Goal: Answer question/provide support: Share knowledge or assist other users

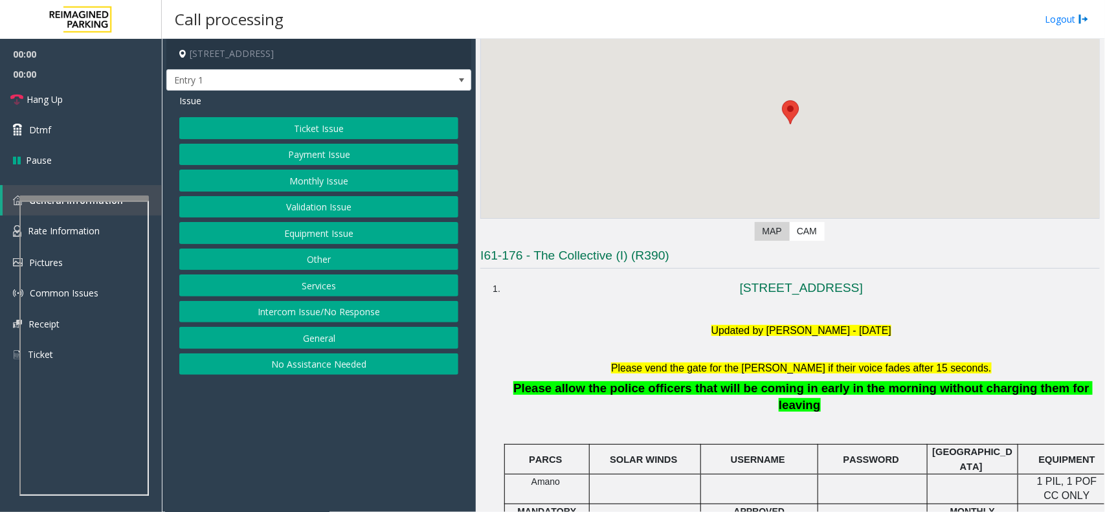
scroll to position [404, 0]
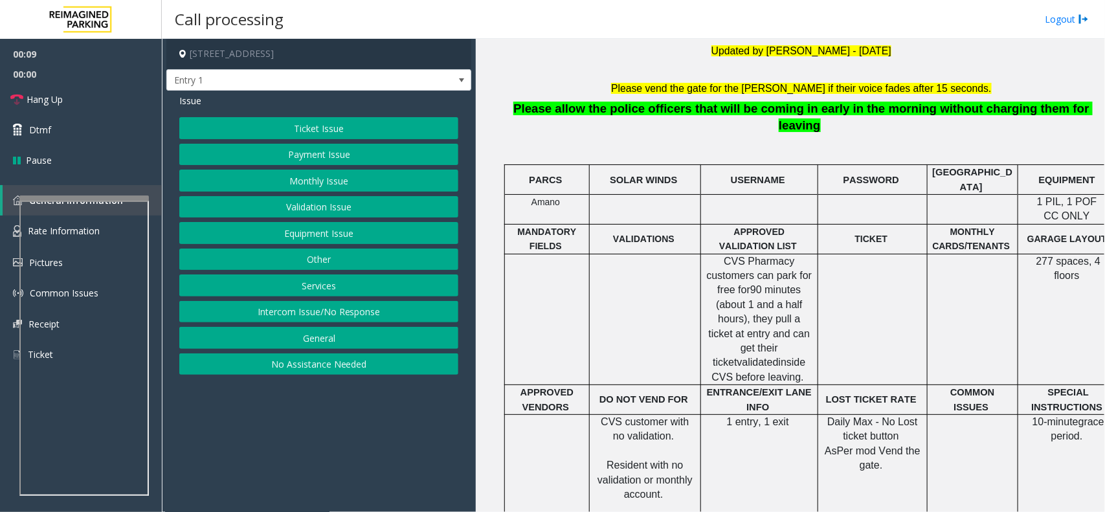
click at [309, 309] on button "Intercom Issue/No Response" at bounding box center [318, 312] width 279 height 22
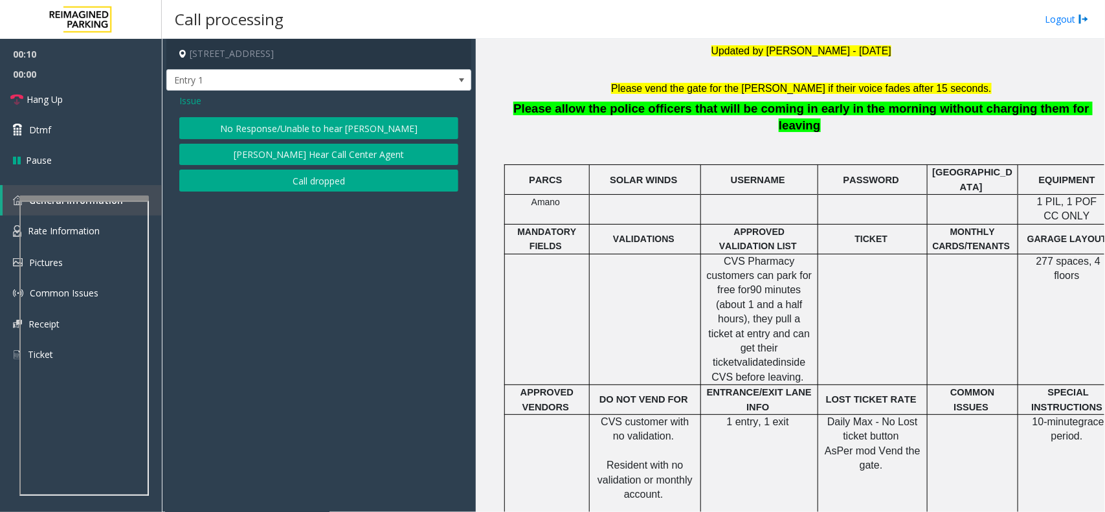
click at [250, 133] on button "No Response/Unable to hear [PERSON_NAME]" at bounding box center [318, 128] width 279 height 22
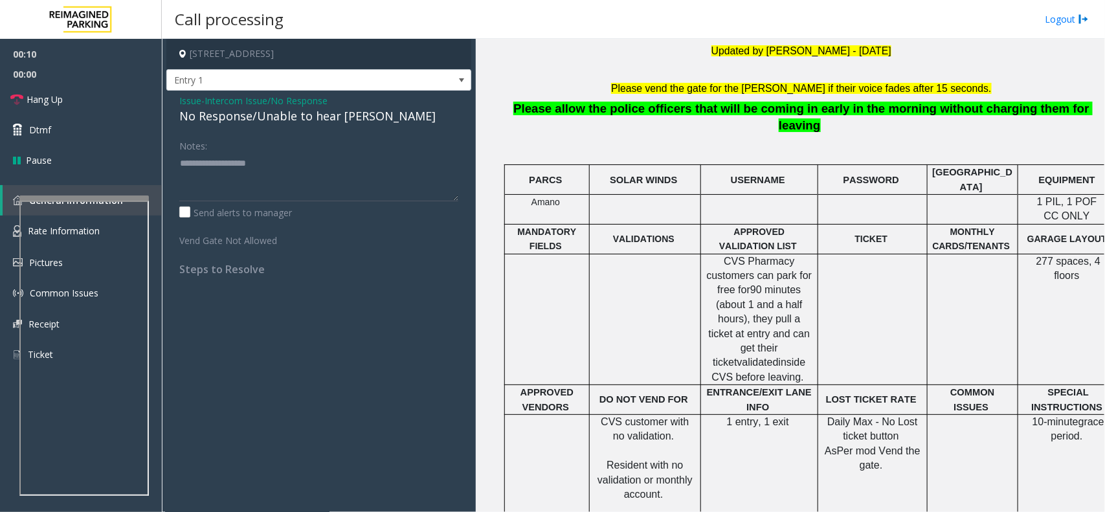
click at [259, 116] on div "No Response/Unable to hear [PERSON_NAME]" at bounding box center [318, 115] width 279 height 17
drag, startPoint x: 259, startPoint y: 115, endPoint x: 265, endPoint y: 159, distance: 43.7
click at [265, 159] on div "Issue - Intercom Issue/No Response No Response/Unable to hear [PERSON_NAME] Not…" at bounding box center [318, 190] width 305 height 198
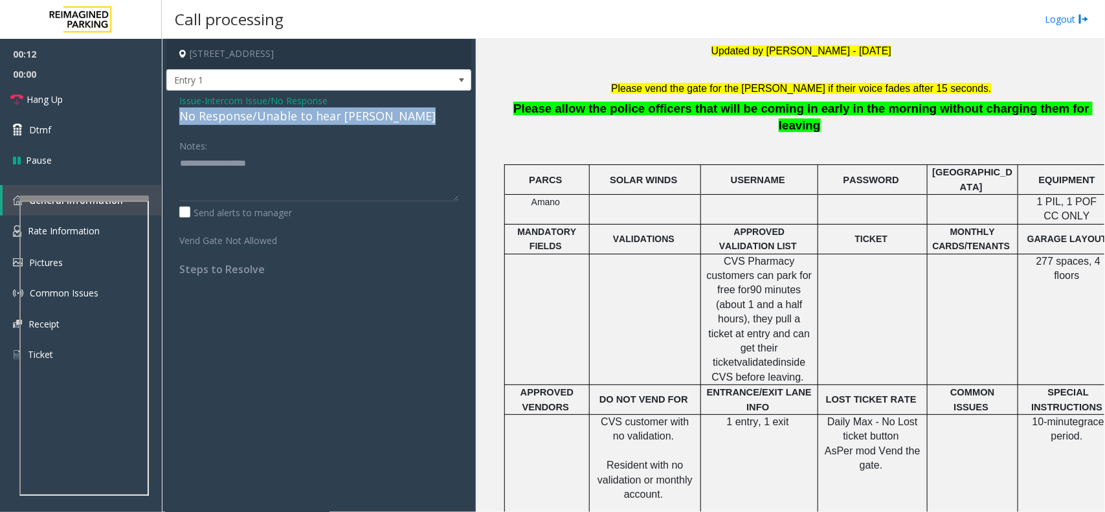
click at [264, 123] on div "No Response/Unable to hear [PERSON_NAME]" at bounding box center [318, 115] width 279 height 17
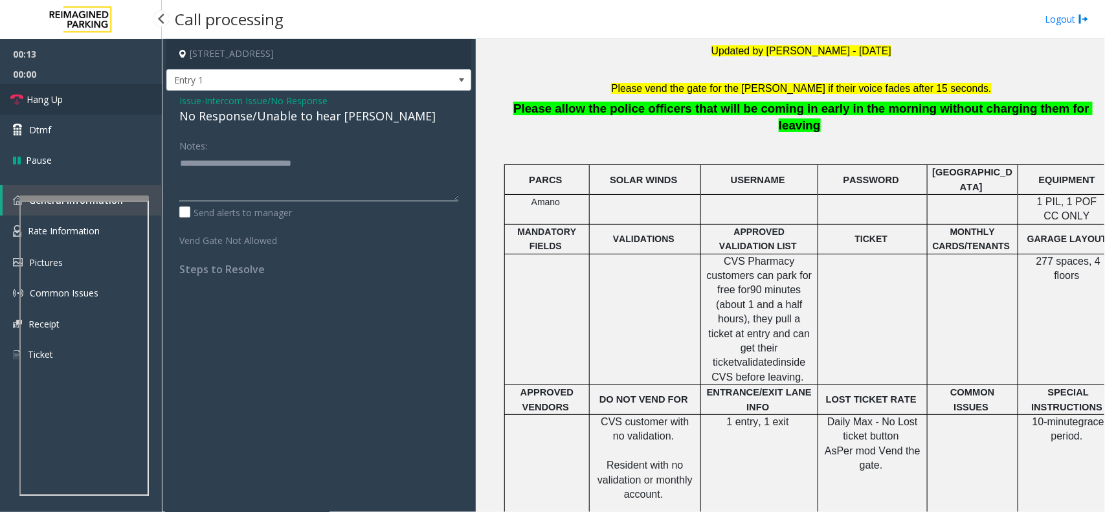
type textarea "**********"
click at [118, 101] on link "Hang Up" at bounding box center [81, 99] width 162 height 30
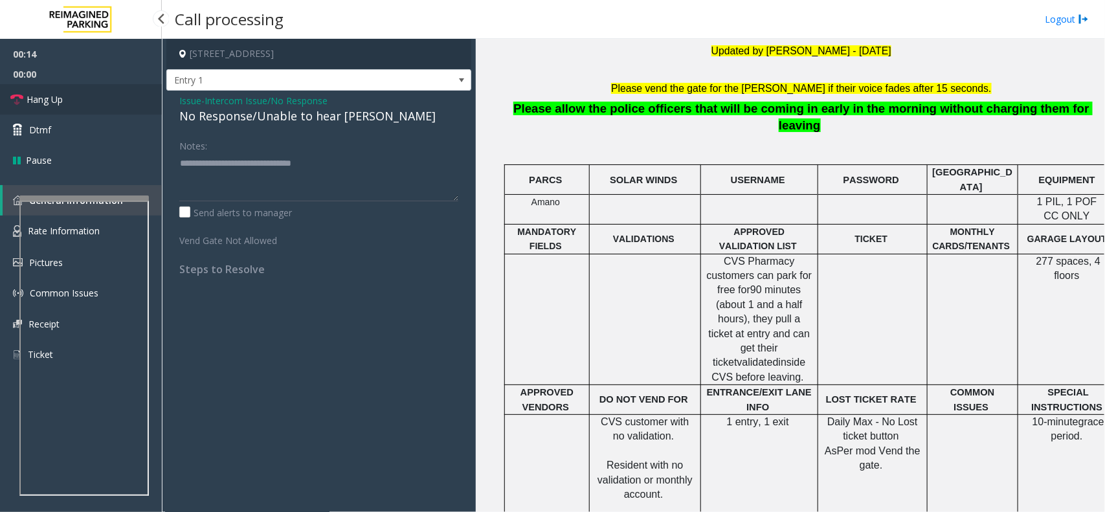
click at [118, 101] on link "Hang Up" at bounding box center [81, 99] width 162 height 30
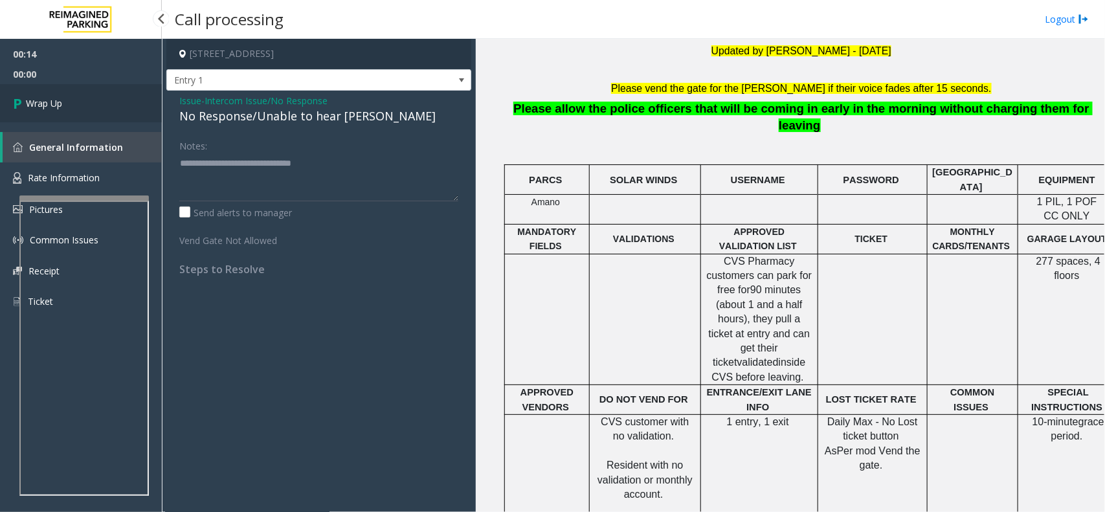
click at [118, 101] on link "Wrap Up" at bounding box center [81, 103] width 162 height 38
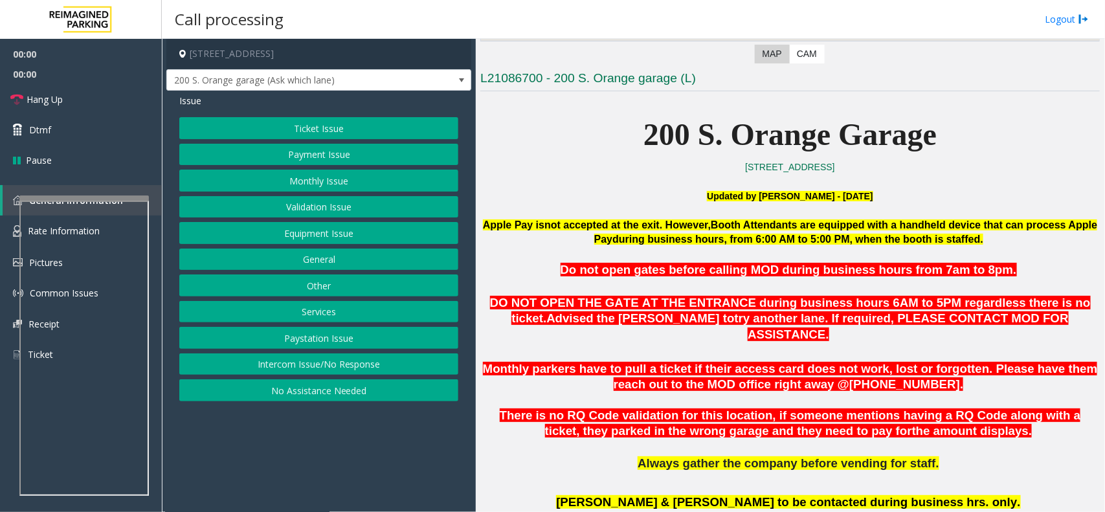
scroll to position [324, 0]
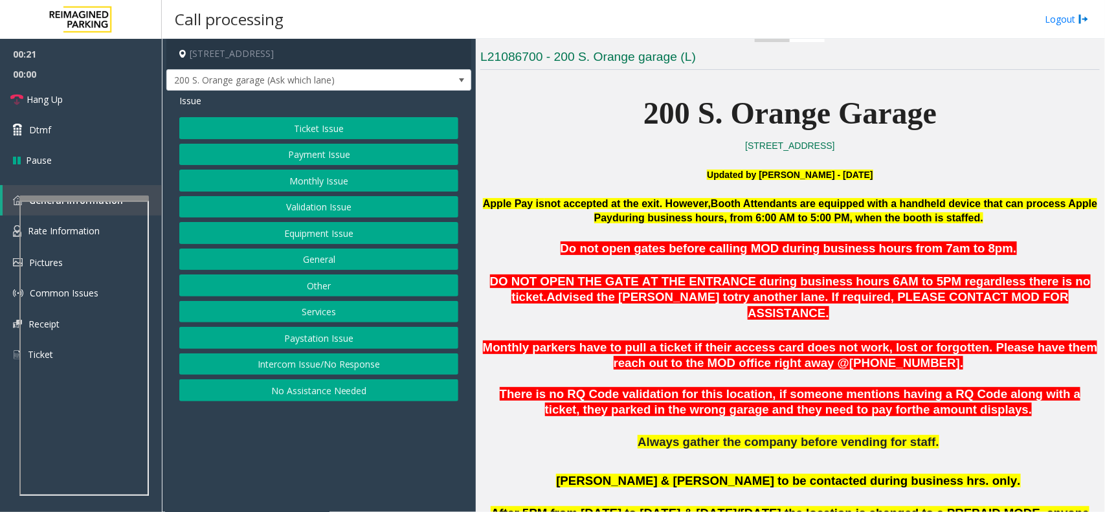
click at [302, 364] on button "Intercom Issue/No Response" at bounding box center [318, 364] width 279 height 22
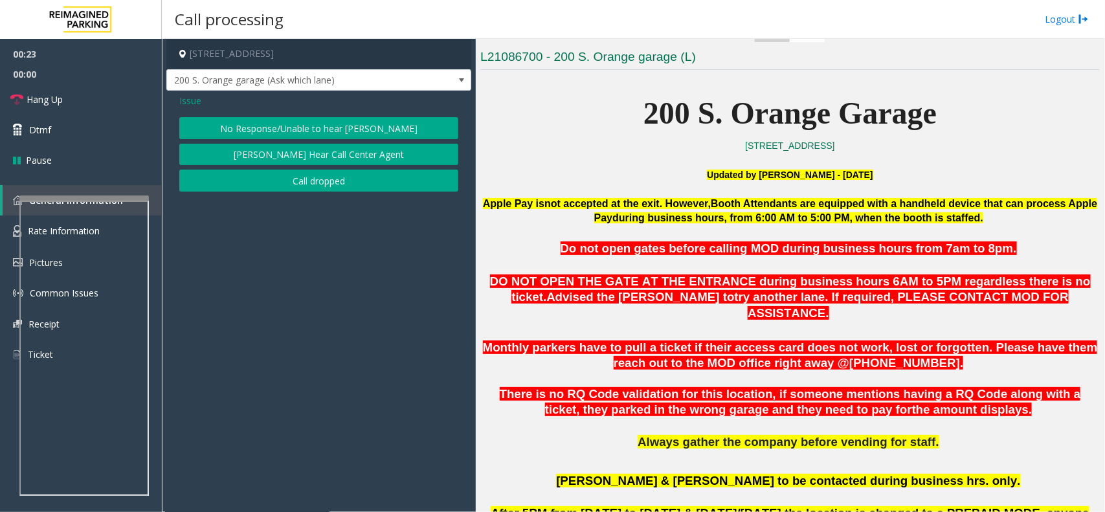
click at [300, 123] on button "No Response/Unable to hear [PERSON_NAME]" at bounding box center [318, 128] width 279 height 22
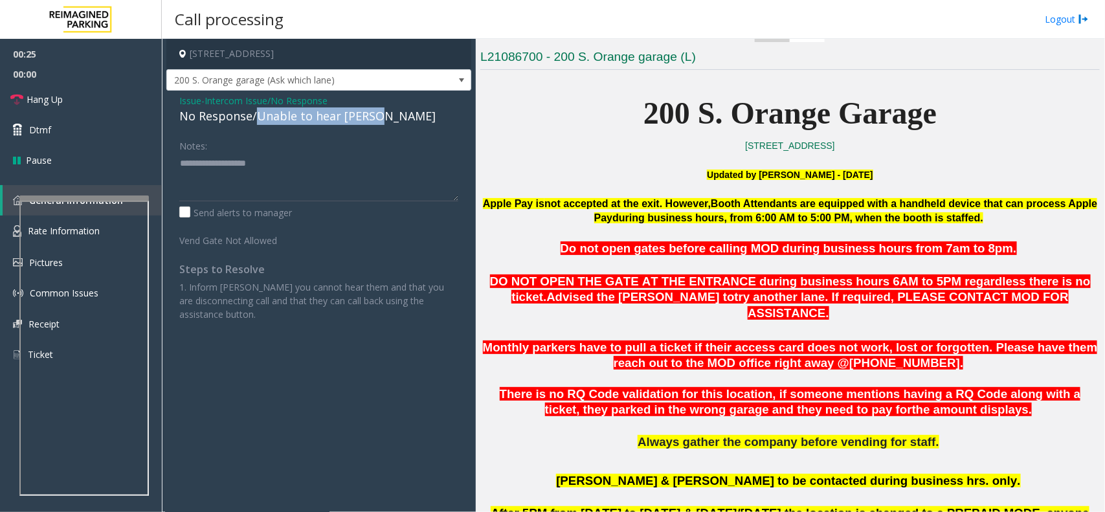
drag, startPoint x: 377, startPoint y: 117, endPoint x: 257, endPoint y: 117, distance: 119.7
click at [257, 117] on div "No Response/Unable to hear [PERSON_NAME]" at bounding box center [318, 115] width 279 height 17
click at [321, 169] on textarea at bounding box center [318, 177] width 279 height 49
type textarea "**********"
click at [107, 102] on link "Hang Up" at bounding box center [81, 99] width 162 height 30
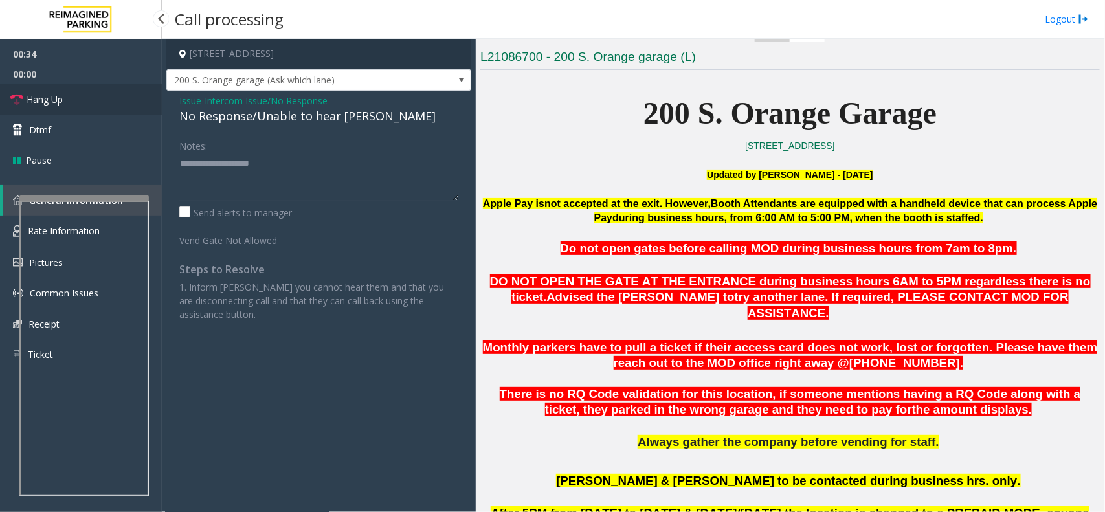
click at [107, 102] on link "Hang Up" at bounding box center [81, 99] width 162 height 30
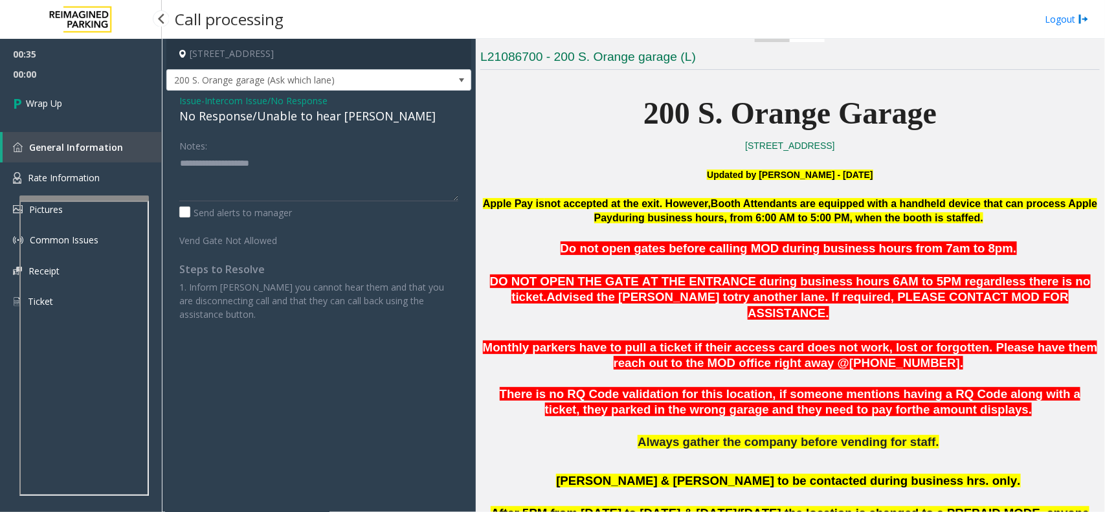
click at [107, 102] on link "Wrap Up" at bounding box center [81, 103] width 162 height 38
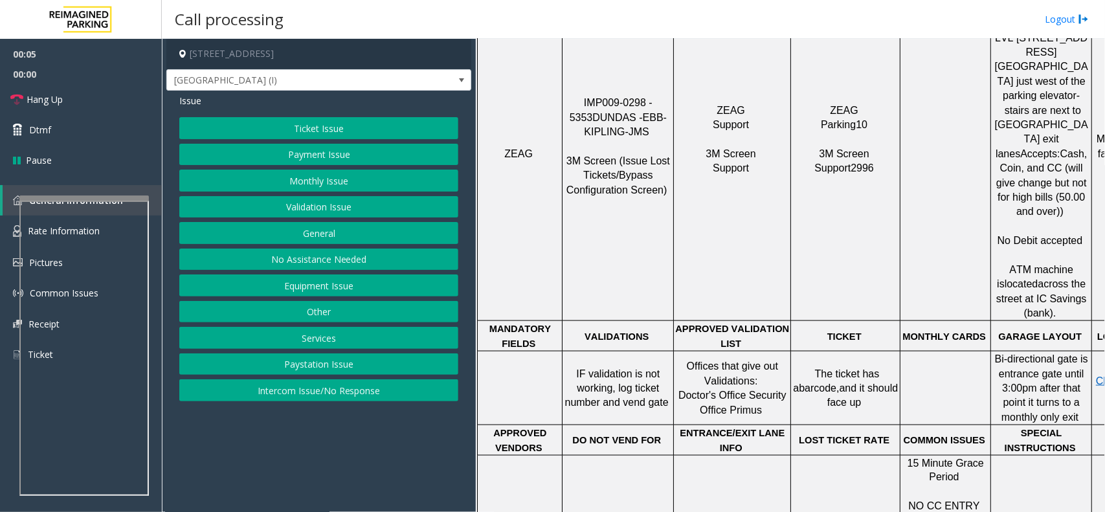
scroll to position [728, 0]
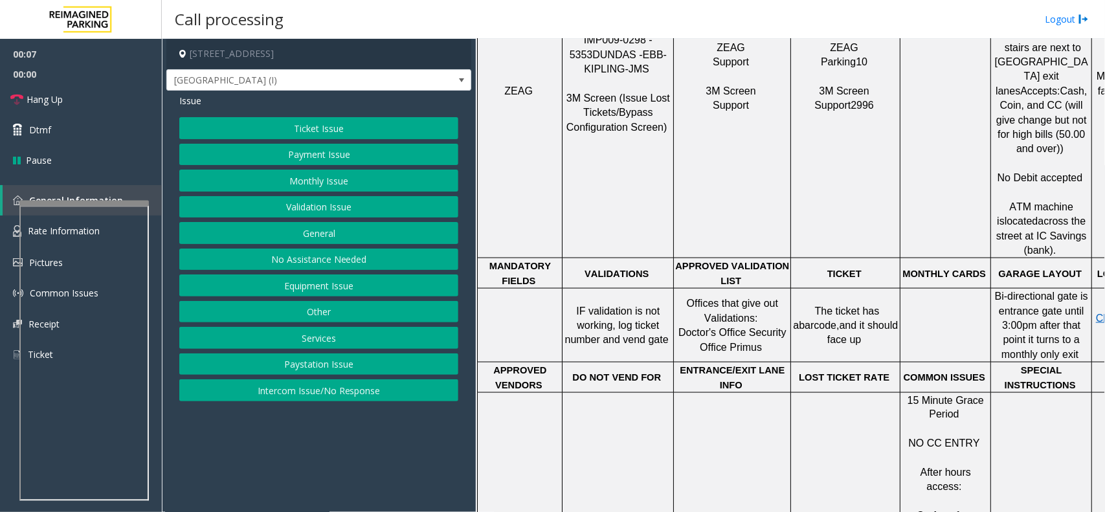
click at [96, 206] on div at bounding box center [83, 203] width 129 height 5
click at [356, 179] on button "Monthly Issue" at bounding box center [318, 181] width 279 height 22
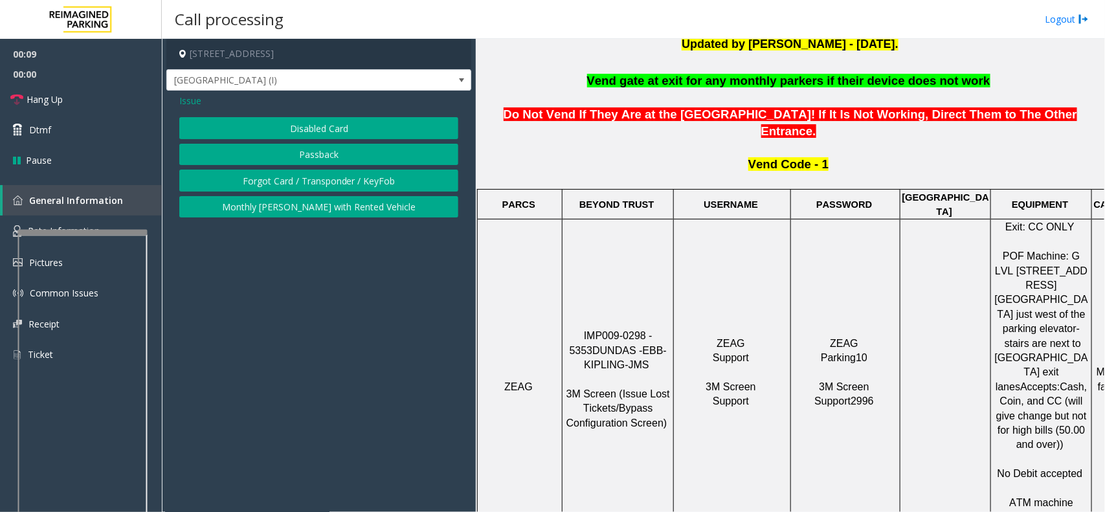
scroll to position [404, 0]
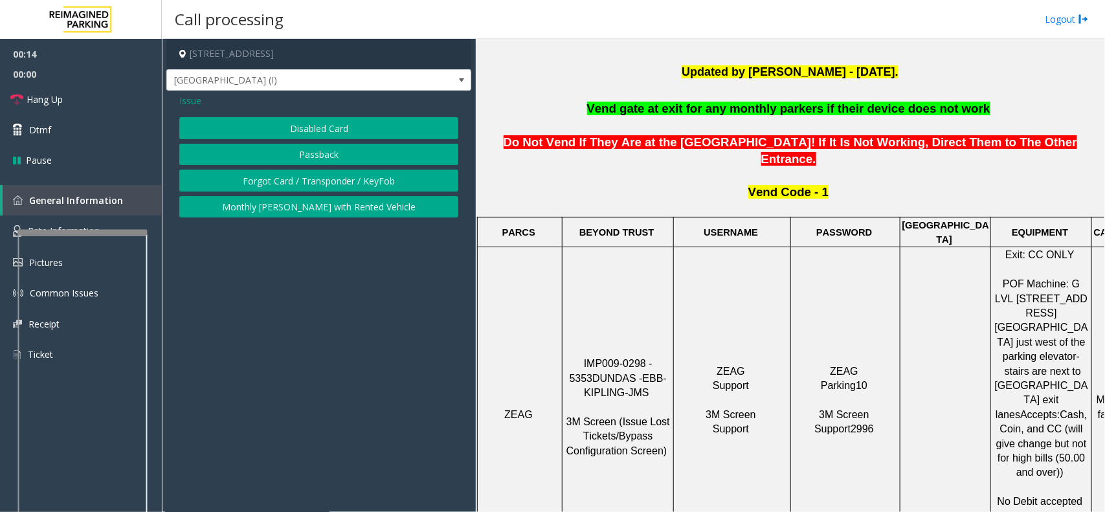
drag, startPoint x: 644, startPoint y: 340, endPoint x: 576, endPoint y: 306, distance: 76.1
click at [576, 357] on p "IMP009-0298 - 5353 DUNDAS - EBB-KIPLING-JMS 3M Screen (Issue Lost Tickets/Bypas…" at bounding box center [617, 415] width 109 height 116
click at [619, 373] on span "DUNDAS -" at bounding box center [617, 378] width 50 height 11
drag, startPoint x: 668, startPoint y: 309, endPoint x: 573, endPoint y: 306, distance: 94.5
click at [573, 357] on p "IMP009-0298 - 5353 DUNDAS - EBB-KIPLING-JMS 3M Screen (Issue Lost Tickets/Bypas…" at bounding box center [617, 415] width 109 height 116
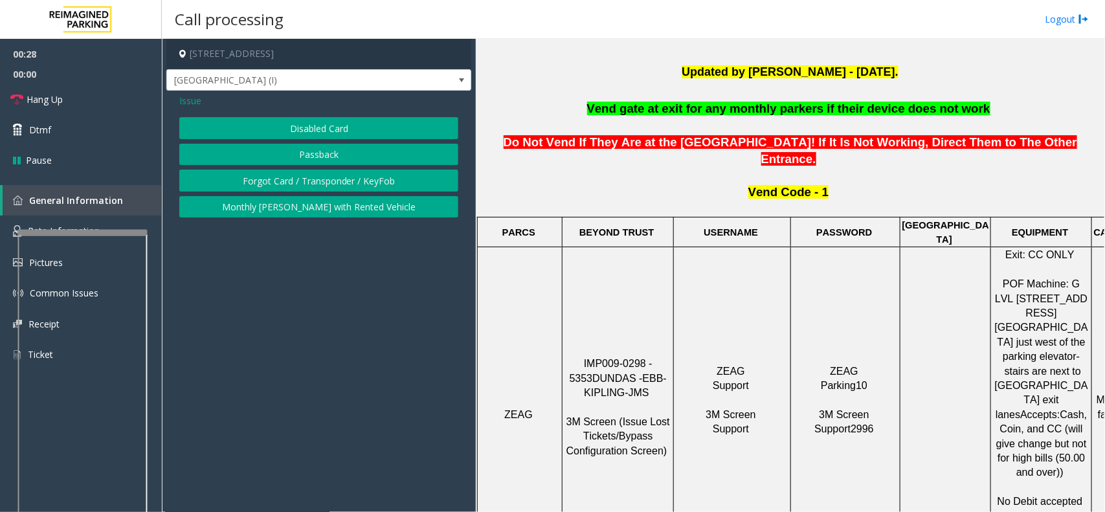
click at [292, 134] on button "Disabled Card" at bounding box center [318, 128] width 279 height 22
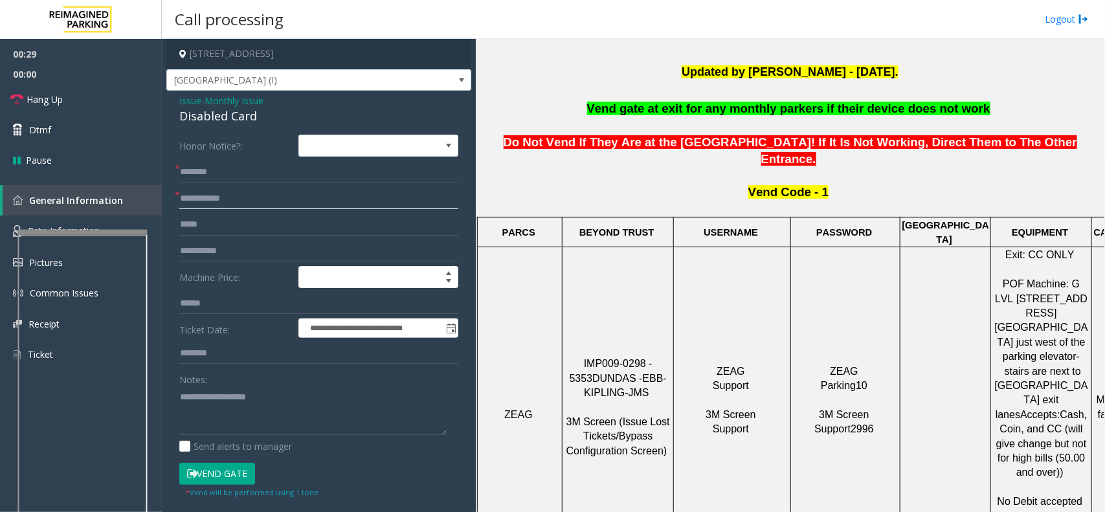
click at [264, 195] on input "text" at bounding box center [318, 199] width 279 height 22
click at [226, 104] on span "Monthly Issue" at bounding box center [233, 101] width 59 height 14
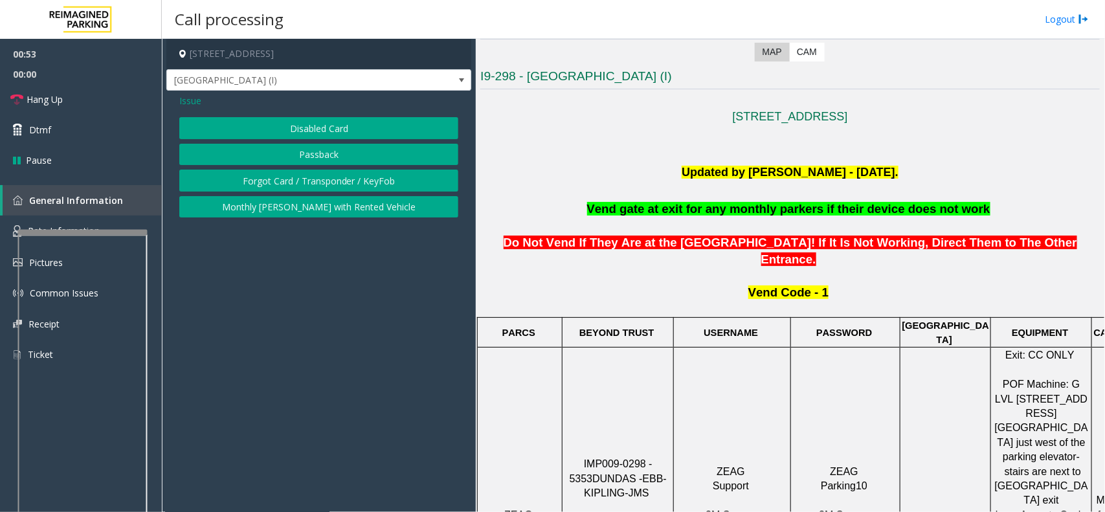
scroll to position [324, 0]
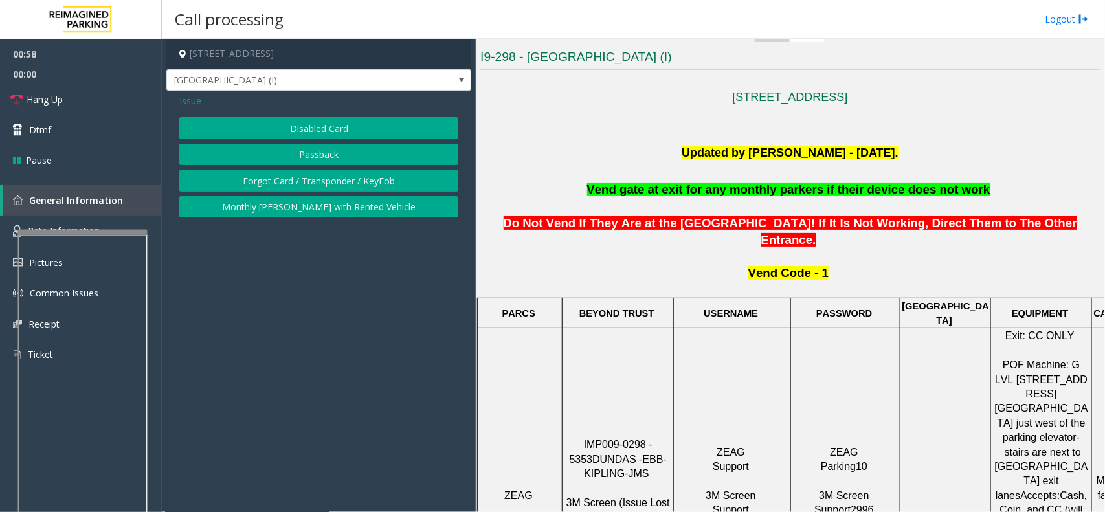
click at [347, 130] on button "Disabled Card" at bounding box center [318, 128] width 279 height 22
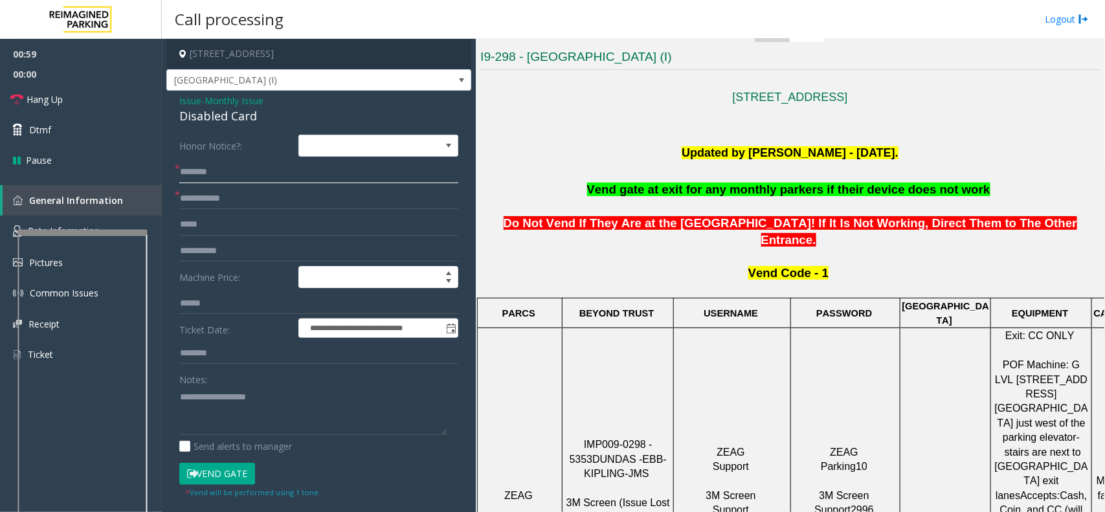
click at [235, 175] on input "text" at bounding box center [318, 172] width 279 height 22
type input "*****"
click at [221, 202] on input "text" at bounding box center [318, 199] width 279 height 22
click at [204, 395] on textarea at bounding box center [312, 410] width 267 height 49
click at [285, 401] on textarea at bounding box center [312, 410] width 267 height 49
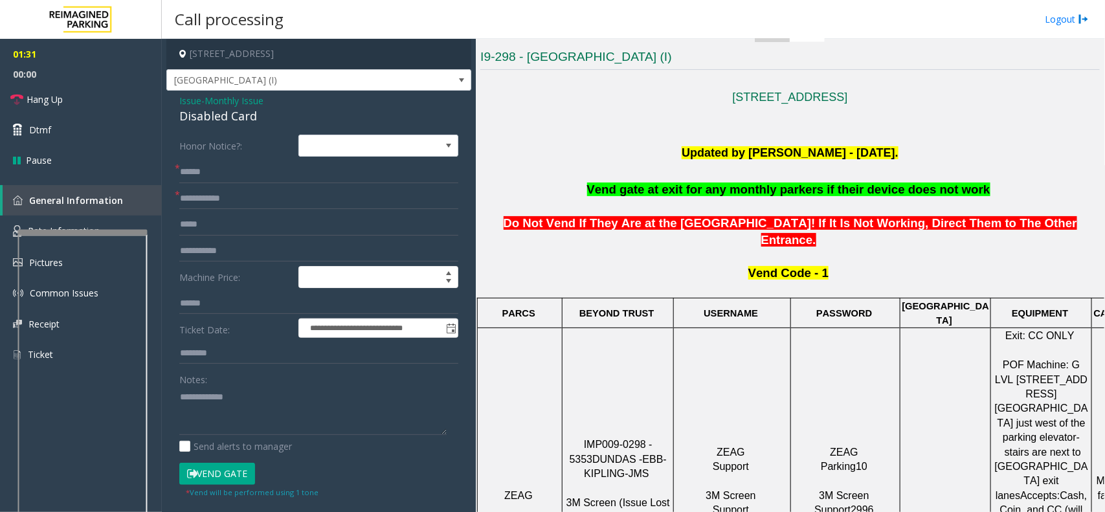
click at [246, 467] on button "Vend Gate" at bounding box center [217, 474] width 76 height 22
type textarea "**********"
click at [72, 97] on link "Hang Up" at bounding box center [81, 99] width 162 height 30
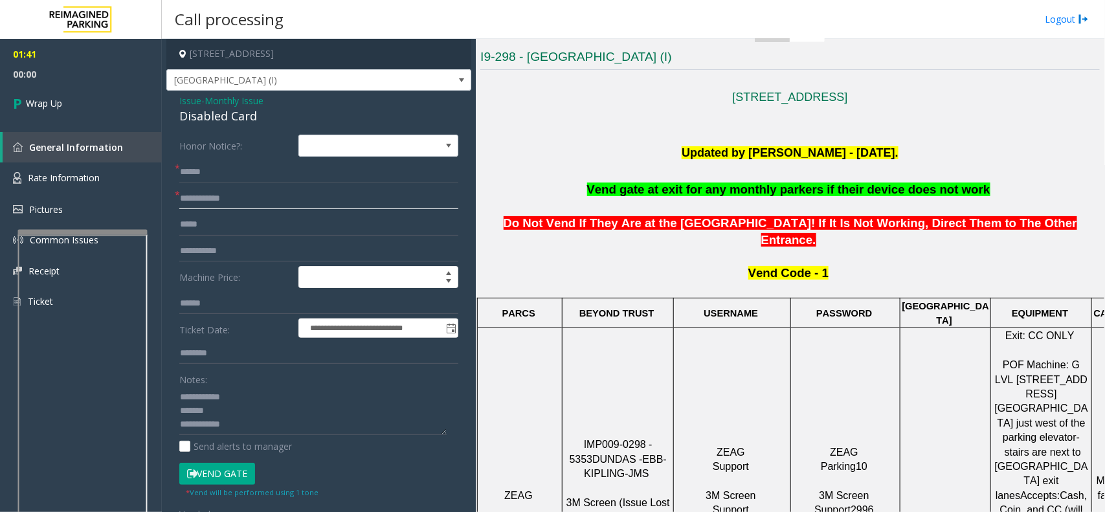
click at [212, 195] on input "text" at bounding box center [318, 199] width 279 height 22
type input "**"
click at [262, 412] on textarea at bounding box center [312, 410] width 267 height 49
click at [236, 425] on textarea at bounding box center [312, 410] width 267 height 49
paste textarea "**********"
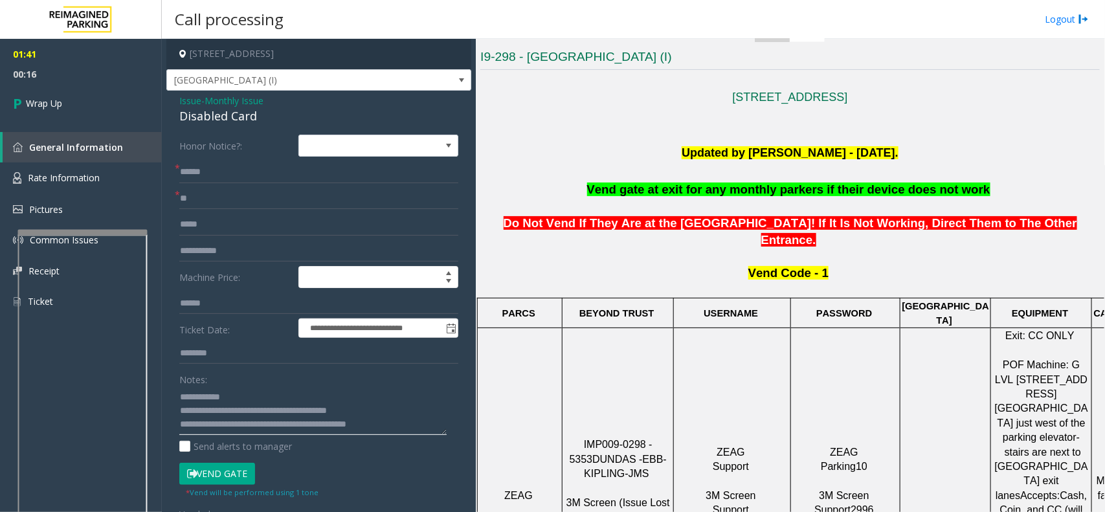
scroll to position [8, 0]
type textarea "**********"
click at [67, 78] on span "00:16" at bounding box center [81, 74] width 162 height 20
click at [72, 104] on link "Wrap Up" at bounding box center [81, 103] width 162 height 38
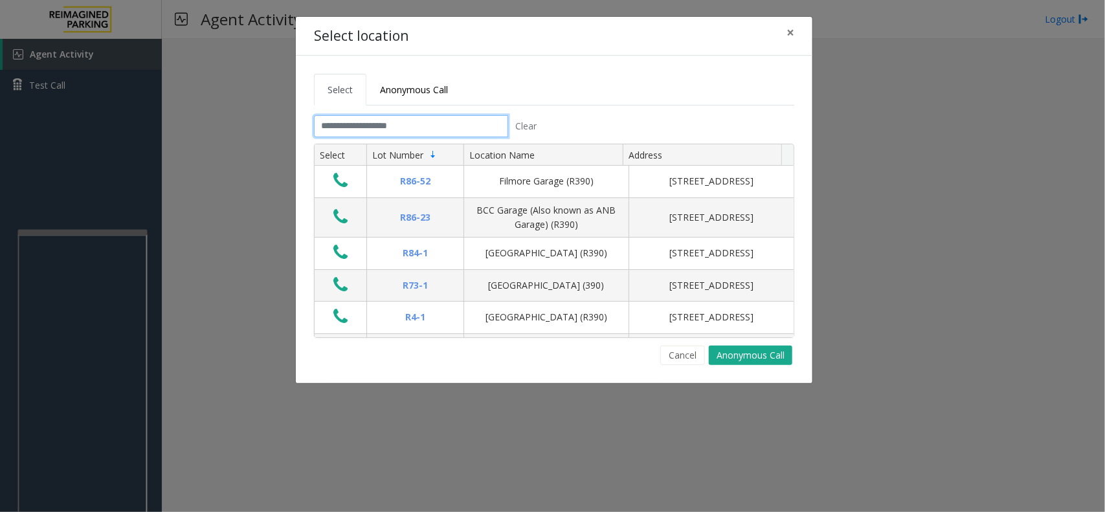
click at [399, 124] on input "text" at bounding box center [411, 126] width 194 height 22
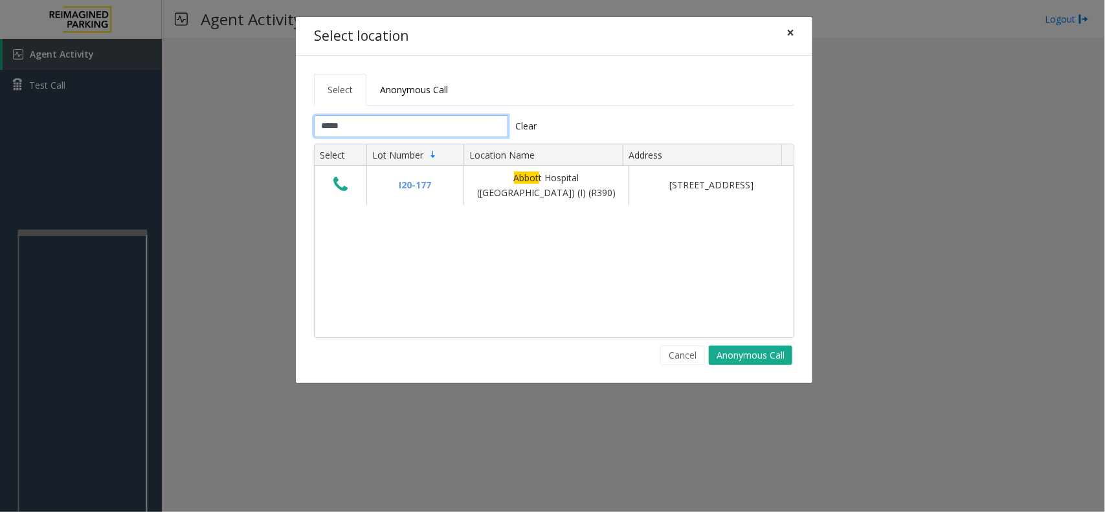
type input "*****"
click at [794, 36] on button "×" at bounding box center [790, 33] width 26 height 32
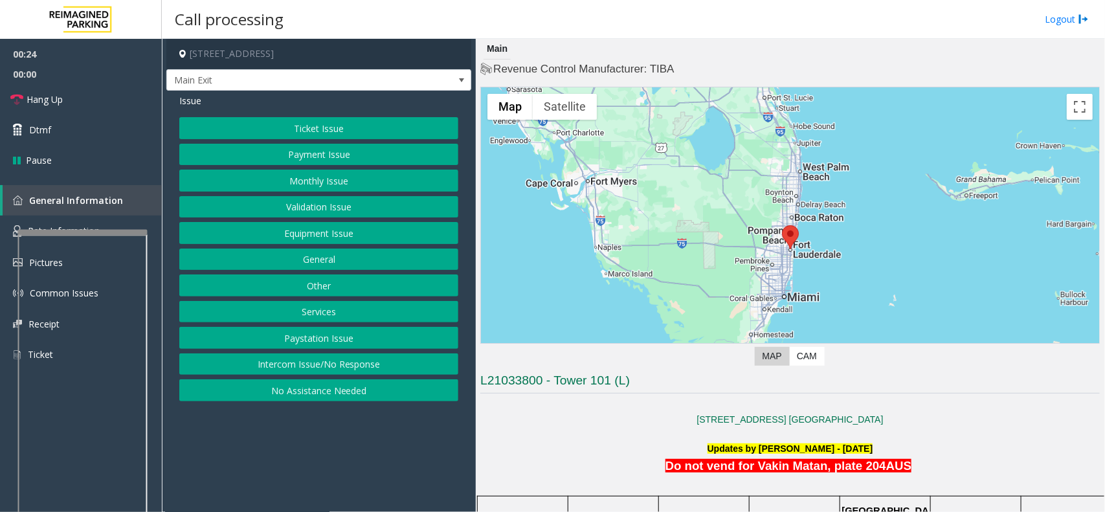
click at [296, 396] on button "No Assistance Needed" at bounding box center [318, 390] width 279 height 22
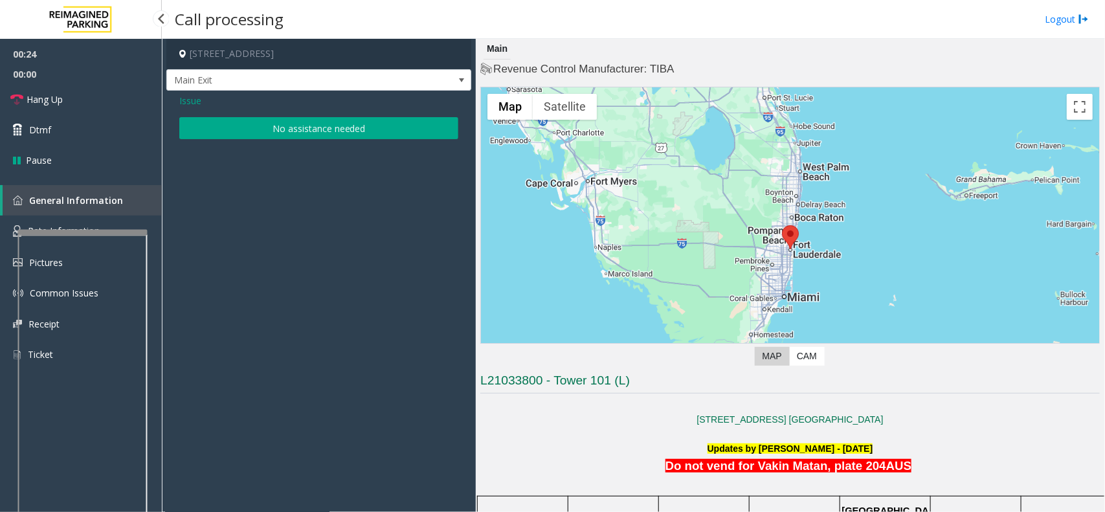
click at [89, 80] on span "00:00" at bounding box center [81, 74] width 162 height 20
click at [93, 97] on link "Hang Up" at bounding box center [81, 99] width 162 height 30
click at [261, 125] on button "No assistance needed" at bounding box center [318, 128] width 279 height 22
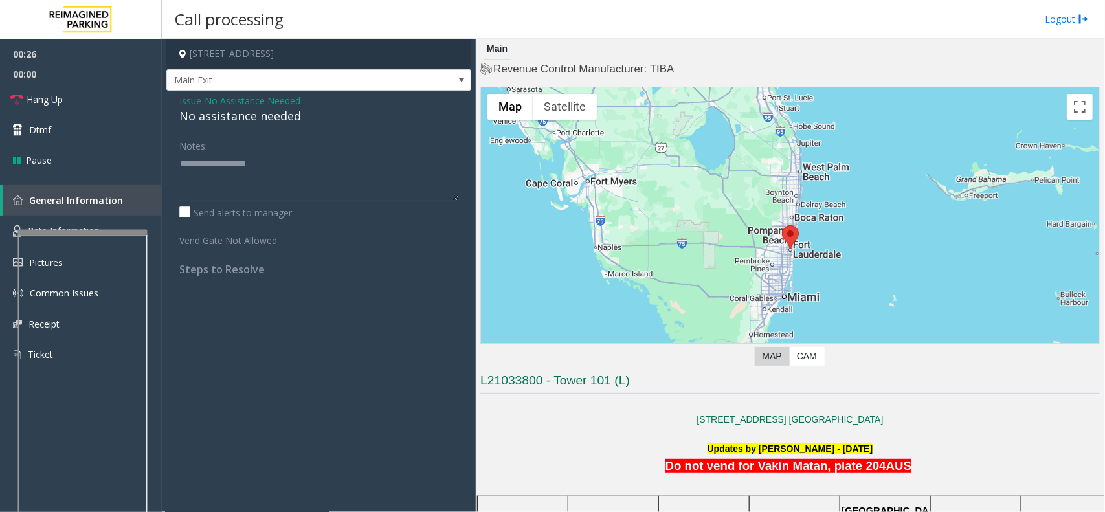
click at [253, 105] on span "No Assistance Needed" at bounding box center [252, 101] width 96 height 14
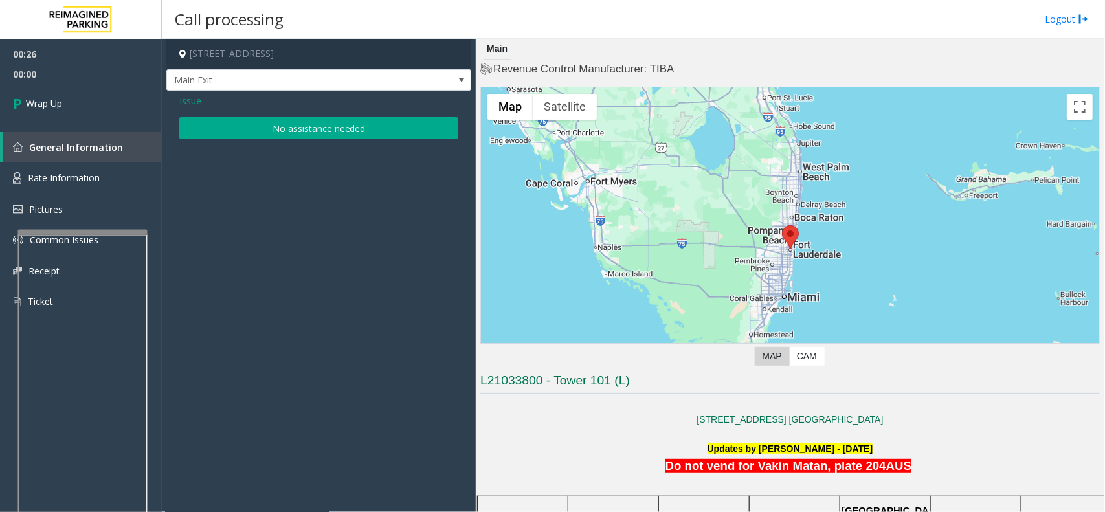
click at [247, 127] on button "No assistance needed" at bounding box center [318, 128] width 279 height 22
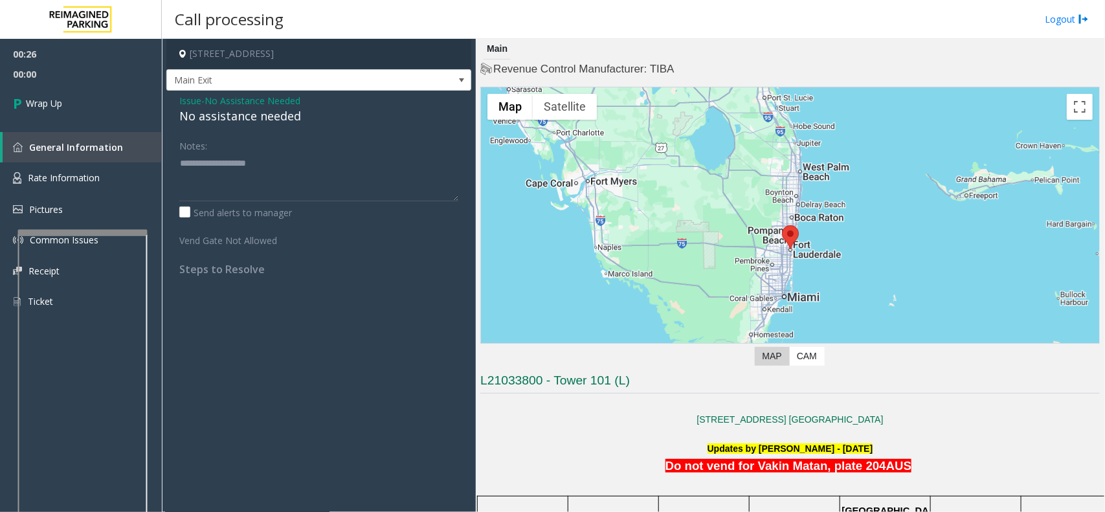
click at [250, 111] on div "No assistance needed" at bounding box center [318, 115] width 279 height 17
type textarea "**********"
click at [136, 109] on link "Wrap Up" at bounding box center [81, 103] width 162 height 38
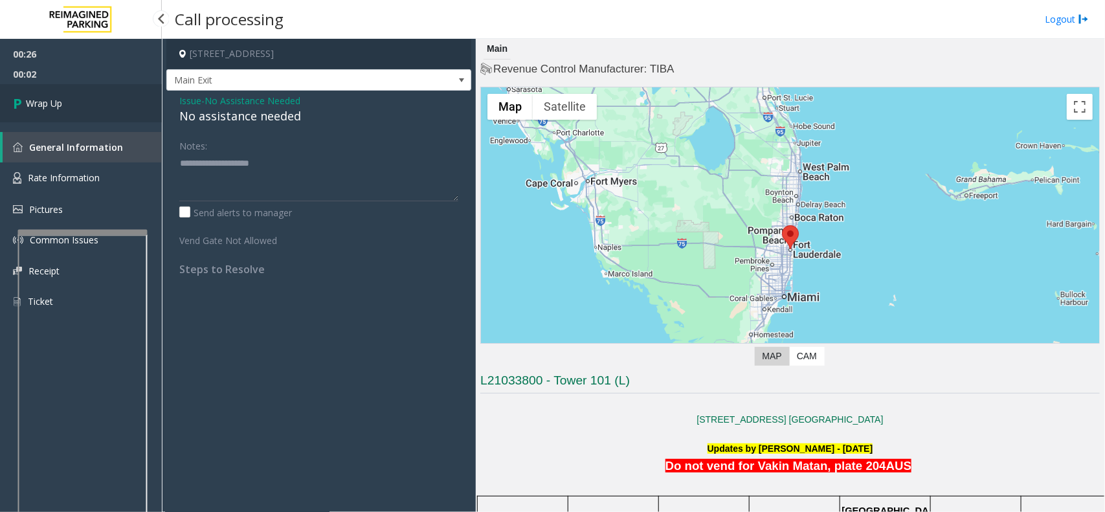
click at [136, 109] on link "Wrap Up" at bounding box center [81, 103] width 162 height 38
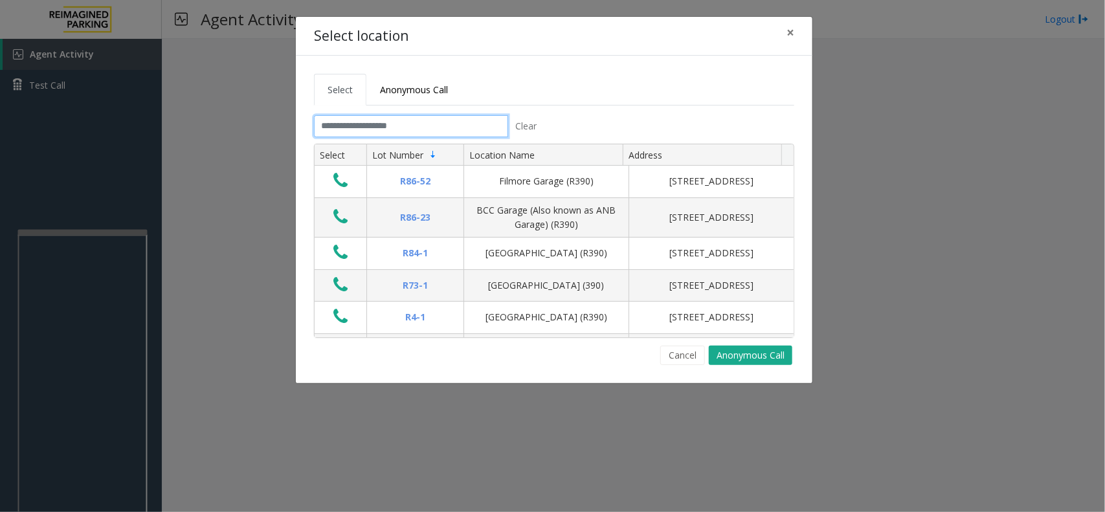
click at [377, 127] on input "text" at bounding box center [411, 126] width 194 height 22
click at [402, 130] on input "text" at bounding box center [411, 126] width 194 height 22
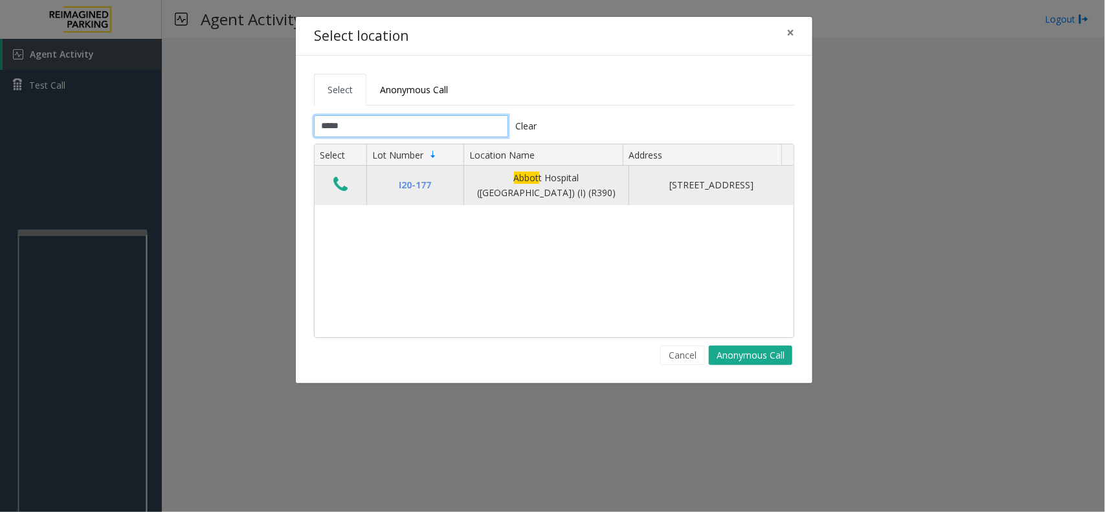
type input "*****"
click at [340, 190] on icon "Data table" at bounding box center [340, 184] width 14 height 18
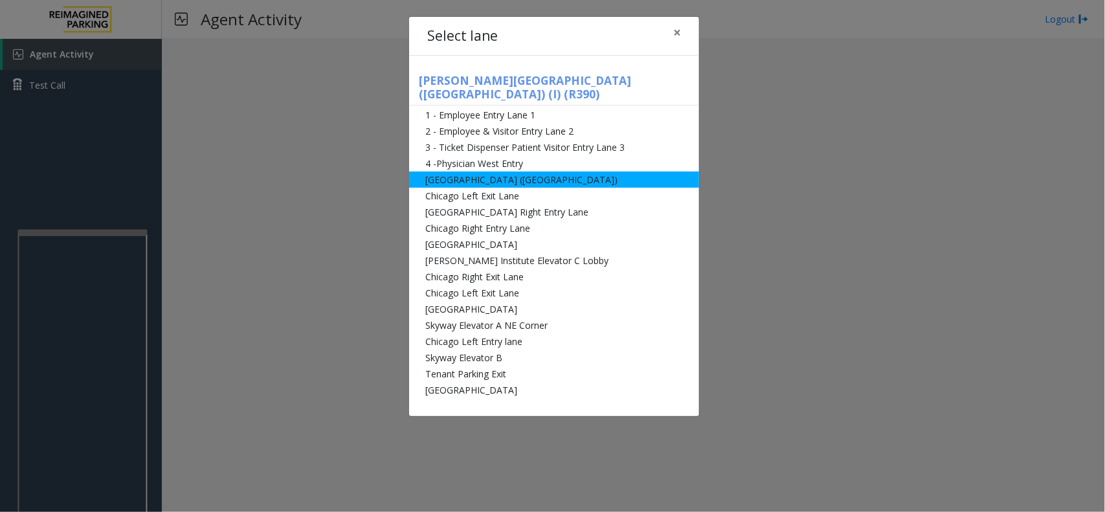
click at [498, 172] on li "[GEOGRAPHIC_DATA] ([GEOGRAPHIC_DATA])" at bounding box center [554, 179] width 290 height 16
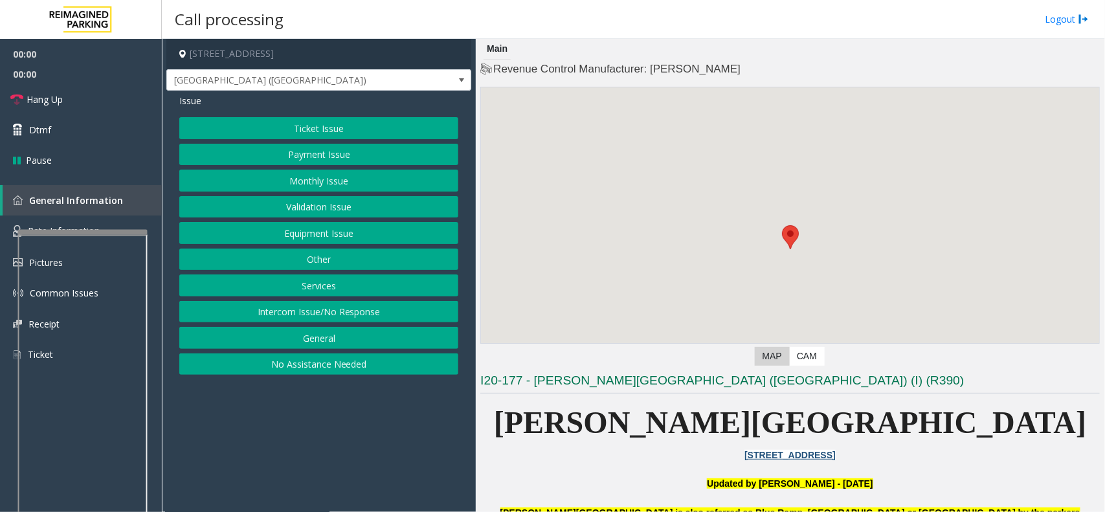
click at [341, 232] on button "Equipment Issue" at bounding box center [318, 233] width 279 height 22
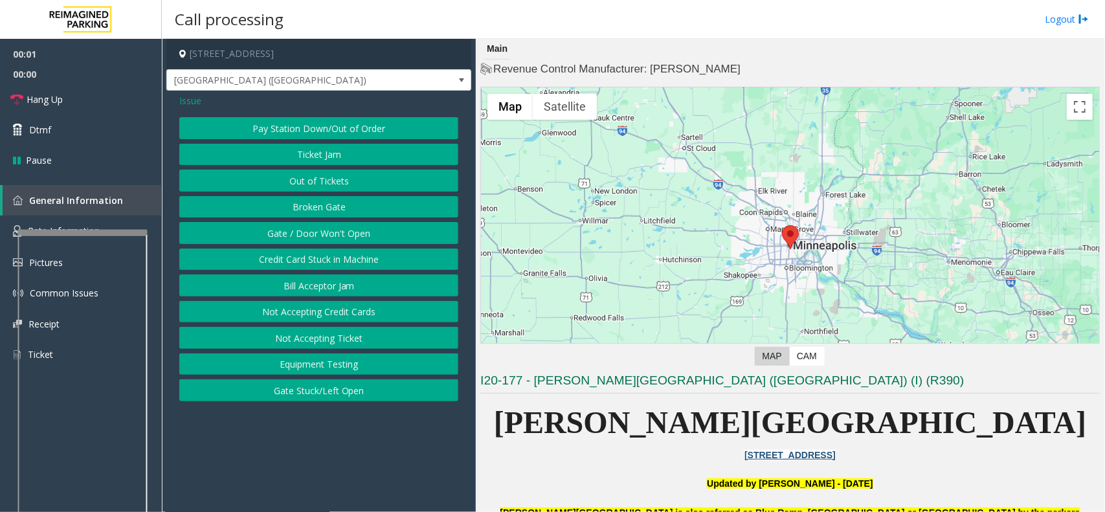
click at [347, 182] on button "Out of Tickets" at bounding box center [318, 181] width 279 height 22
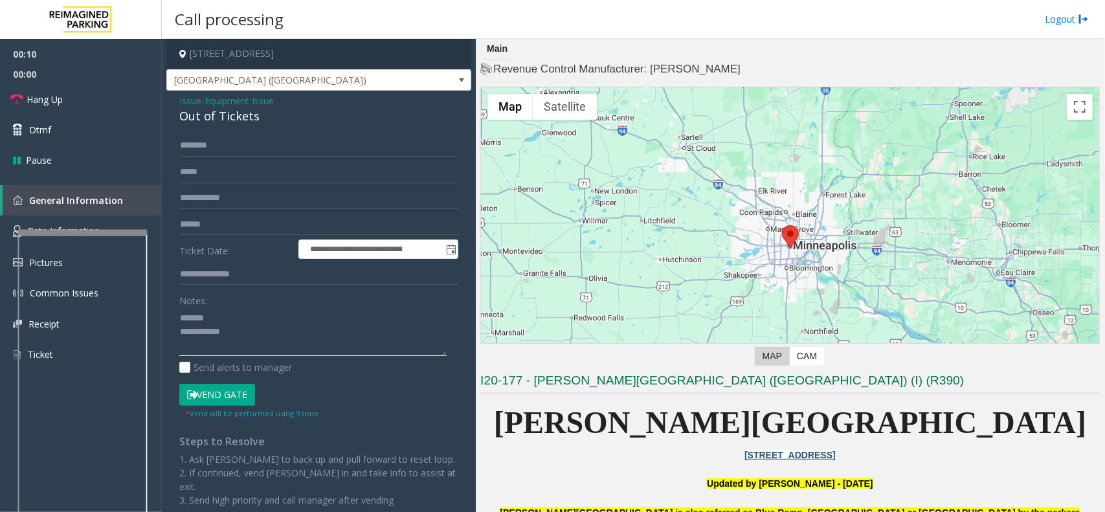
type textarea "**********"
click at [272, 332] on textarea at bounding box center [312, 331] width 267 height 49
drag, startPoint x: 272, startPoint y: 331, endPoint x: 155, endPoint y: 316, distance: 118.1
click at [155, 316] on app-root "**********" at bounding box center [552, 256] width 1105 height 512
drag, startPoint x: 210, startPoint y: 313, endPoint x: 212, endPoint y: 303, distance: 9.8
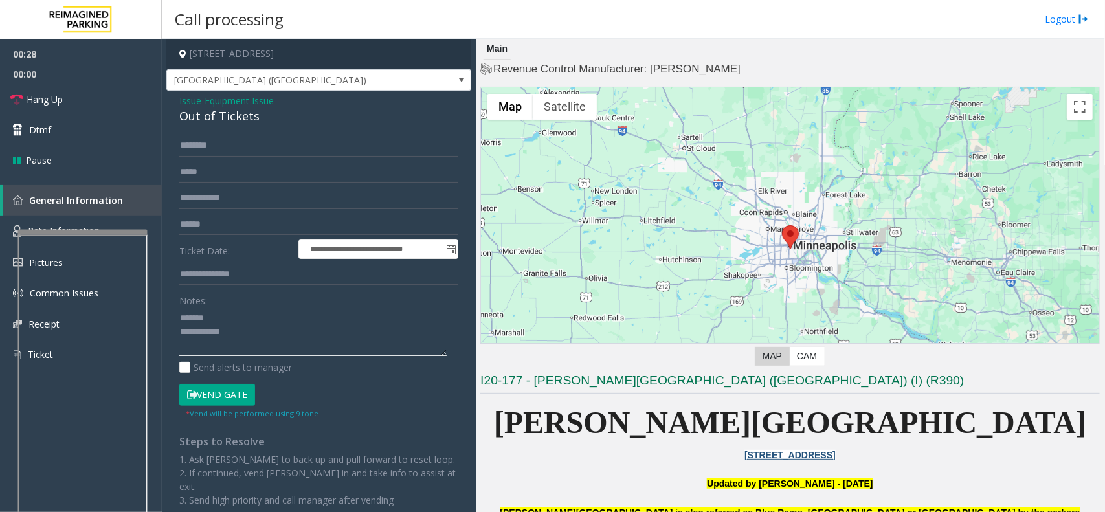
click at [210, 314] on textarea at bounding box center [312, 331] width 267 height 49
click at [221, 117] on div "Out of Tickets" at bounding box center [318, 115] width 279 height 17
type textarea "**********"
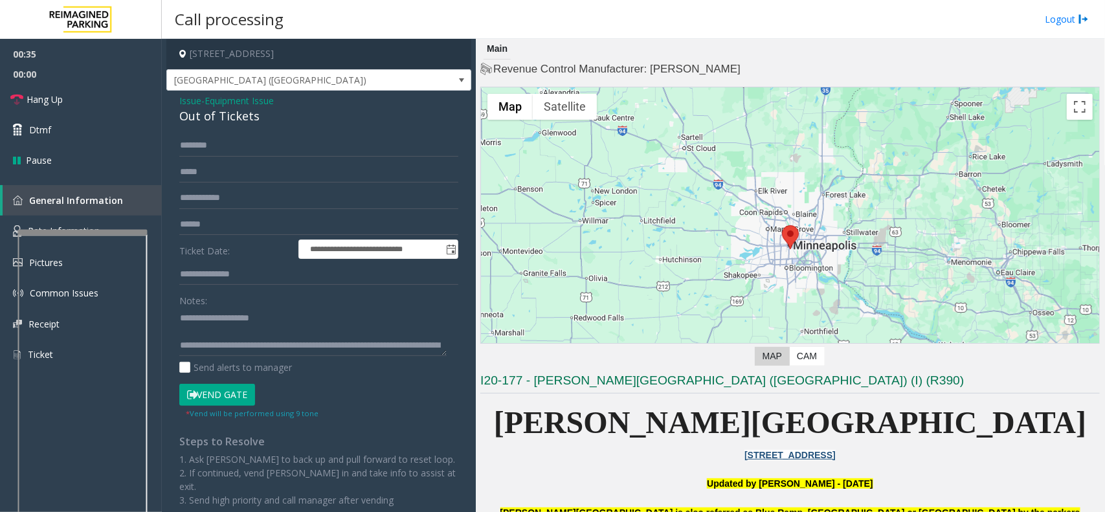
click at [214, 391] on button "Vend Gate" at bounding box center [217, 395] width 76 height 22
click at [198, 147] on input "text" at bounding box center [318, 146] width 279 height 22
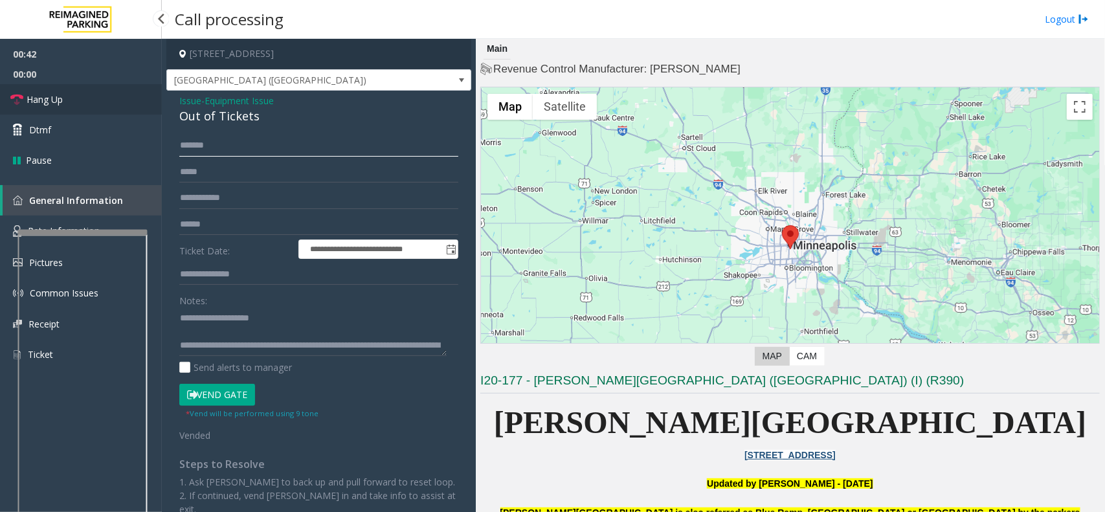
type input "******"
click at [100, 97] on link "Hang Up" at bounding box center [81, 99] width 162 height 30
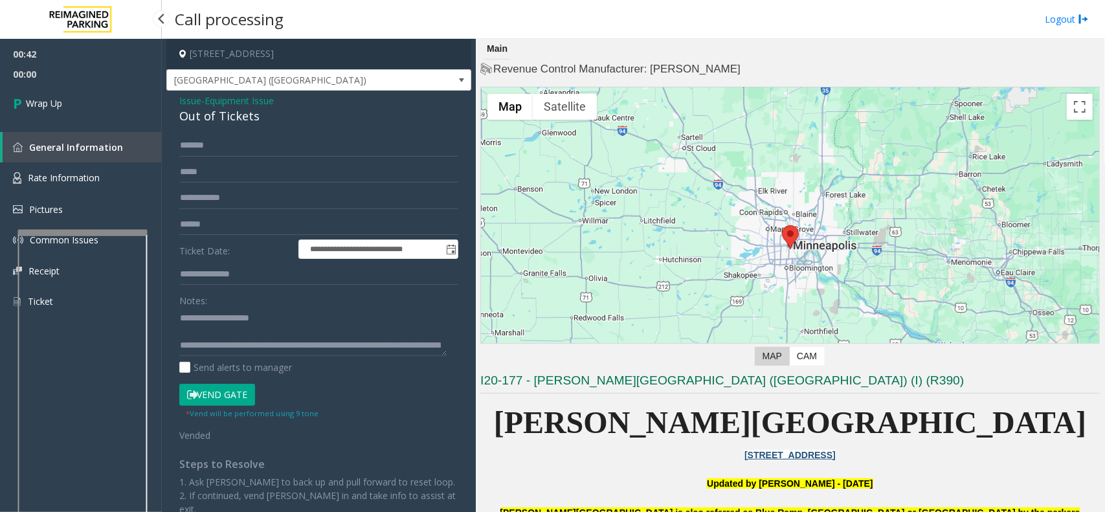
click at [100, 97] on link "Wrap Up" at bounding box center [81, 103] width 162 height 38
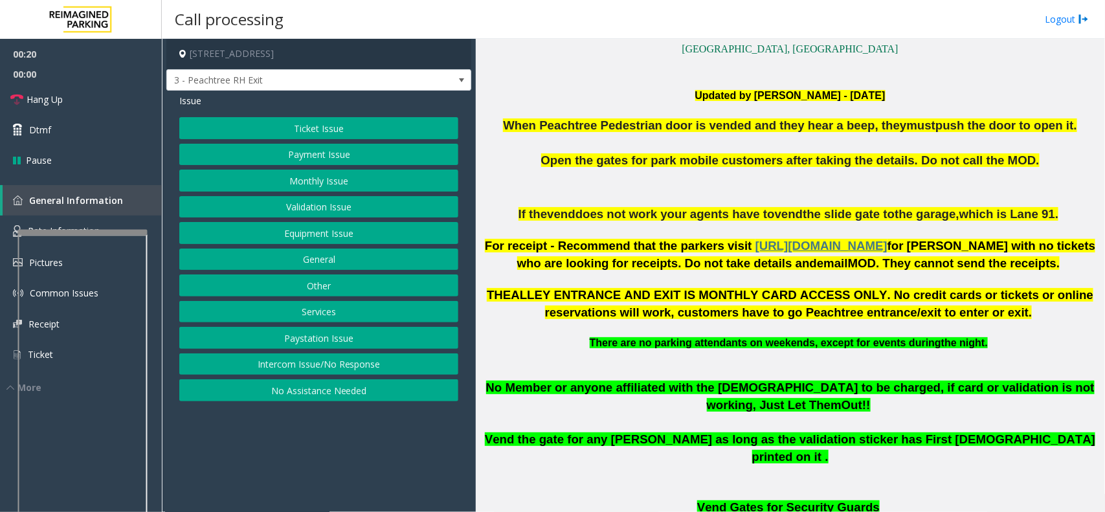
scroll to position [404, 0]
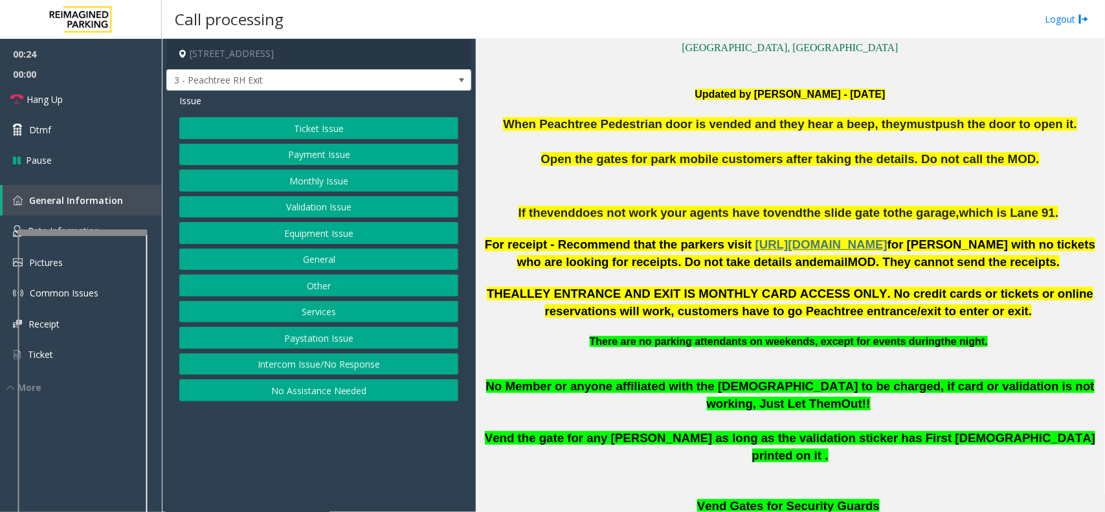
click at [342, 157] on button "Payment Issue" at bounding box center [318, 155] width 279 height 22
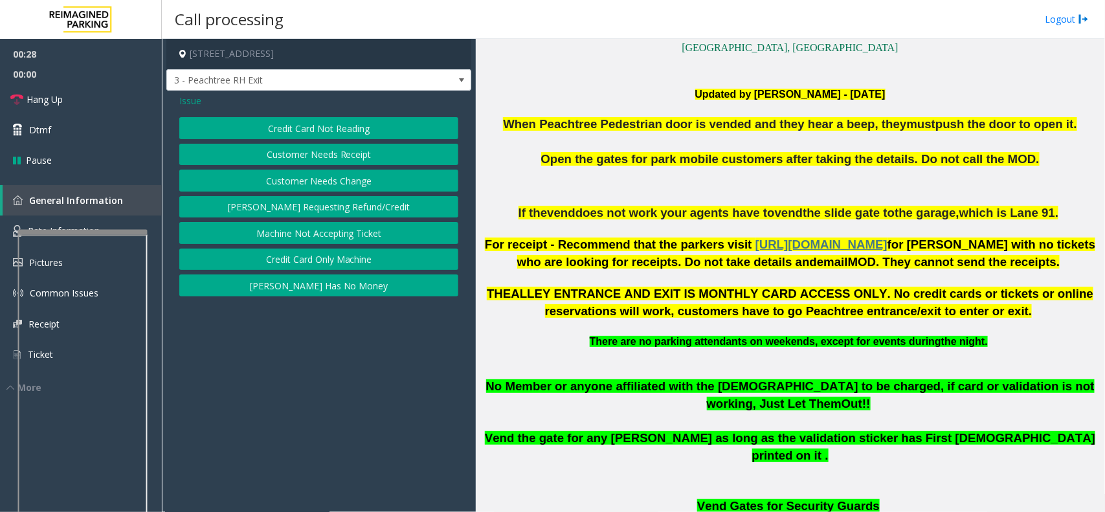
click at [344, 289] on button "[PERSON_NAME] Has No Money" at bounding box center [318, 285] width 279 height 22
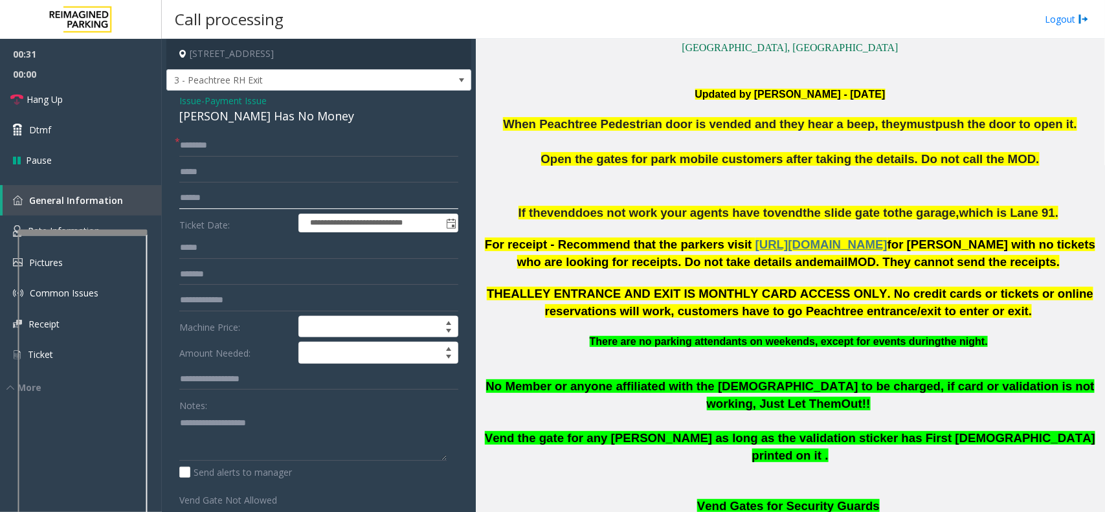
click at [230, 195] on input "text" at bounding box center [318, 198] width 279 height 22
type input "**********"
click at [215, 137] on input "text" at bounding box center [318, 146] width 279 height 22
type input "***"
click at [225, 426] on textarea at bounding box center [312, 436] width 267 height 49
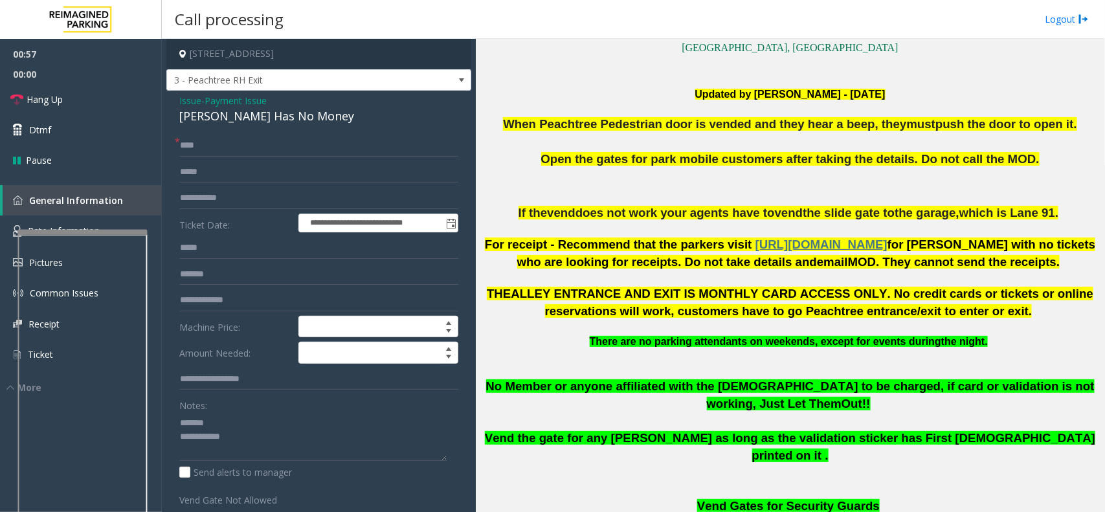
click at [241, 120] on div "[PERSON_NAME] Has No Money" at bounding box center [318, 115] width 279 height 17
click at [277, 455] on textarea at bounding box center [312, 436] width 267 height 49
click at [82, 100] on link "Hang Up" at bounding box center [81, 99] width 162 height 30
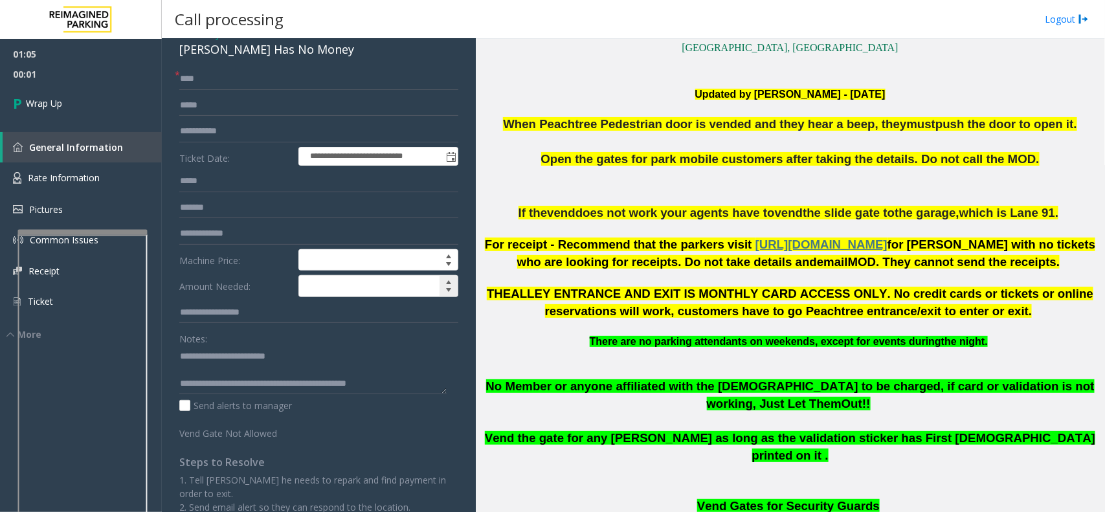
scroll to position [124, 0]
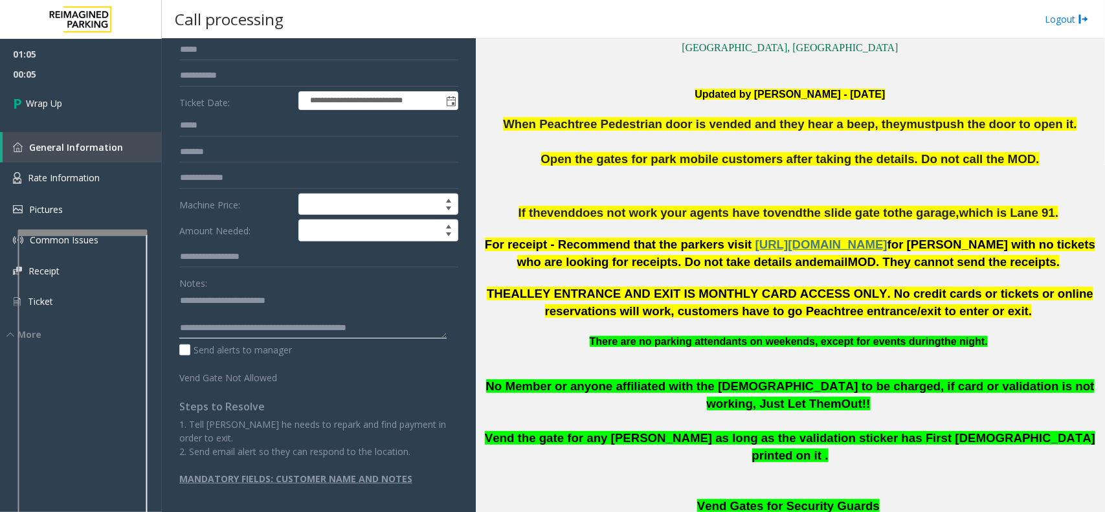
click at [402, 322] on textarea at bounding box center [312, 314] width 267 height 49
click at [355, 331] on textarea at bounding box center [312, 314] width 267 height 49
click at [400, 331] on textarea at bounding box center [312, 314] width 267 height 49
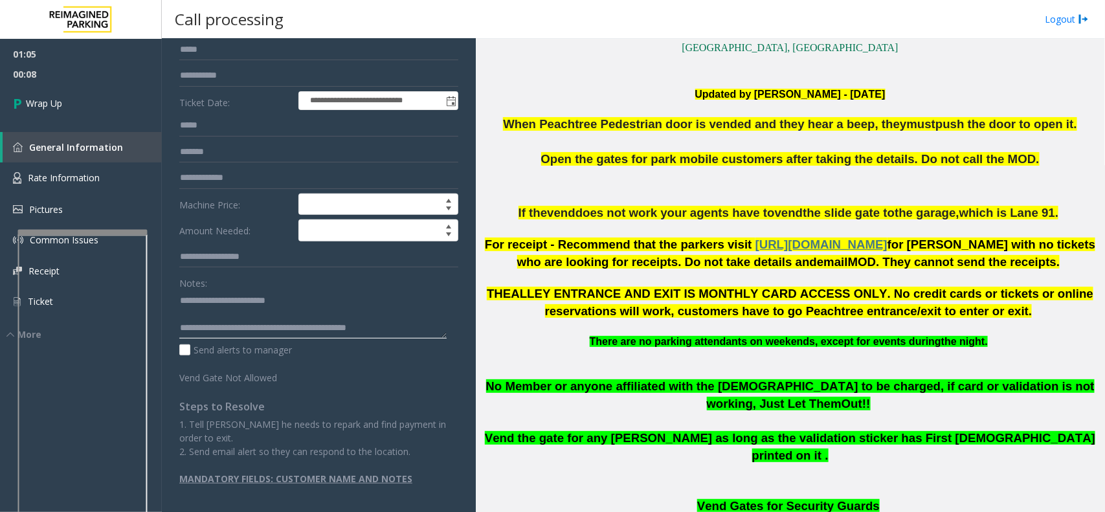
drag, startPoint x: 400, startPoint y: 331, endPoint x: 234, endPoint y: 315, distance: 166.4
click at [234, 315] on textarea at bounding box center [312, 314] width 267 height 49
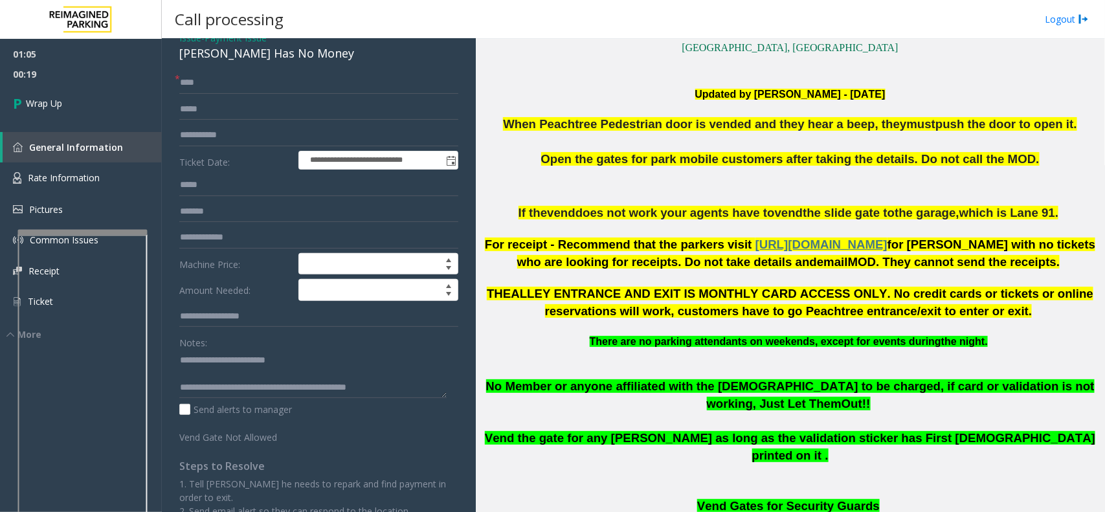
scroll to position [0, 0]
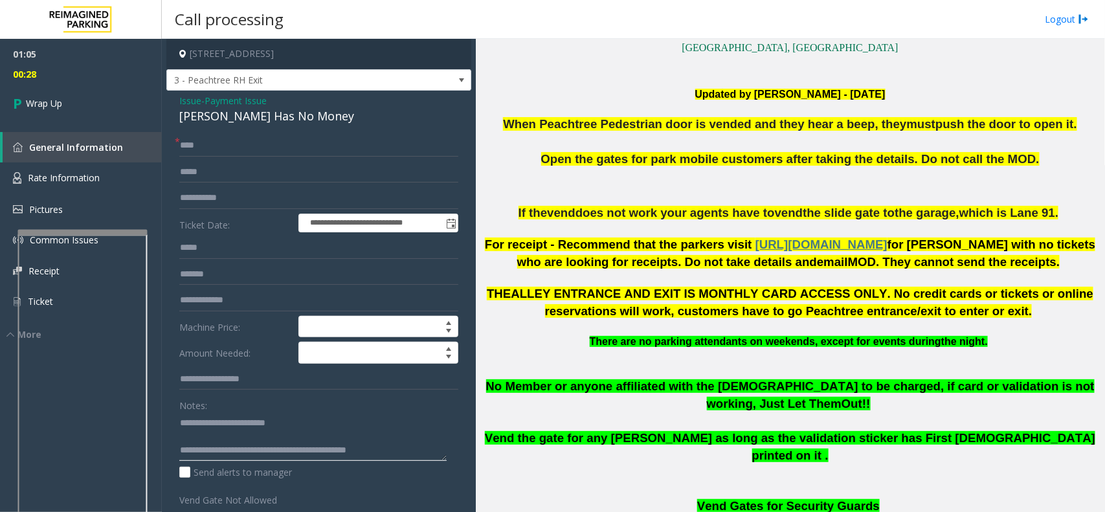
click at [371, 442] on textarea at bounding box center [312, 436] width 267 height 49
drag, startPoint x: 393, startPoint y: 441, endPoint x: 230, endPoint y: 435, distance: 163.8
click at [230, 435] on textarea at bounding box center [312, 436] width 267 height 49
type textarea "**********"
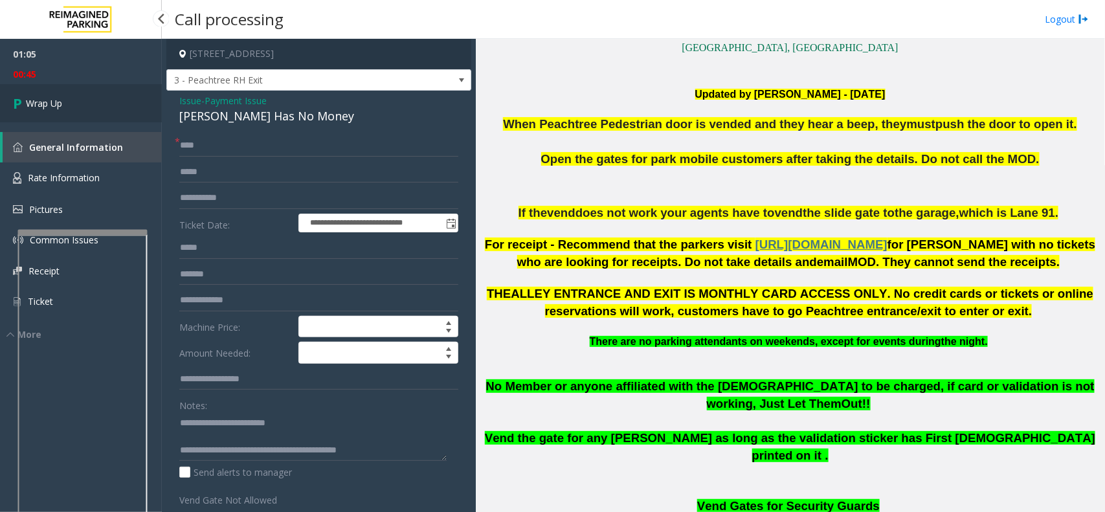
click at [95, 108] on link "Wrap Up" at bounding box center [81, 103] width 162 height 38
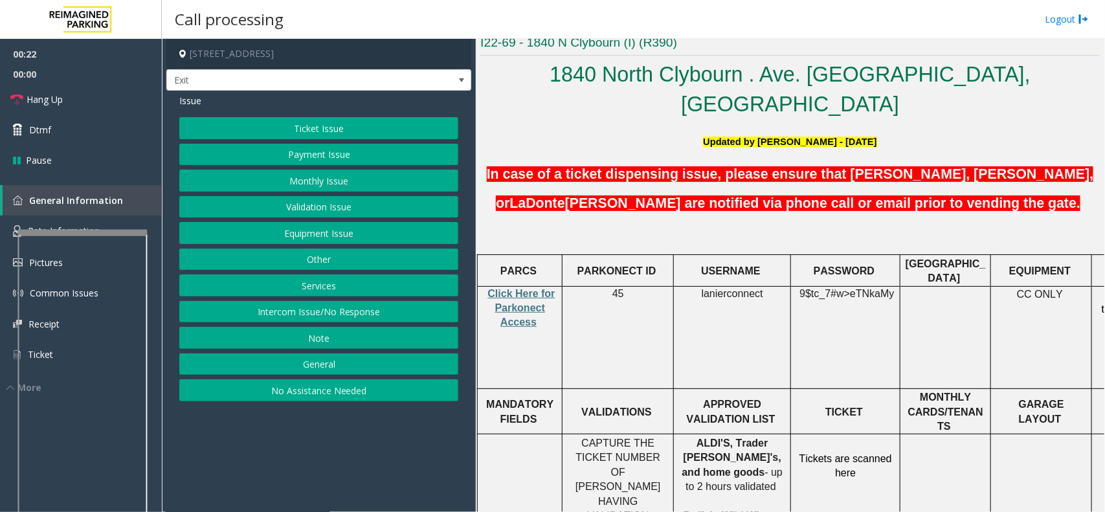
scroll to position [348, 0]
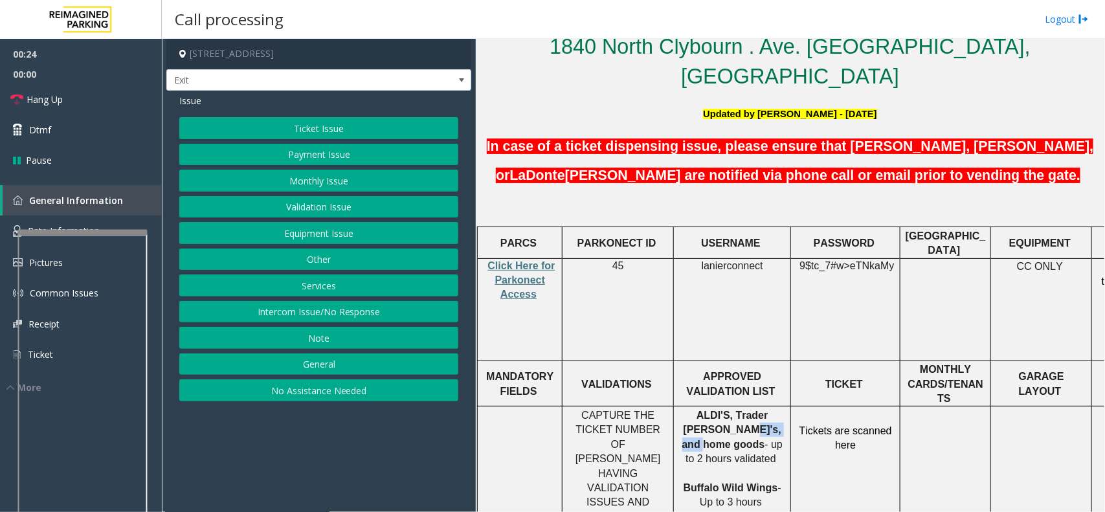
drag, startPoint x: 740, startPoint y: 383, endPoint x: 690, endPoint y: 382, distance: 49.8
click at [690, 410] on span "ALDI'S, Trader [PERSON_NAME]'s, and home goods" at bounding box center [731, 430] width 99 height 40
click at [704, 412] on p "ALDI'S, Trader [PERSON_NAME]'s, and home goods - up to 2 hours validated Buffal…" at bounding box center [731, 459] width 107 height 102
click at [275, 204] on button "Validation Issue" at bounding box center [318, 207] width 279 height 22
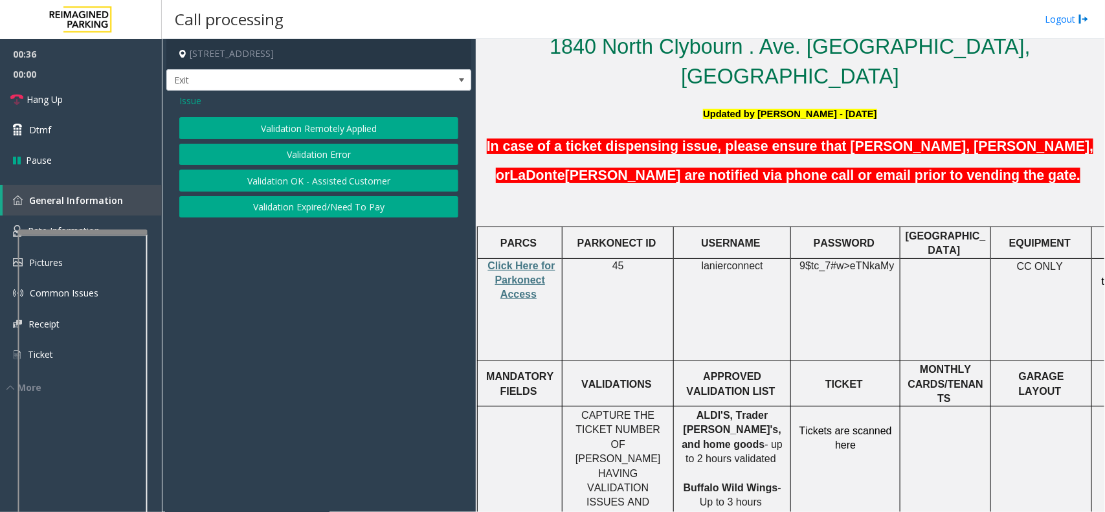
click at [309, 157] on button "Validation Error" at bounding box center [318, 155] width 279 height 22
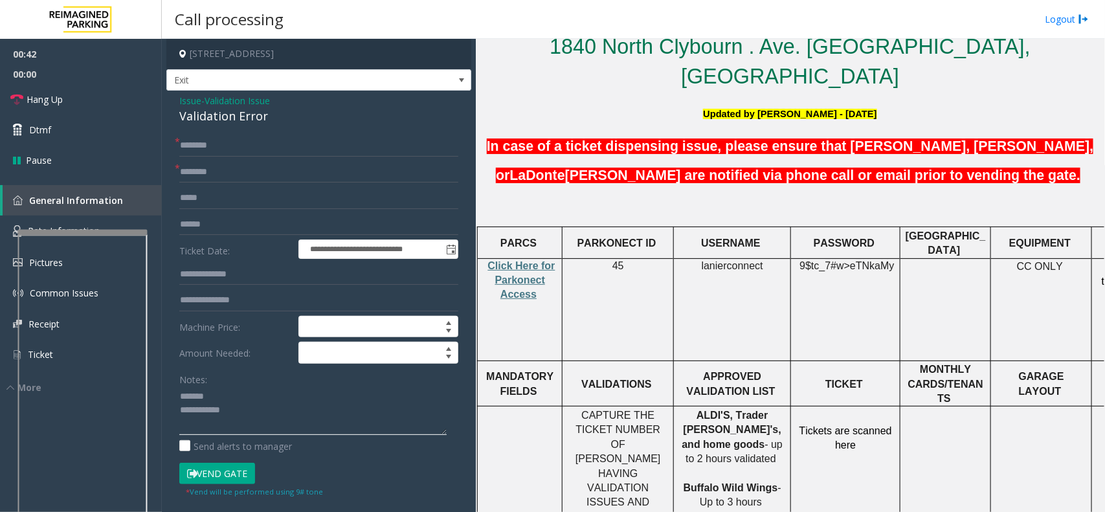
type textarea "**********"
click at [205, 173] on input "text" at bounding box center [318, 172] width 279 height 22
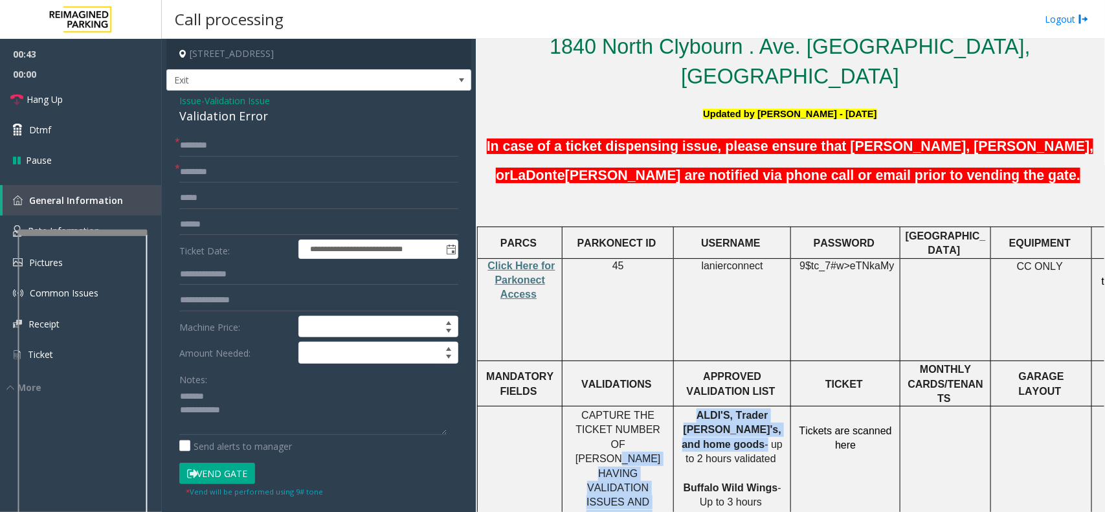
drag, startPoint x: 744, startPoint y: 379, endPoint x: 671, endPoint y: 385, distance: 73.3
click at [671, 406] on tr "CAPTURE THE TICKET NUMBER OF [PERSON_NAME] HAVING VALIDATION ISSUES AND VALIDAT…" at bounding box center [829, 472] width 702 height 133
click at [717, 408] on p "ALDI'S, Trader [PERSON_NAME]'s, and home goods - up to 2 hours validated Buffal…" at bounding box center [731, 459] width 107 height 102
drag, startPoint x: 741, startPoint y: 386, endPoint x: 690, endPoint y: 383, distance: 50.6
click at [690, 408] on p "ALDI'S, Trader [PERSON_NAME]'s, and home goods - up to 2 hours validated Buffal…" at bounding box center [731, 459] width 107 height 102
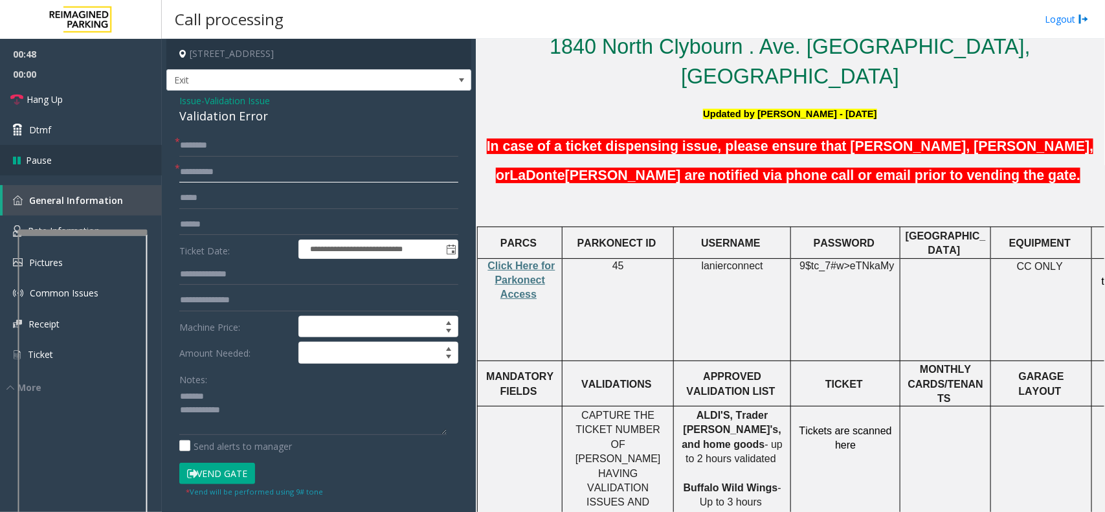
type input "**********"
click at [209, 118] on div "Validation Error" at bounding box center [318, 115] width 279 height 17
type textarea "**********"
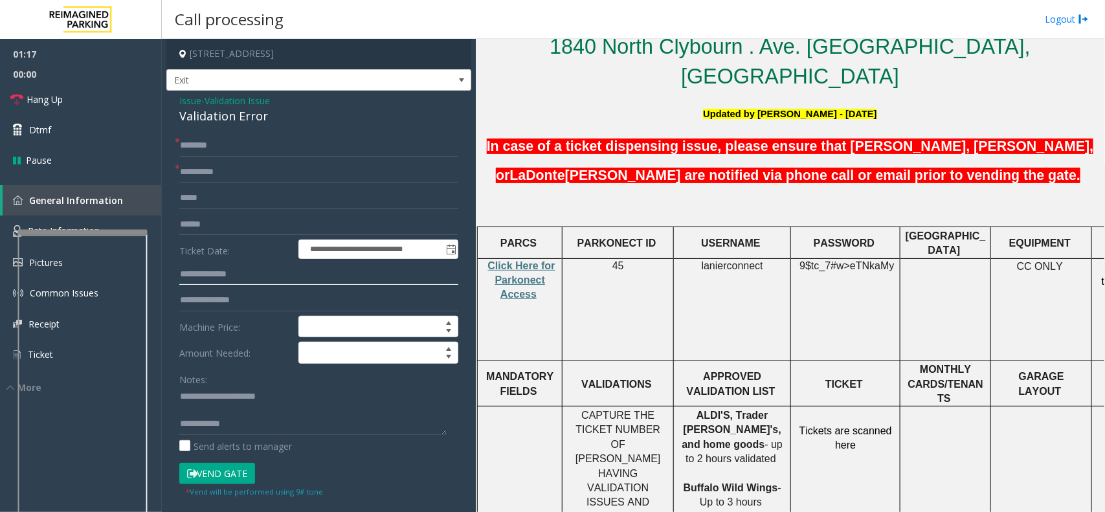
click at [225, 280] on input "text" at bounding box center [318, 274] width 279 height 22
type input "*****"
click at [236, 149] on input "text" at bounding box center [318, 146] width 279 height 22
click at [230, 411] on textarea at bounding box center [312, 410] width 267 height 49
type textarea "**********"
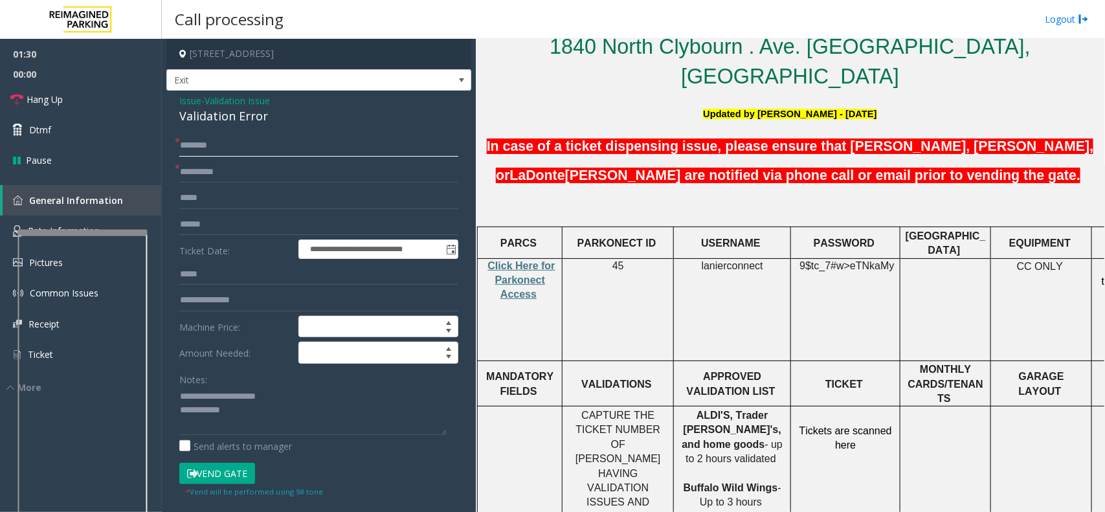
click at [204, 138] on input "text" at bounding box center [318, 146] width 279 height 22
click at [195, 143] on input "text" at bounding box center [318, 146] width 279 height 22
type input "****"
click at [228, 477] on button "Vend Gate" at bounding box center [217, 474] width 76 height 22
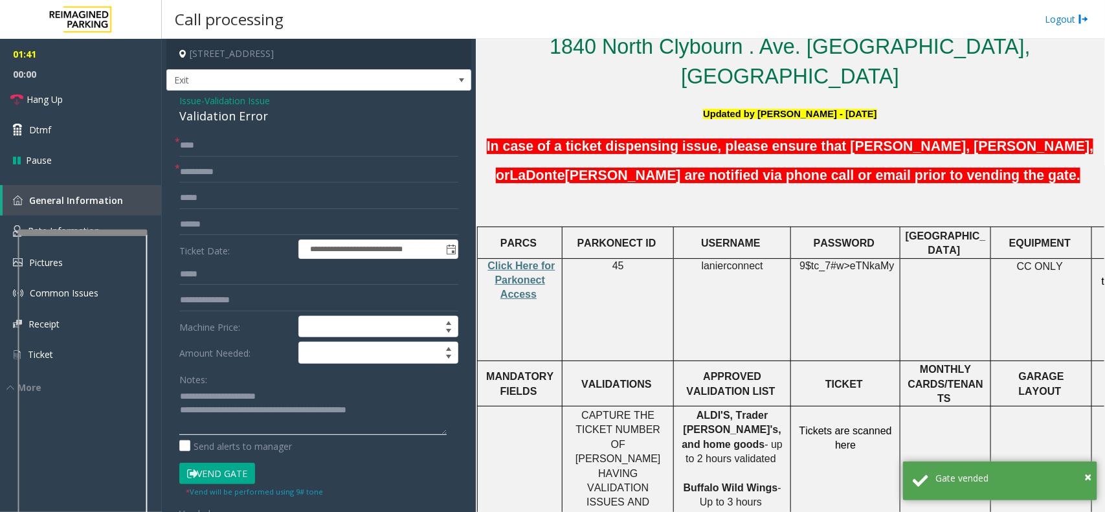
type textarea "**********"
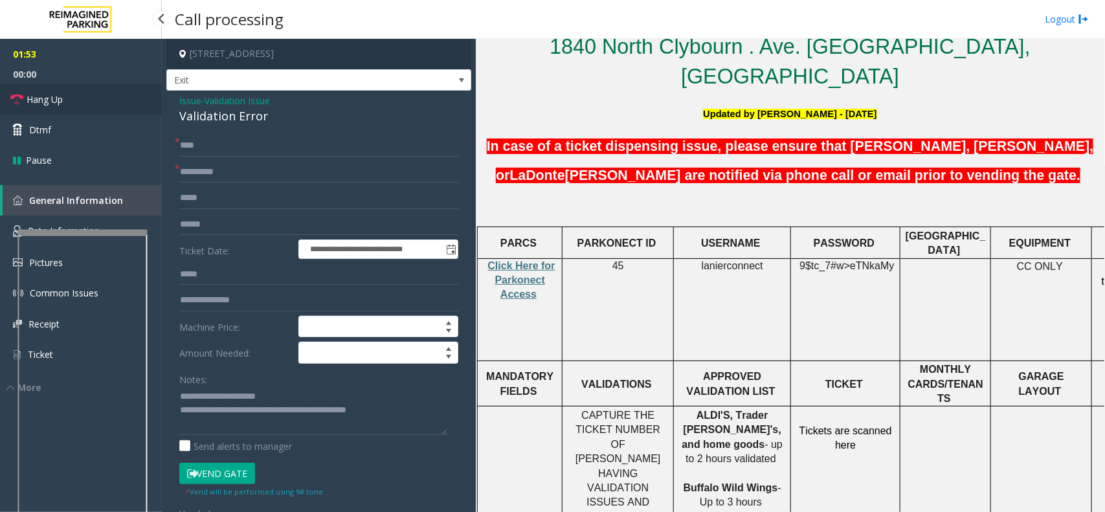
click at [96, 100] on link "Hang Up" at bounding box center [81, 99] width 162 height 30
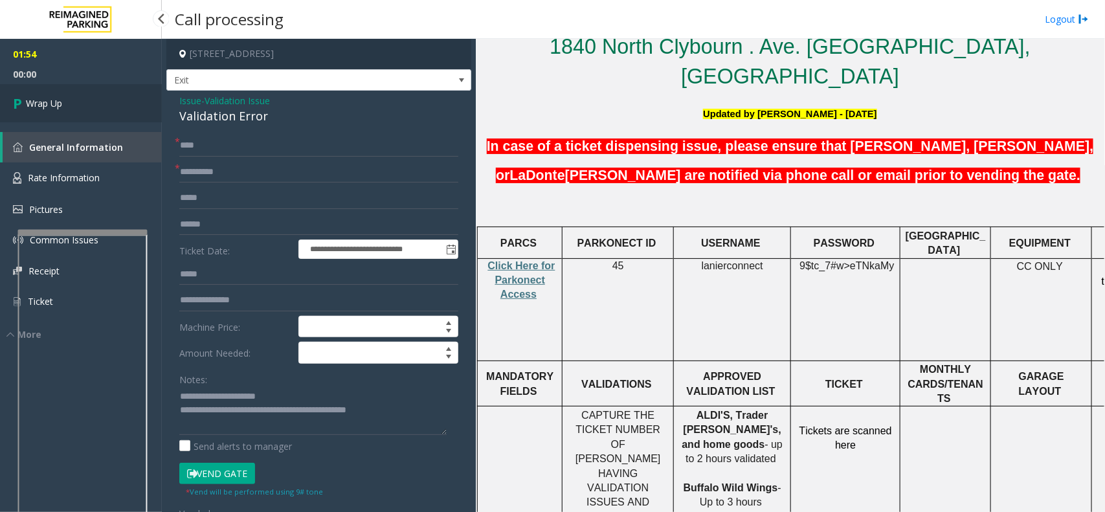
click at [96, 100] on link "Wrap Up" at bounding box center [81, 103] width 162 height 38
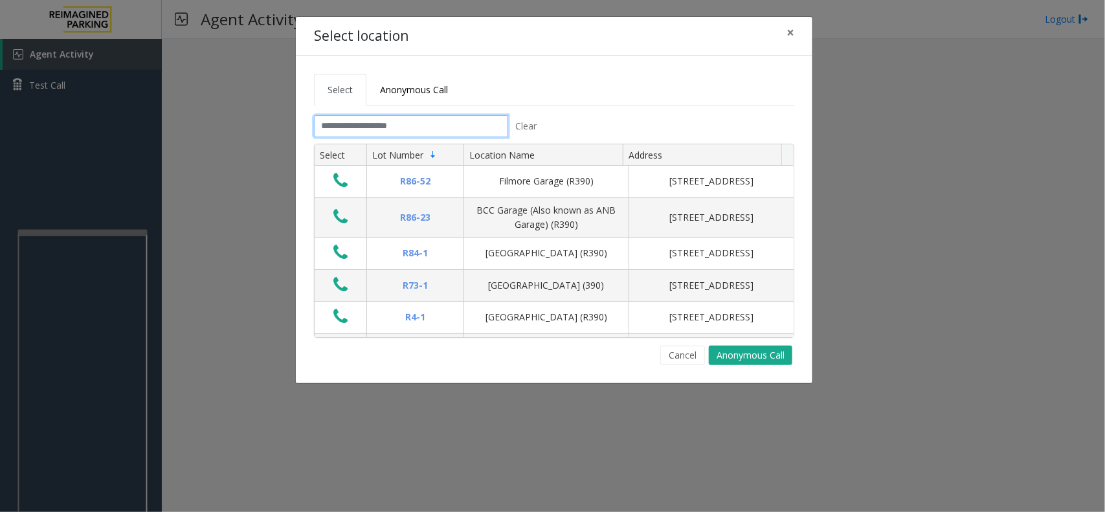
click at [422, 120] on input "text" at bounding box center [411, 126] width 194 height 22
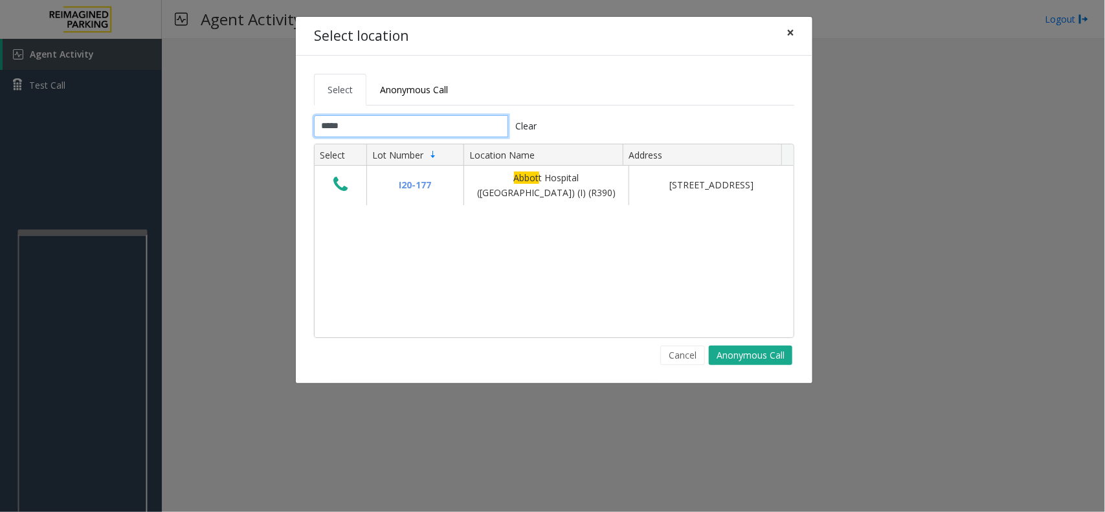
type input "*****"
click at [793, 40] on span "×" at bounding box center [790, 32] width 8 height 18
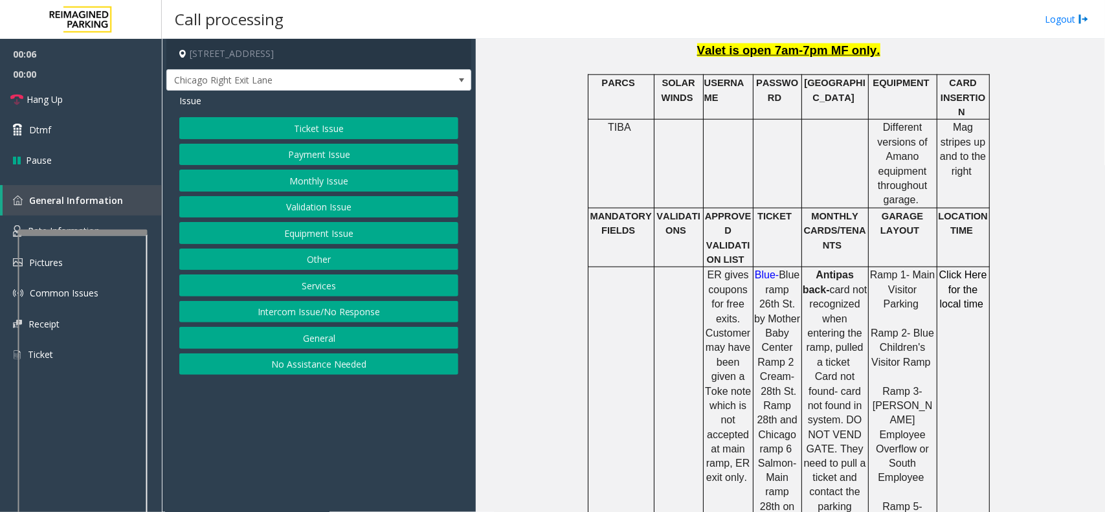
scroll to position [728, 0]
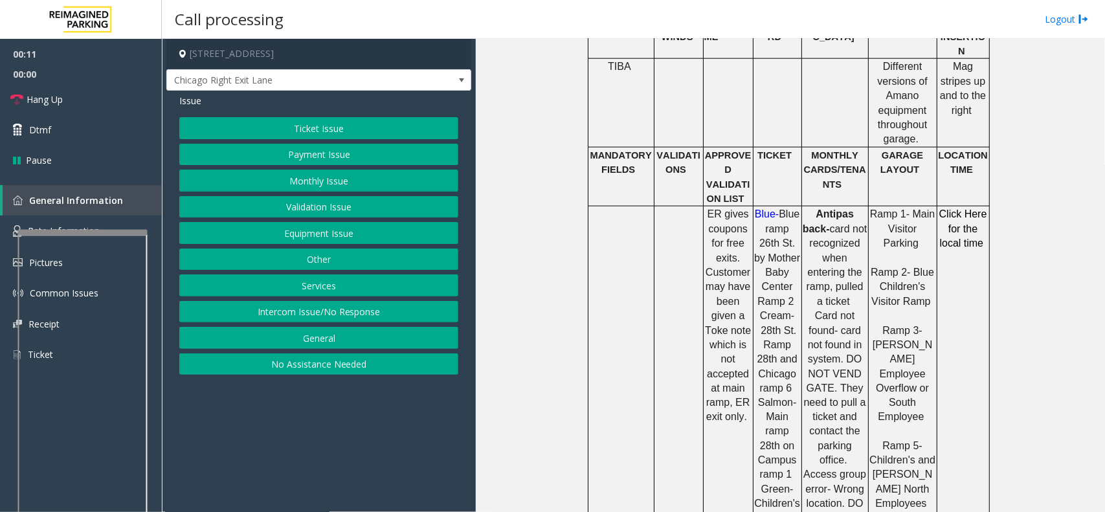
click at [344, 237] on button "Equipment Issue" at bounding box center [318, 233] width 279 height 22
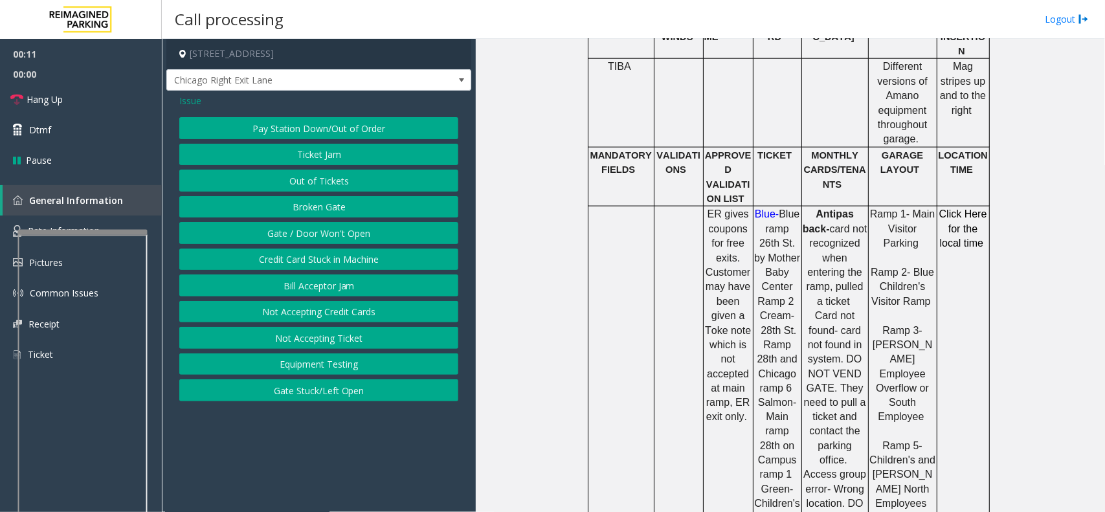
click at [344, 237] on button "Gate / Door Won't Open" at bounding box center [318, 233] width 279 height 22
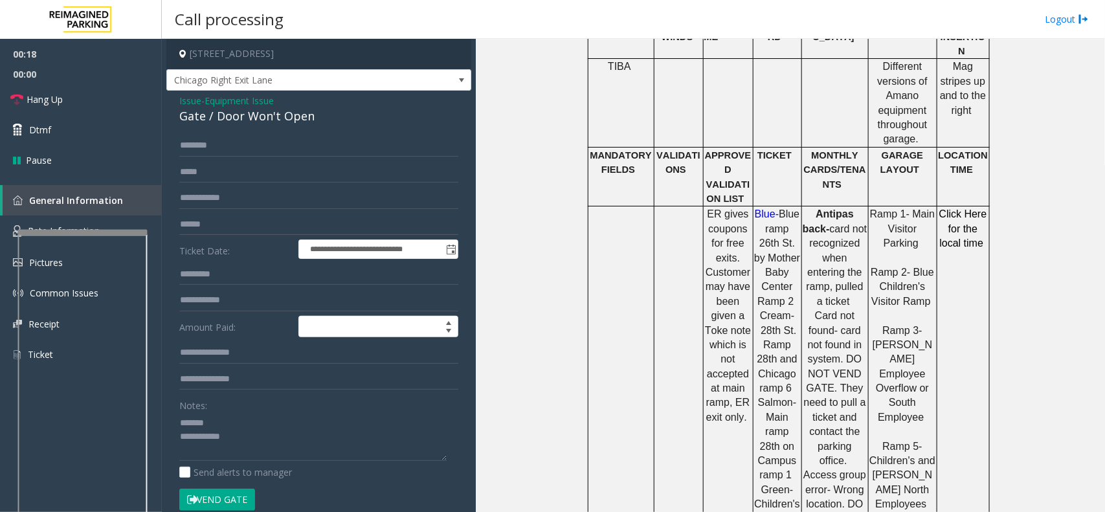
click at [234, 118] on div "Gate / Door Won't Open" at bounding box center [318, 115] width 279 height 17
click at [298, 437] on textarea at bounding box center [312, 436] width 267 height 49
click at [289, 435] on textarea at bounding box center [312, 436] width 267 height 49
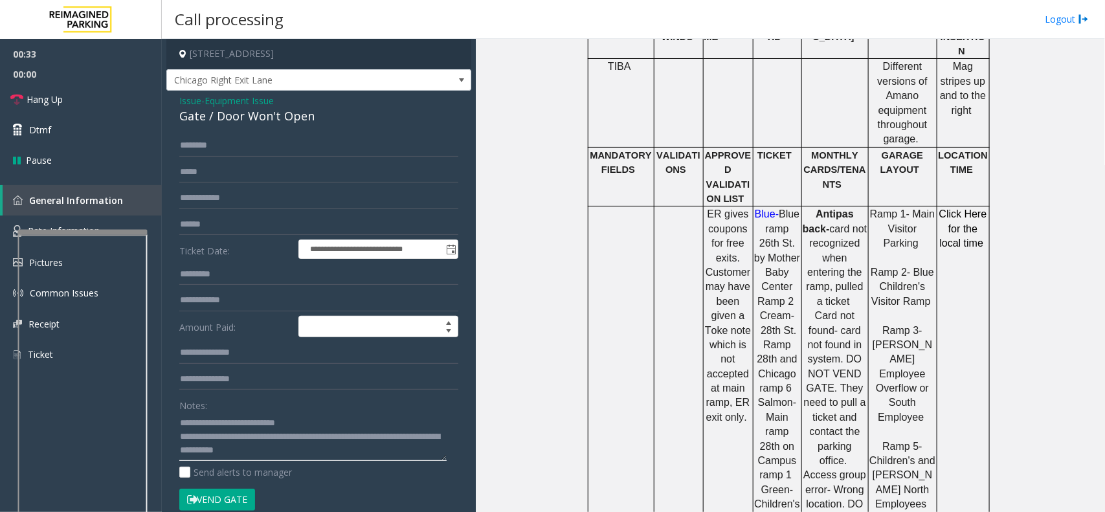
type textarea "**********"
click at [245, 493] on button "Vend Gate" at bounding box center [217, 500] width 76 height 22
click at [69, 109] on link "Hang Up" at bounding box center [81, 99] width 162 height 30
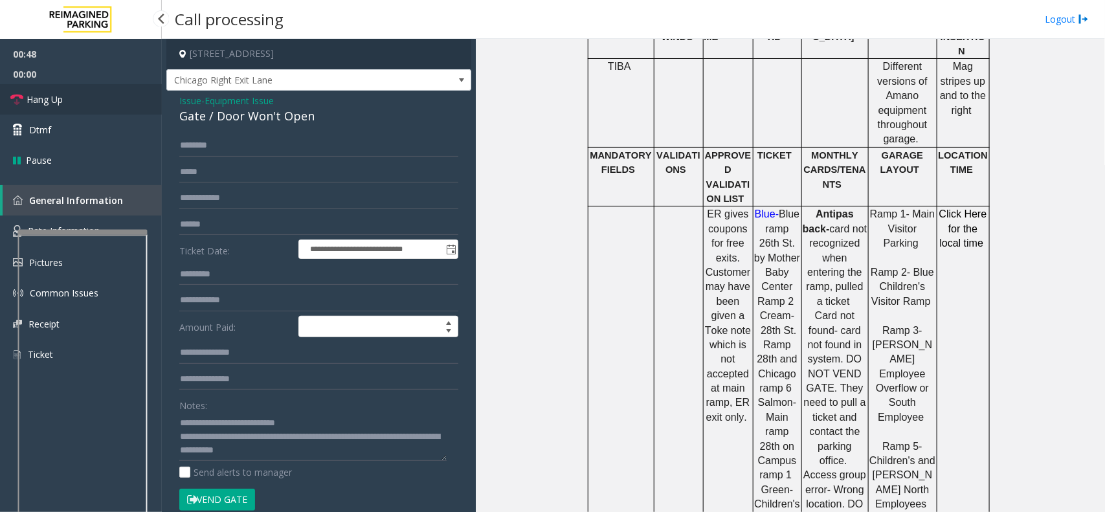
click at [69, 109] on link "Hang Up" at bounding box center [81, 99] width 162 height 30
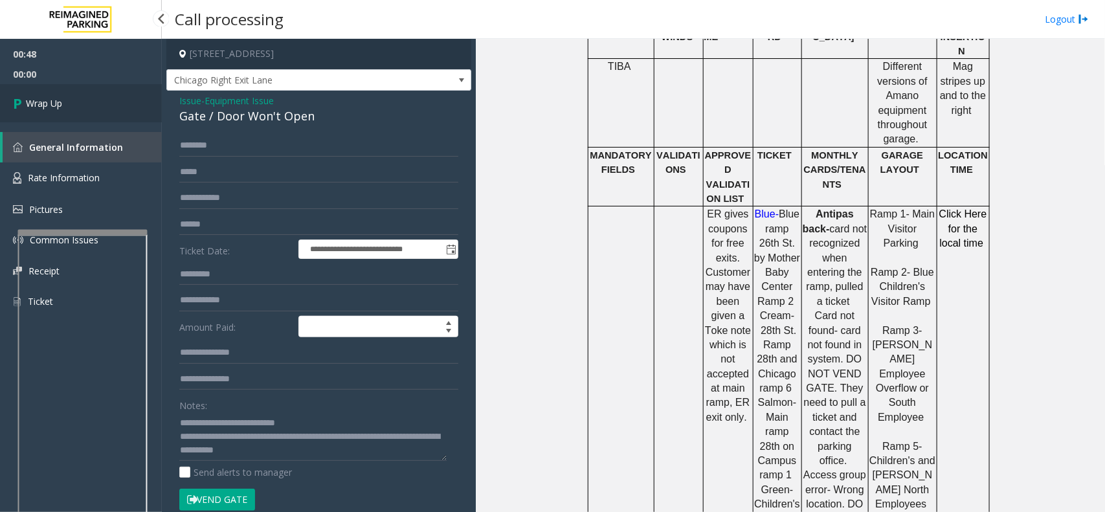
click at [69, 109] on link "Wrap Up" at bounding box center [81, 103] width 162 height 38
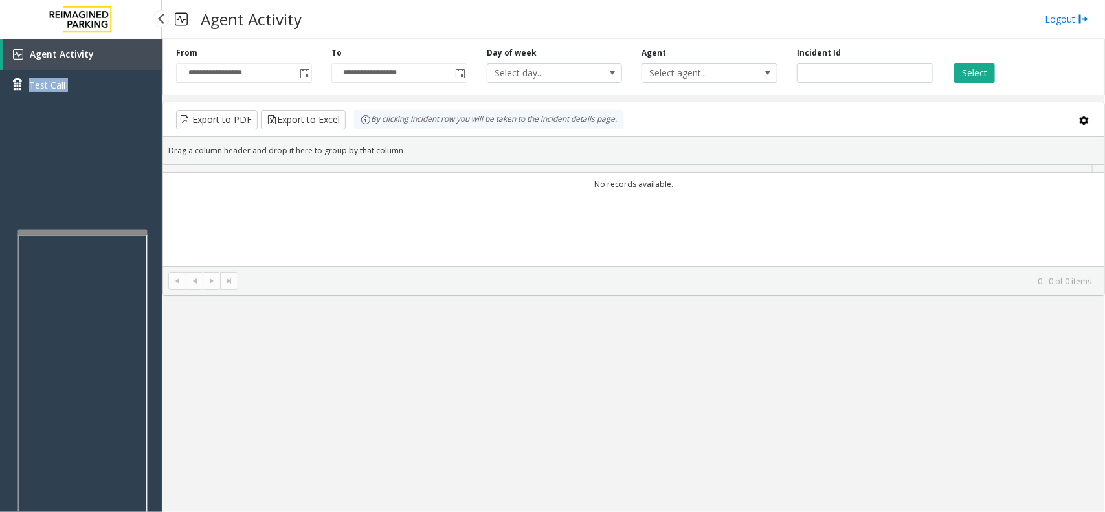
click at [69, 109] on div "Agent Activity Test Call" at bounding box center [81, 74] width 162 height 71
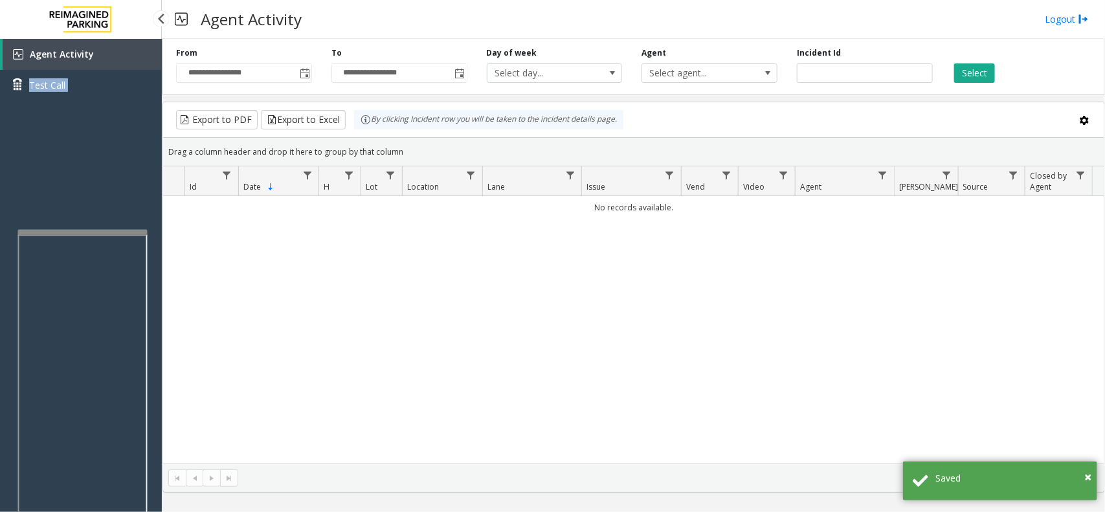
click at [92, 178] on div "Agent Activity Test Call" at bounding box center [81, 295] width 162 height 512
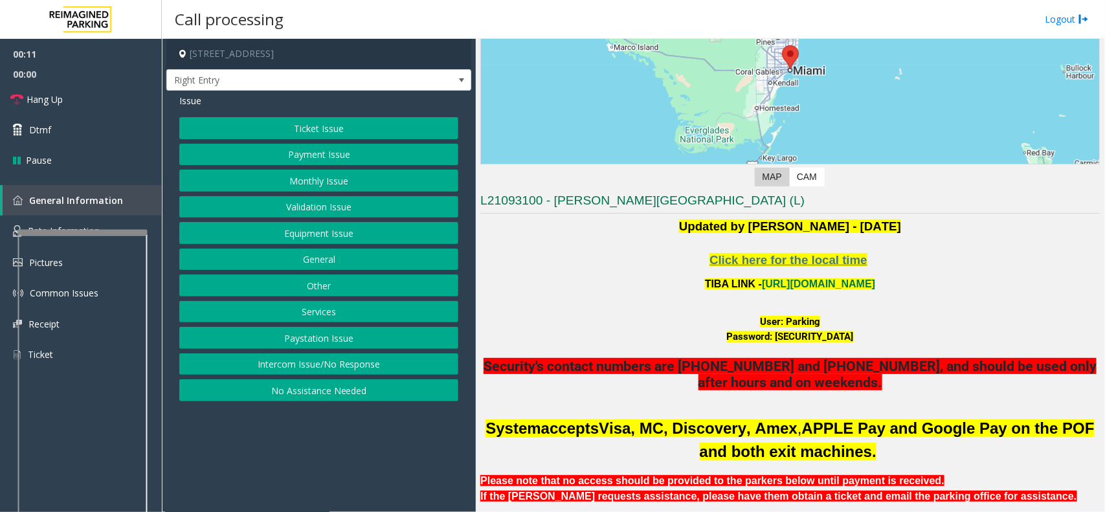
scroll to position [162, 0]
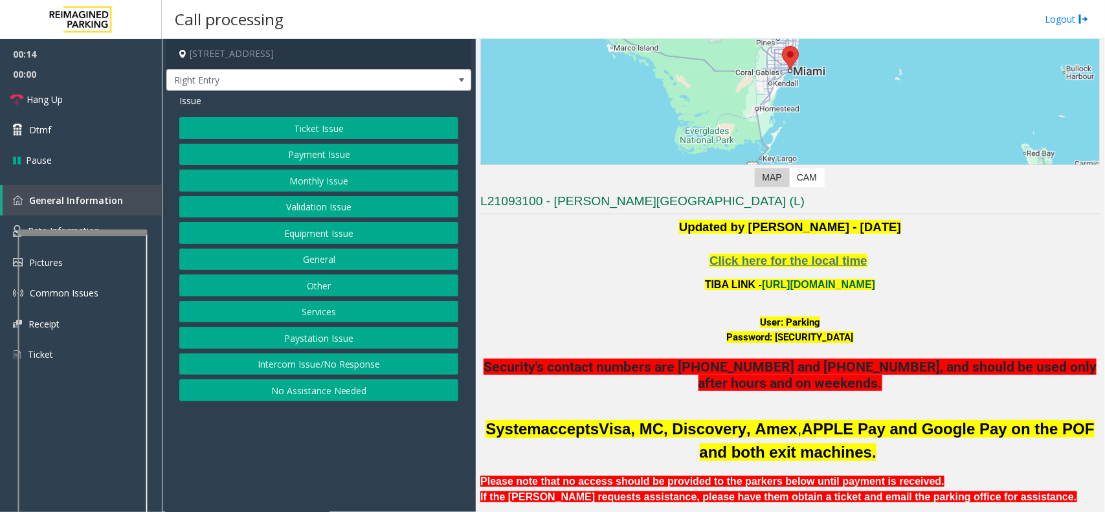
click at [762, 283] on link "[URL][DOMAIN_NAME]" at bounding box center [818, 284] width 113 height 11
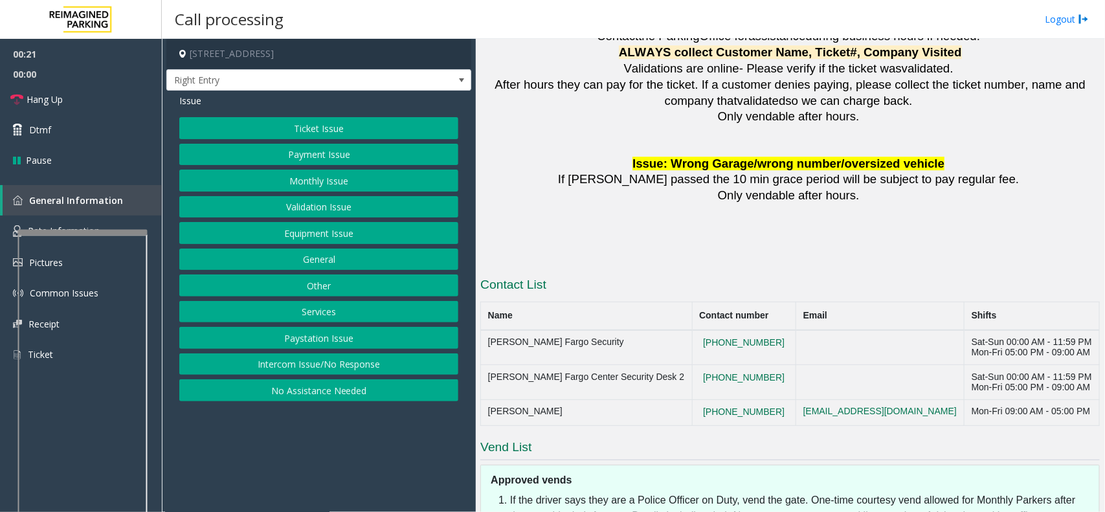
scroll to position [1875, 0]
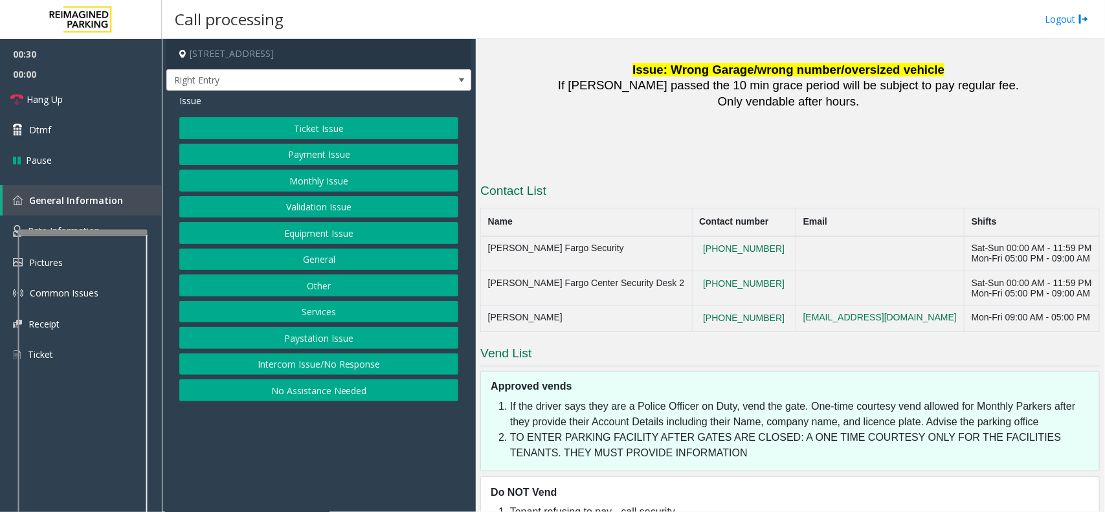
click at [349, 237] on button "Equipment Issue" at bounding box center [318, 233] width 279 height 22
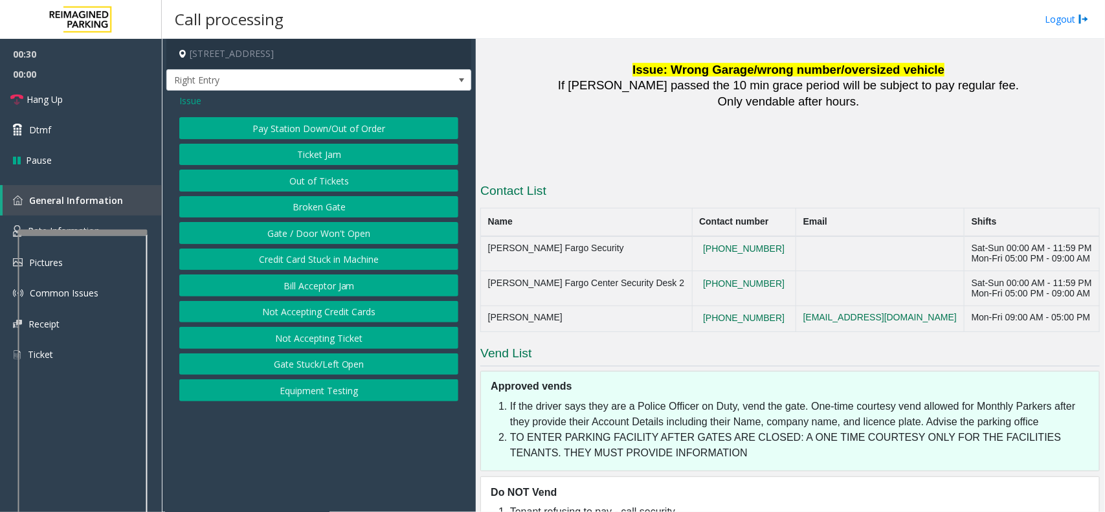
click at [349, 237] on button "Gate / Door Won't Open" at bounding box center [318, 233] width 279 height 22
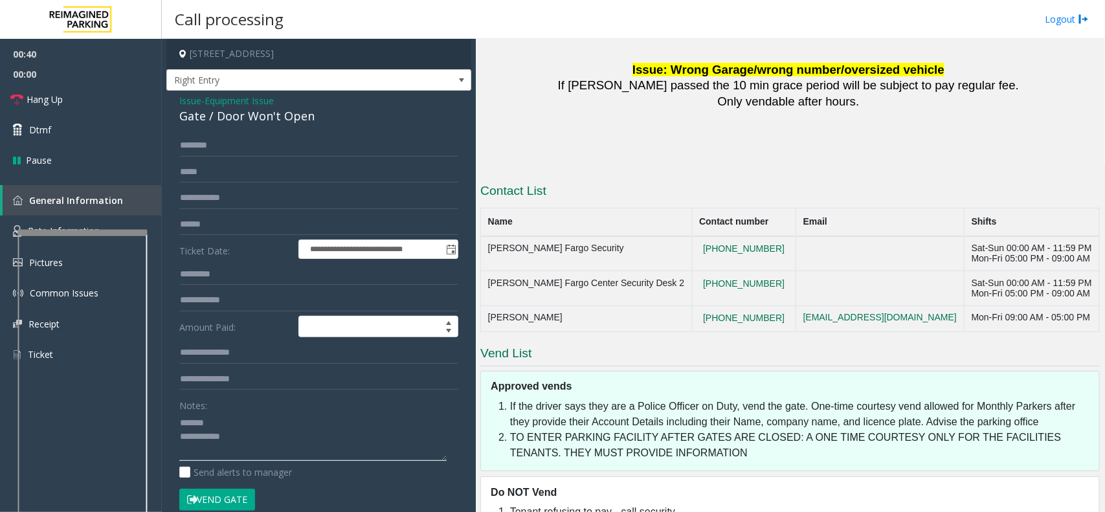
click at [208, 419] on textarea at bounding box center [312, 436] width 267 height 49
click at [217, 115] on div "Gate / Door Won't Open" at bounding box center [318, 115] width 279 height 17
click at [267, 445] on textarea at bounding box center [312, 436] width 267 height 49
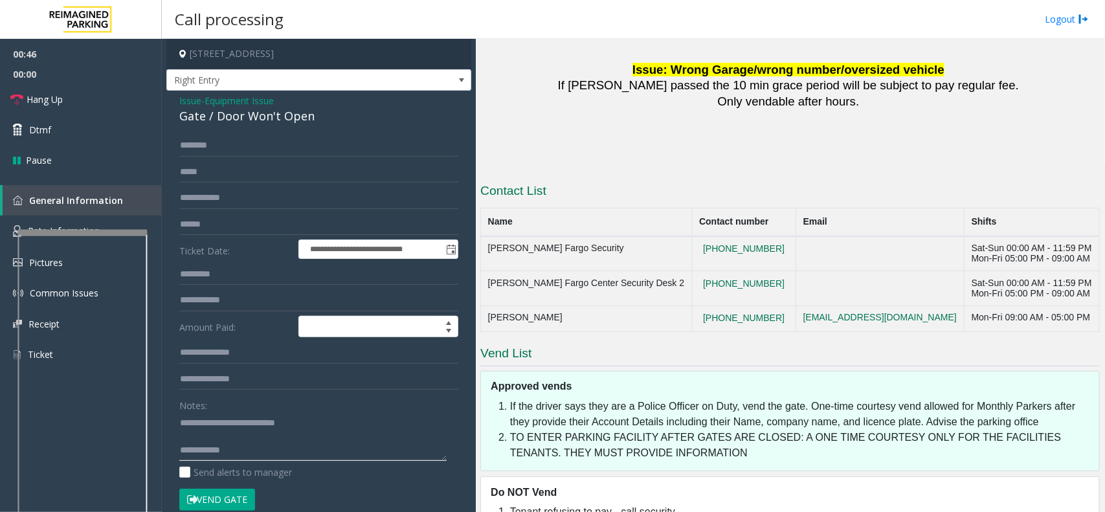
click at [267, 441] on textarea at bounding box center [312, 436] width 267 height 49
click at [245, 441] on textarea at bounding box center [312, 436] width 267 height 49
type textarea "**********"
click at [63, 99] on link "Hang Up" at bounding box center [81, 99] width 162 height 30
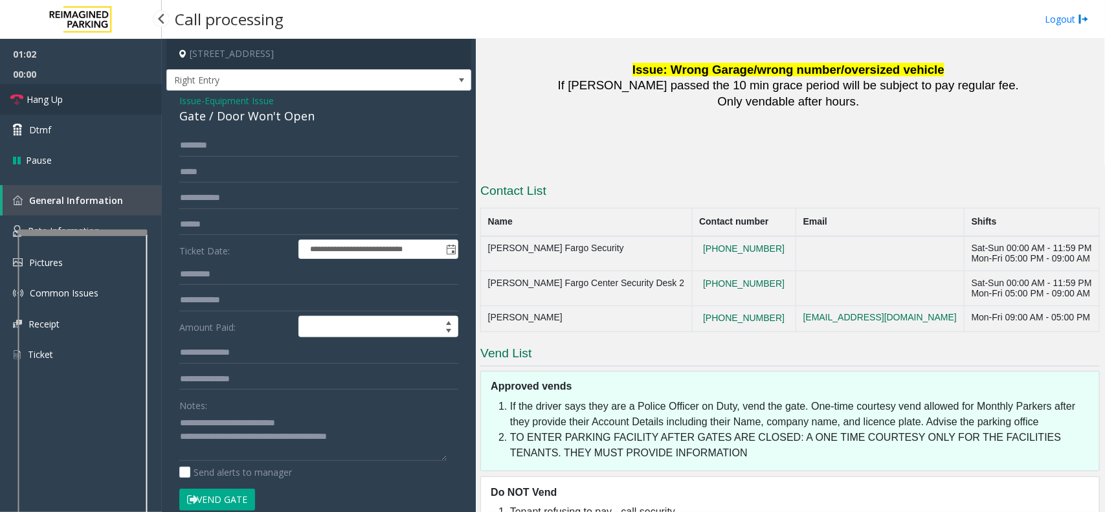
click at [63, 99] on link "Hang Up" at bounding box center [81, 99] width 162 height 30
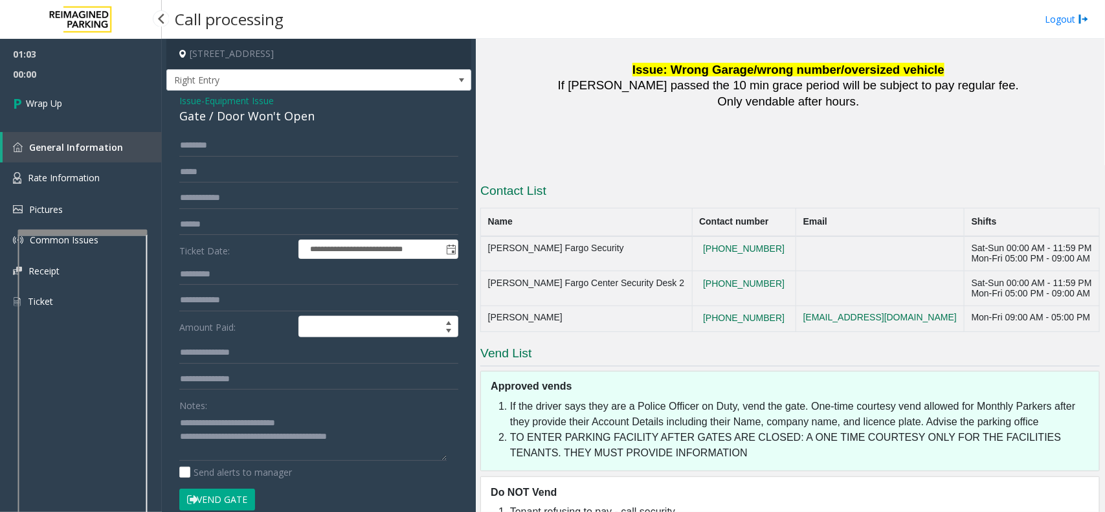
click at [63, 99] on link "Wrap Up" at bounding box center [81, 103] width 162 height 38
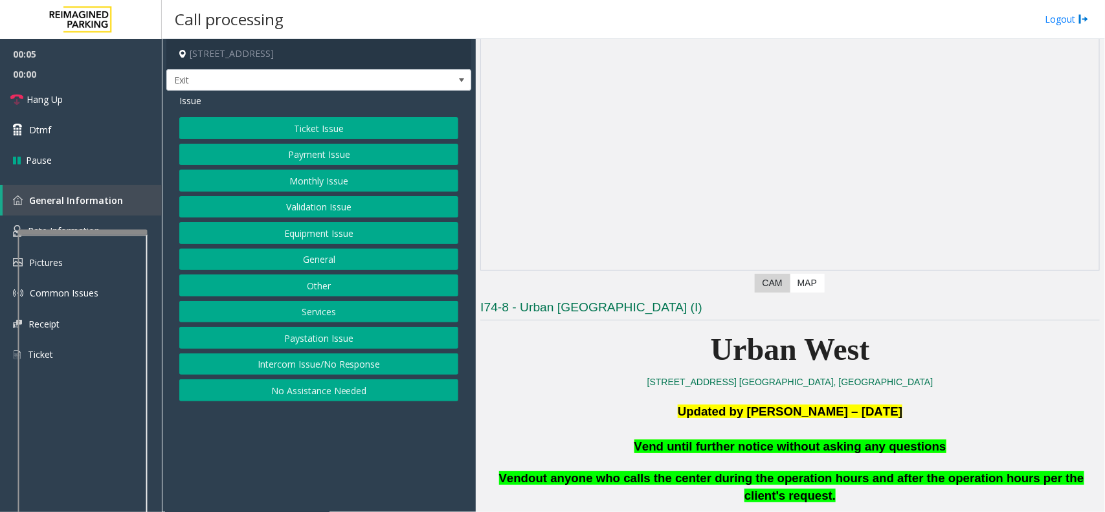
scroll to position [324, 0]
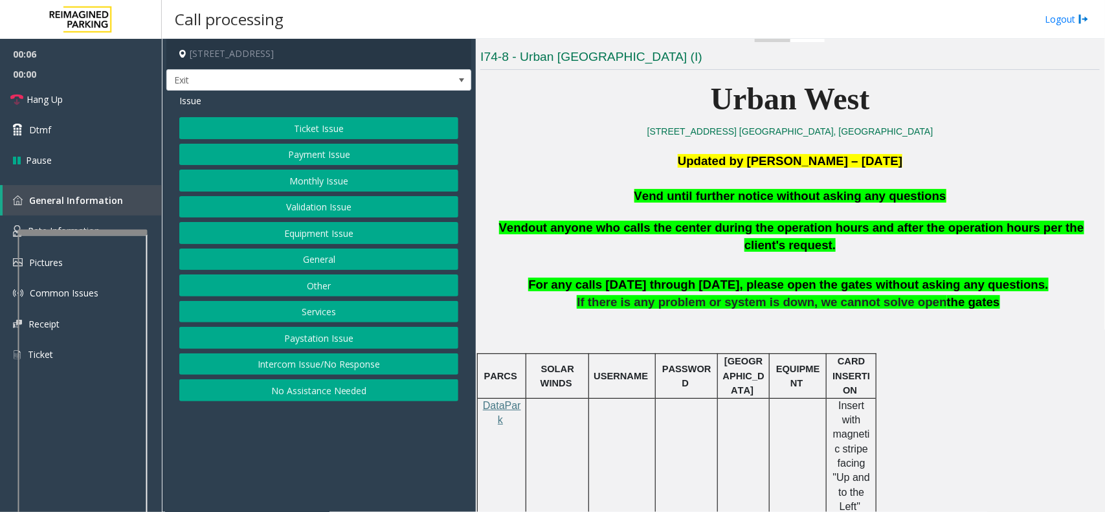
click at [301, 234] on button "Equipment Issue" at bounding box center [318, 233] width 279 height 22
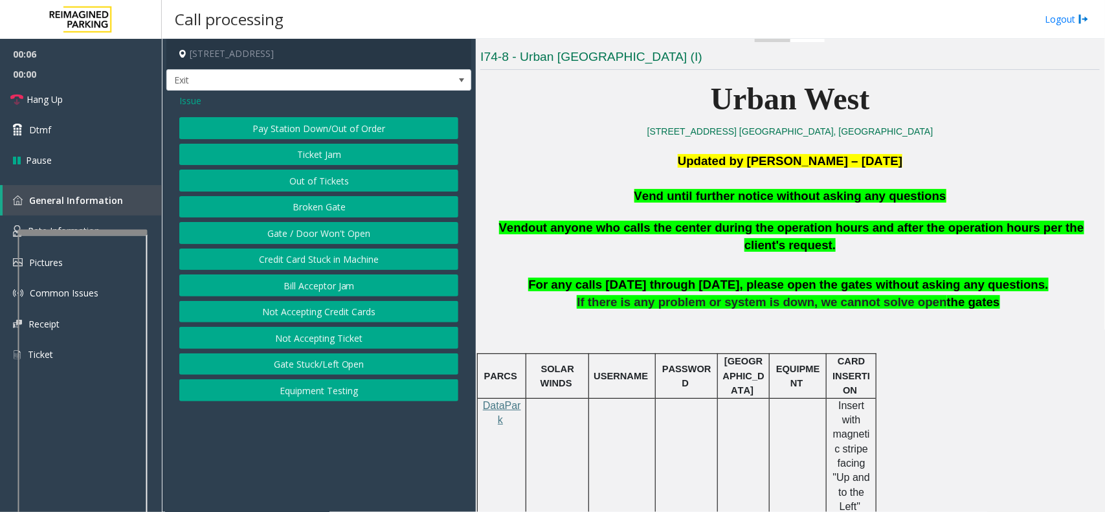
click at [301, 234] on button "Gate / Door Won't Open" at bounding box center [318, 233] width 279 height 22
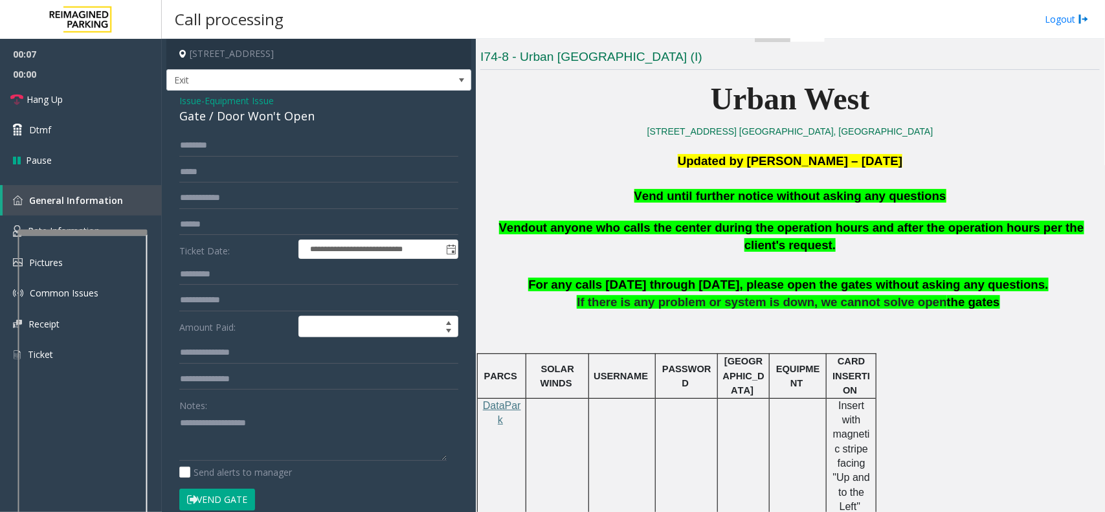
click at [237, 501] on button "Vend Gate" at bounding box center [217, 500] width 76 height 22
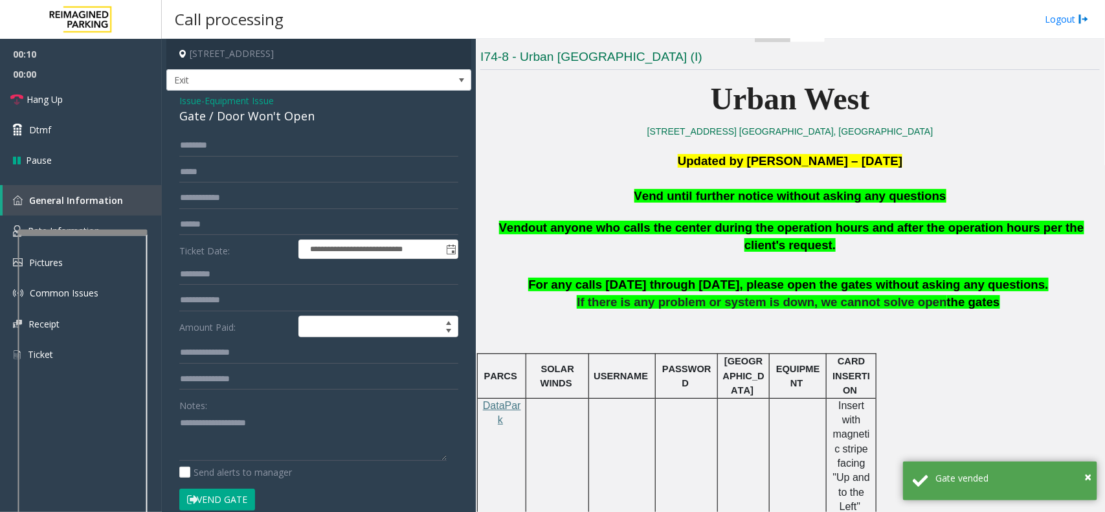
click at [690, 196] on span "Vend until further notice without asking any questions" at bounding box center [790, 196] width 312 height 14
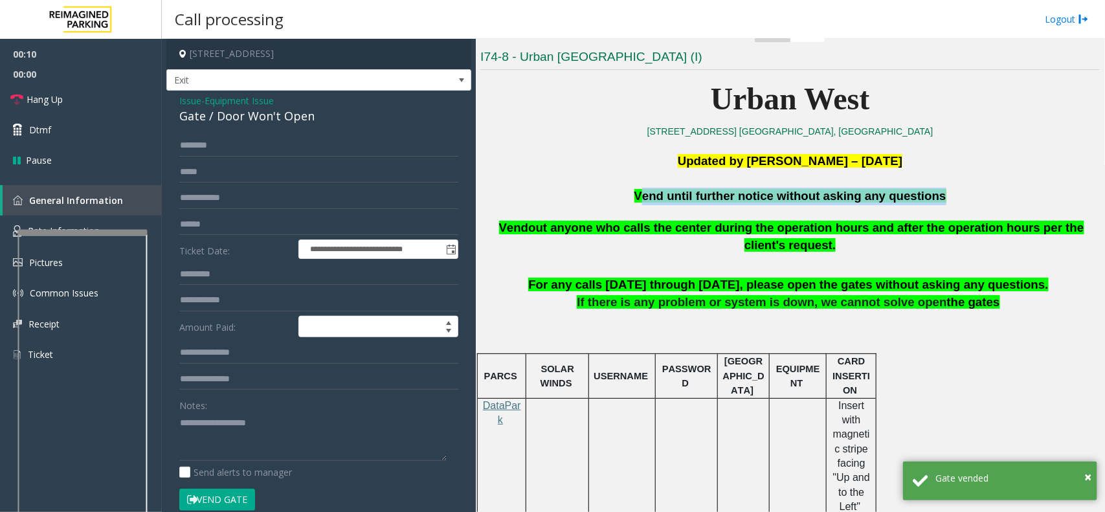
click at [690, 196] on span "Vend until further notice without asking any questions" at bounding box center [790, 196] width 312 height 14
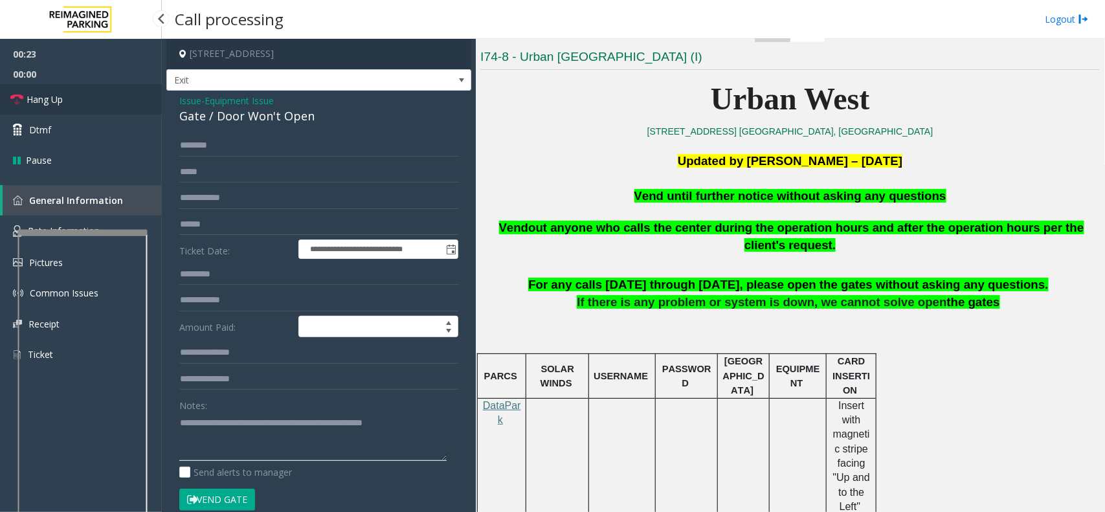
type textarea "**********"
click at [72, 99] on link "Hang Up" at bounding box center [81, 99] width 162 height 30
click at [71, 96] on link "Hang Up" at bounding box center [81, 99] width 162 height 30
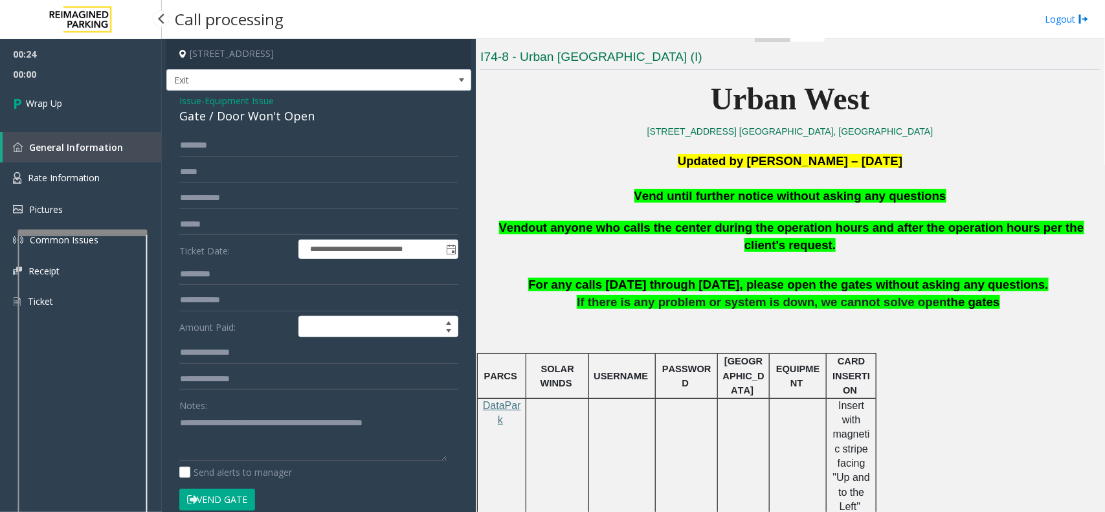
click at [71, 94] on link "Wrap Up" at bounding box center [81, 103] width 162 height 38
click at [70, 93] on link "Wrap Up" at bounding box center [81, 103] width 162 height 38
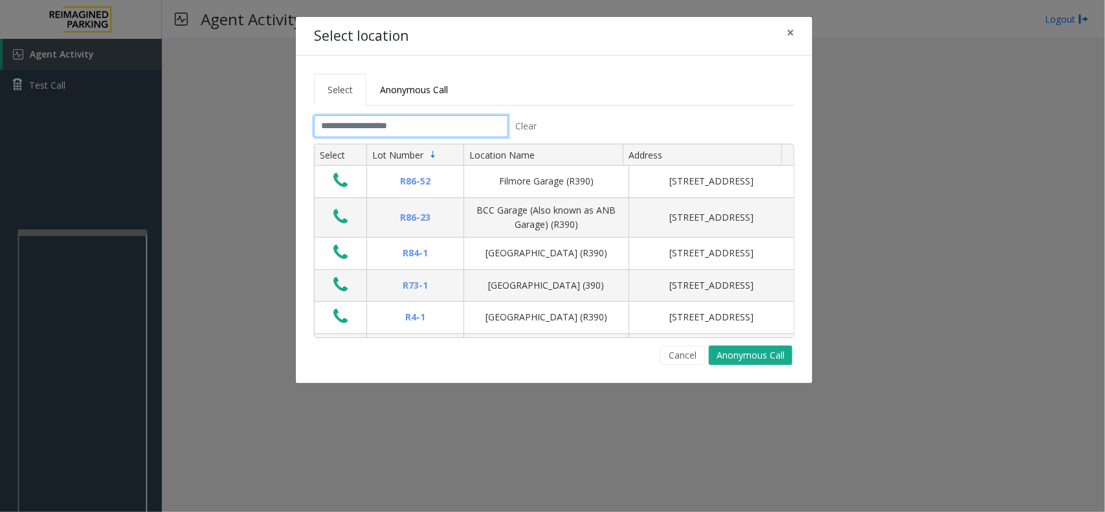
click at [391, 125] on input "text" at bounding box center [411, 126] width 194 height 22
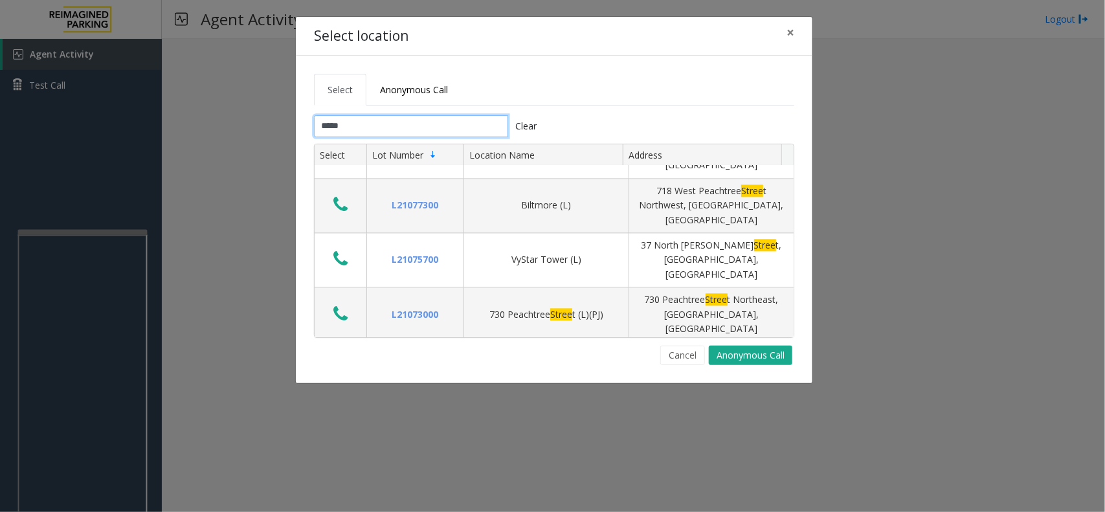
scroll to position [1375, 0]
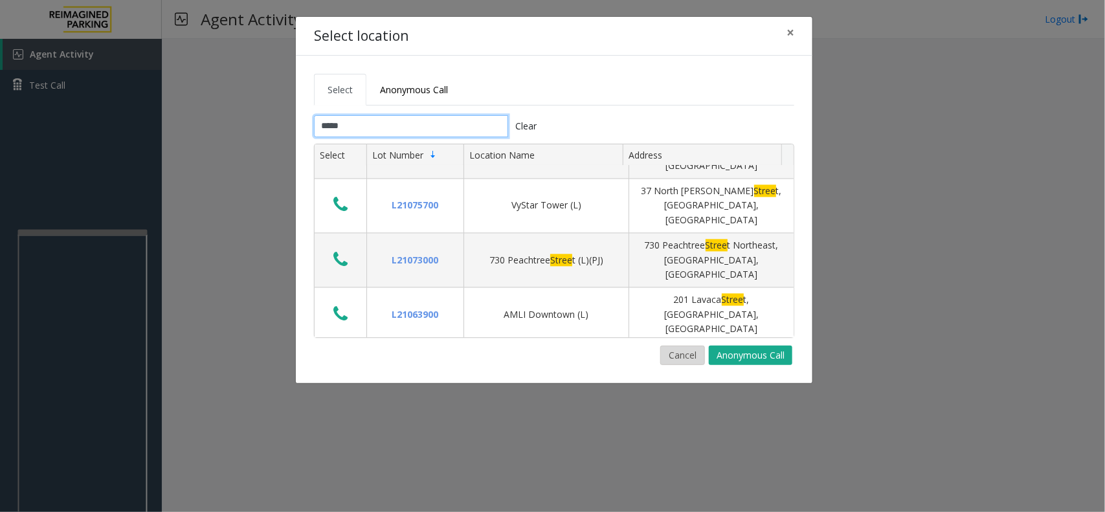
type input "*****"
click at [687, 355] on button "Cancel" at bounding box center [682, 355] width 45 height 19
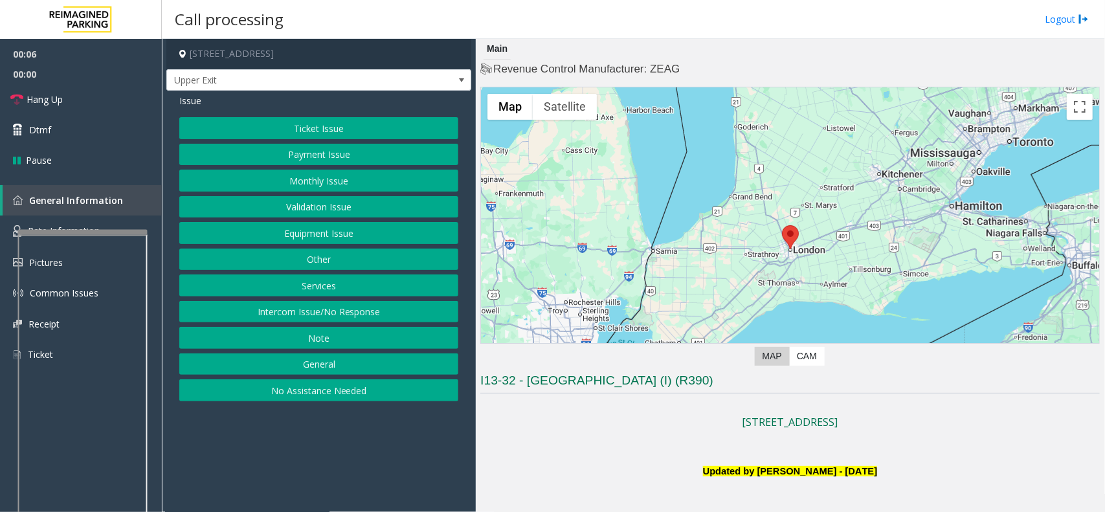
click at [355, 312] on button "Intercom Issue/No Response" at bounding box center [318, 312] width 279 height 22
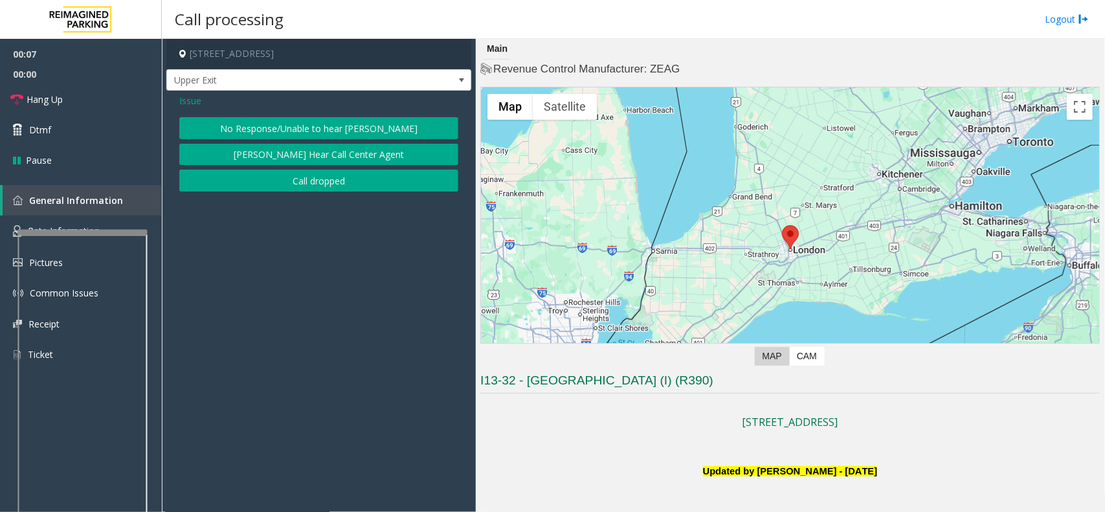
click at [286, 129] on button "No Response/Unable to hear [PERSON_NAME]" at bounding box center [318, 128] width 279 height 22
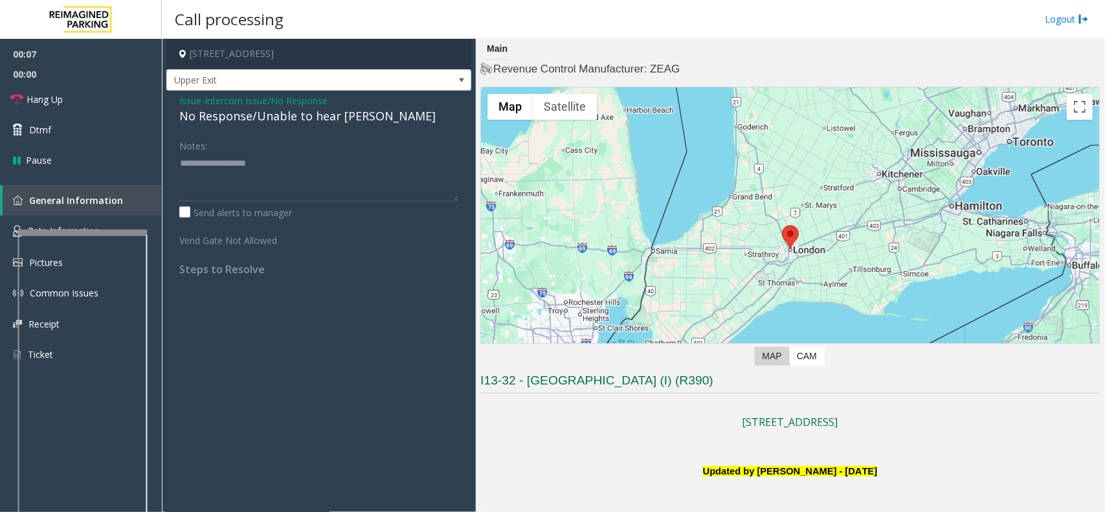
click at [289, 114] on div "No Response/Unable to hear [PERSON_NAME]" at bounding box center [318, 115] width 279 height 17
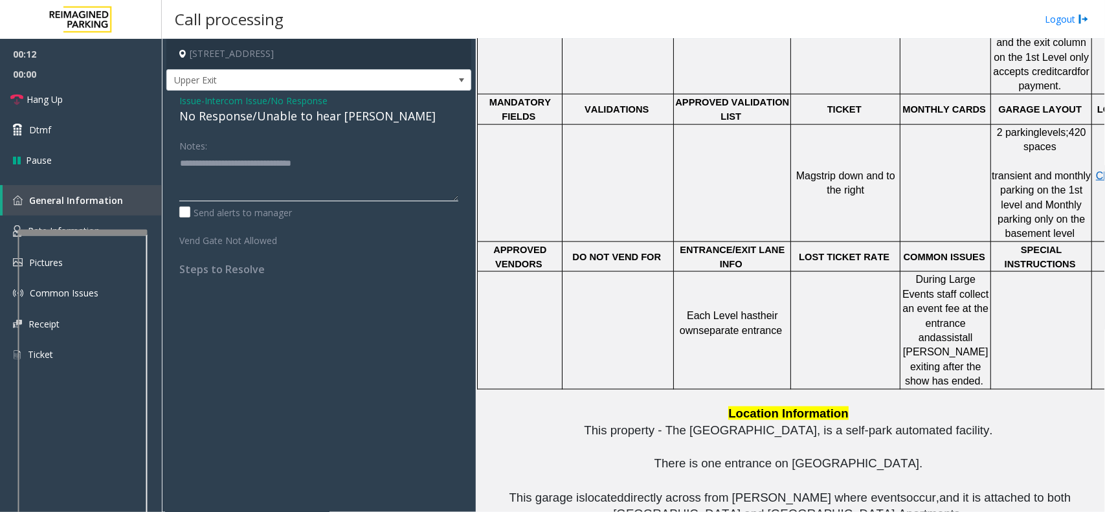
scroll to position [677, 0]
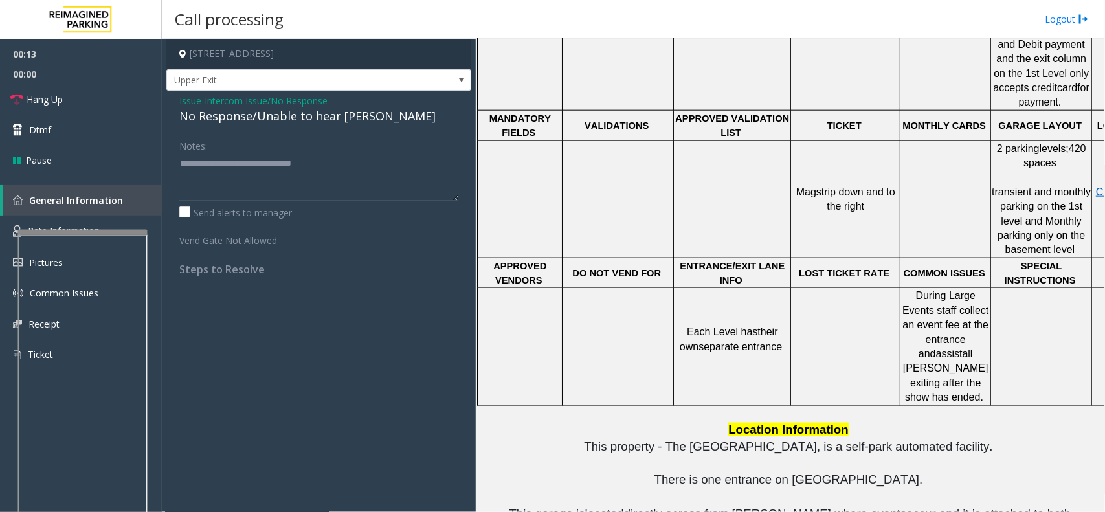
type textarea "**********"
click at [81, 88] on link "Hang Up" at bounding box center [81, 99] width 162 height 30
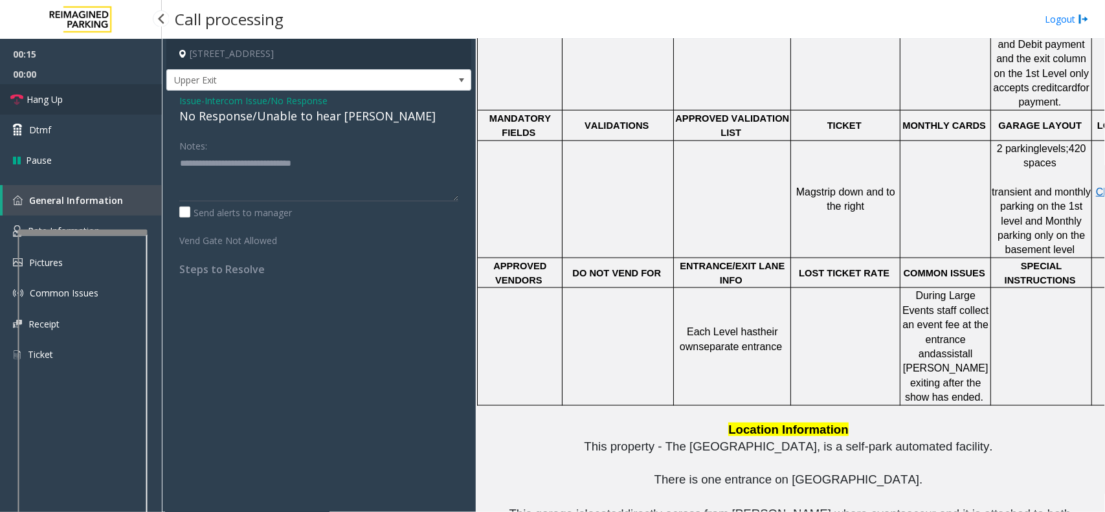
click at [81, 88] on link "Hang Up" at bounding box center [81, 99] width 162 height 30
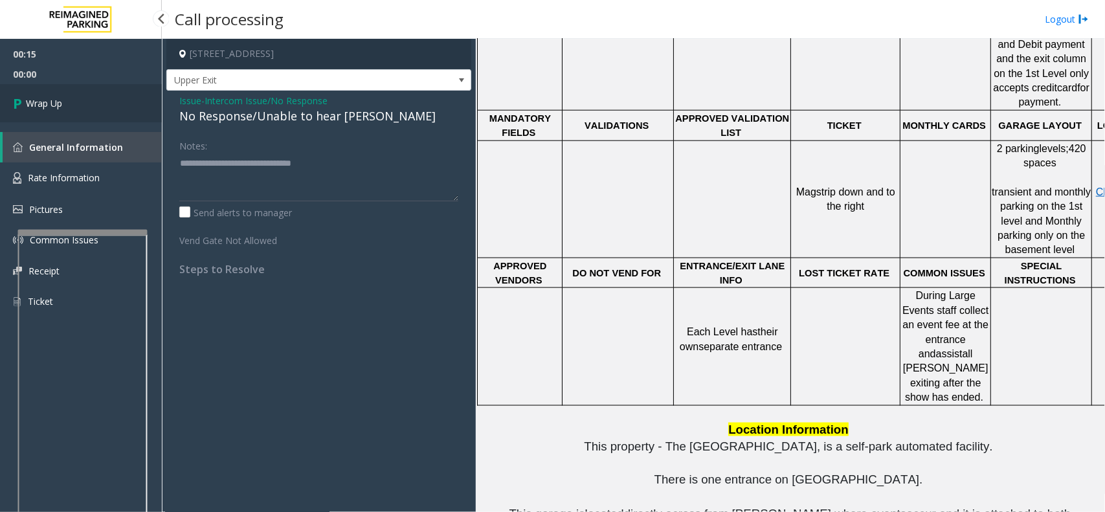
click at [81, 88] on link "Wrap Up" at bounding box center [81, 103] width 162 height 38
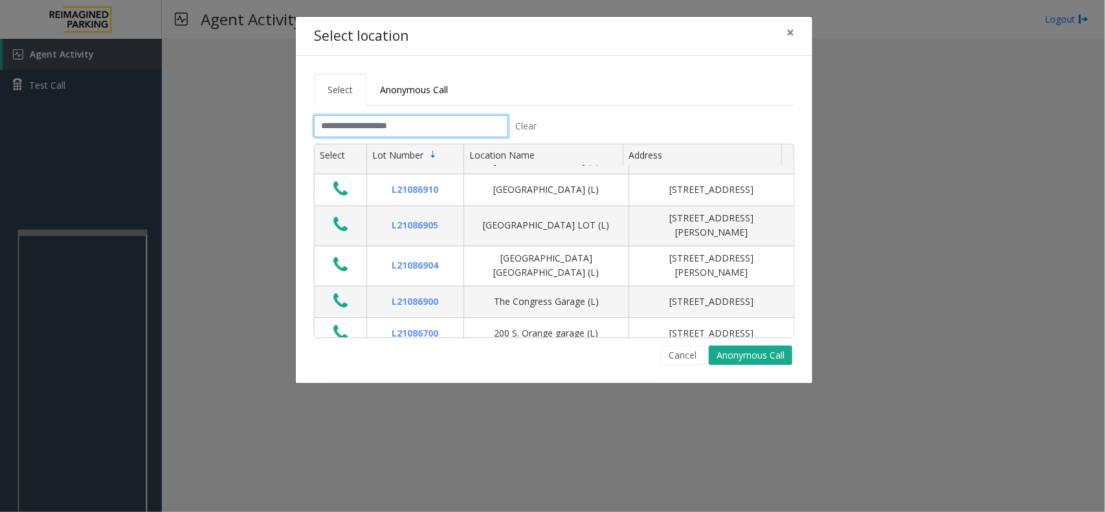
click at [424, 129] on input "text" at bounding box center [411, 126] width 194 height 22
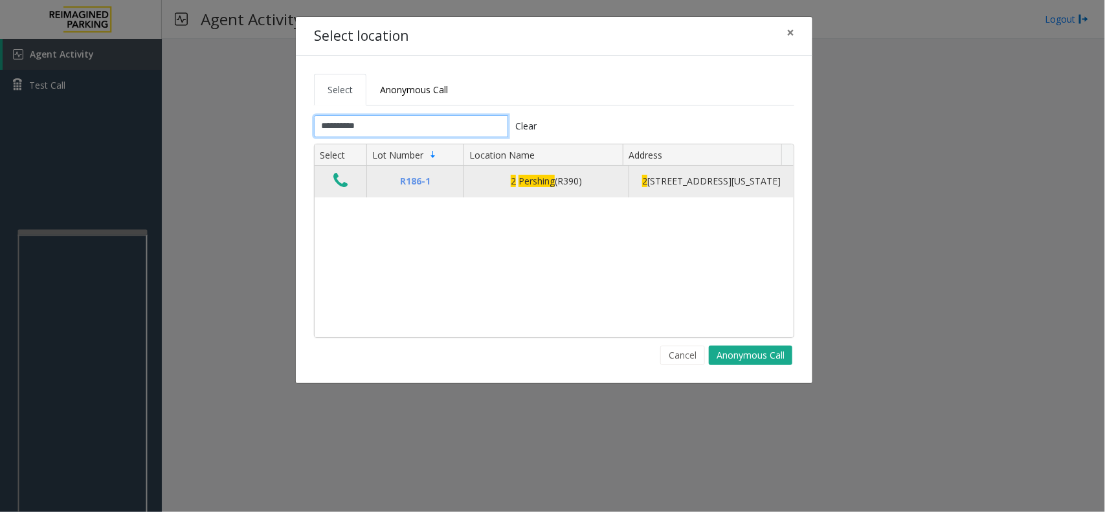
type input "**********"
click at [338, 184] on icon "Data table" at bounding box center [340, 180] width 14 height 18
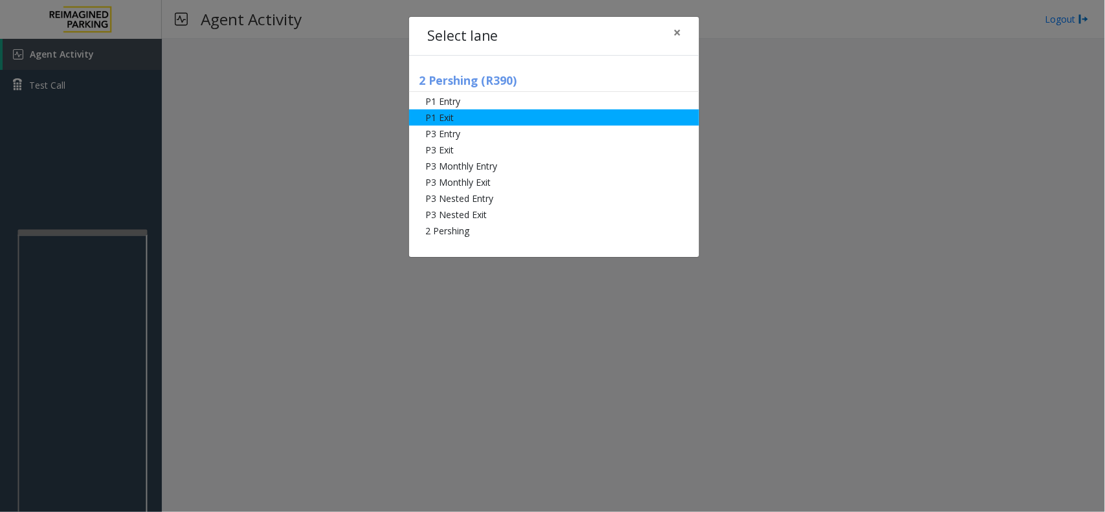
click at [503, 120] on li "P1 Exit" at bounding box center [554, 117] width 290 height 16
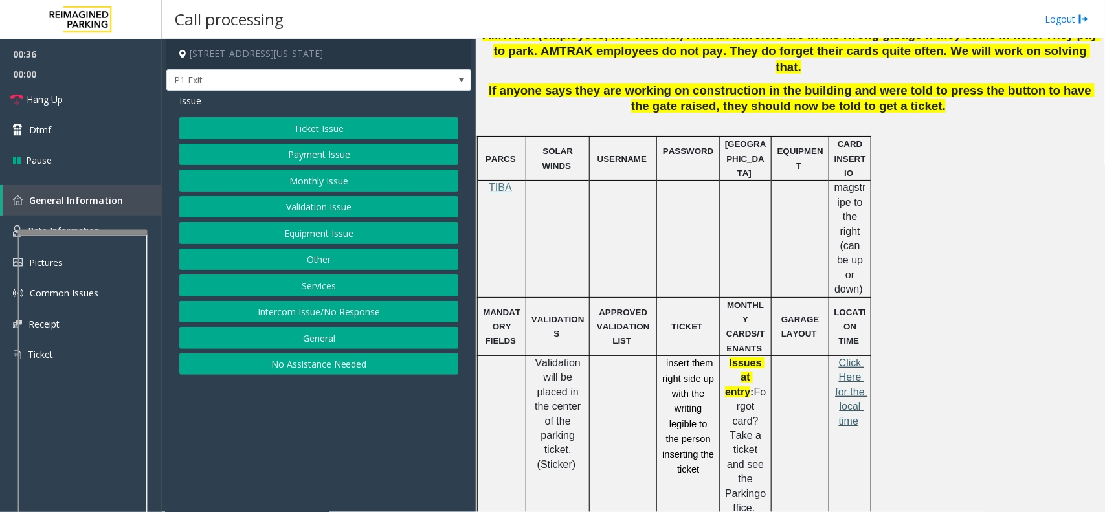
scroll to position [566, 0]
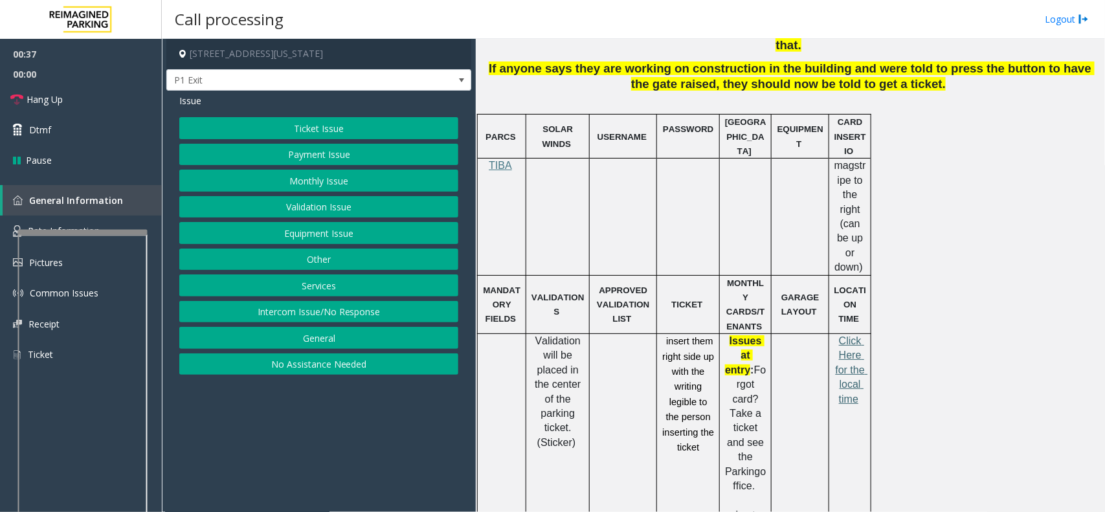
click at [844, 335] on span "Click Here for the local time" at bounding box center [851, 369] width 32 height 69
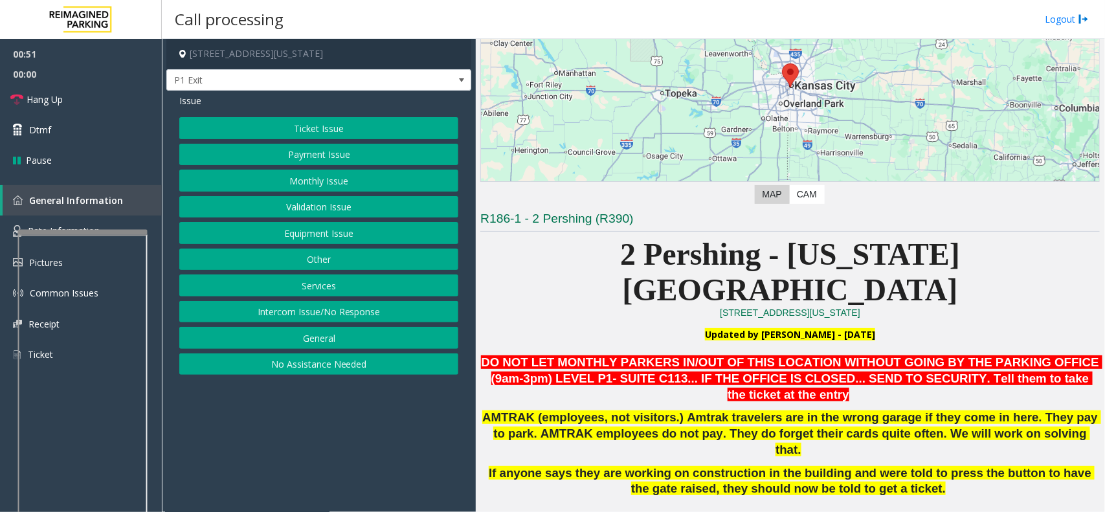
scroll to position [243, 0]
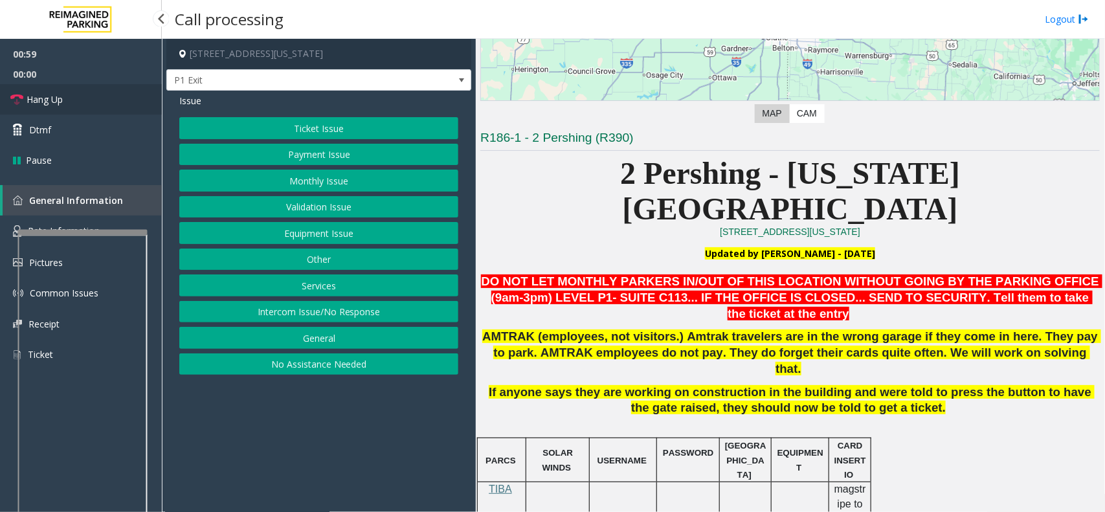
click at [78, 91] on link "Hang Up" at bounding box center [81, 99] width 162 height 30
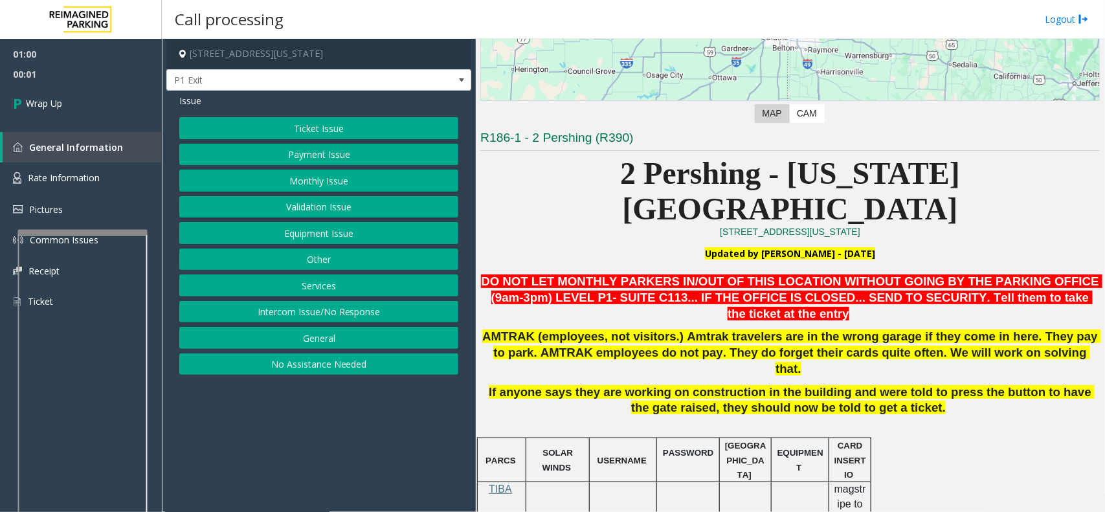
click at [328, 182] on button "Monthly Issue" at bounding box center [318, 181] width 279 height 22
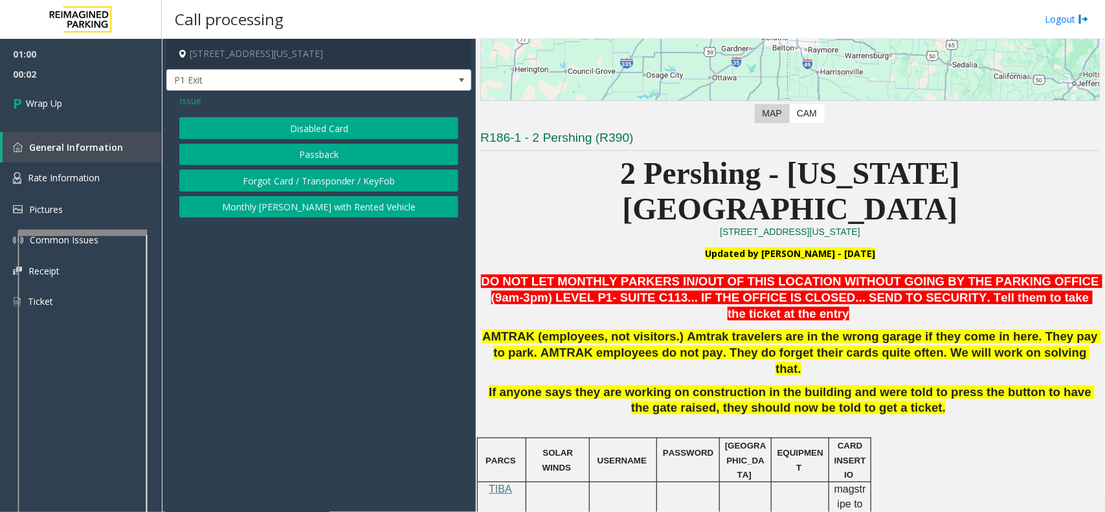
click at [327, 133] on button "Disabled Card" at bounding box center [318, 128] width 279 height 22
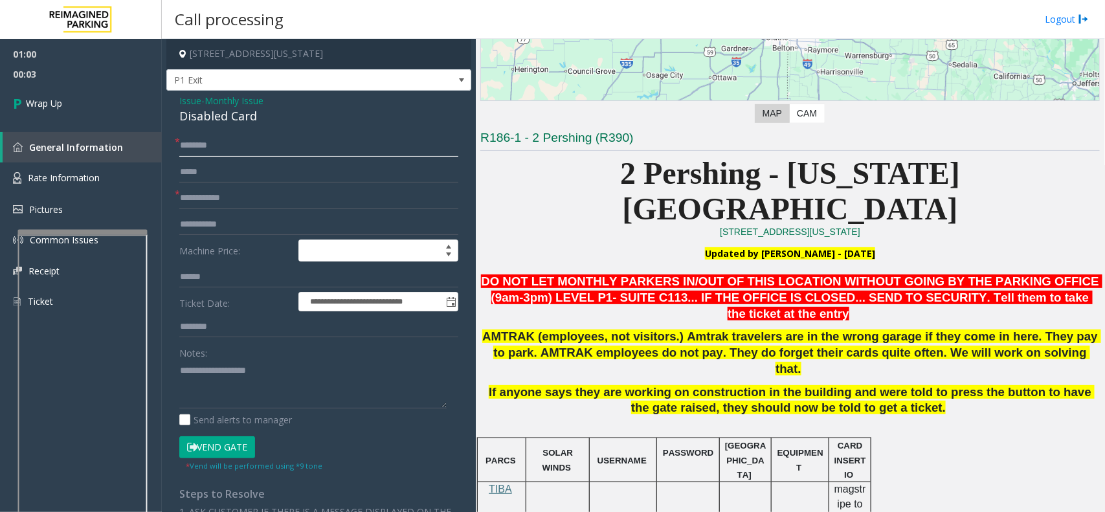
click at [218, 141] on input "text" at bounding box center [318, 146] width 279 height 22
type input "**"
click at [238, 383] on textarea at bounding box center [312, 384] width 267 height 49
paste textarea "**********"
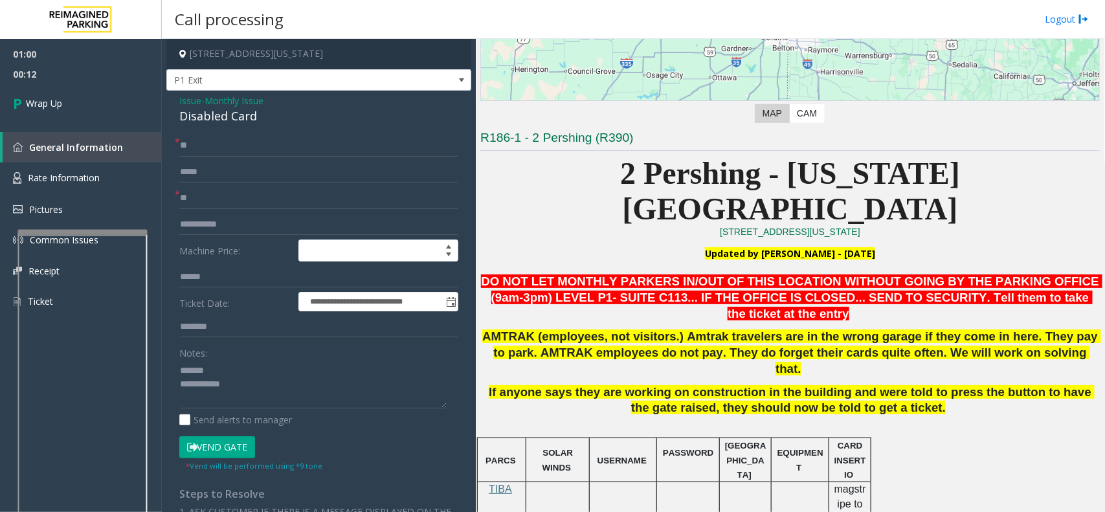
click at [222, 115] on div "Disabled Card" at bounding box center [318, 115] width 279 height 17
copy div "Disabled Card"
click at [226, 373] on textarea at bounding box center [312, 384] width 267 height 49
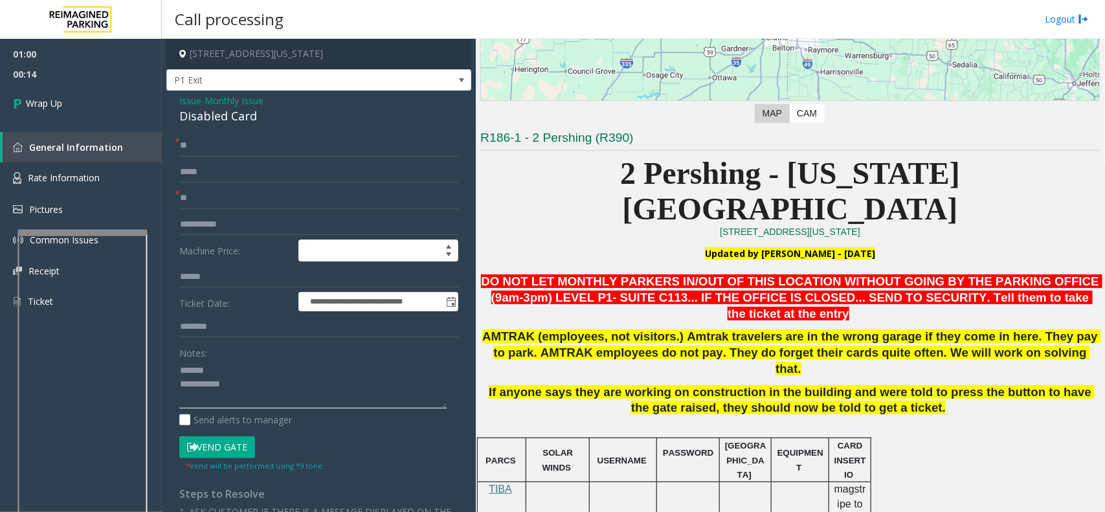
paste textarea "**********"
click at [252, 397] on textarea at bounding box center [312, 384] width 267 height 49
click at [841, 274] on span "DO NOT LET MONTHLY PARKERS IN/OUT OF THIS LOCATION WITHOUT GOING BY THE PARKING…" at bounding box center [791, 297] width 621 height 46
click at [272, 399] on textarea at bounding box center [312, 384] width 267 height 49
type textarea "**********"
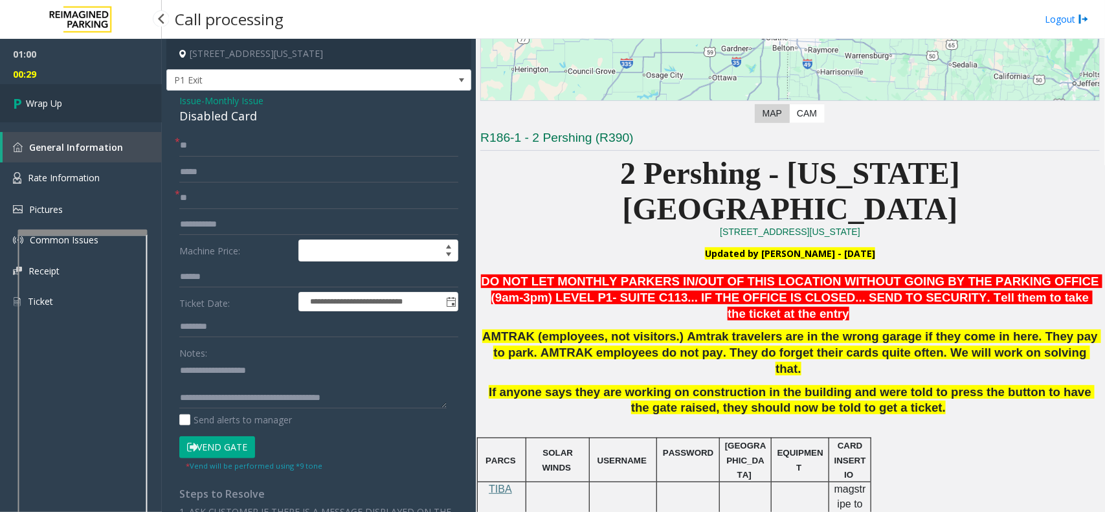
click at [84, 109] on link "Wrap Up" at bounding box center [81, 103] width 162 height 38
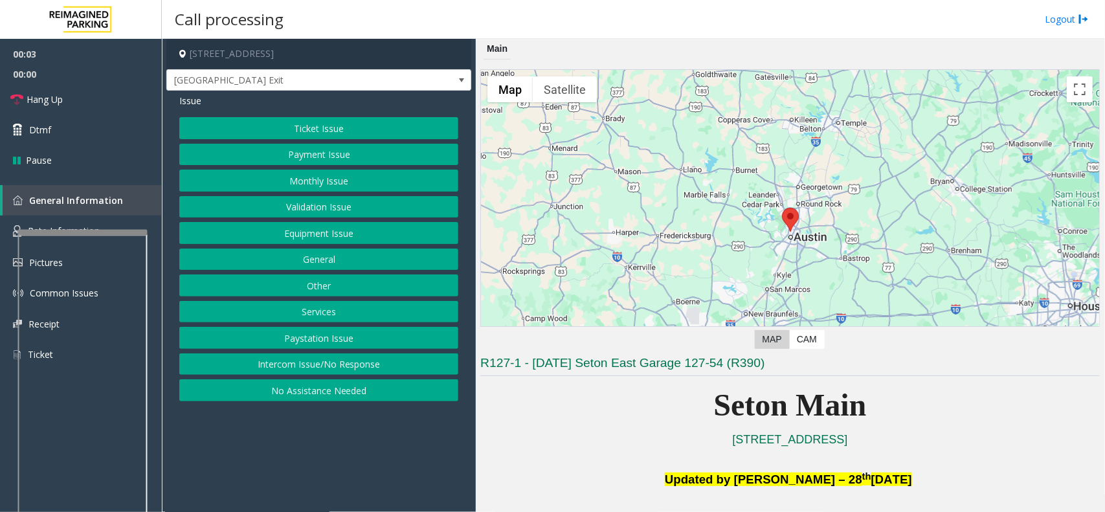
click at [362, 234] on button "Equipment Issue" at bounding box center [318, 233] width 279 height 22
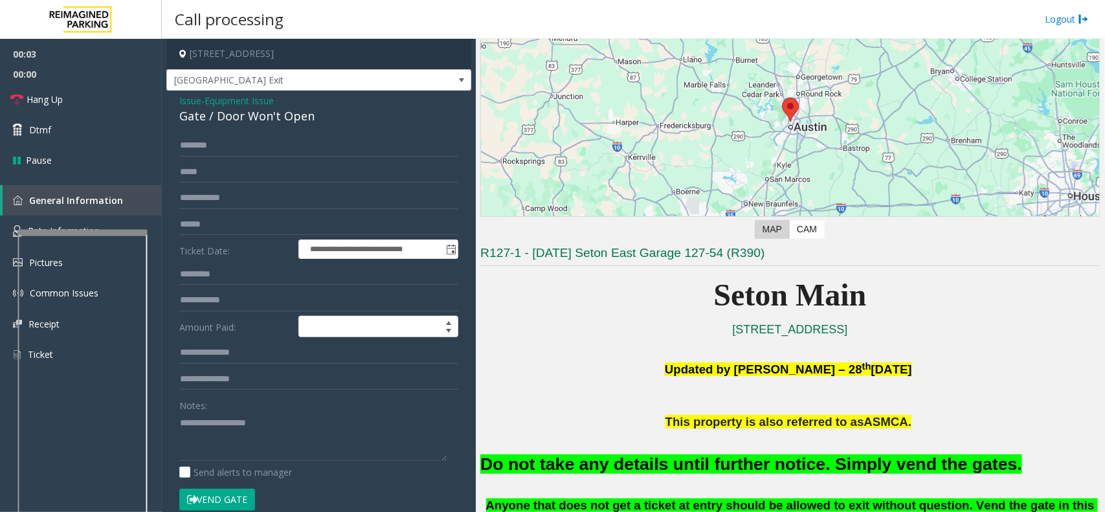
scroll to position [243, 0]
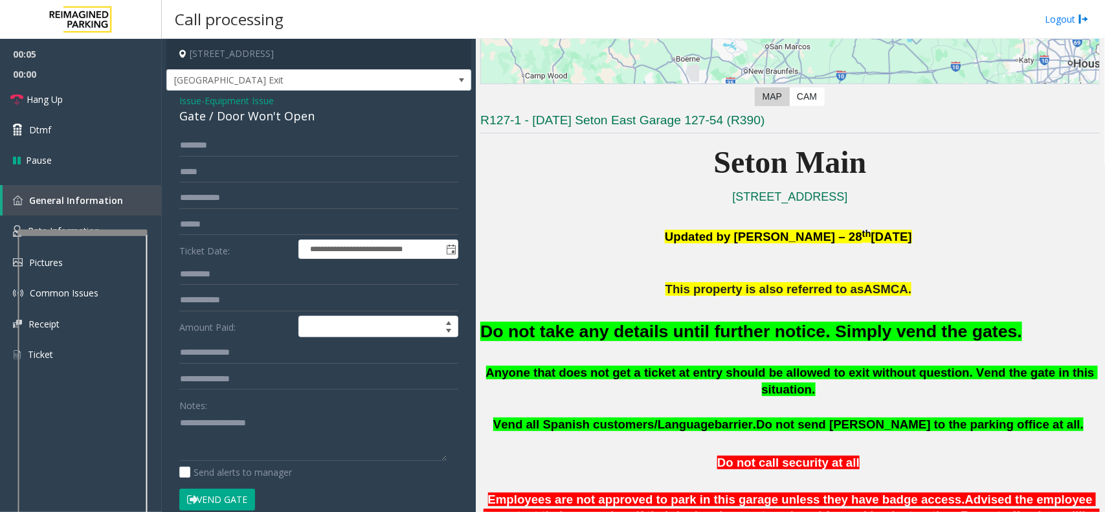
click at [245, 492] on button "Vend Gate" at bounding box center [217, 500] width 76 height 22
click at [633, 337] on font "Do not take any details until further notice. Simply vend the gates." at bounding box center [751, 331] width 542 height 19
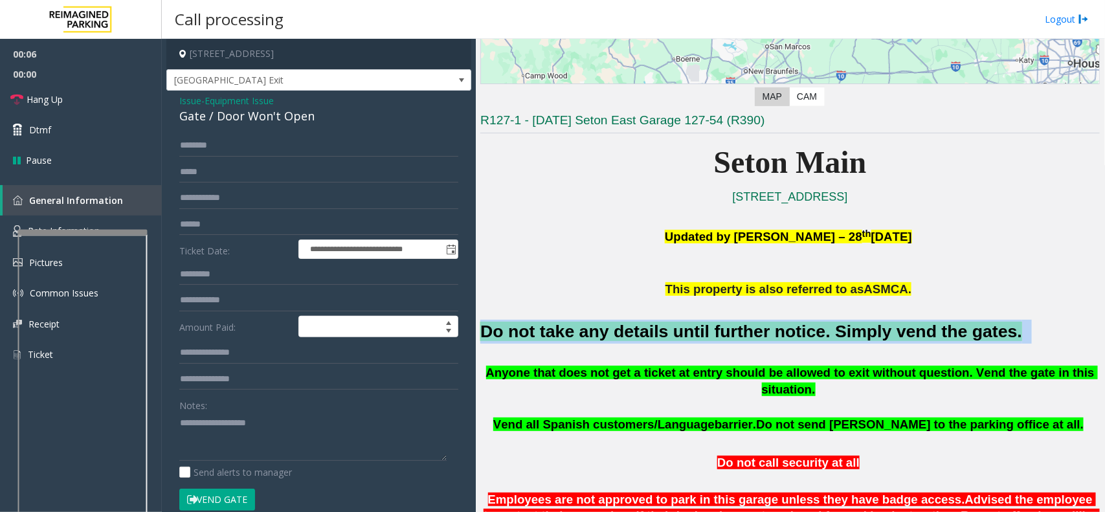
drag, startPoint x: 633, startPoint y: 337, endPoint x: 657, endPoint y: 335, distance: 24.1
click at [635, 337] on font "Do not take any details until further notice. Simply vend the gates." at bounding box center [751, 331] width 542 height 19
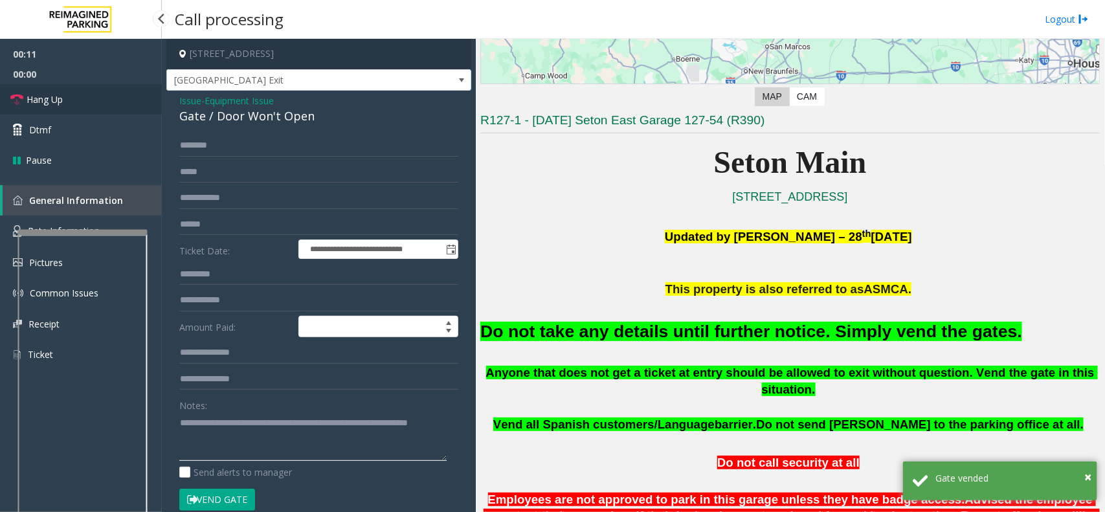
type textarea "**********"
click at [128, 95] on link "Hang Up" at bounding box center [81, 99] width 162 height 30
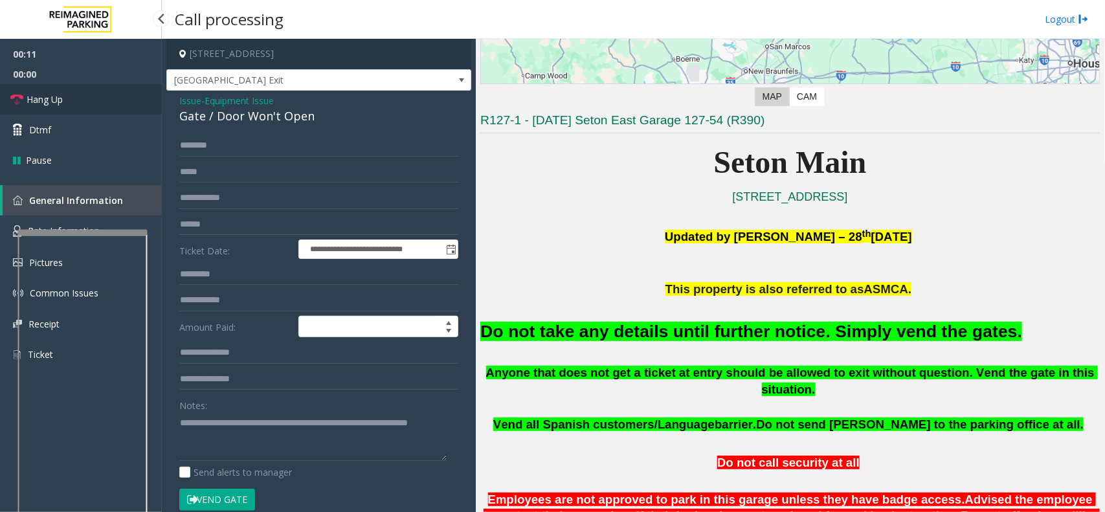
click at [128, 95] on link "Hang Up" at bounding box center [81, 99] width 162 height 30
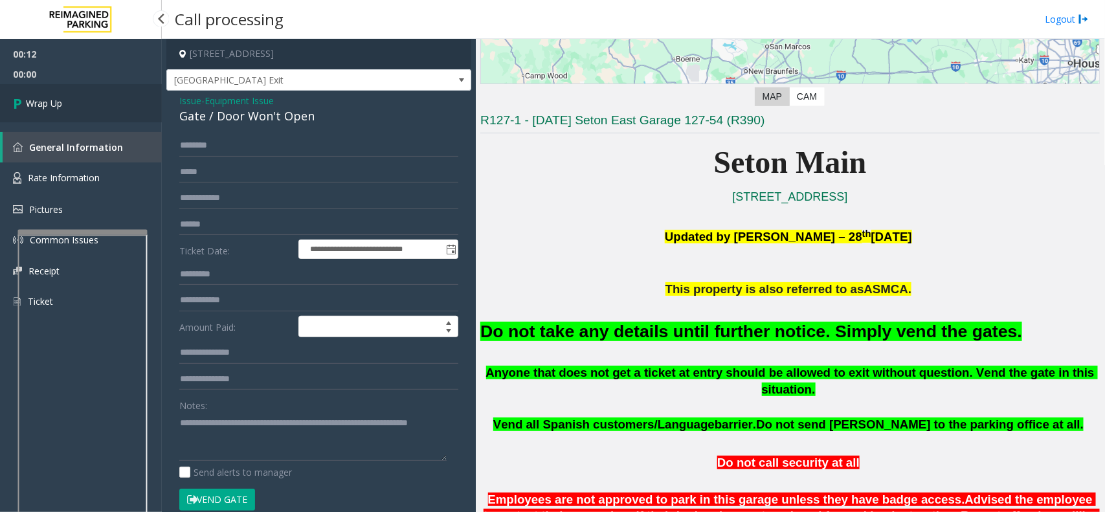
click at [128, 95] on link "Wrap Up" at bounding box center [81, 103] width 162 height 38
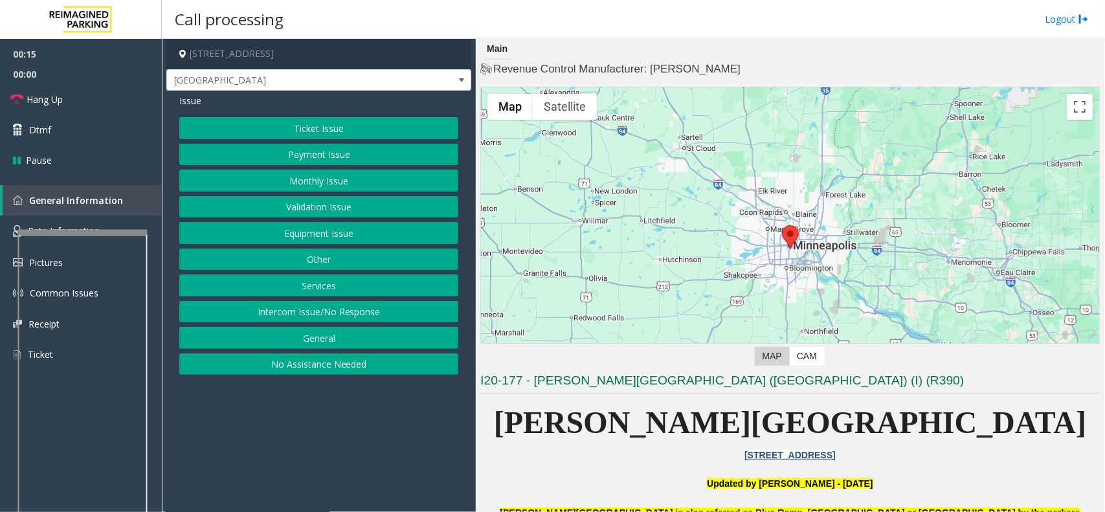
click at [338, 309] on button "Intercom Issue/No Response" at bounding box center [318, 312] width 279 height 22
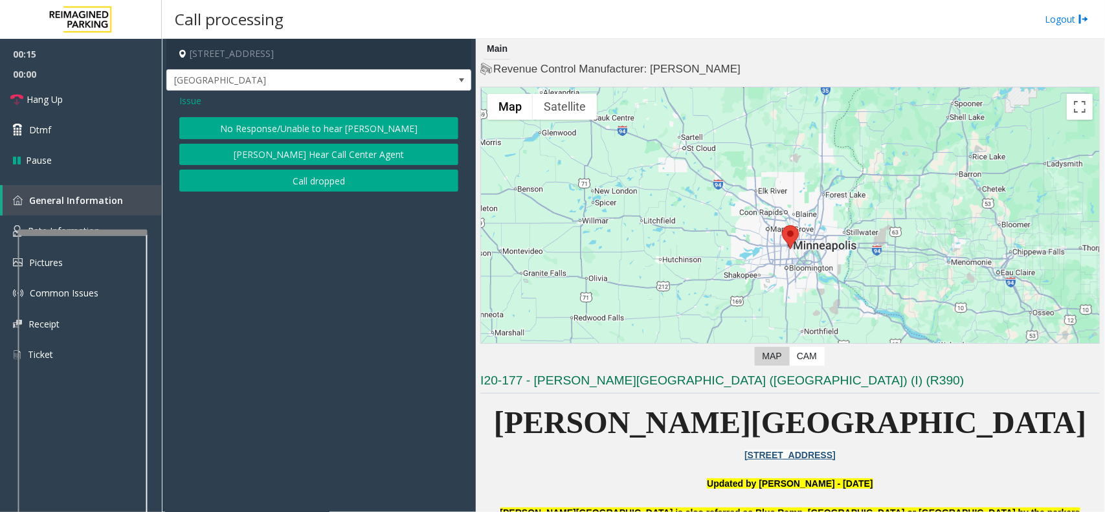
click at [322, 124] on button "No Response/Unable to hear [PERSON_NAME]" at bounding box center [318, 128] width 279 height 22
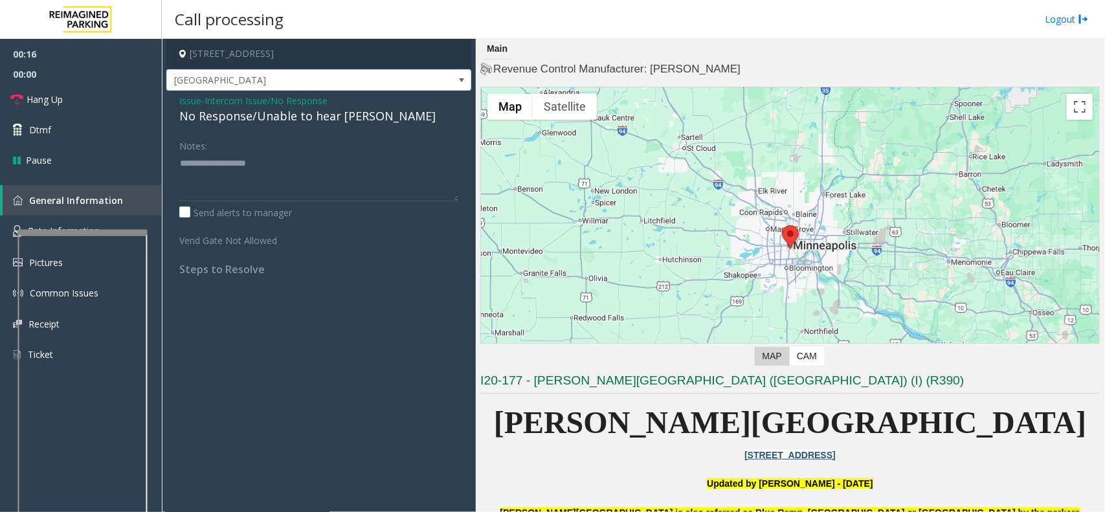
click at [290, 115] on div "No Response/Unable to hear [PERSON_NAME]" at bounding box center [318, 115] width 279 height 17
type textarea "**********"
click at [94, 97] on link "Hang Up" at bounding box center [81, 99] width 162 height 30
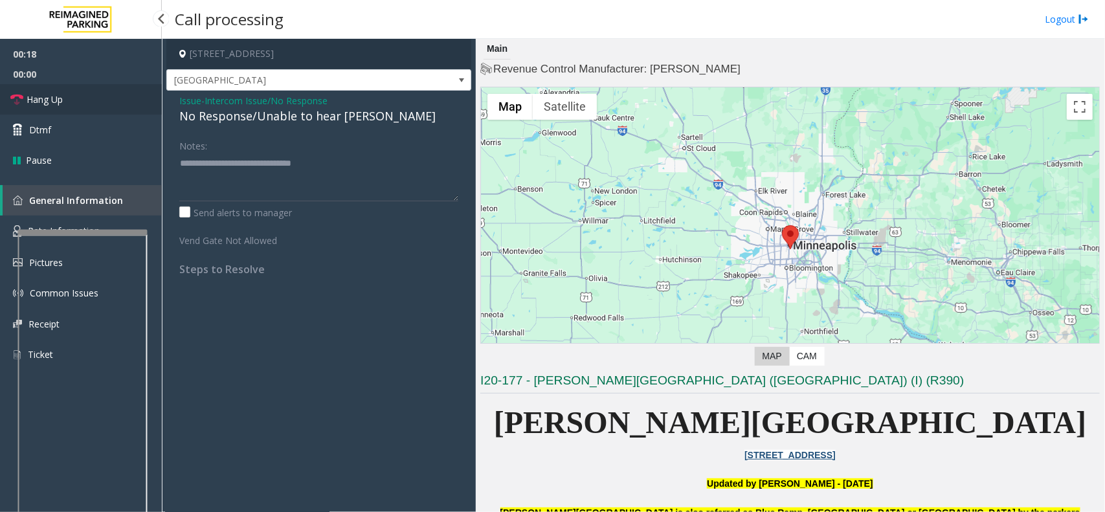
click at [94, 97] on link "Hang Up" at bounding box center [81, 99] width 162 height 30
click at [94, 98] on link "Hang Up" at bounding box center [81, 99] width 162 height 30
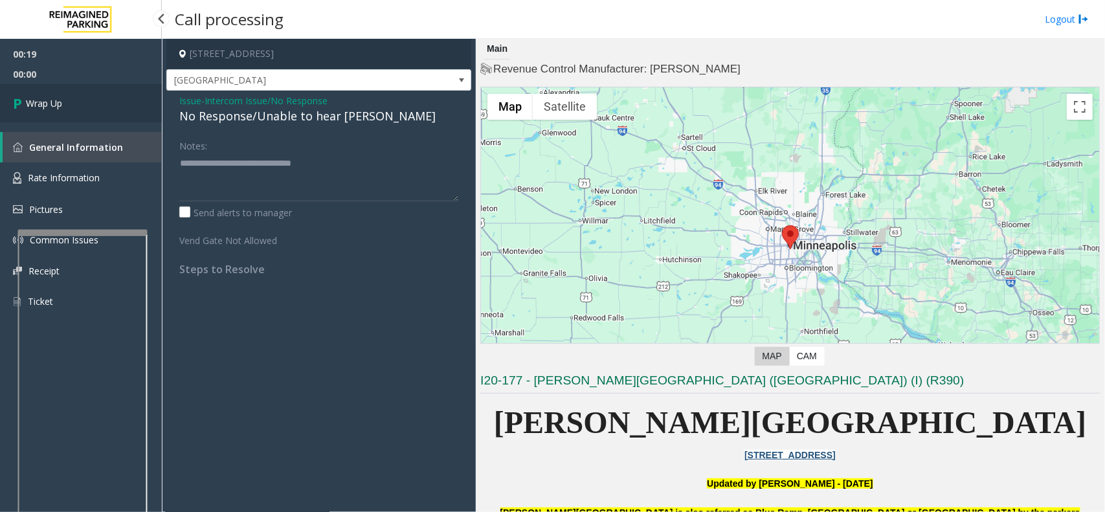
click at [94, 98] on link "Wrap Up" at bounding box center [81, 103] width 162 height 38
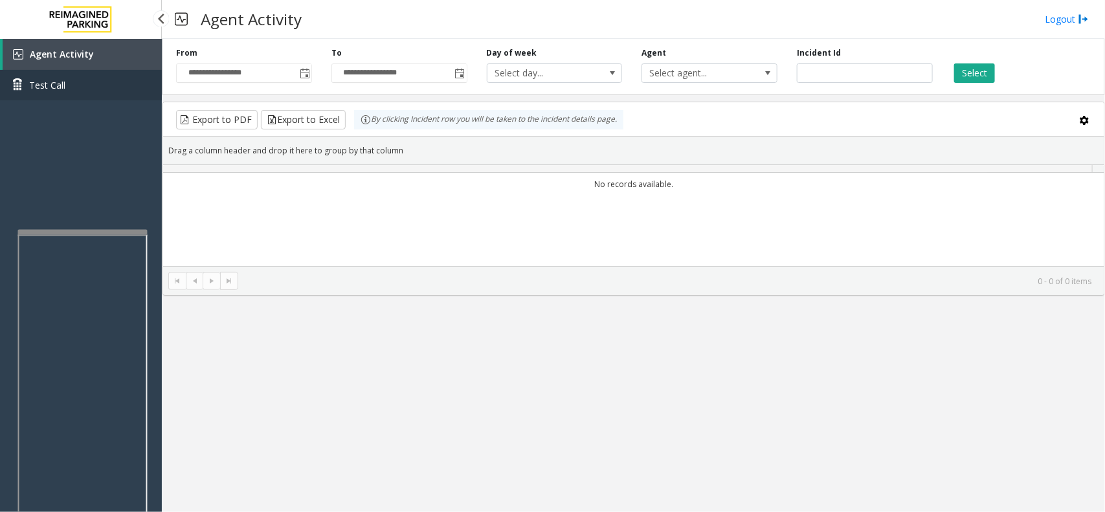
click at [94, 98] on link "Test Call" at bounding box center [81, 85] width 162 height 30
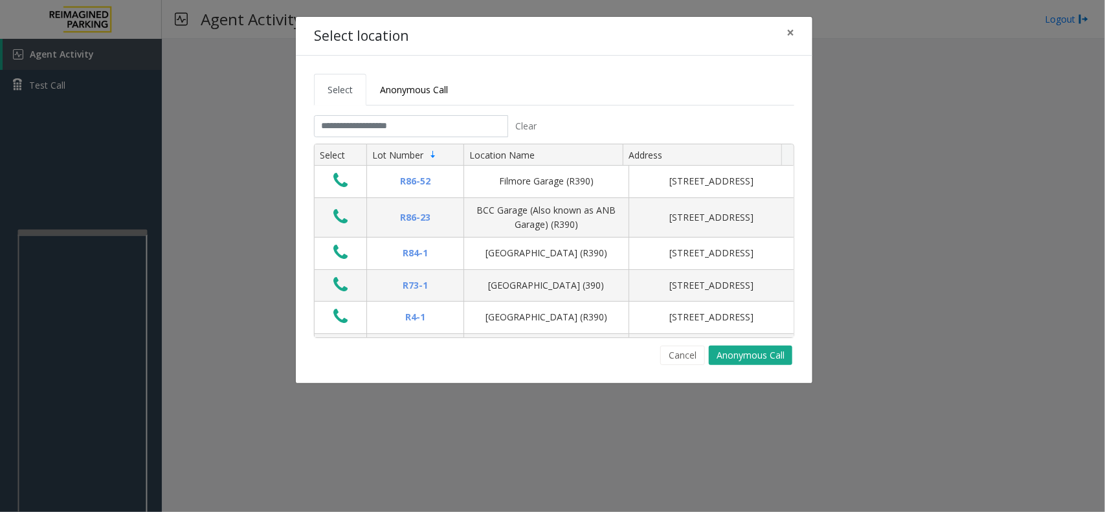
click at [117, 94] on div "Select location × Select Anonymous Call Clear Select Lot Number Location Name A…" at bounding box center [552, 256] width 1105 height 512
drag, startPoint x: 133, startPoint y: 99, endPoint x: 933, endPoint y: 111, distance: 799.9
click at [933, 111] on div "Select location × Select Anonymous Call Clear Select Lot Number Location Name A…" at bounding box center [552, 256] width 1105 height 512
click at [798, 28] on button "×" at bounding box center [790, 33] width 26 height 32
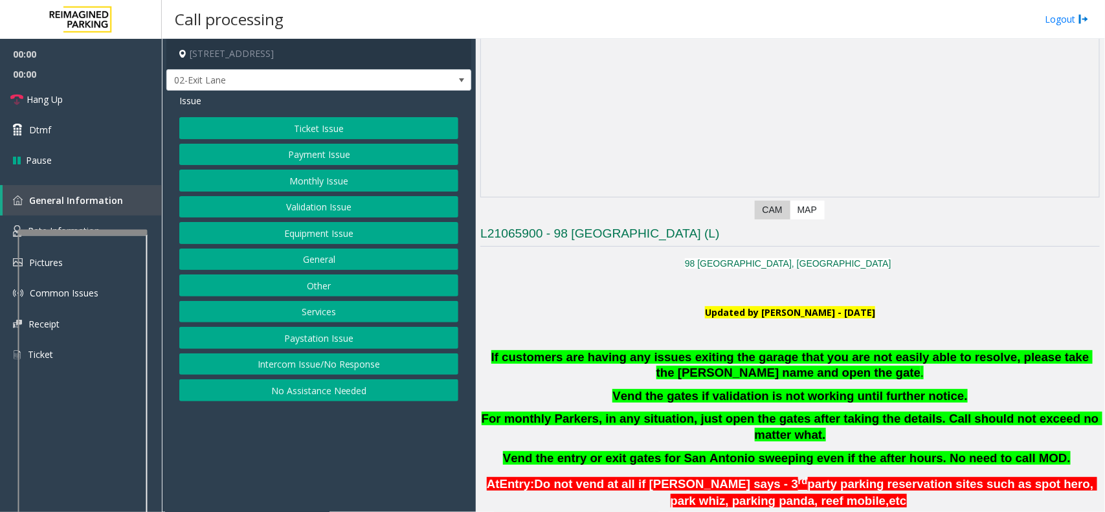
scroll to position [324, 0]
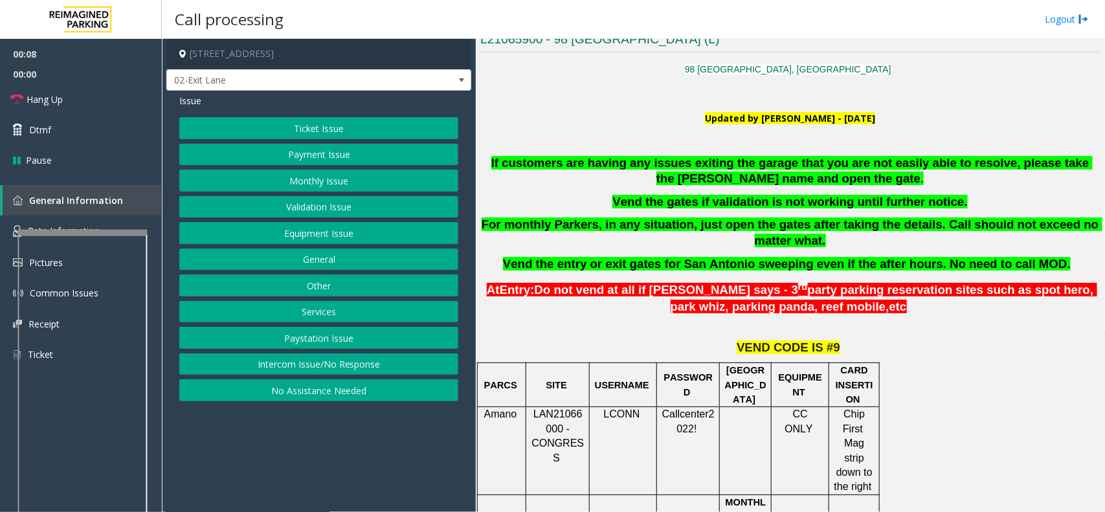
click at [364, 179] on button "Monthly Issue" at bounding box center [318, 181] width 279 height 22
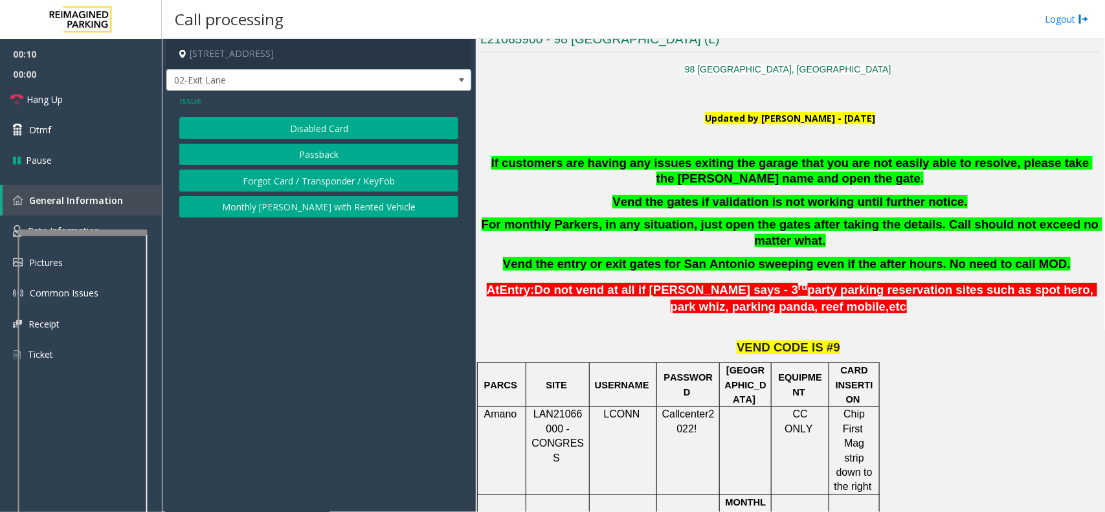
click at [348, 128] on button "Disabled Card" at bounding box center [318, 128] width 279 height 22
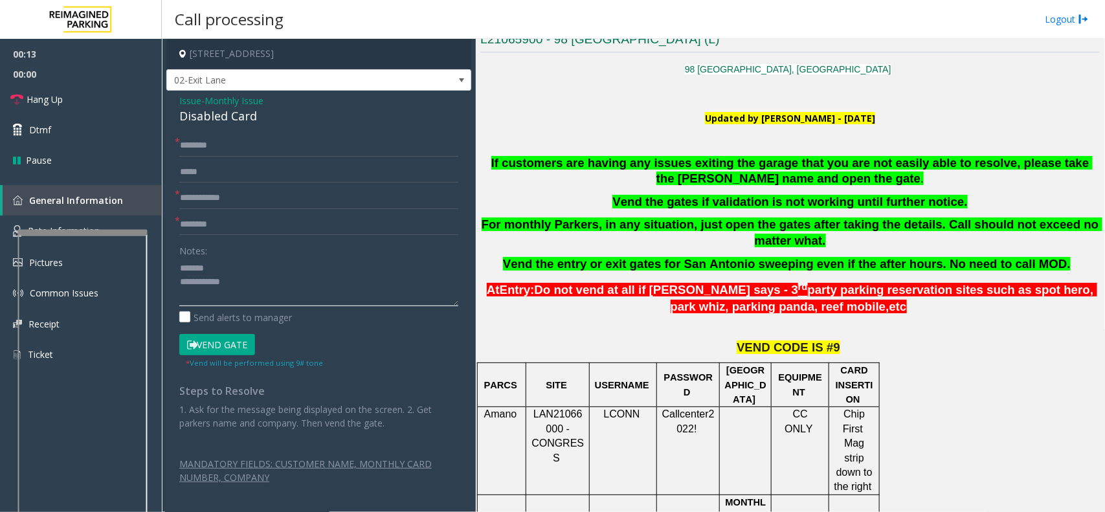
type textarea "**********"
click at [223, 192] on input "text" at bounding box center [318, 198] width 279 height 22
type input "****"
click at [251, 226] on input "text" at bounding box center [318, 225] width 279 height 22
drag, startPoint x: 234, startPoint y: 222, endPoint x: 204, endPoint y: 223, distance: 29.8
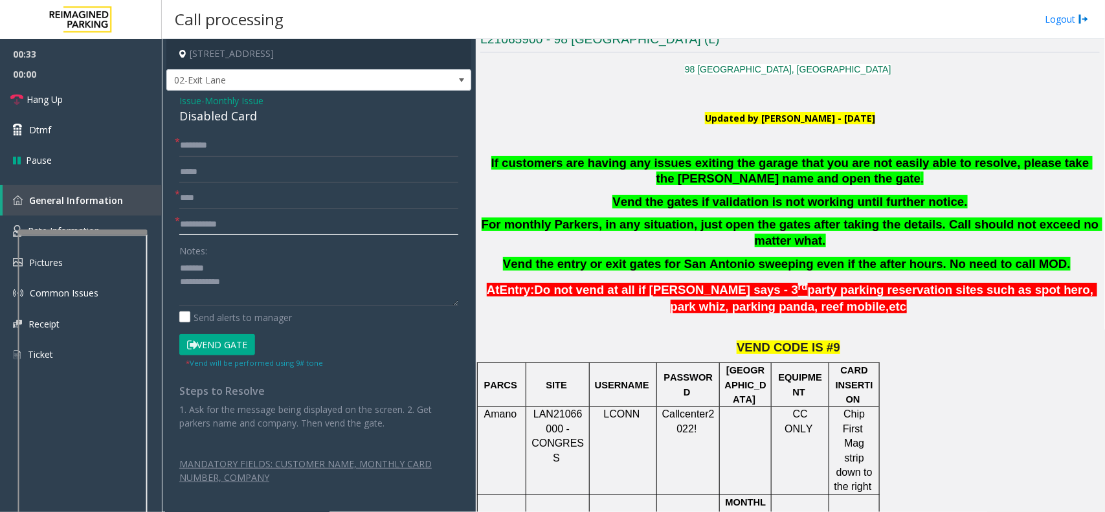
click at [204, 223] on input "**********" at bounding box center [318, 225] width 279 height 22
type input "**********"
click at [203, 140] on input "text" at bounding box center [318, 146] width 279 height 22
type input "****"
click at [197, 114] on div "Disabled Card" at bounding box center [318, 115] width 279 height 17
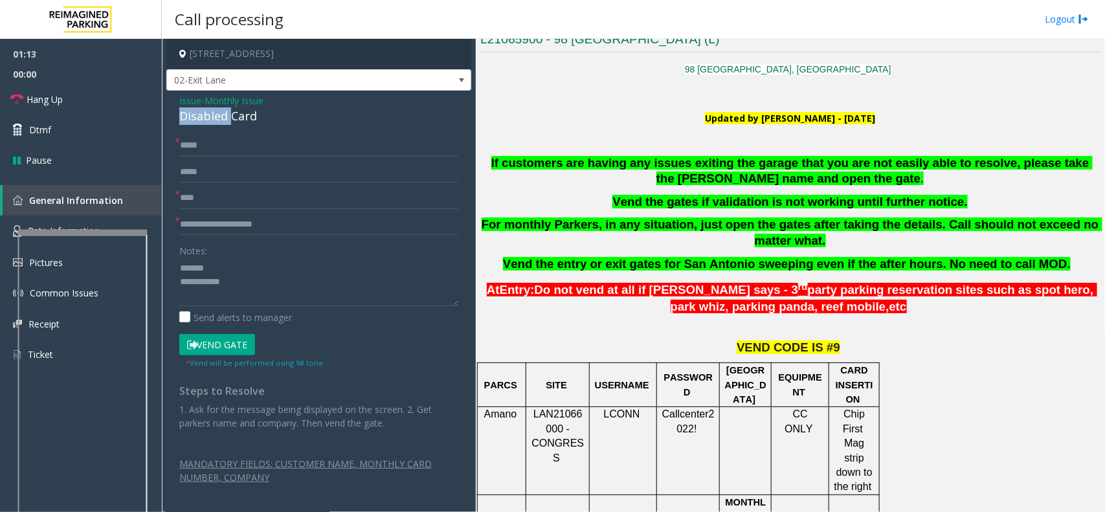
click at [197, 114] on div "Disabled Card" at bounding box center [318, 115] width 279 height 17
click at [222, 279] on textarea at bounding box center [318, 282] width 279 height 49
click at [302, 272] on textarea at bounding box center [318, 282] width 279 height 49
click at [296, 282] on textarea at bounding box center [318, 282] width 279 height 49
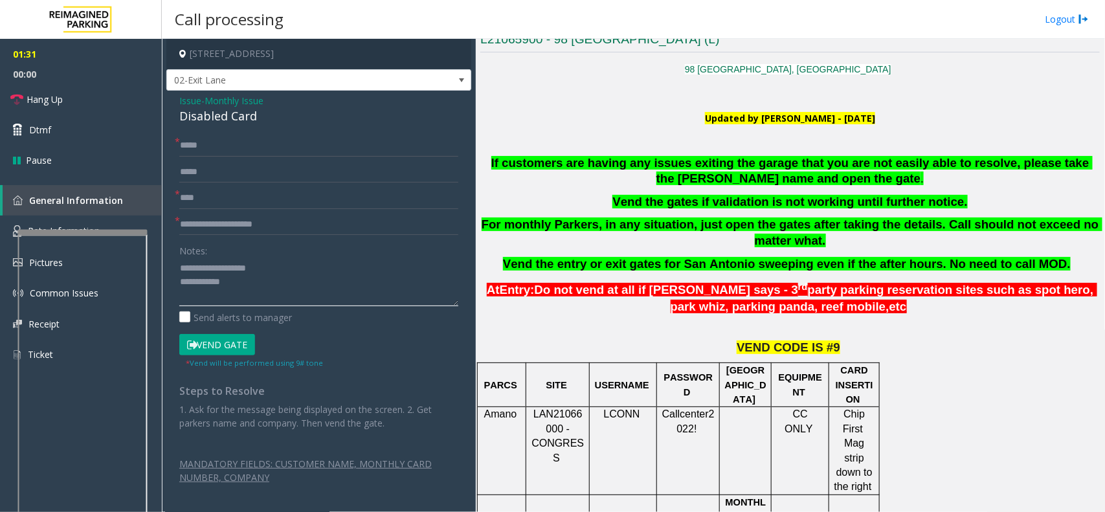
type textarea "**********"
click at [198, 147] on input "****" at bounding box center [318, 146] width 279 height 22
type input "****"
click at [230, 348] on button "Vend Gate" at bounding box center [217, 345] width 76 height 22
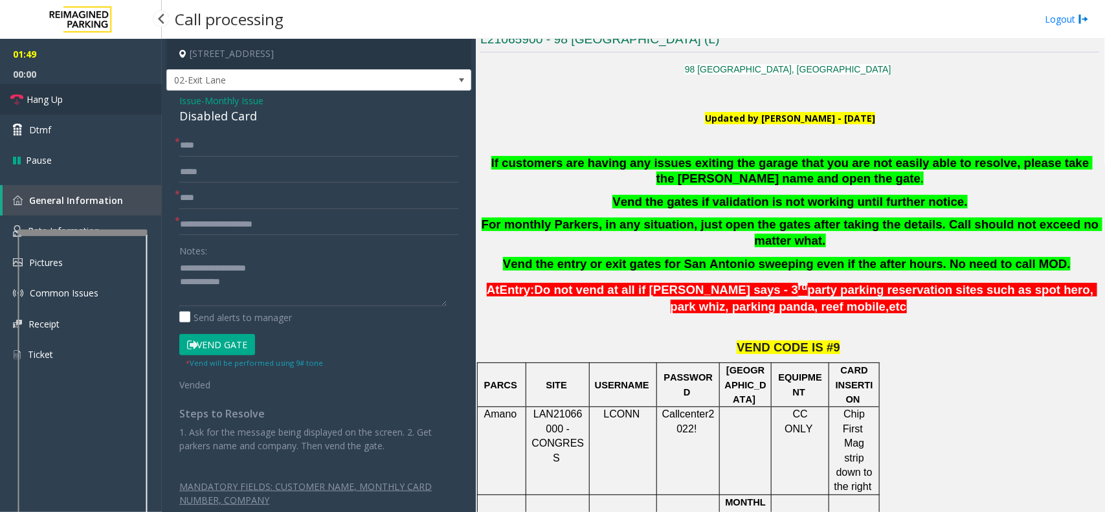
click at [60, 84] on link "Hang Up" at bounding box center [81, 99] width 162 height 30
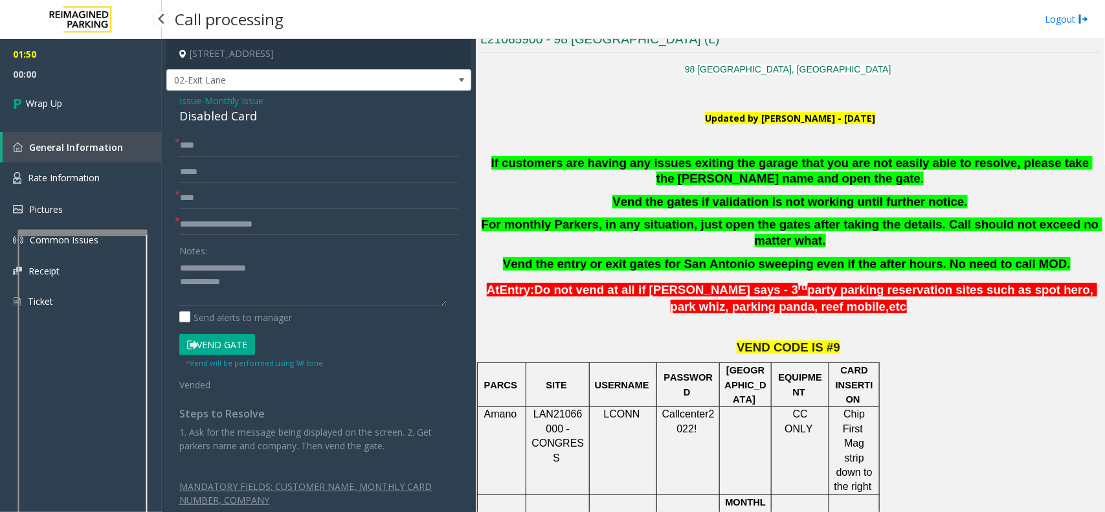
click at [60, 84] on link "Wrap Up" at bounding box center [81, 103] width 162 height 38
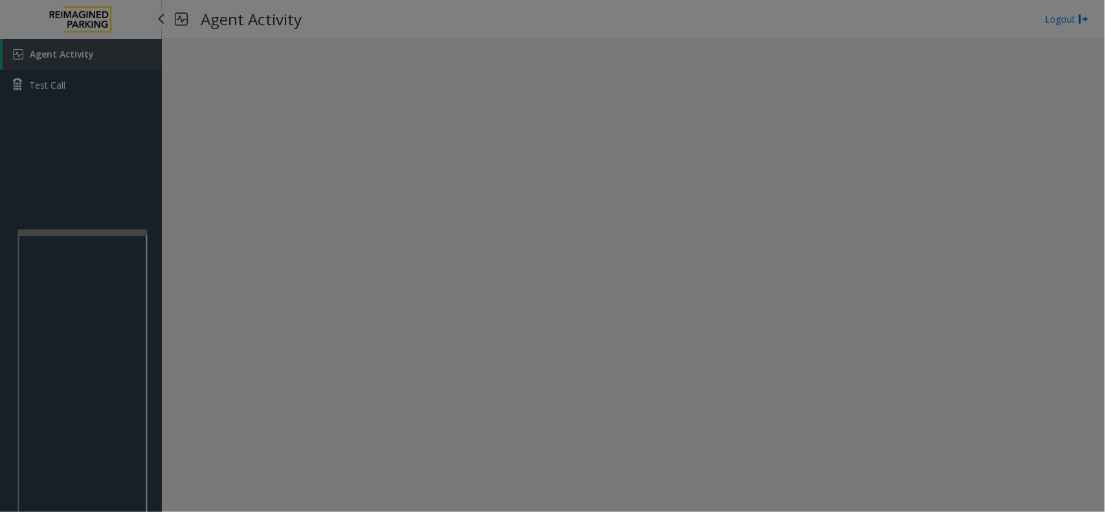
click at [60, 83] on body "Agent Activity Test Call × Close Powered by Umojo © 2025 Agent Activity Logout …" at bounding box center [552, 256] width 1105 height 512
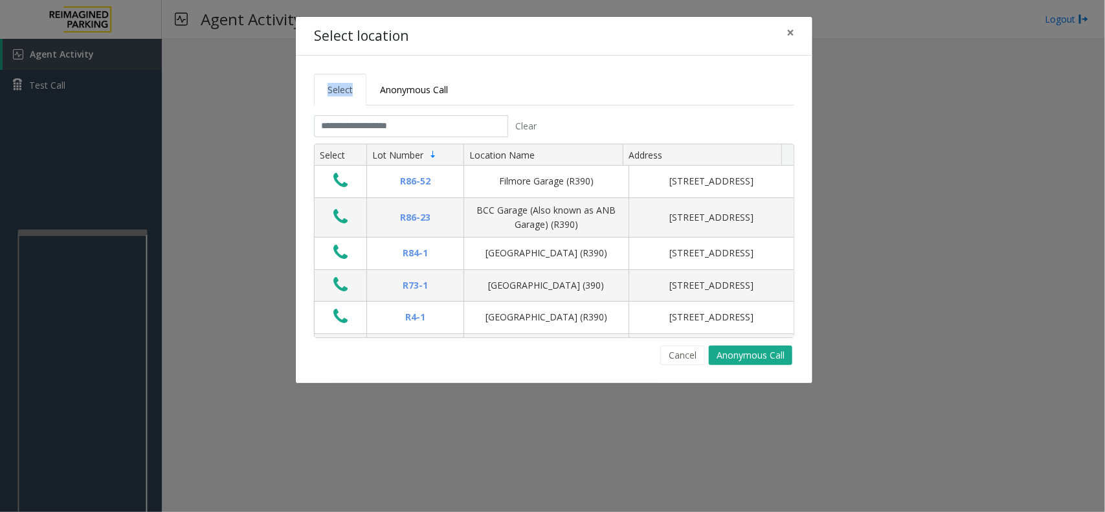
click at [60, 83] on div "Select location × Select Anonymous Call Clear Select Lot Number Location Name A…" at bounding box center [552, 256] width 1105 height 512
click at [795, 40] on button "×" at bounding box center [790, 33] width 26 height 32
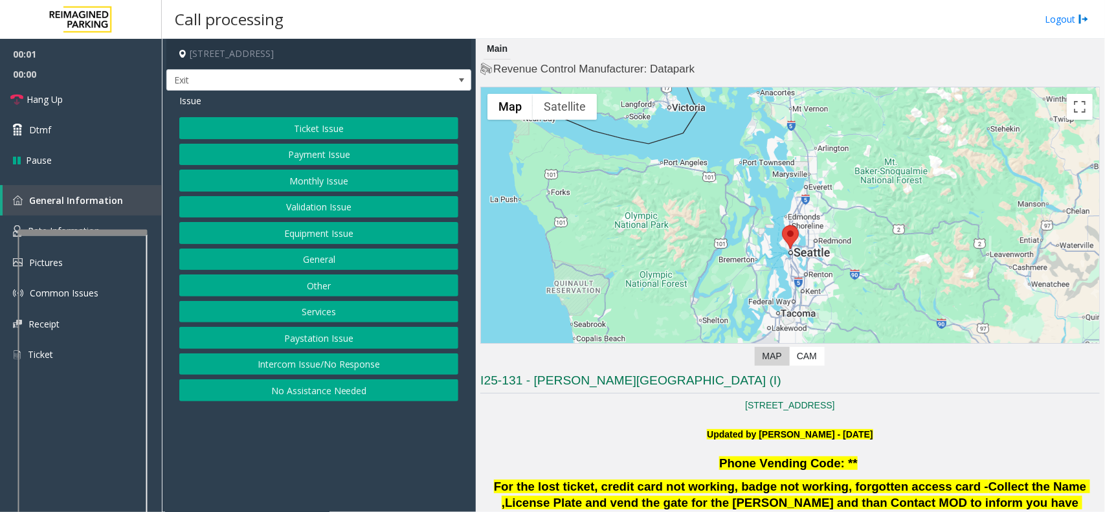
click at [307, 122] on button "Ticket Issue" at bounding box center [318, 128] width 279 height 22
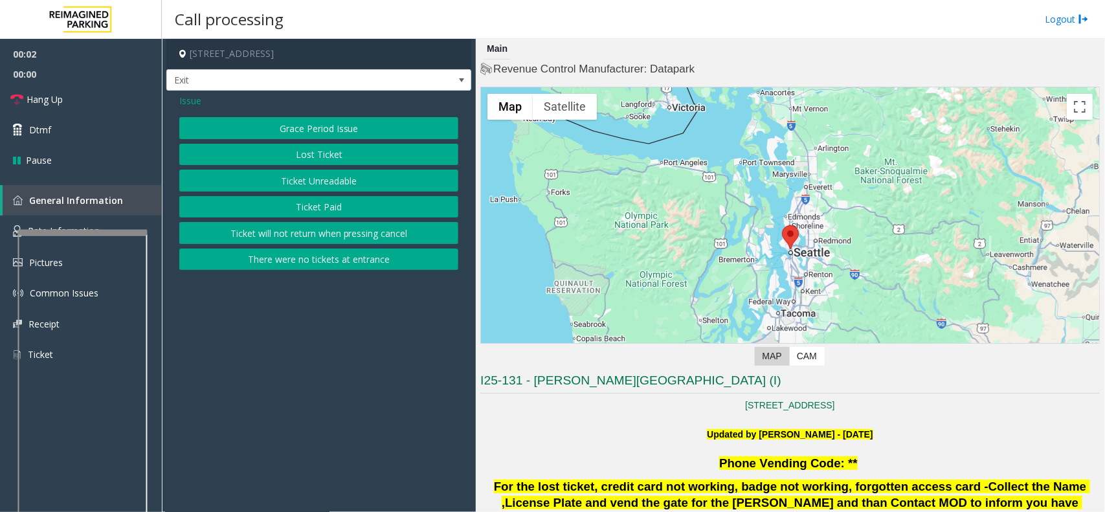
click at [295, 176] on button "Ticket Unreadable" at bounding box center [318, 181] width 279 height 22
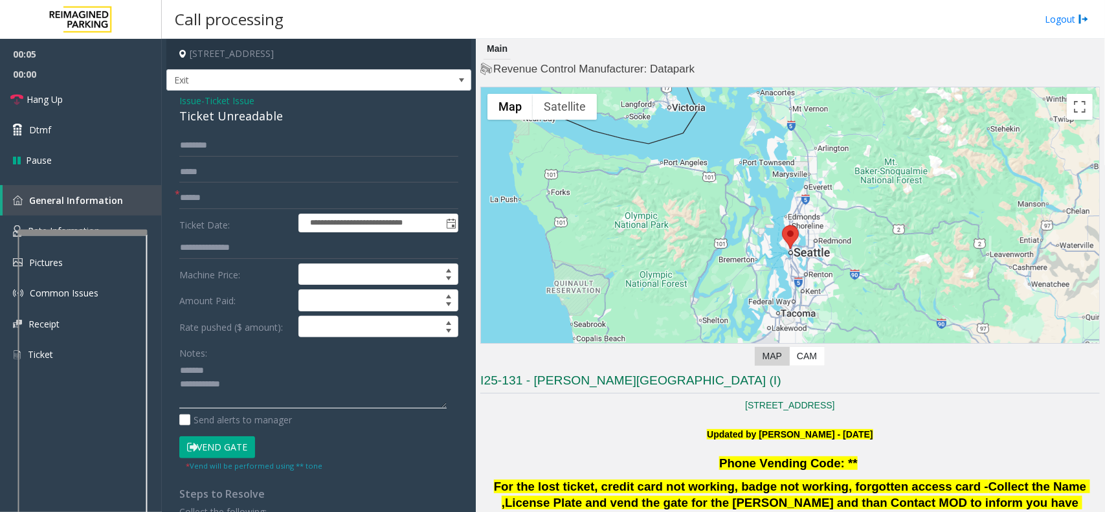
click at [214, 373] on textarea at bounding box center [312, 384] width 267 height 49
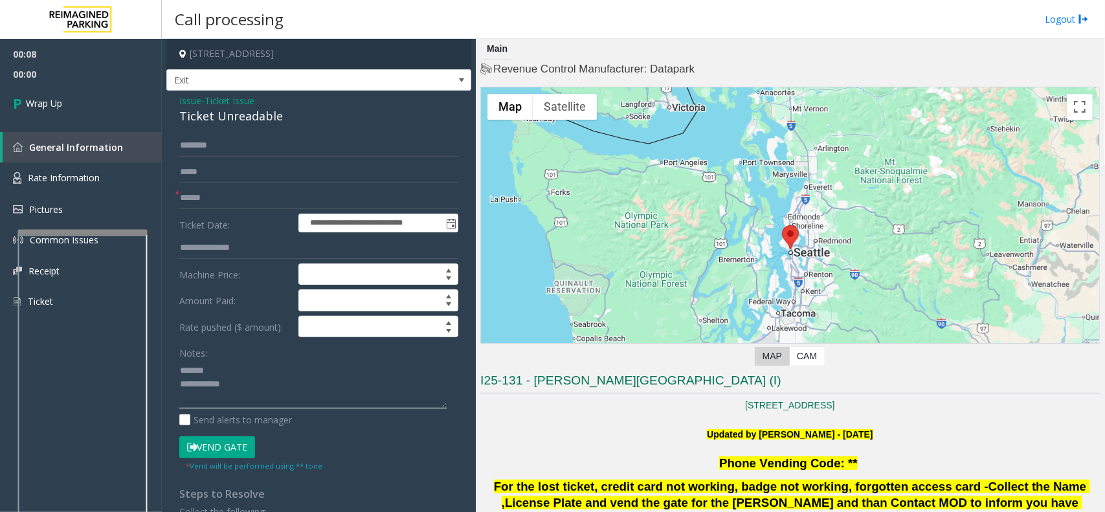
type textarea "**********"
click at [237, 100] on span "Ticket Issue" at bounding box center [229, 101] width 50 height 14
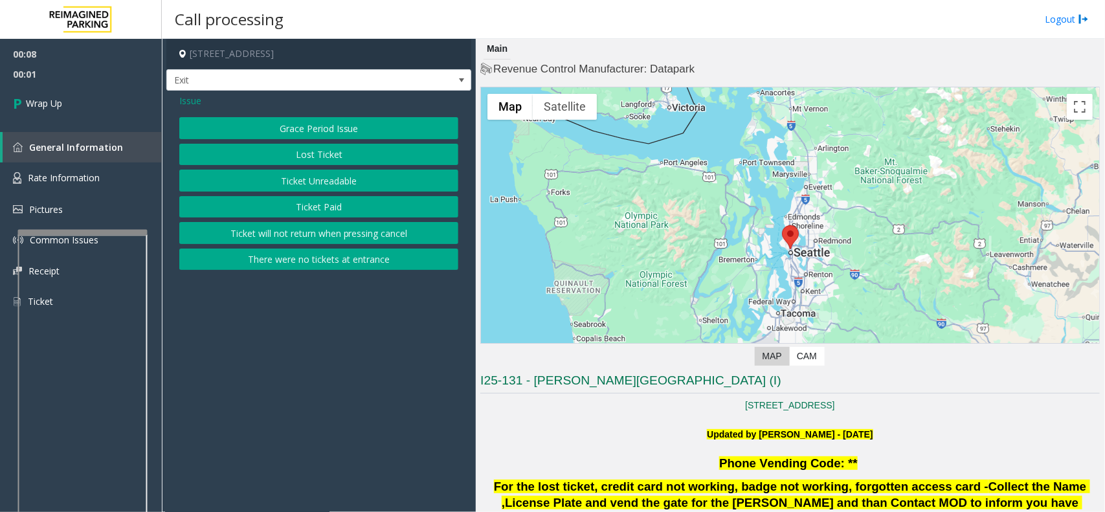
click at [180, 102] on span "Issue" at bounding box center [190, 101] width 22 height 14
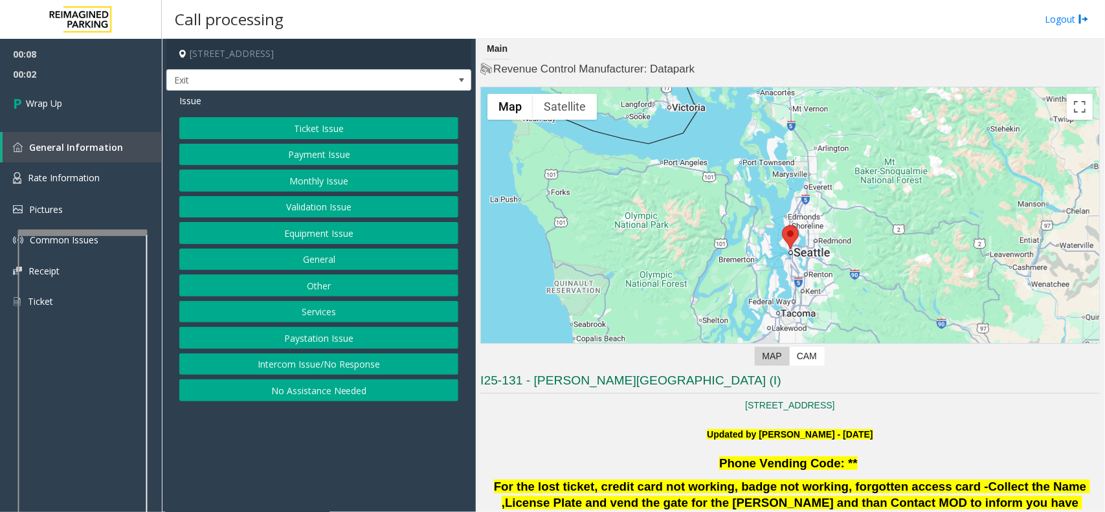
click at [325, 389] on button "No Assistance Needed" at bounding box center [318, 390] width 279 height 22
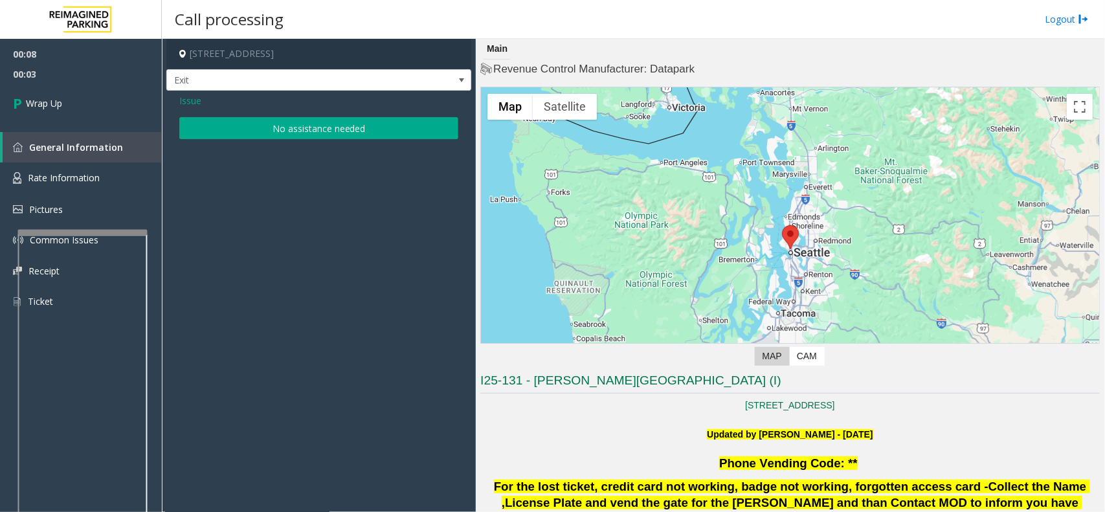
click at [303, 127] on button "No assistance needed" at bounding box center [318, 128] width 279 height 22
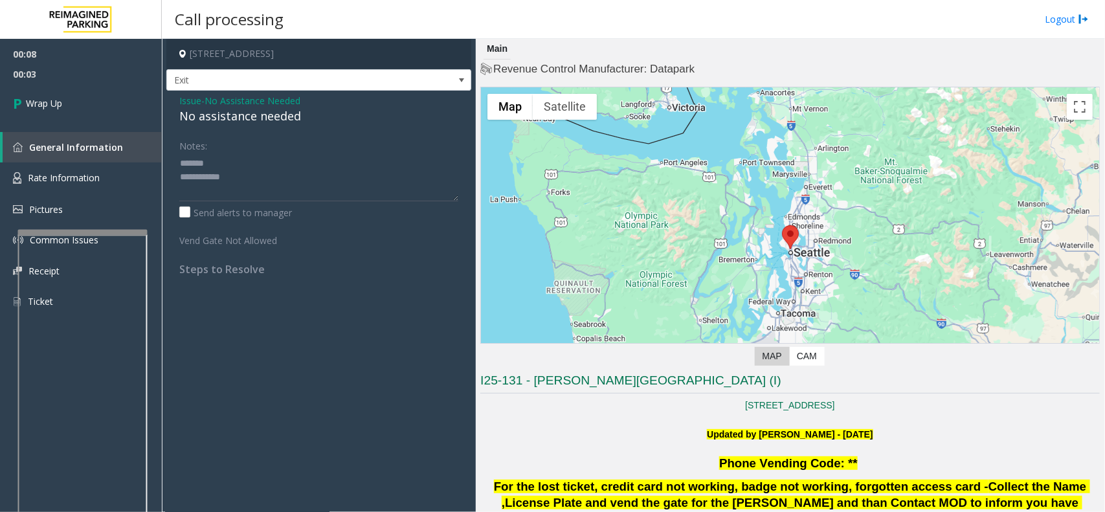
click at [224, 102] on span "No Assistance Needed" at bounding box center [252, 101] width 96 height 14
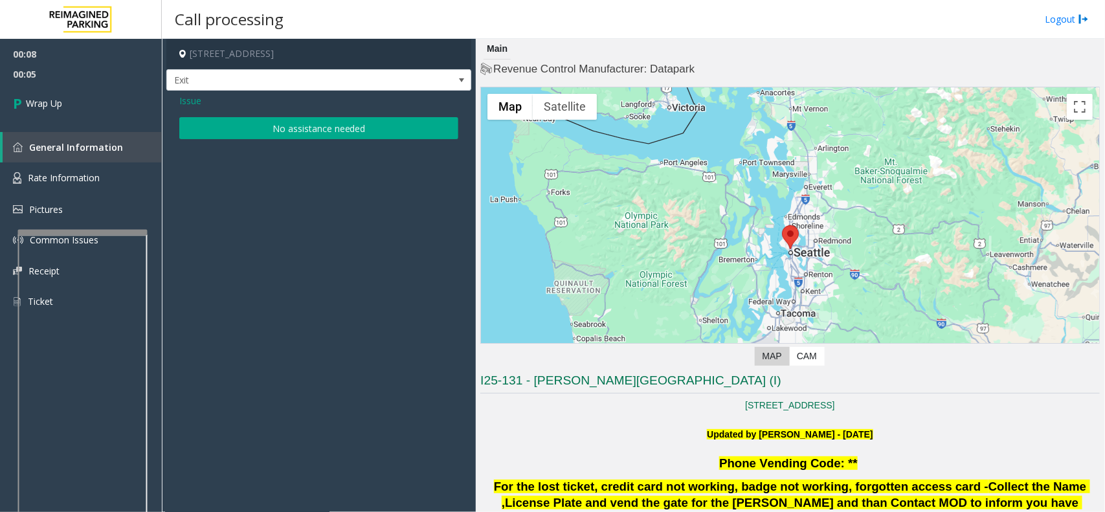
click at [199, 105] on span "Issue" at bounding box center [190, 101] width 22 height 14
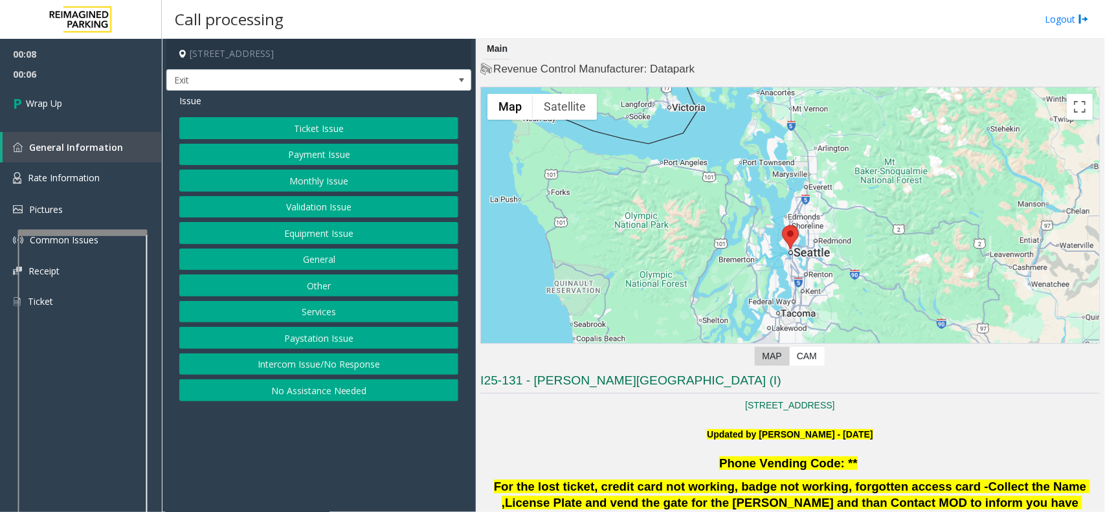
click at [317, 364] on button "Intercom Issue/No Response" at bounding box center [318, 364] width 279 height 22
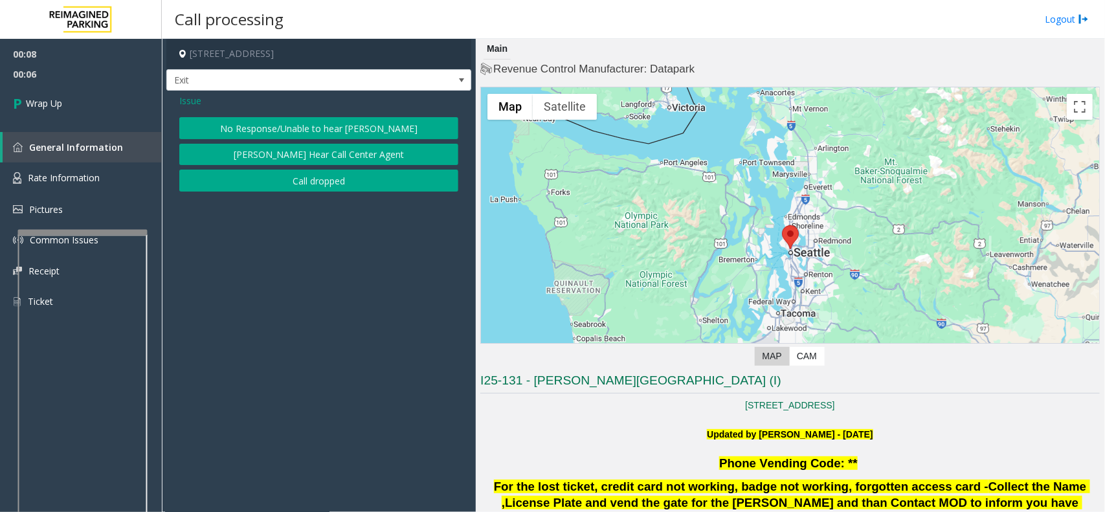
click at [292, 185] on button "Call dropped" at bounding box center [318, 181] width 279 height 22
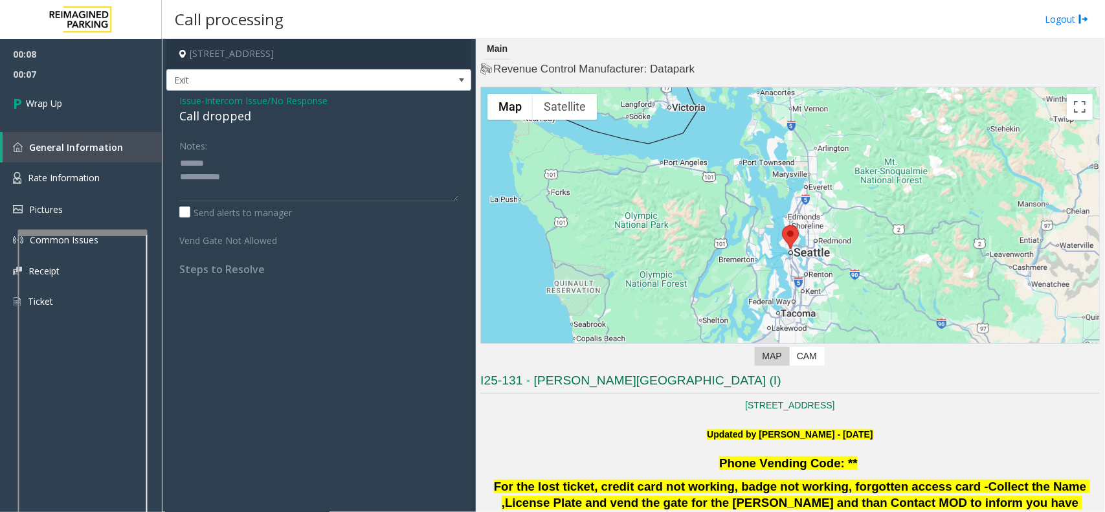
click at [214, 118] on div "Call dropped" at bounding box center [318, 115] width 279 height 17
type textarea "**********"
click at [79, 102] on link "Wrap Up" at bounding box center [81, 103] width 162 height 38
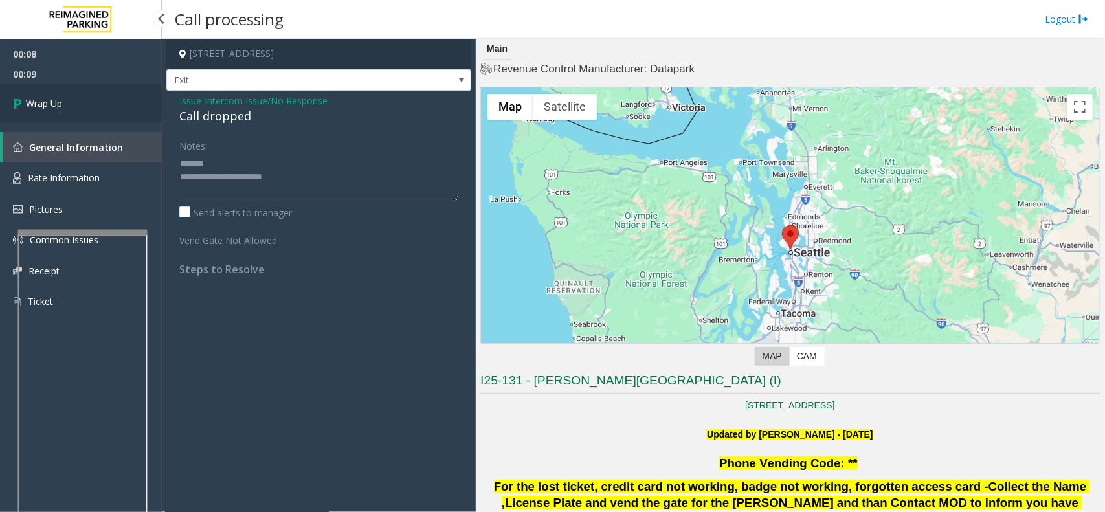
click at [79, 102] on link "Wrap Up" at bounding box center [81, 103] width 162 height 38
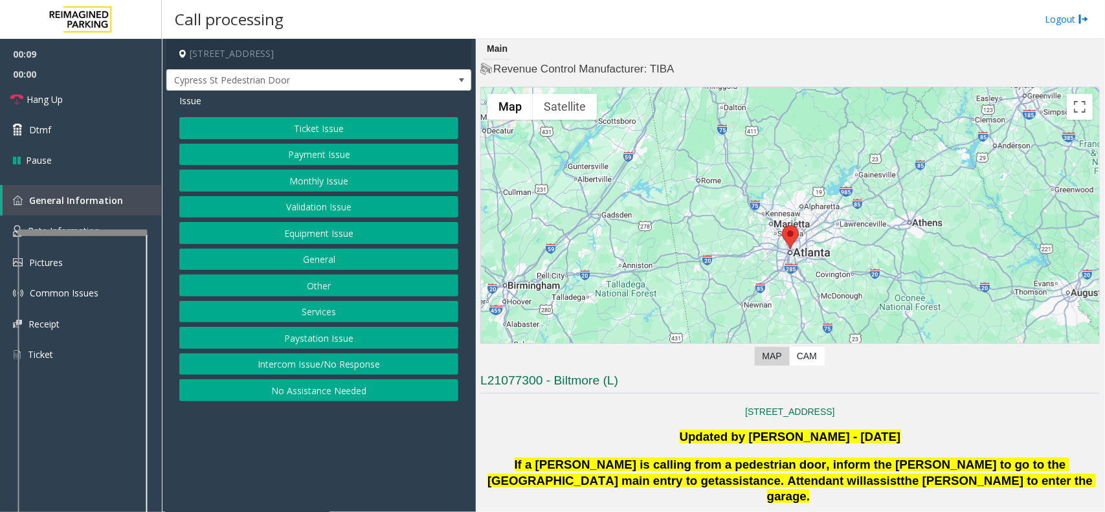
click at [328, 360] on button "Intercom Issue/No Response" at bounding box center [318, 364] width 279 height 22
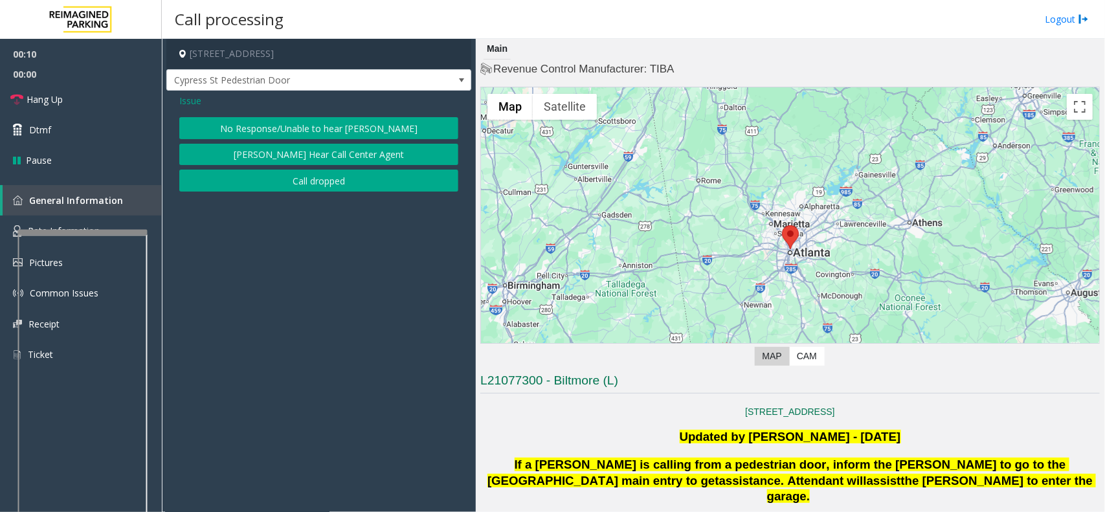
click at [305, 126] on button "No Response/Unable to hear [PERSON_NAME]" at bounding box center [318, 128] width 279 height 22
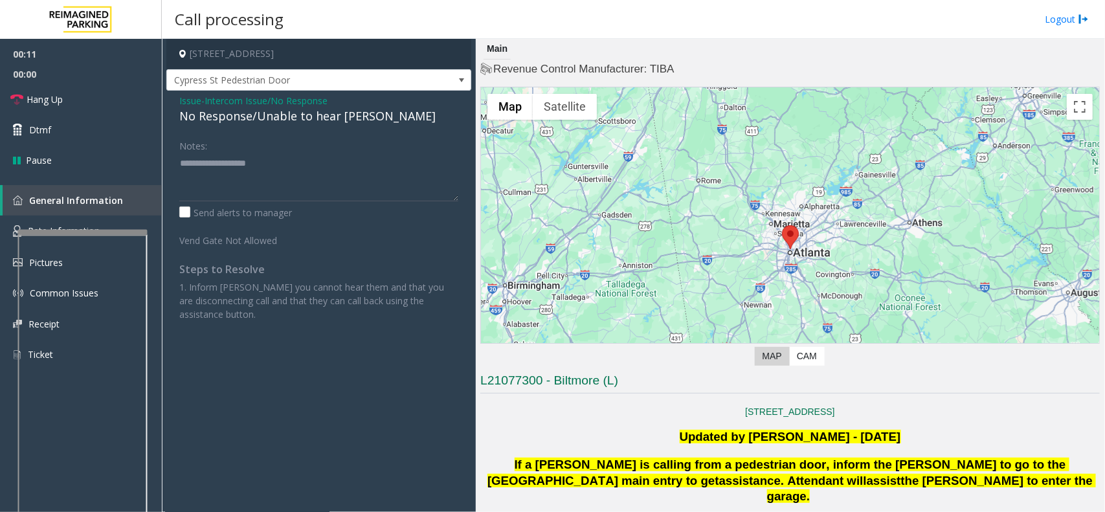
click at [305, 117] on div "No Response/Unable to hear [PERSON_NAME]" at bounding box center [318, 115] width 279 height 17
type textarea "**********"
click at [124, 101] on link "Hang Up" at bounding box center [81, 99] width 162 height 30
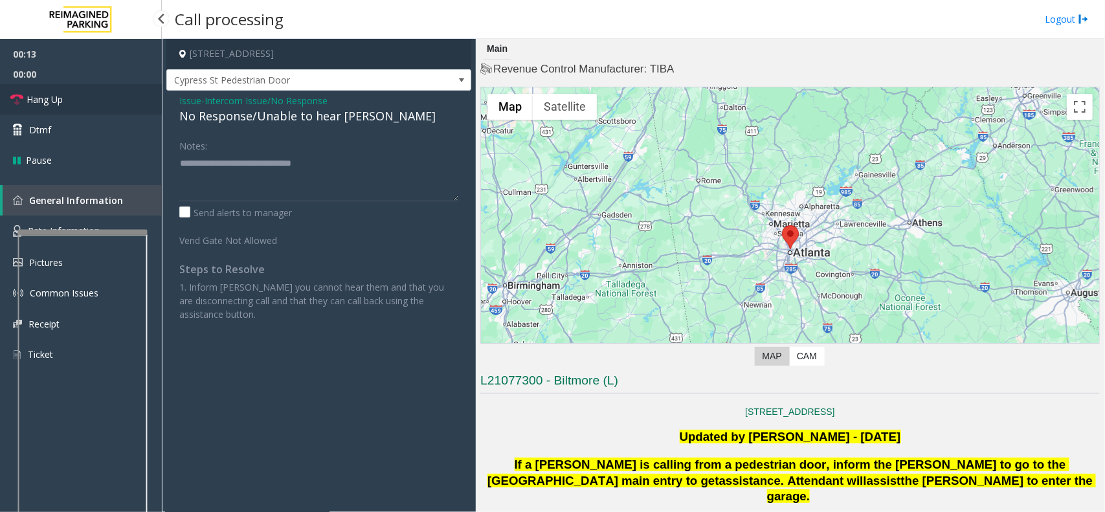
click at [124, 101] on link "Hang Up" at bounding box center [81, 99] width 162 height 30
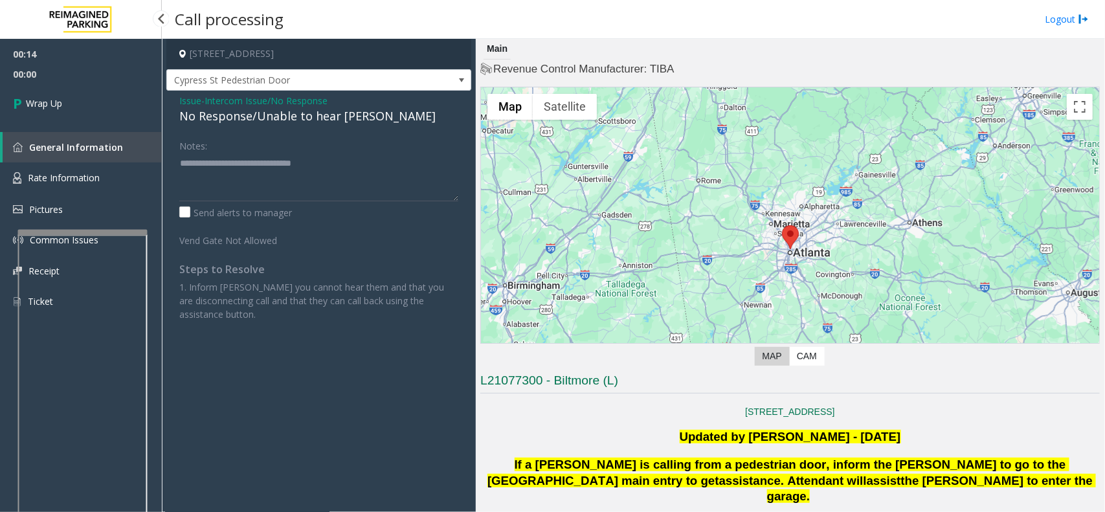
click at [124, 101] on link "Wrap Up" at bounding box center [81, 103] width 162 height 38
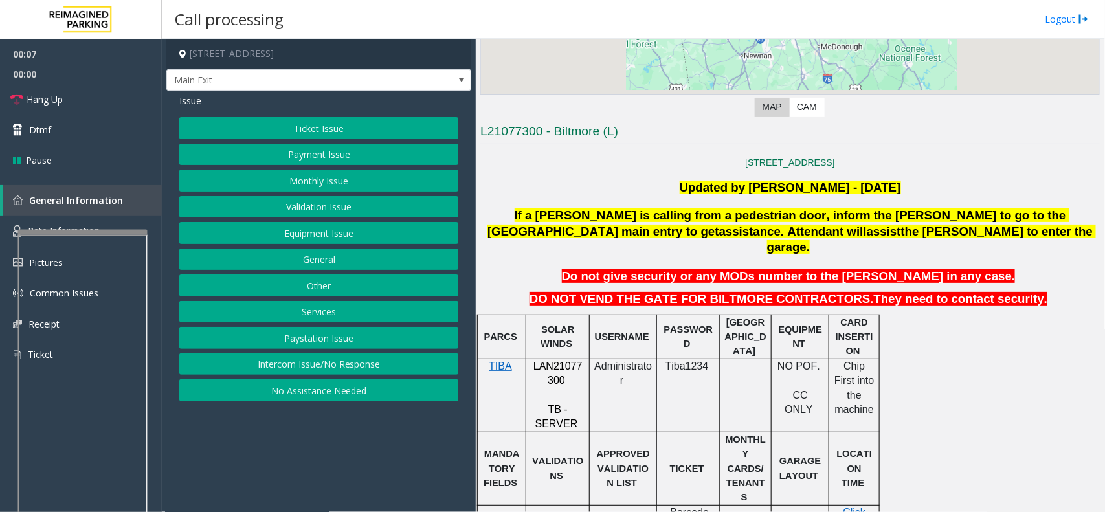
scroll to position [404, 0]
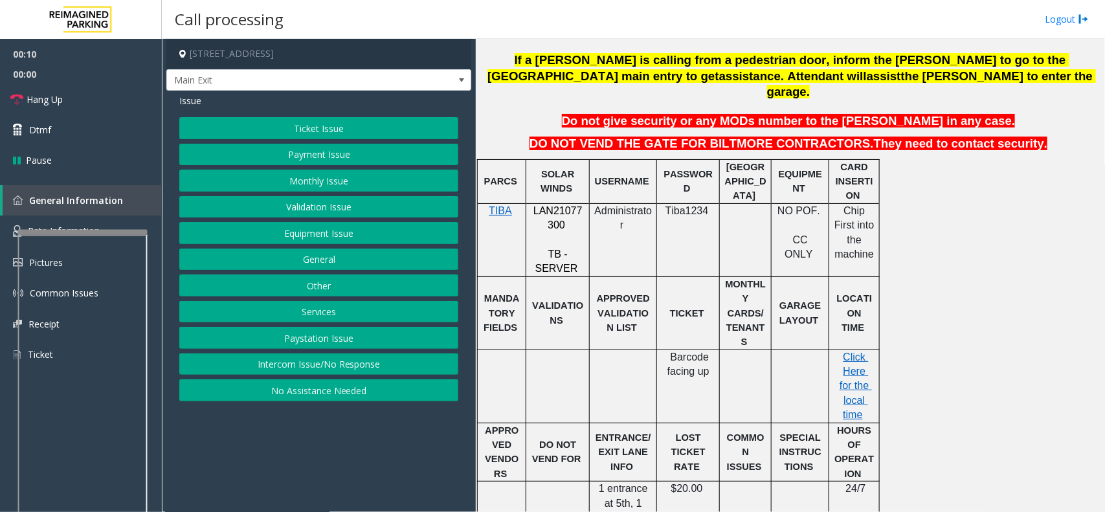
click at [558, 205] on span "LAN21077300" at bounding box center [557, 217] width 49 height 25
copy p "LAN21077300"
click at [325, 130] on button "Ticket Issue" at bounding box center [318, 128] width 279 height 22
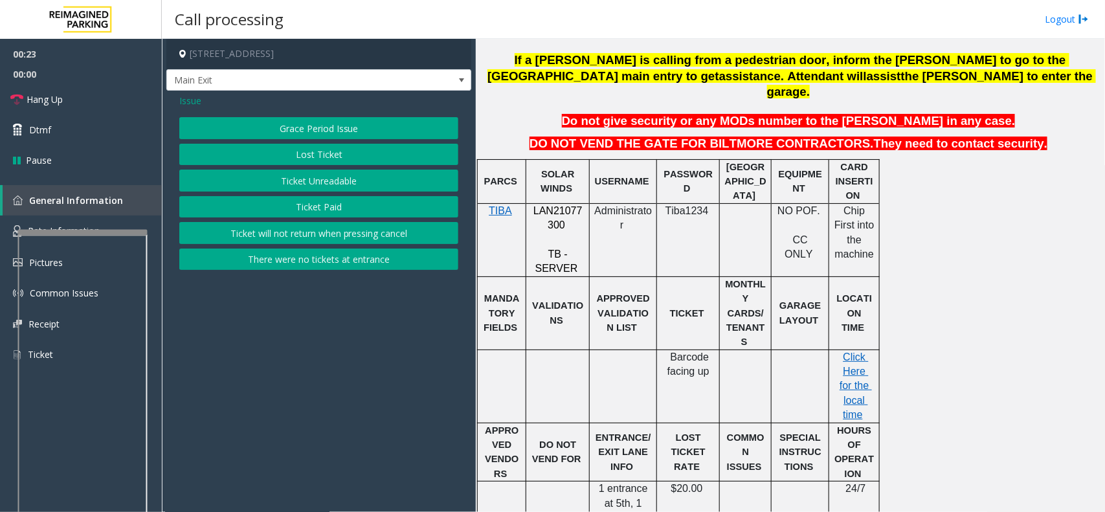
click at [192, 98] on span "Issue" at bounding box center [190, 101] width 22 height 14
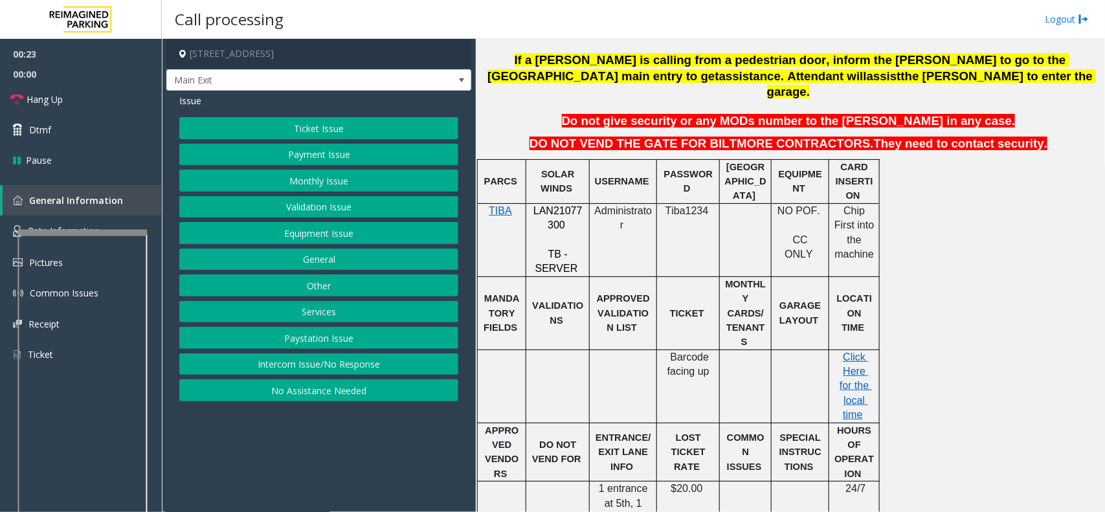
click at [316, 149] on button "Payment Issue" at bounding box center [318, 155] width 279 height 22
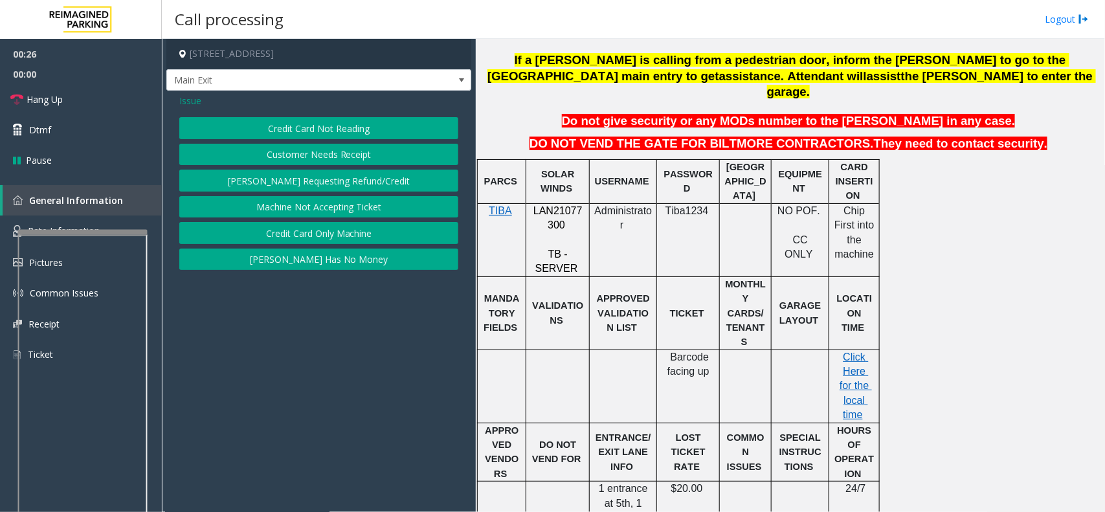
click at [331, 153] on button "Customer Needs Receipt" at bounding box center [318, 155] width 279 height 22
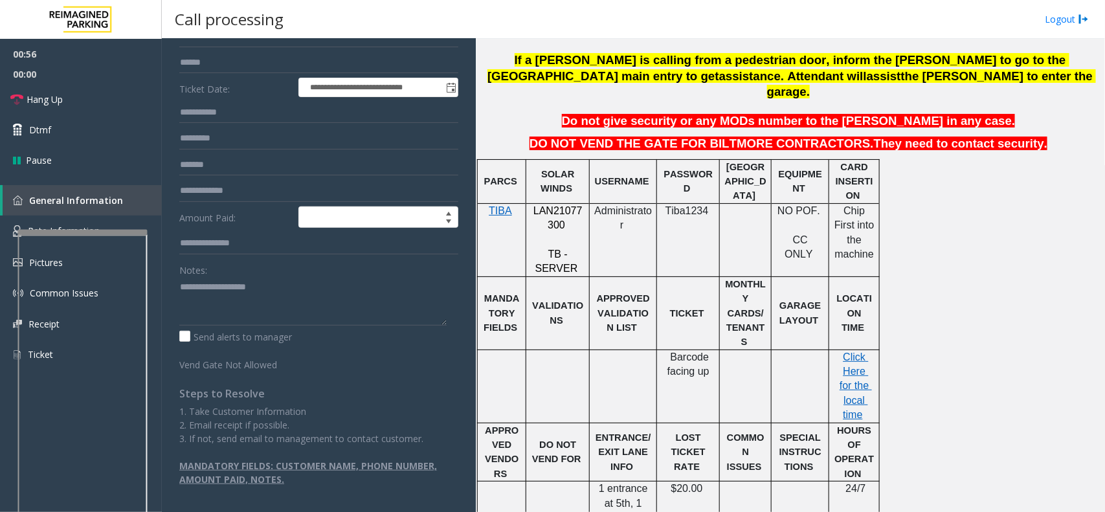
scroll to position [162, 0]
click at [192, 333] on label "Send alerts to manager" at bounding box center [235, 336] width 113 height 14
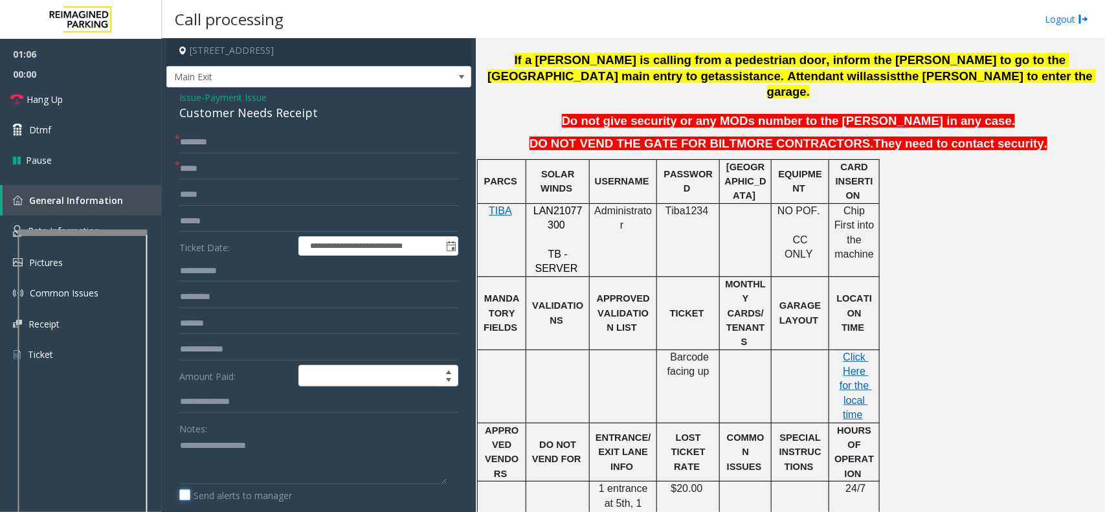
scroll to position [0, 0]
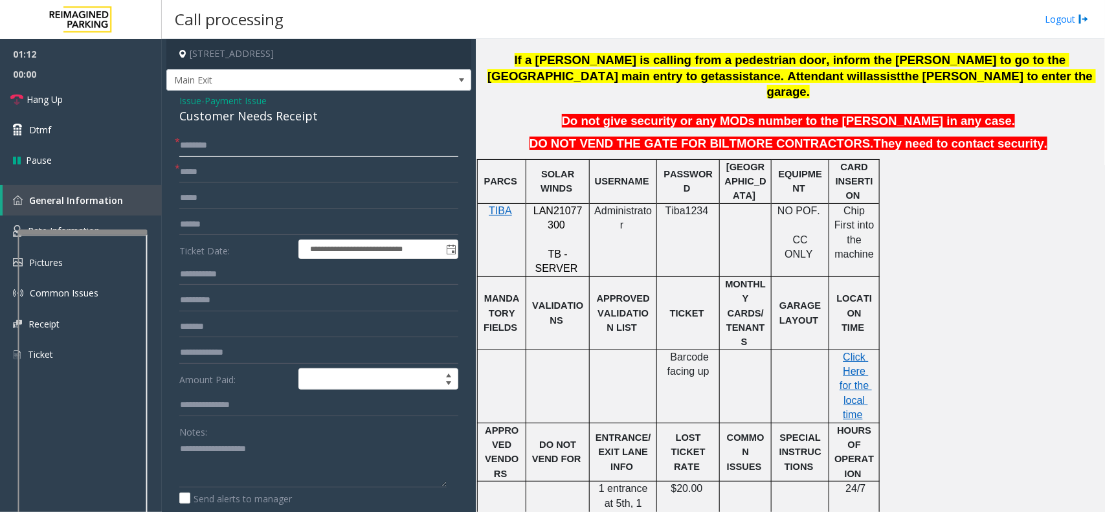
click at [224, 142] on input "text" at bounding box center [318, 146] width 279 height 22
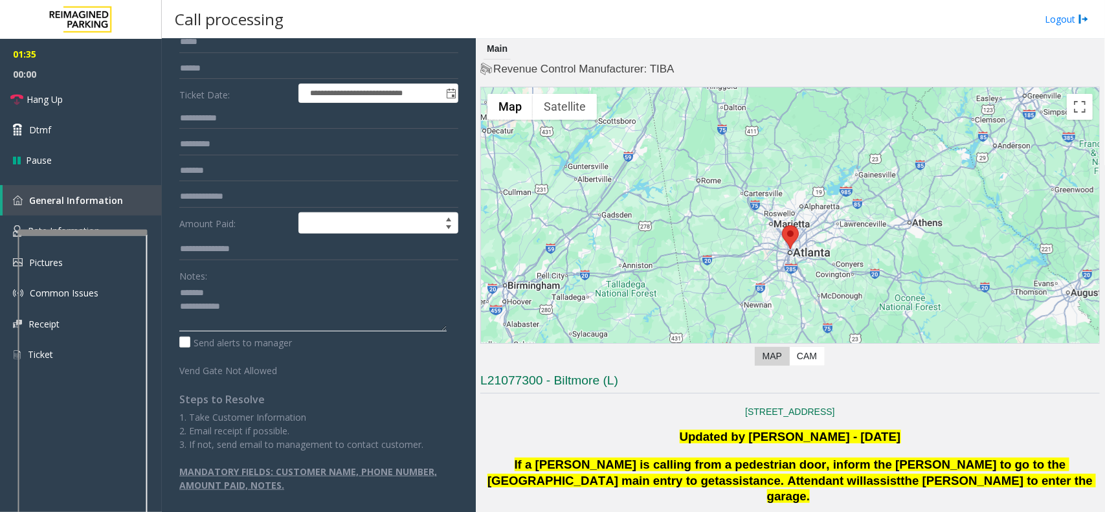
scroll to position [162, 0]
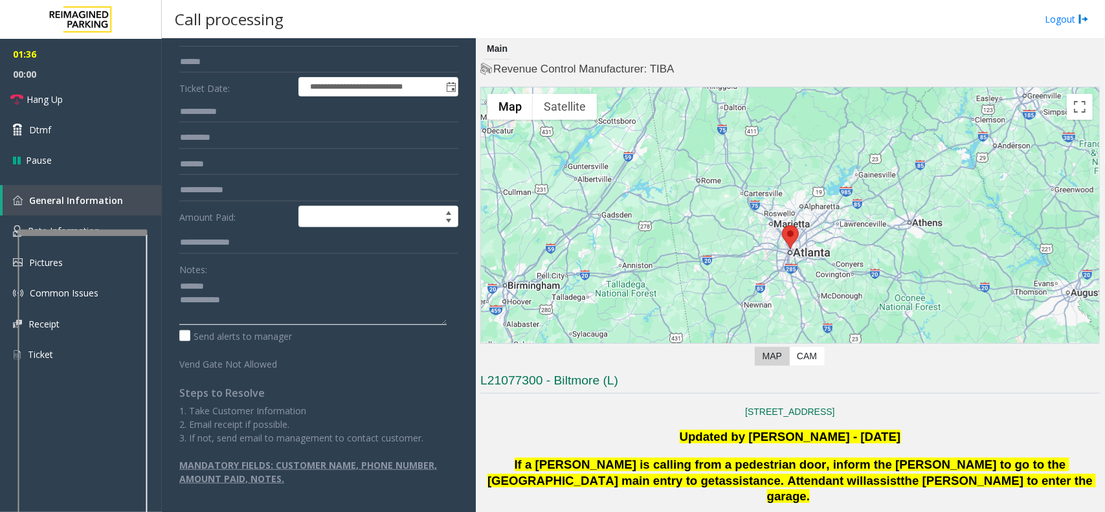
click at [241, 278] on textarea at bounding box center [312, 300] width 267 height 49
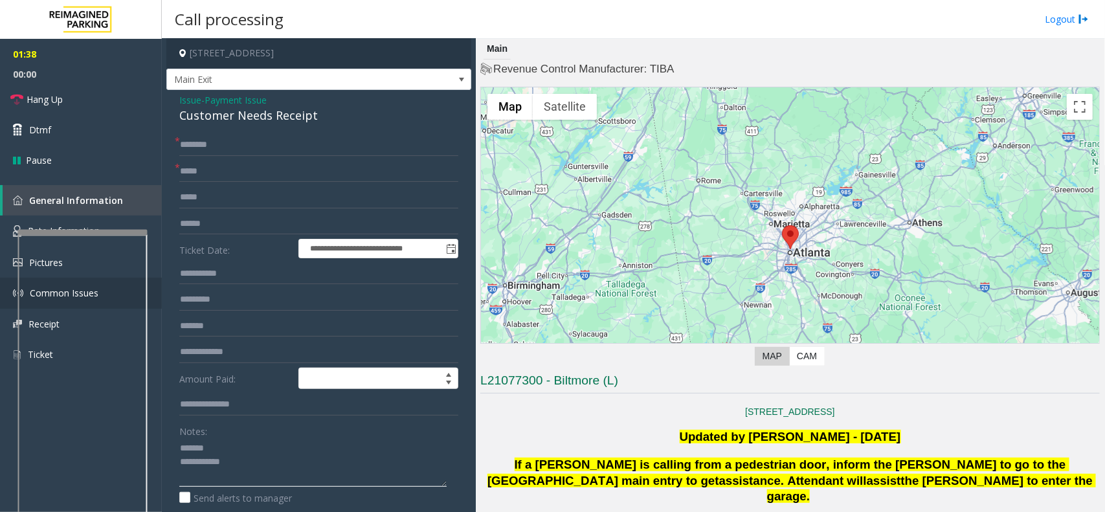
type textarea "**********"
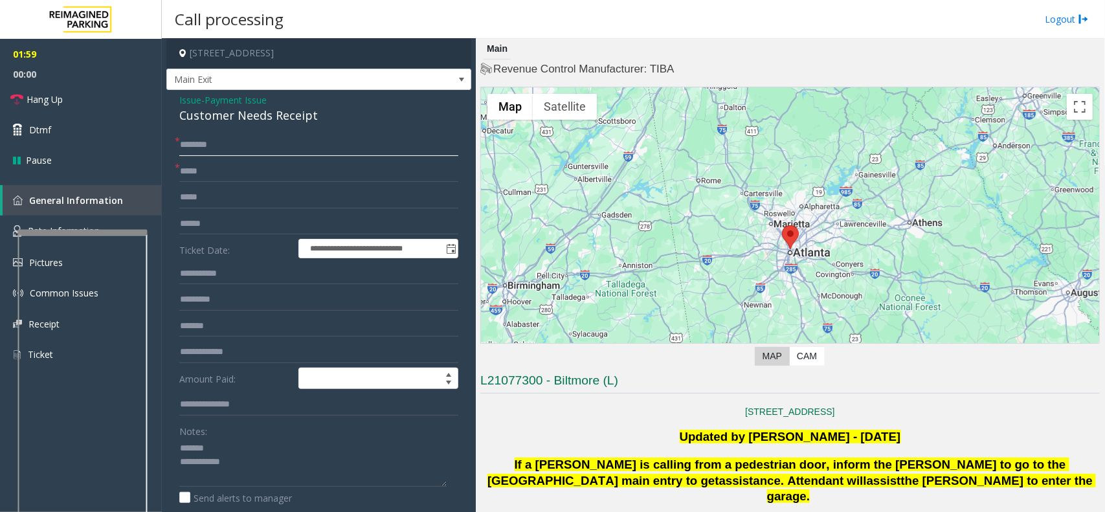
click at [214, 148] on input "text" at bounding box center [318, 145] width 279 height 22
type input "****"
click at [211, 173] on input "text" at bounding box center [318, 171] width 279 height 22
type input "**********"
click at [228, 441] on textarea at bounding box center [312, 462] width 267 height 49
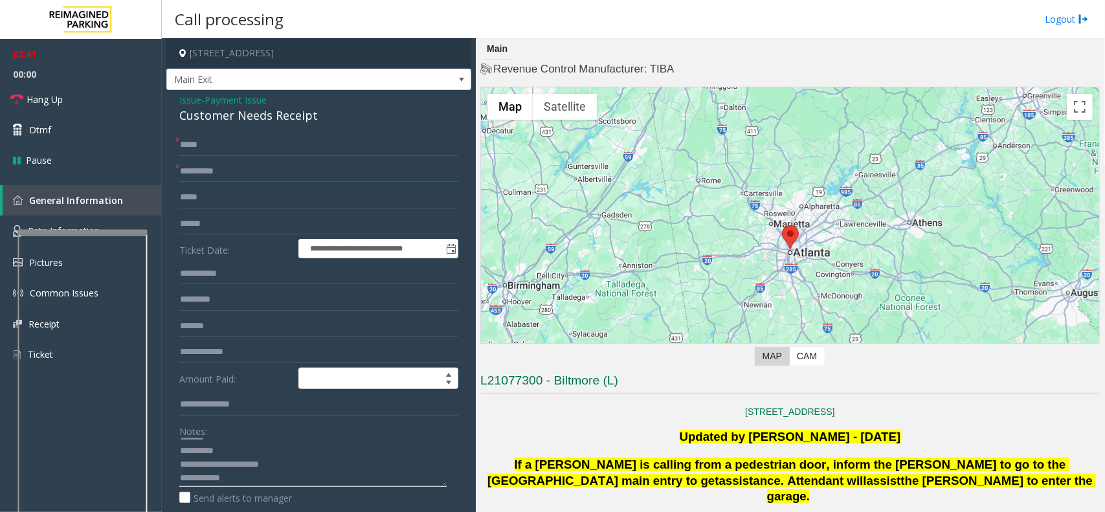
scroll to position [14, 0]
click at [214, 190] on input "text" at bounding box center [318, 197] width 279 height 22
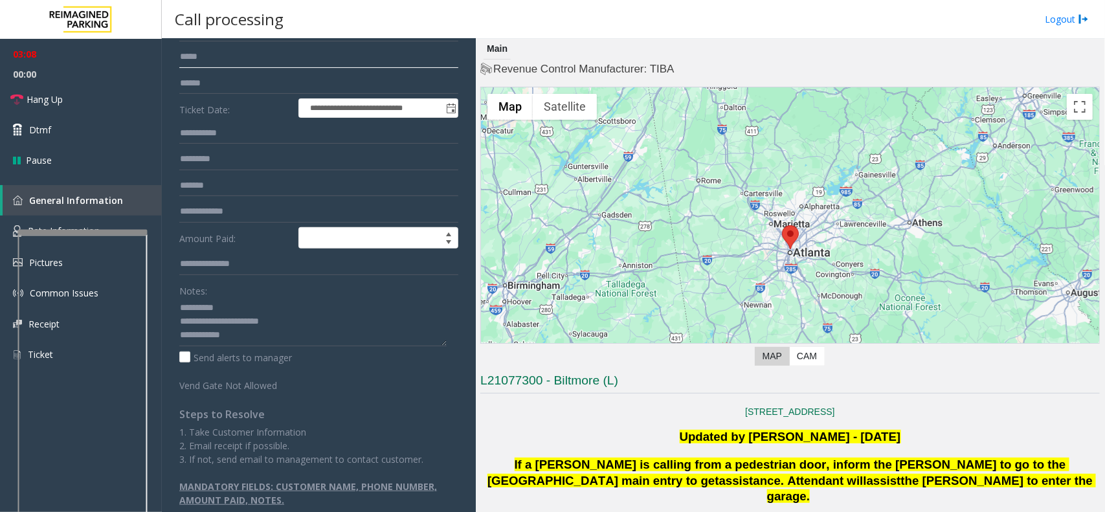
scroll to position [162, 0]
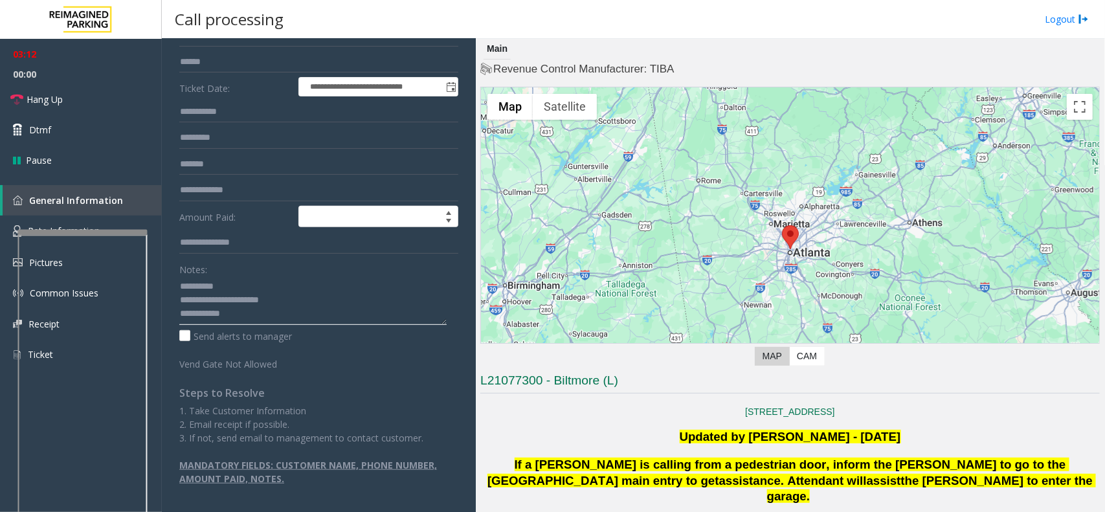
click at [237, 312] on textarea at bounding box center [312, 300] width 267 height 49
click at [73, 91] on link "Hang Up" at bounding box center [81, 99] width 162 height 30
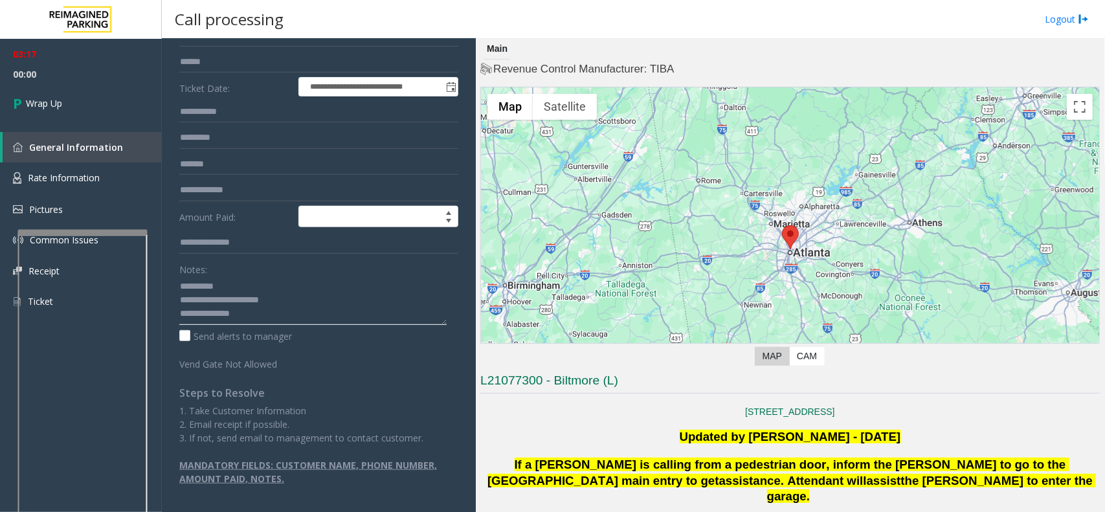
click at [249, 317] on textarea at bounding box center [312, 300] width 267 height 49
type textarea "**********"
click at [75, 104] on link "Wrap Up" at bounding box center [81, 103] width 162 height 38
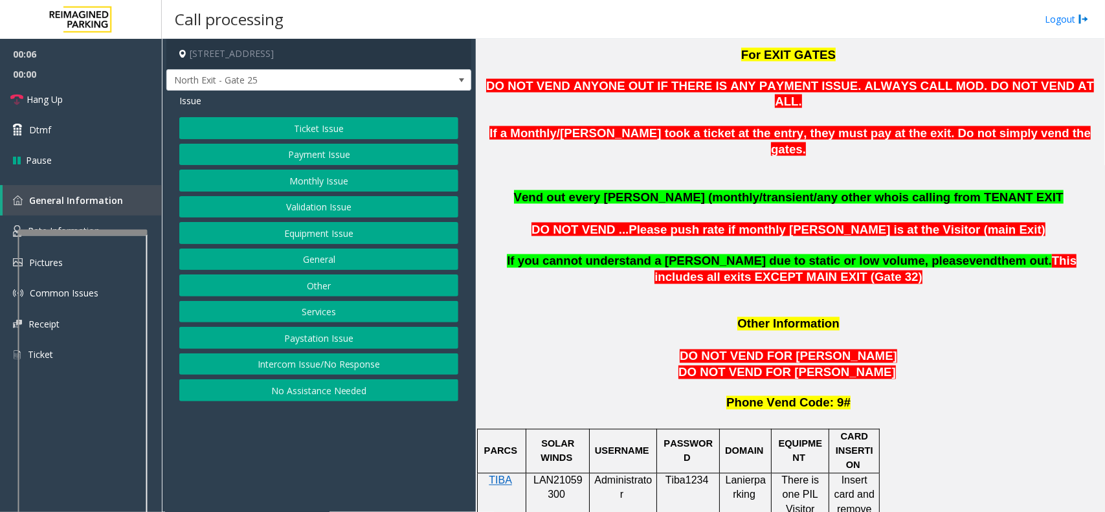
scroll to position [1132, 0]
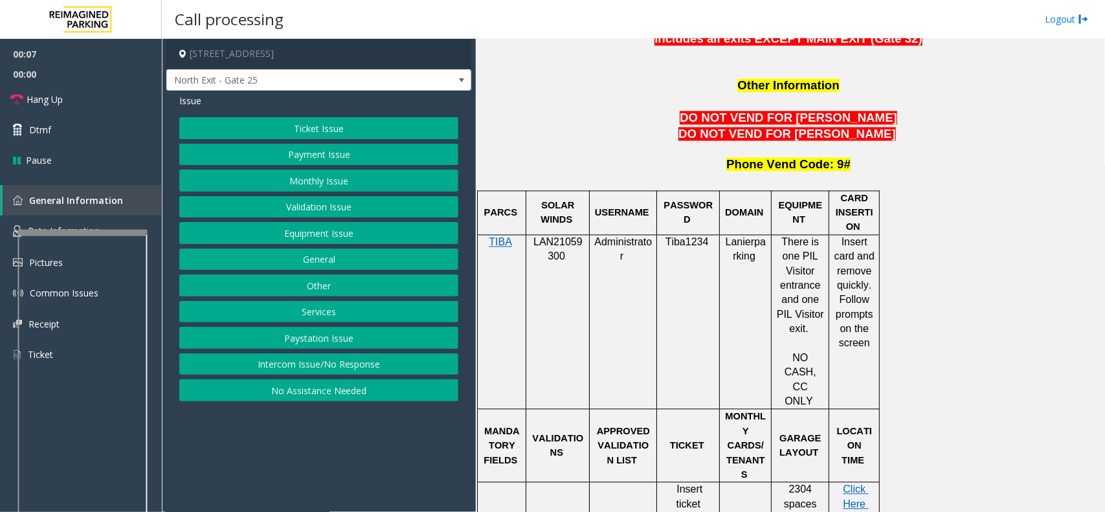
click at [577, 237] on span "LAN21059300" at bounding box center [557, 249] width 49 height 25
copy p "LAN21059300"
click at [324, 177] on button "Monthly Issue" at bounding box center [318, 181] width 279 height 22
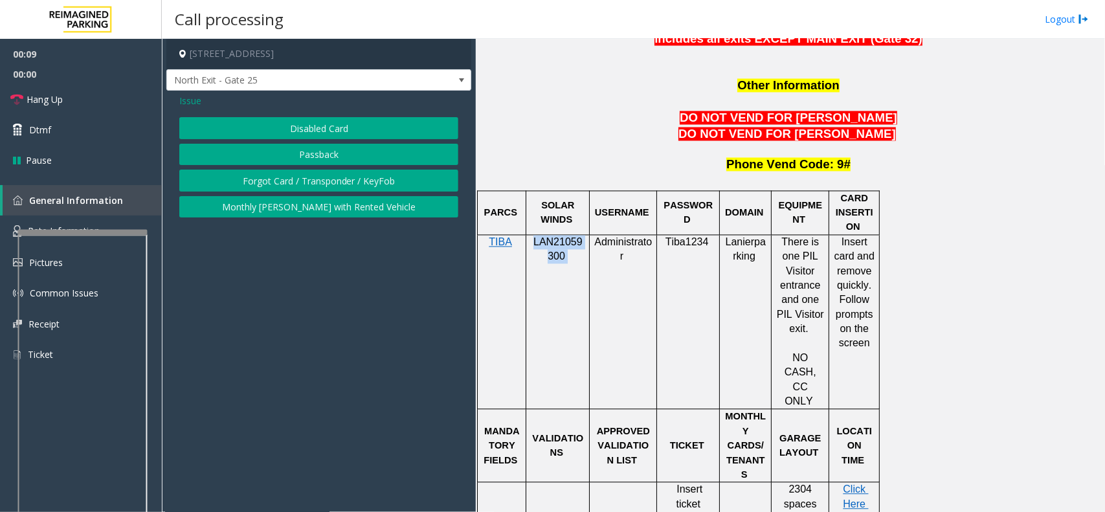
click at [322, 150] on button "Passback" at bounding box center [318, 155] width 279 height 22
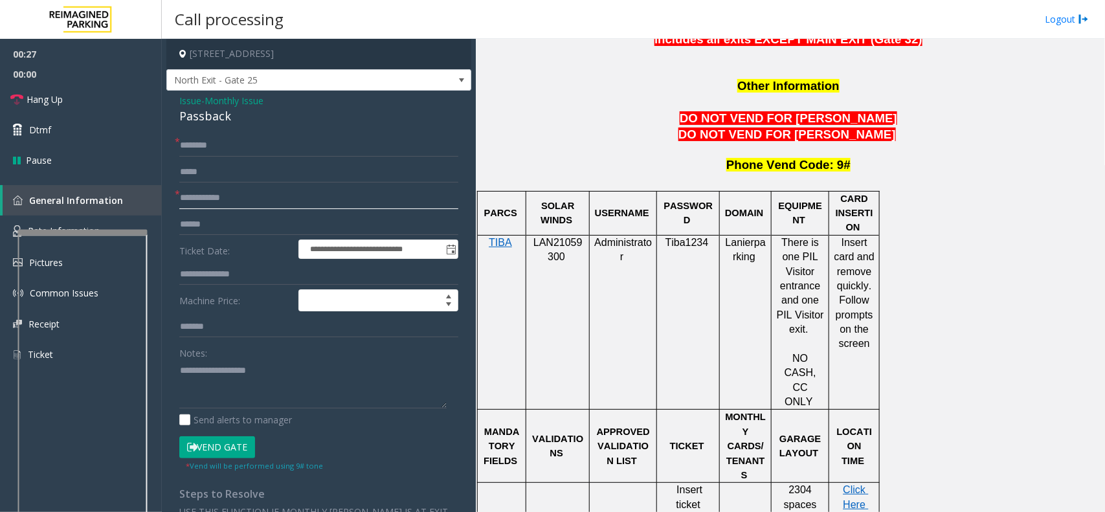
click at [201, 192] on input "text" at bounding box center [318, 198] width 279 height 22
click at [259, 144] on input "text" at bounding box center [318, 146] width 279 height 22
type input "*****"
click at [223, 205] on input "text" at bounding box center [318, 198] width 279 height 22
type input "*****"
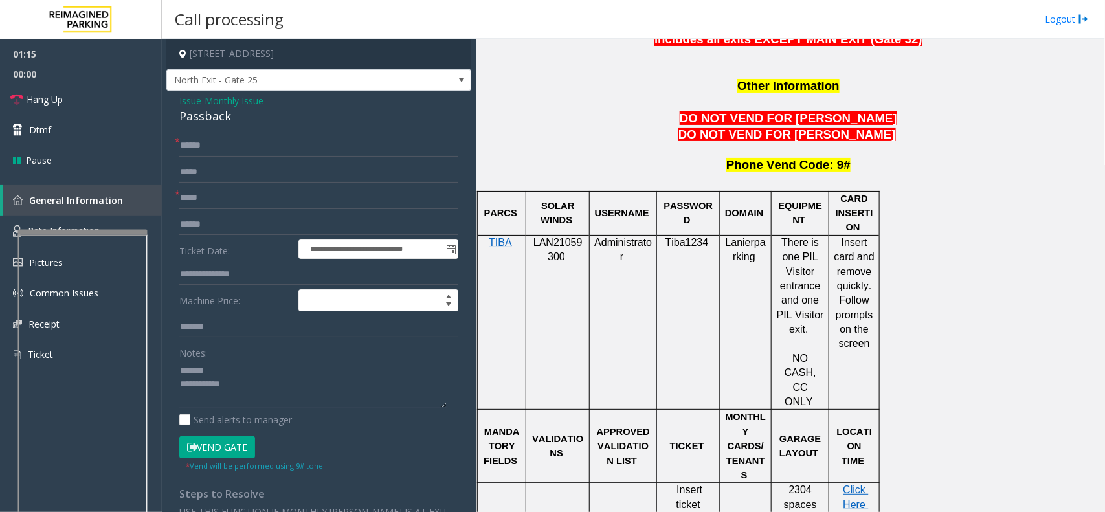
click at [206, 127] on div "**********" at bounding box center [318, 372] width 305 height 562
click at [206, 120] on div "Passback" at bounding box center [318, 115] width 279 height 17
click at [69, 93] on link "Hang Up" at bounding box center [81, 99] width 162 height 30
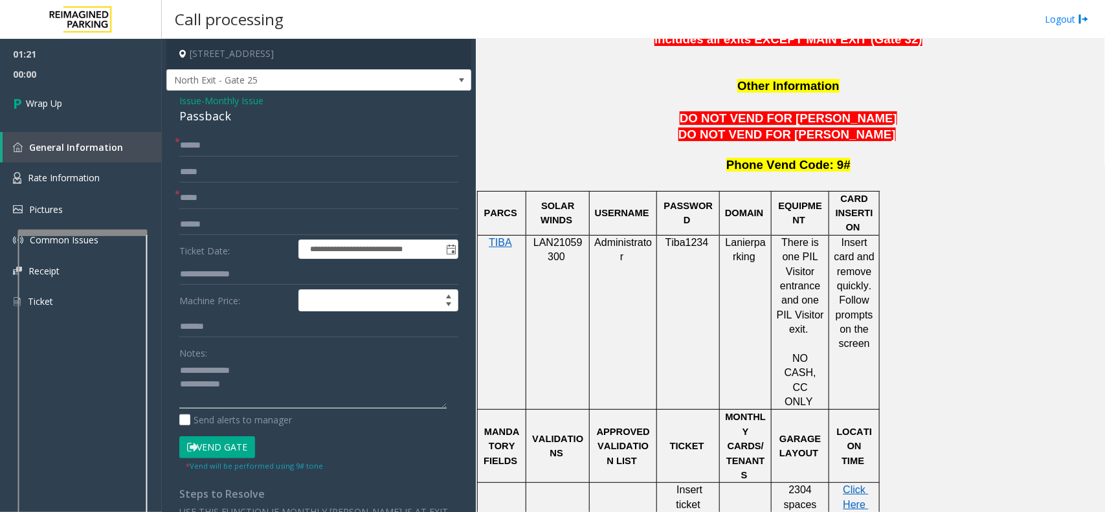
click at [262, 390] on textarea at bounding box center [312, 384] width 267 height 49
type textarea "**********"
click at [108, 108] on link "Wrap Up" at bounding box center [81, 103] width 162 height 38
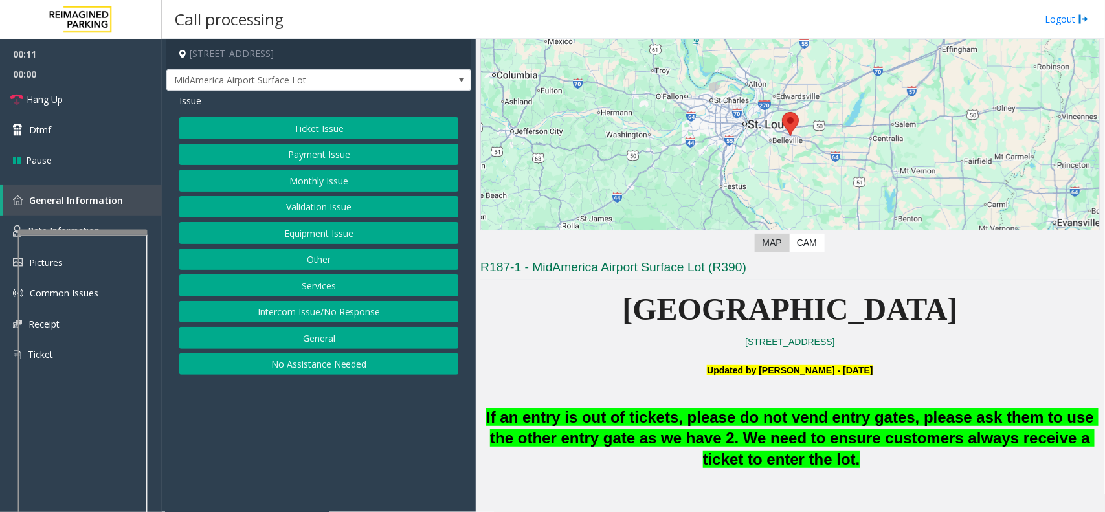
scroll to position [324, 0]
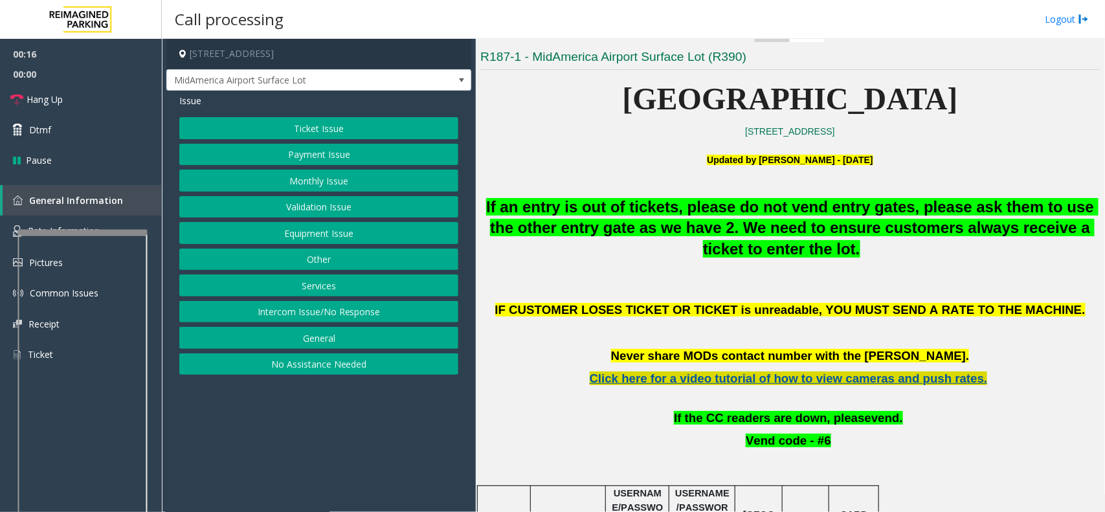
click at [839, 376] on span "Click here for a video tutorial of how to view cameras and push rates." at bounding box center [788, 378] width 398 height 14
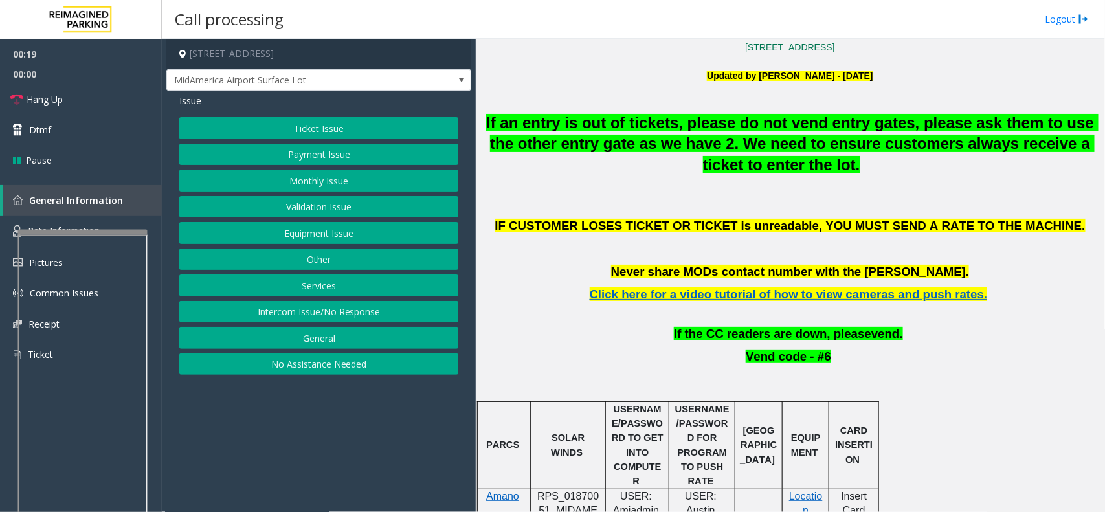
scroll to position [647, 0]
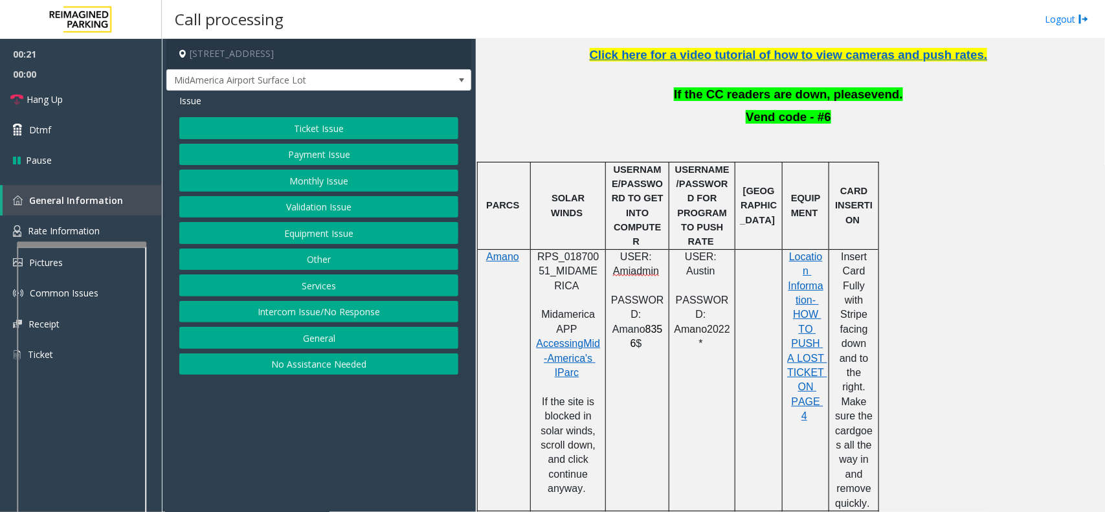
click at [60, 247] on div at bounding box center [81, 243] width 129 height 5
click at [65, 233] on span "Rate Information" at bounding box center [64, 231] width 72 height 12
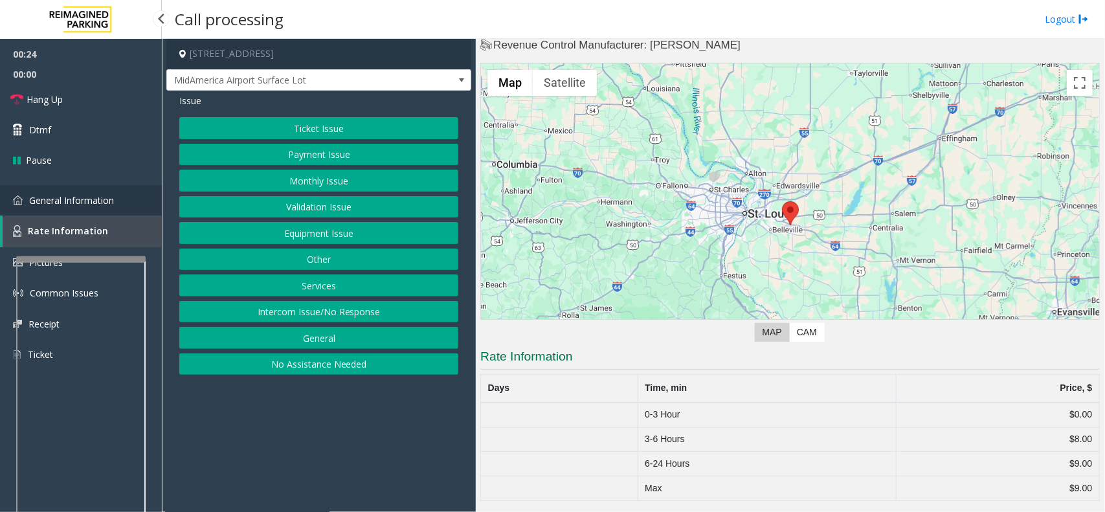
click at [85, 201] on span "General Information" at bounding box center [71, 200] width 85 height 12
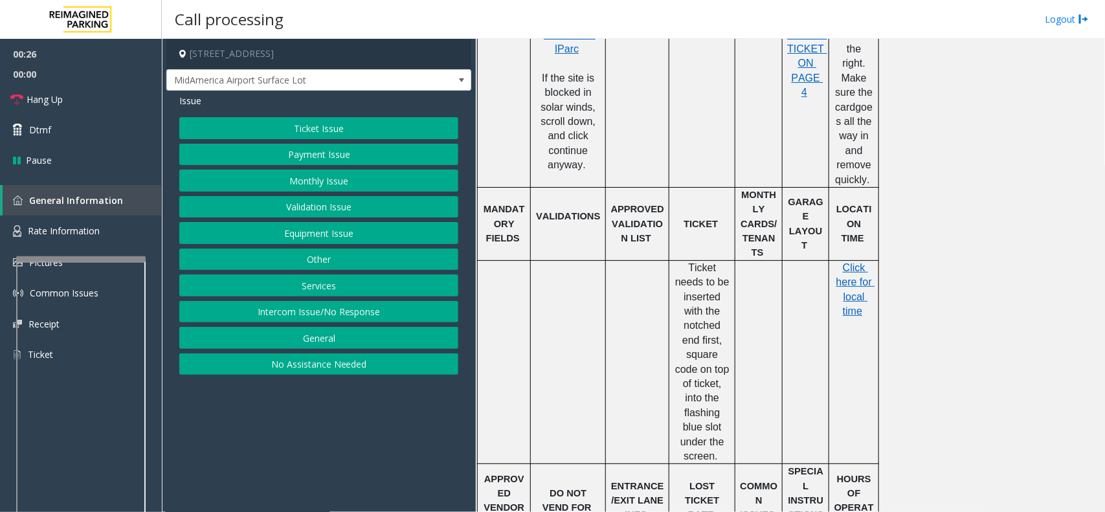
scroll to position [1294, 0]
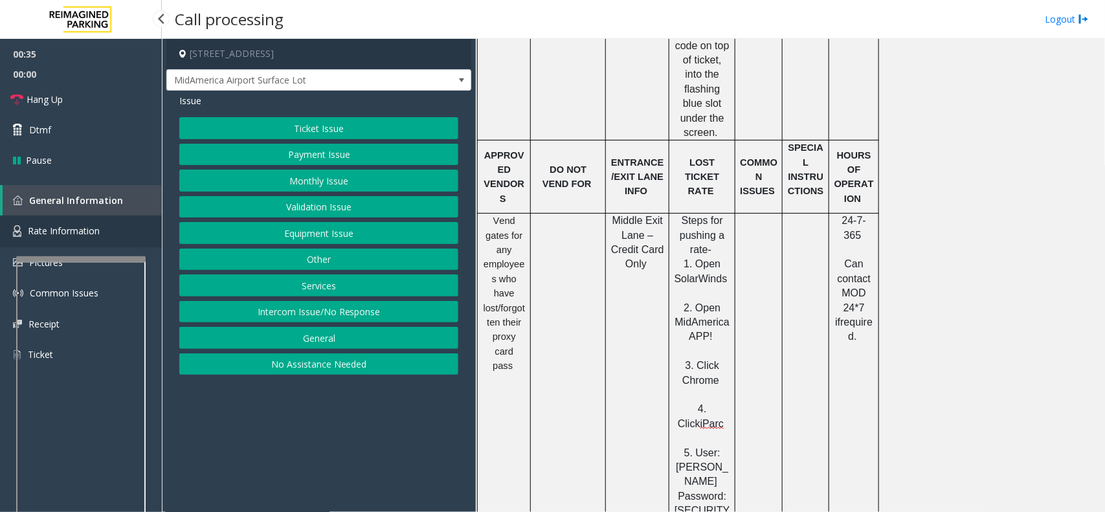
click at [100, 220] on link "Rate Information" at bounding box center [81, 231] width 162 height 32
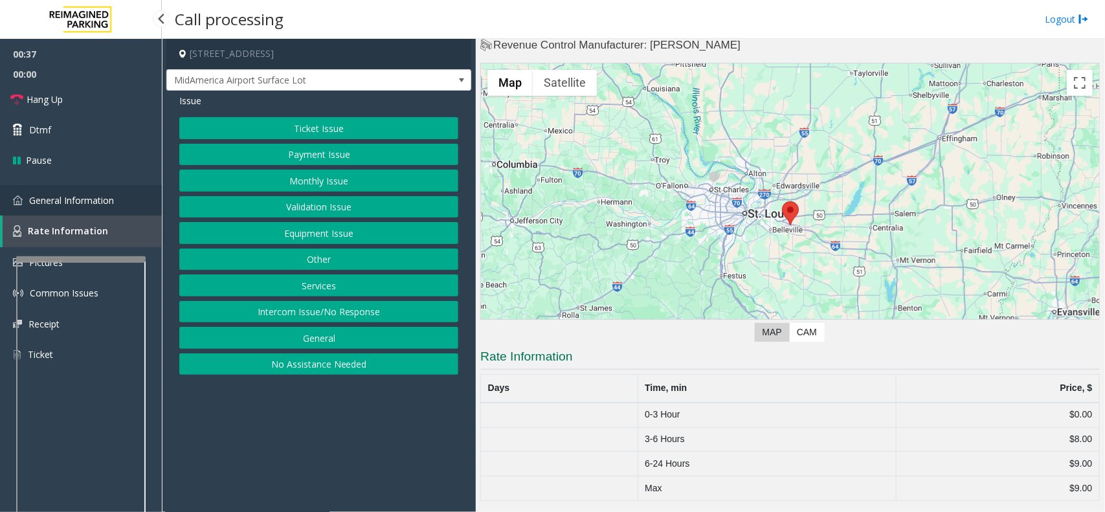
click at [104, 205] on link "General Information" at bounding box center [81, 200] width 162 height 30
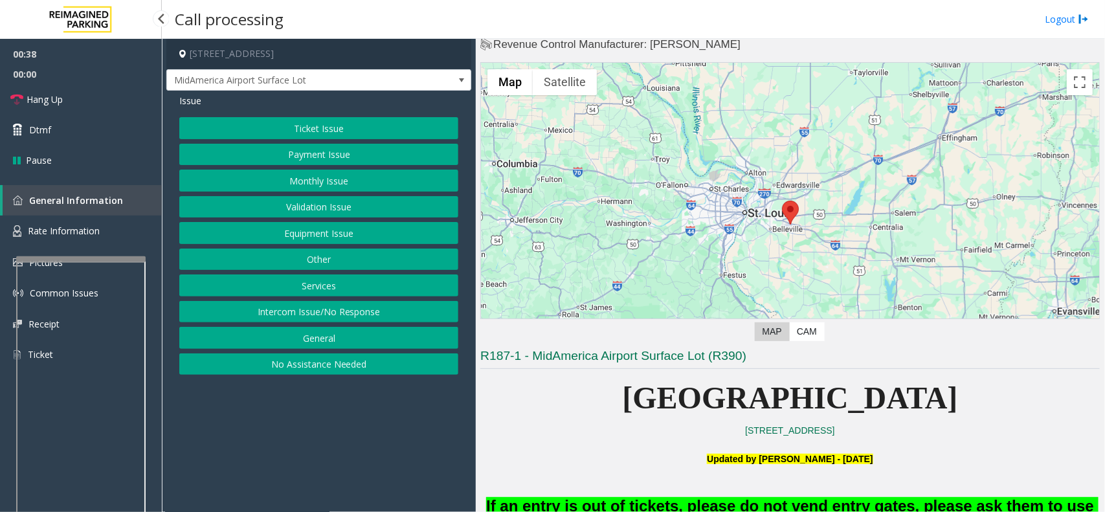
scroll to position [1294, 0]
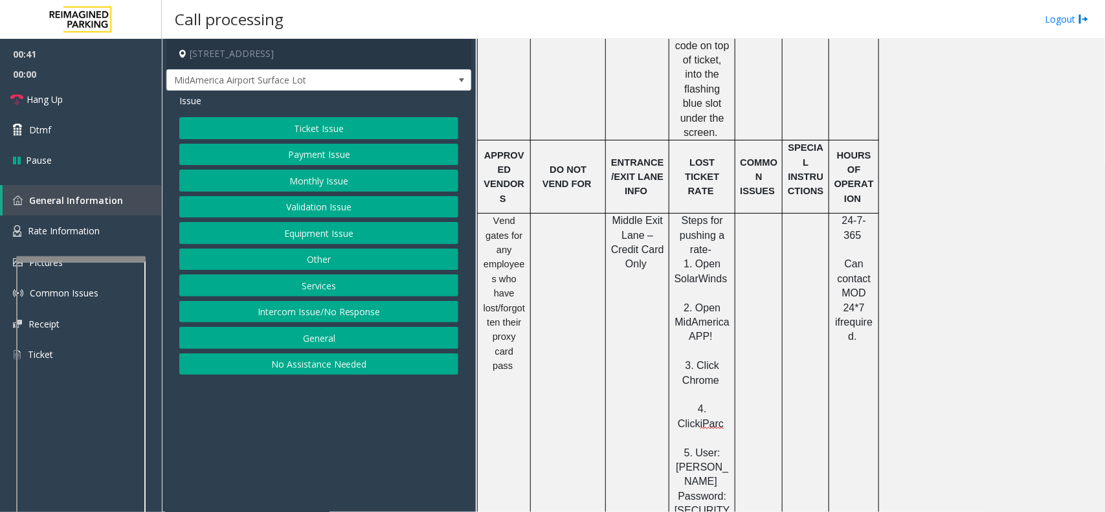
click at [341, 285] on button "Services" at bounding box center [318, 285] width 279 height 22
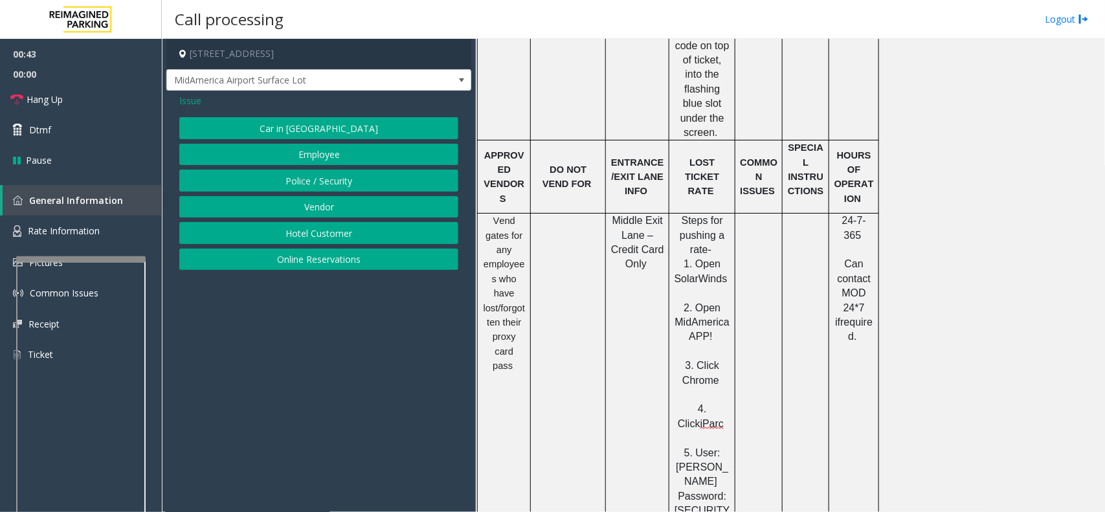
click at [196, 101] on span "Issue" at bounding box center [190, 101] width 22 height 14
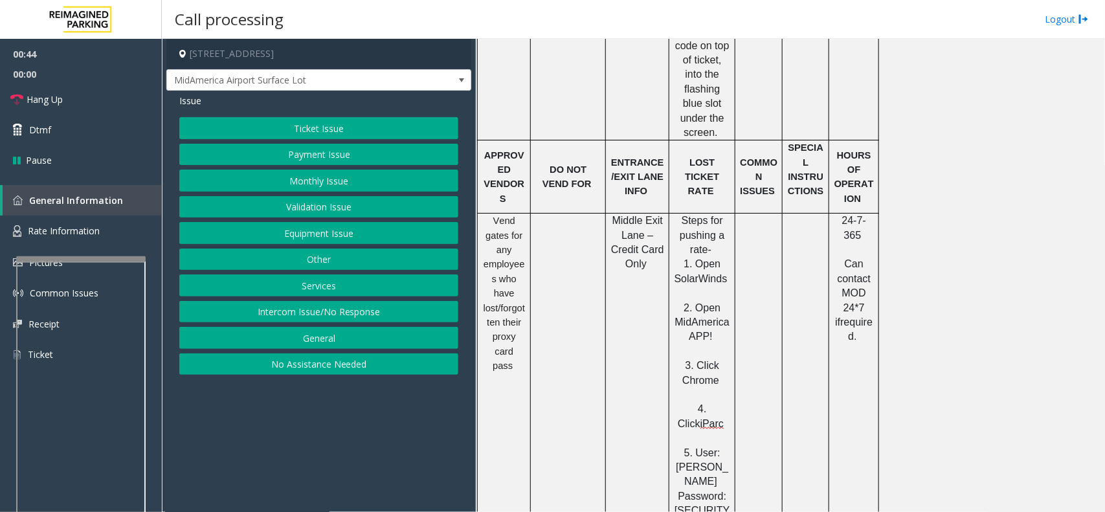
click at [367, 267] on button "Other" at bounding box center [318, 259] width 279 height 22
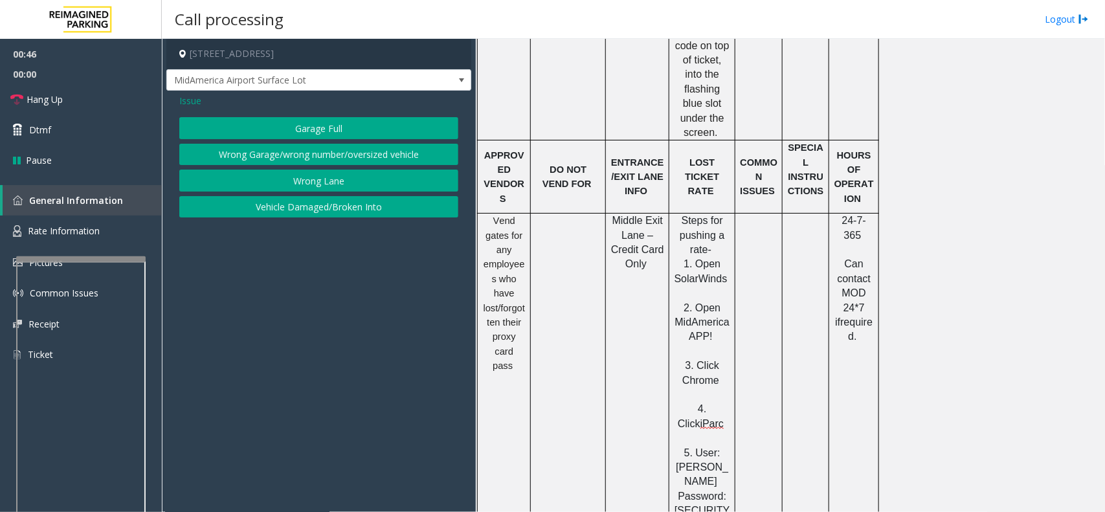
click at [197, 100] on span "Issue" at bounding box center [190, 101] width 22 height 14
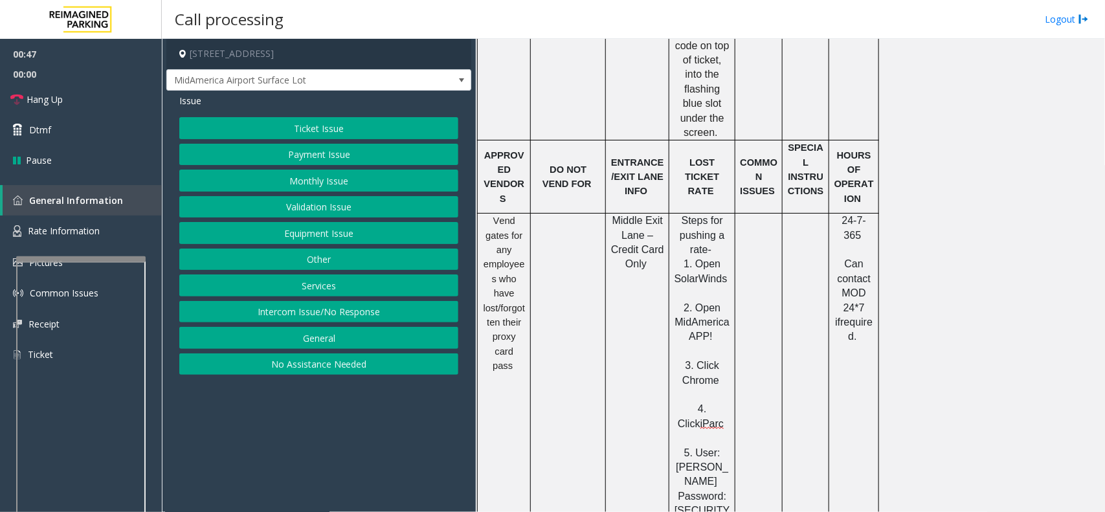
click at [338, 334] on button "General" at bounding box center [318, 338] width 279 height 22
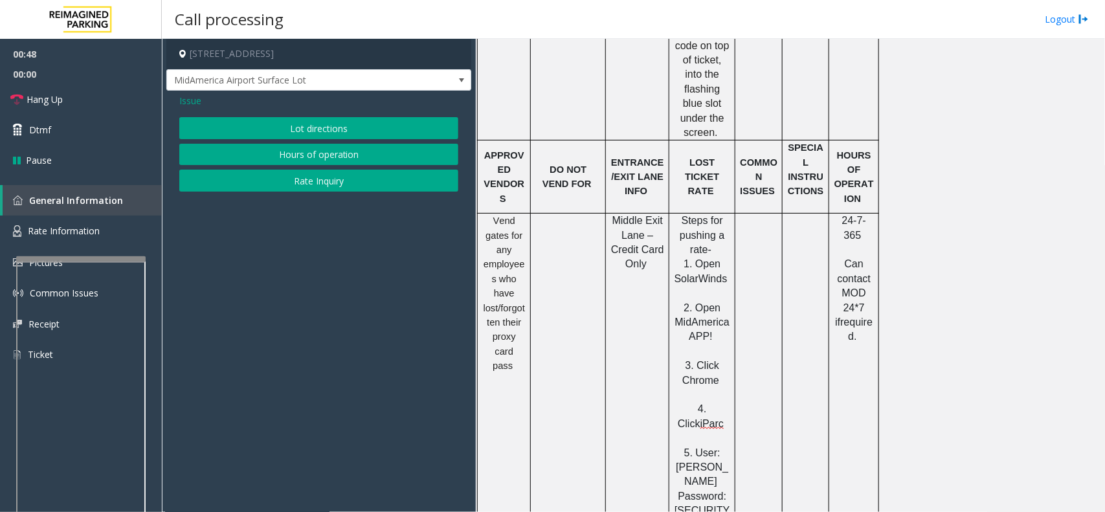
click at [299, 185] on button "Rate Inquiry" at bounding box center [318, 181] width 279 height 22
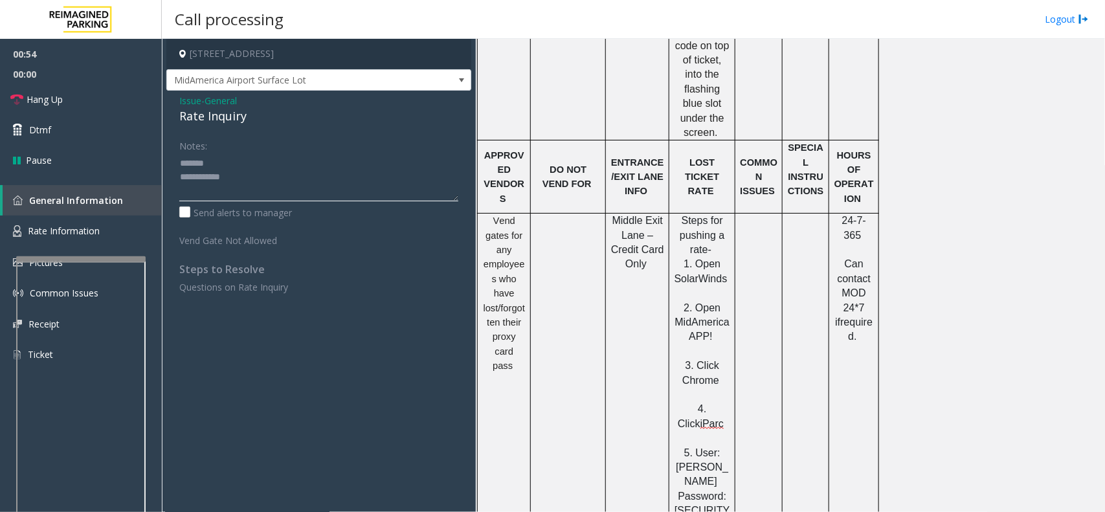
click at [226, 165] on textarea at bounding box center [318, 177] width 279 height 49
click at [220, 120] on div "Rate Inquiry" at bounding box center [318, 115] width 279 height 17
click at [220, 118] on div "Rate Inquiry" at bounding box center [318, 115] width 279 height 17
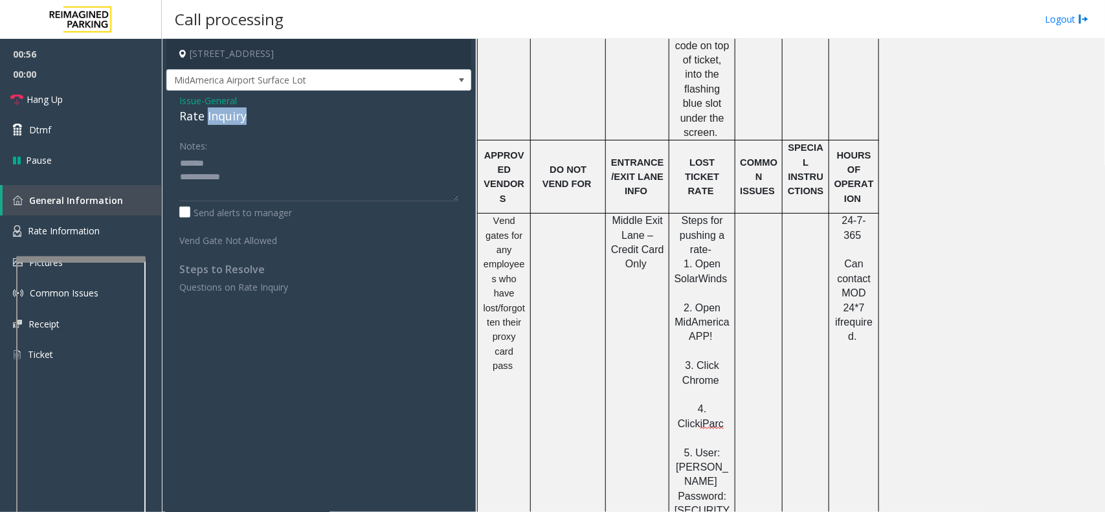
click at [220, 118] on div "Rate Inquiry" at bounding box center [318, 115] width 279 height 17
click at [220, 116] on div "Rate Inquiry" at bounding box center [318, 115] width 279 height 17
click at [245, 182] on textarea at bounding box center [318, 177] width 279 height 49
click at [247, 189] on textarea at bounding box center [318, 177] width 279 height 49
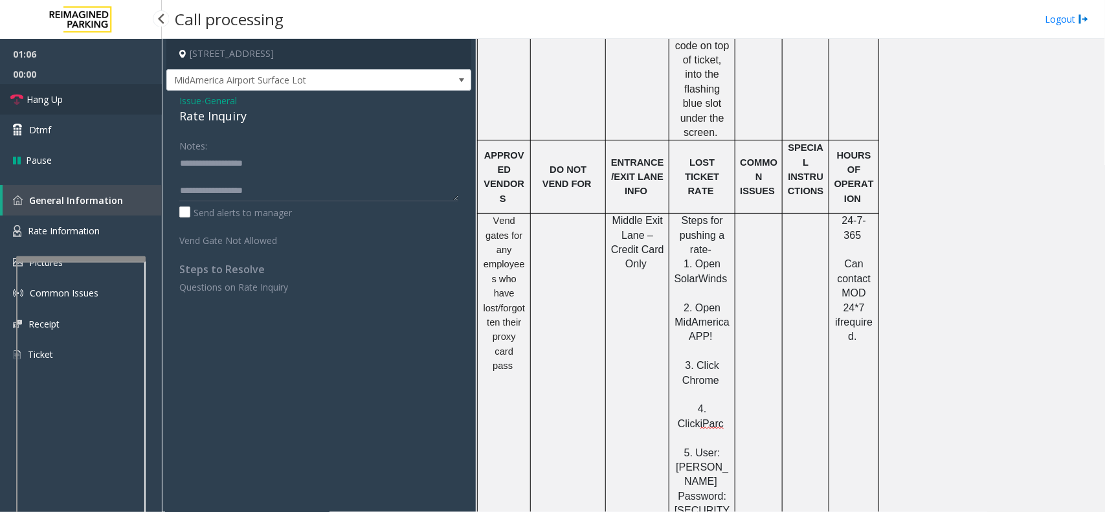
click at [85, 93] on link "Hang Up" at bounding box center [81, 99] width 162 height 30
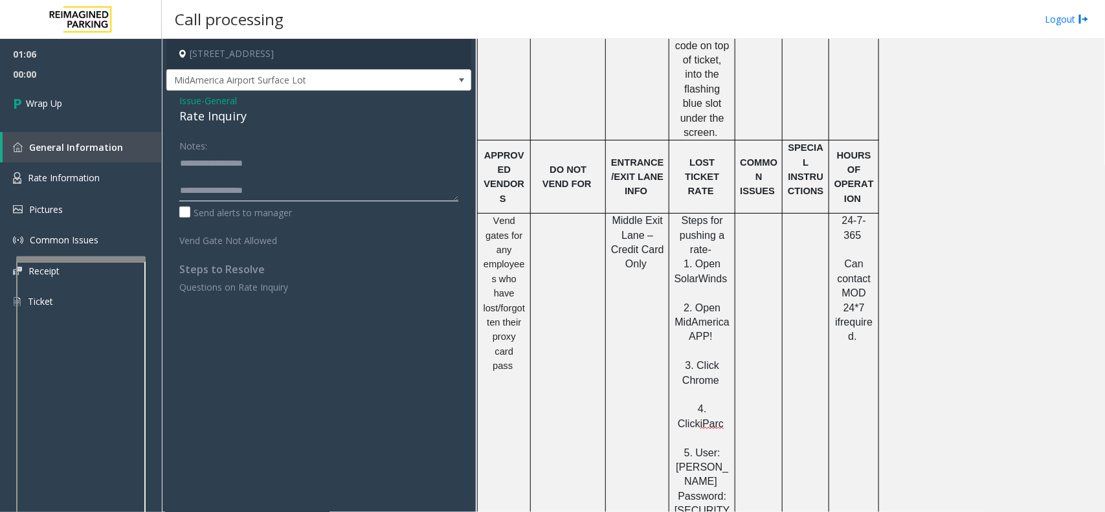
click at [281, 186] on textarea at bounding box center [318, 177] width 279 height 49
type textarea "**********"
click at [16, 93] on icon at bounding box center [19, 103] width 13 height 21
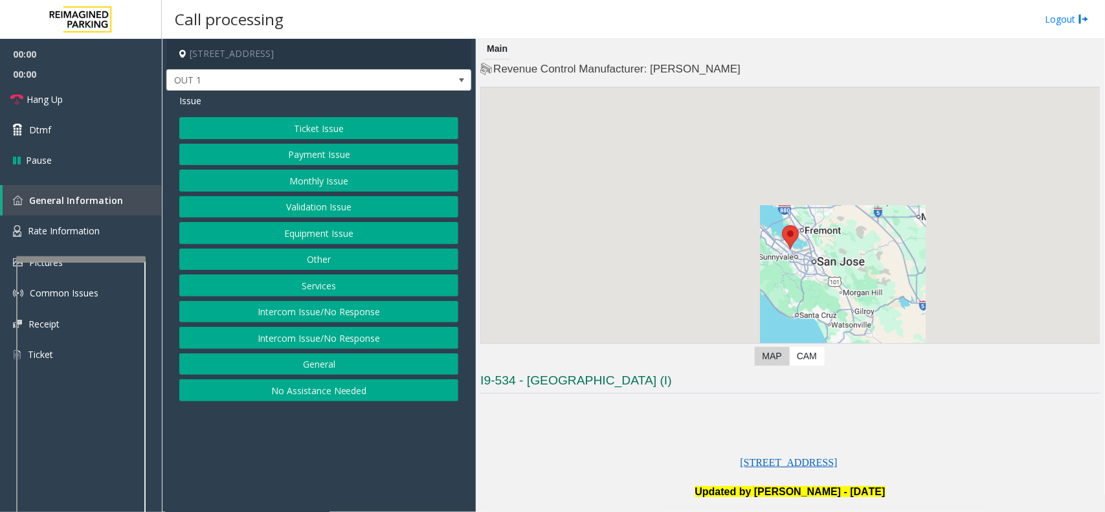
scroll to position [324, 0]
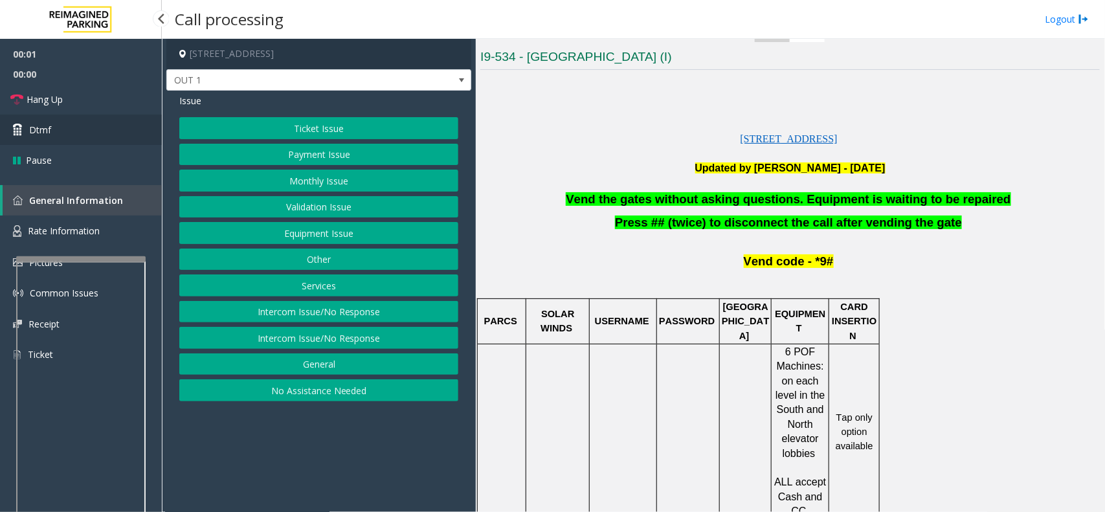
click at [112, 129] on link "Dtmf" at bounding box center [81, 130] width 162 height 30
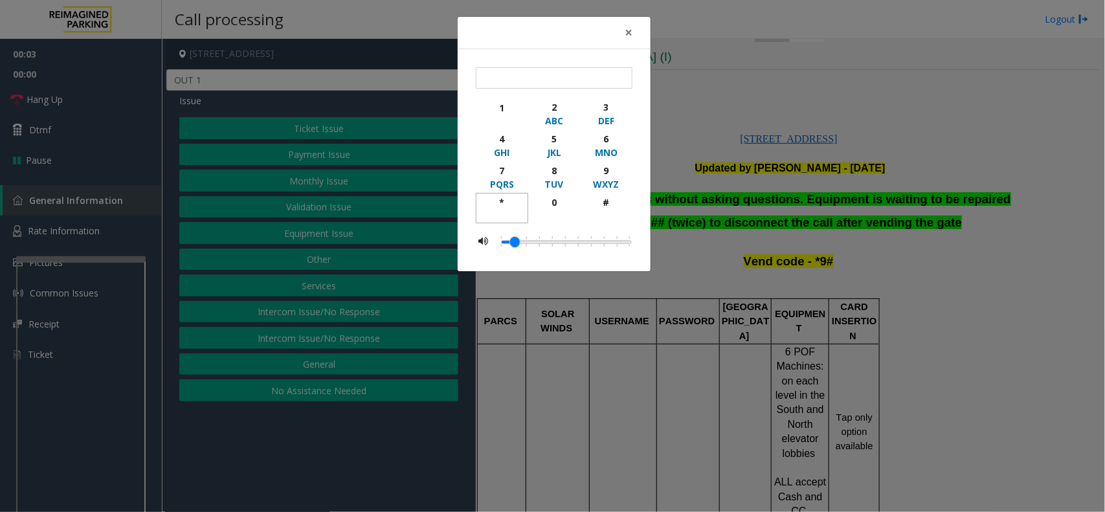
click at [507, 195] on div "*" at bounding box center [502, 202] width 36 height 14
click at [590, 166] on div "9" at bounding box center [606, 171] width 36 height 14
click at [597, 201] on div "#" at bounding box center [606, 202] width 36 height 14
type input "***"
click at [624, 28] on span "×" at bounding box center [628, 32] width 8 height 18
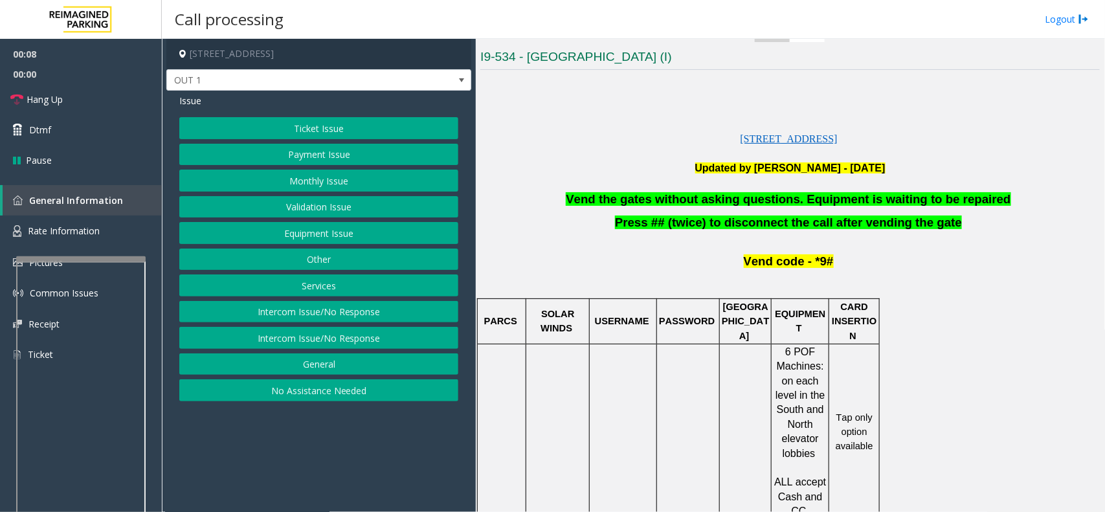
click at [334, 285] on button "Services" at bounding box center [318, 285] width 279 height 22
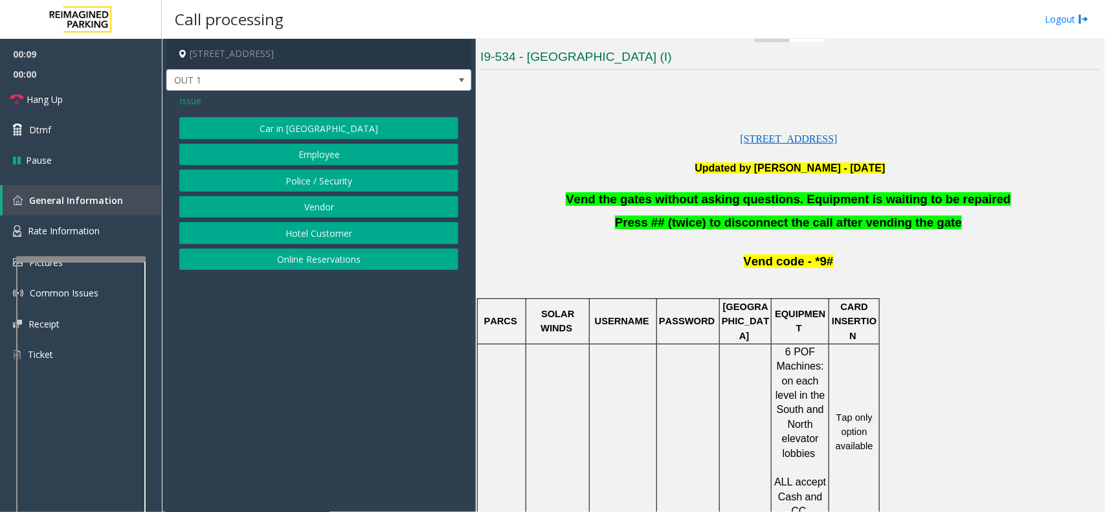
click at [344, 260] on button "Online Reservations" at bounding box center [318, 259] width 279 height 22
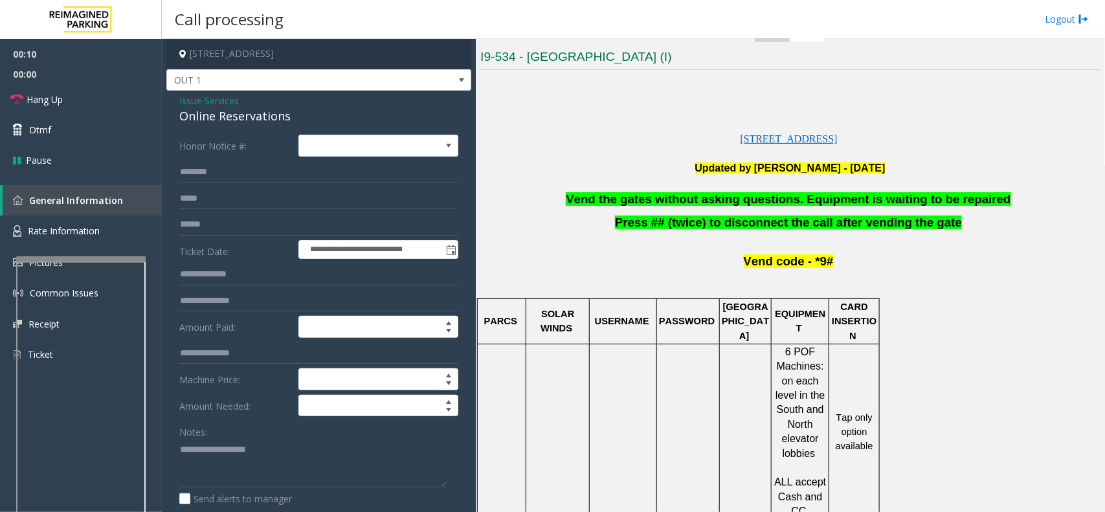
click at [674, 199] on span "Vend the gates without asking questions. Equipment is waiting to be repaired" at bounding box center [788, 199] width 445 height 14
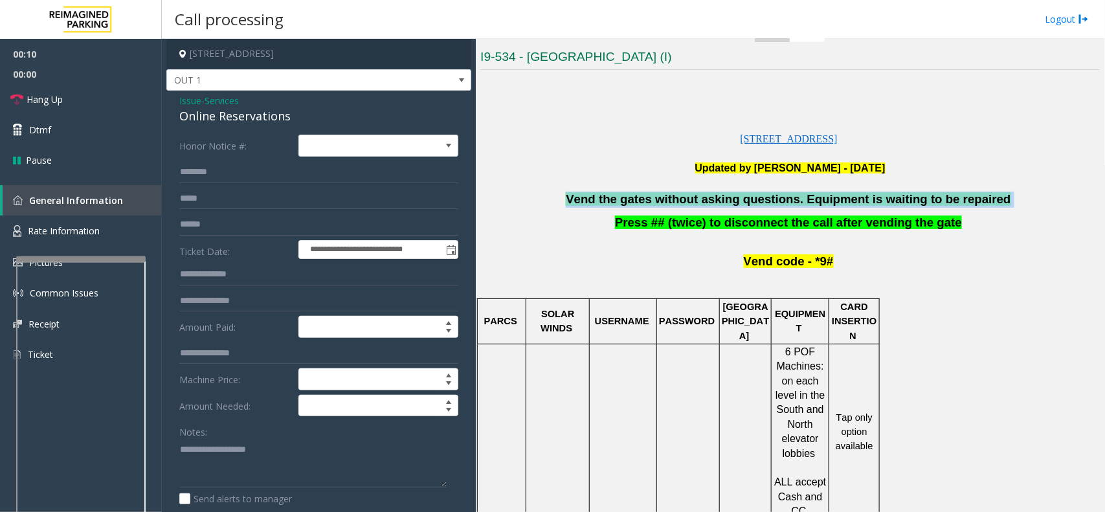
click at [674, 199] on span "Vend the gates without asking questions. Equipment is waiting to be repaired" at bounding box center [788, 199] width 445 height 14
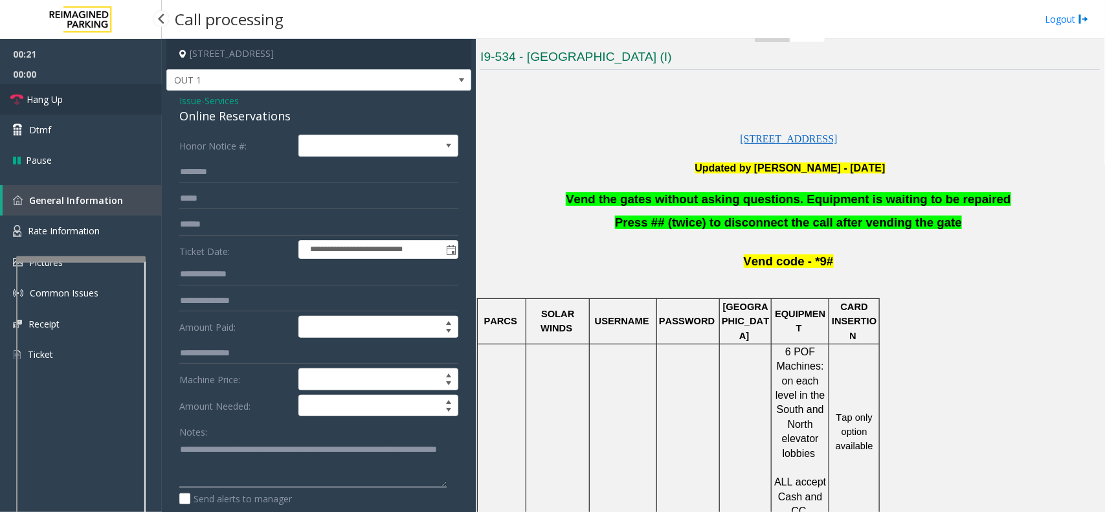
type textarea "**********"
click at [120, 89] on link "Hang Up" at bounding box center [81, 99] width 162 height 30
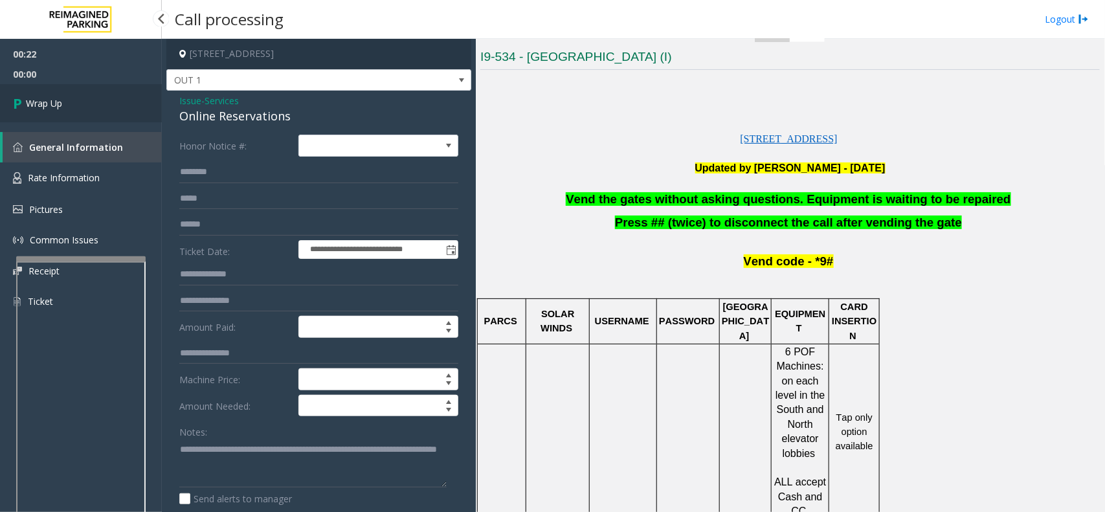
click at [120, 89] on link "Wrap Up" at bounding box center [81, 103] width 162 height 38
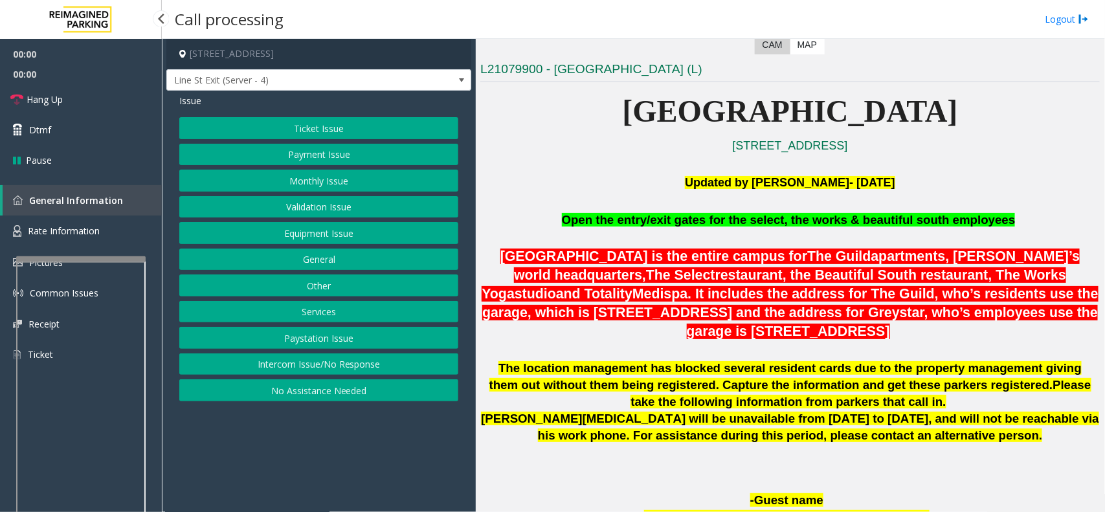
scroll to position [324, 0]
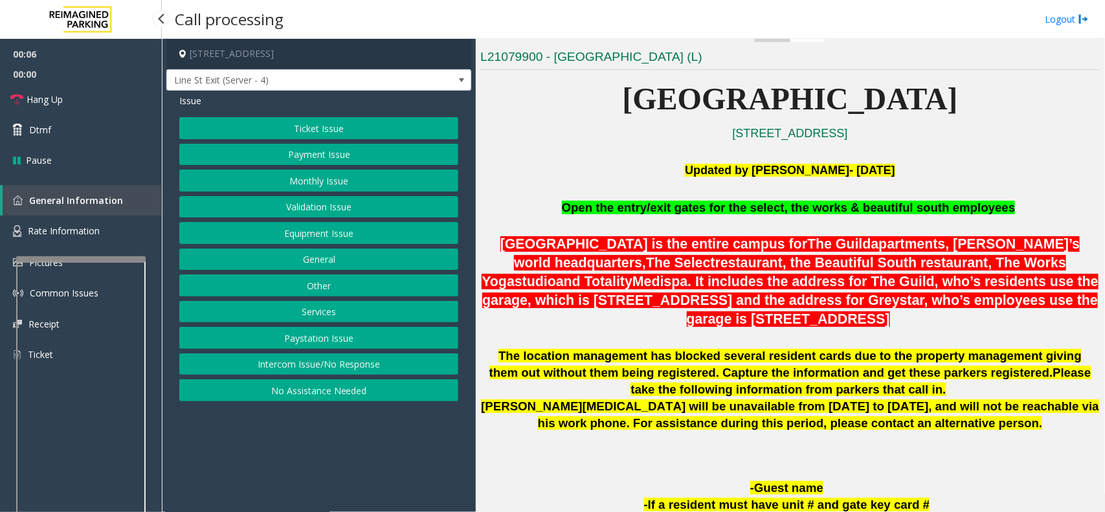
click at [362, 364] on button "Intercom Issue/No Response" at bounding box center [318, 364] width 279 height 22
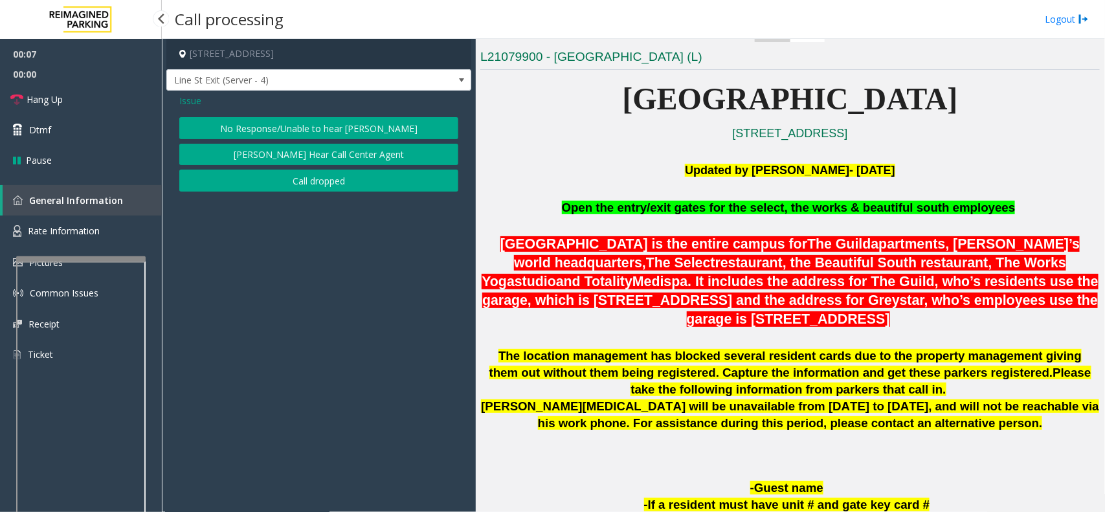
click at [304, 124] on button "No Response/Unable to hear [PERSON_NAME]" at bounding box center [318, 128] width 279 height 22
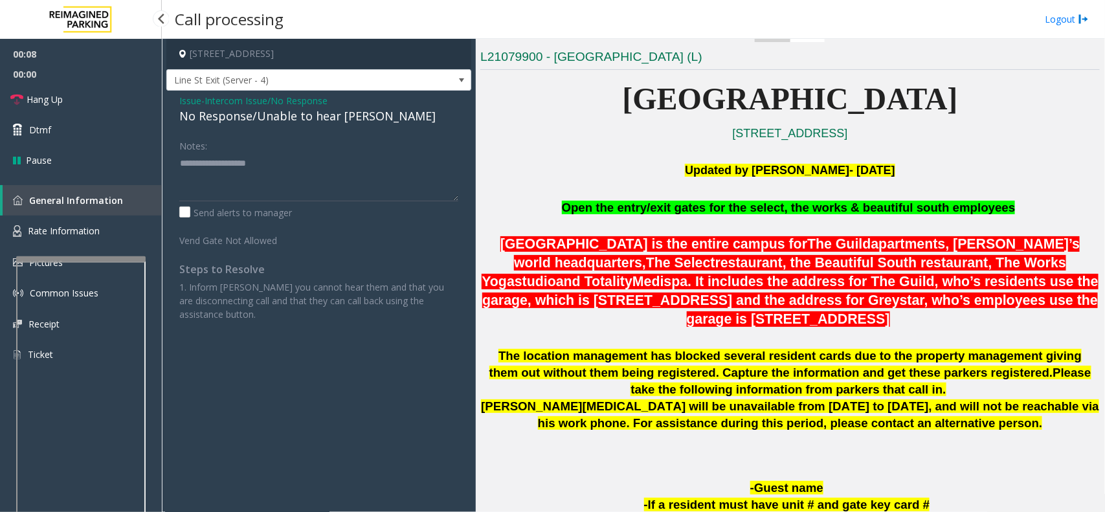
click at [304, 115] on div "No Response/Unable to hear [PERSON_NAME]" at bounding box center [318, 115] width 279 height 17
type textarea "**********"
click at [144, 98] on link "Hang Up" at bounding box center [81, 99] width 162 height 30
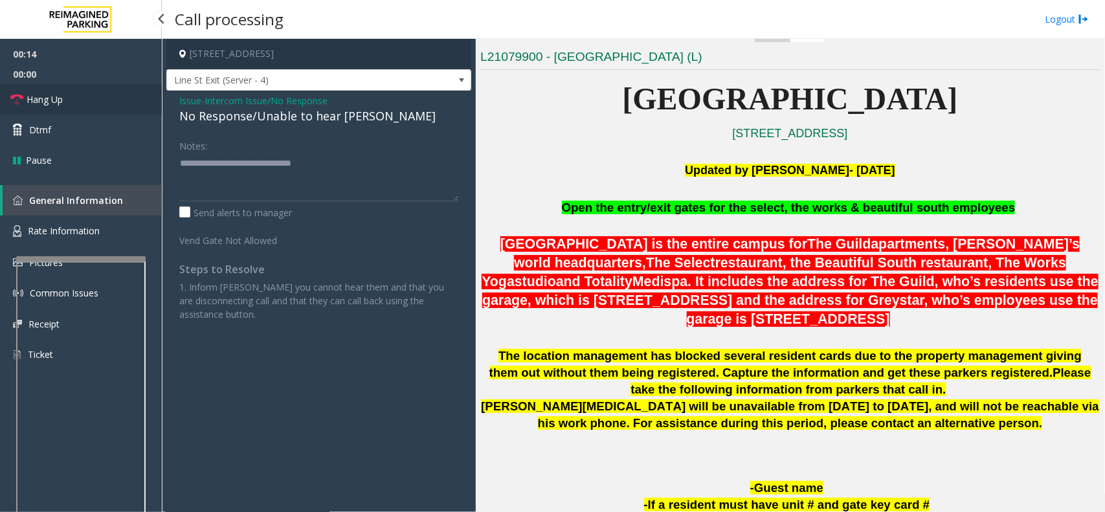
click at [144, 98] on link "Hang Up" at bounding box center [81, 99] width 162 height 30
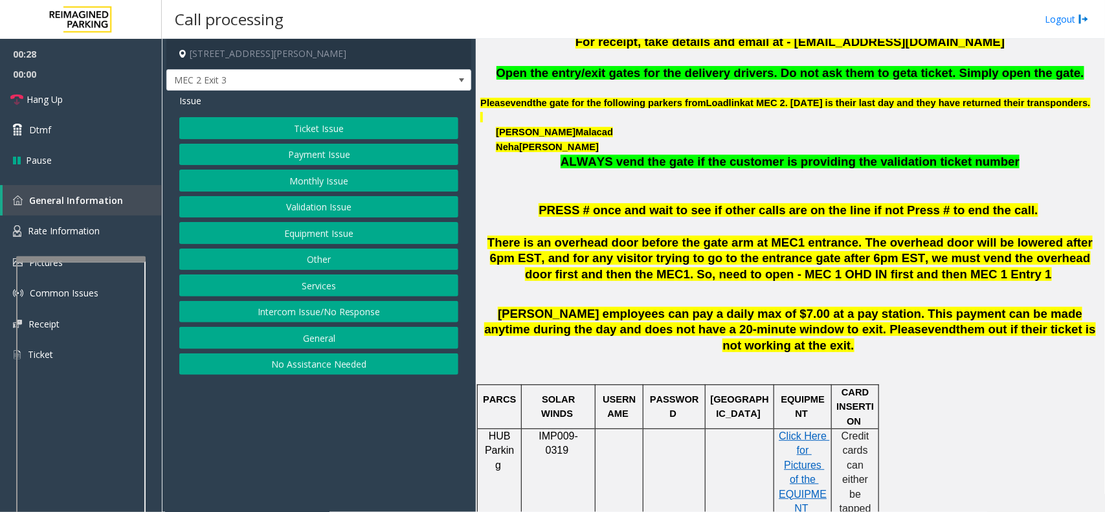
scroll to position [404, 0]
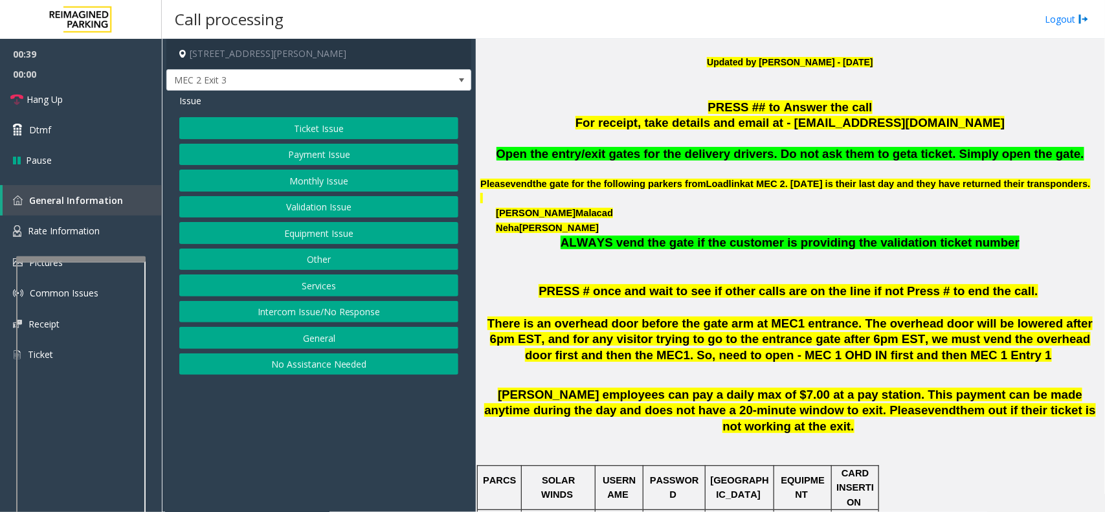
click at [328, 127] on button "Ticket Issue" at bounding box center [318, 128] width 279 height 22
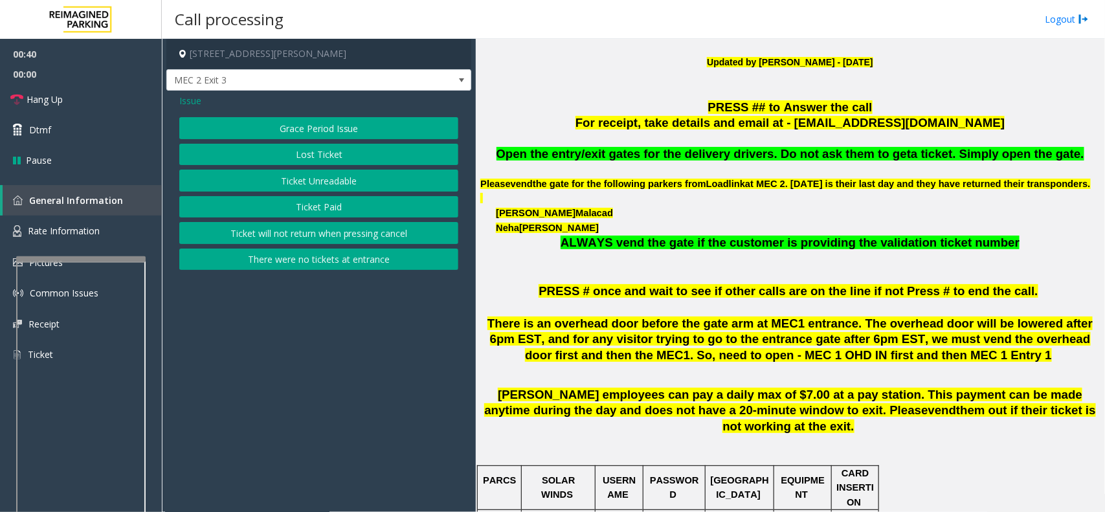
click at [324, 180] on button "Ticket Unreadable" at bounding box center [318, 181] width 279 height 22
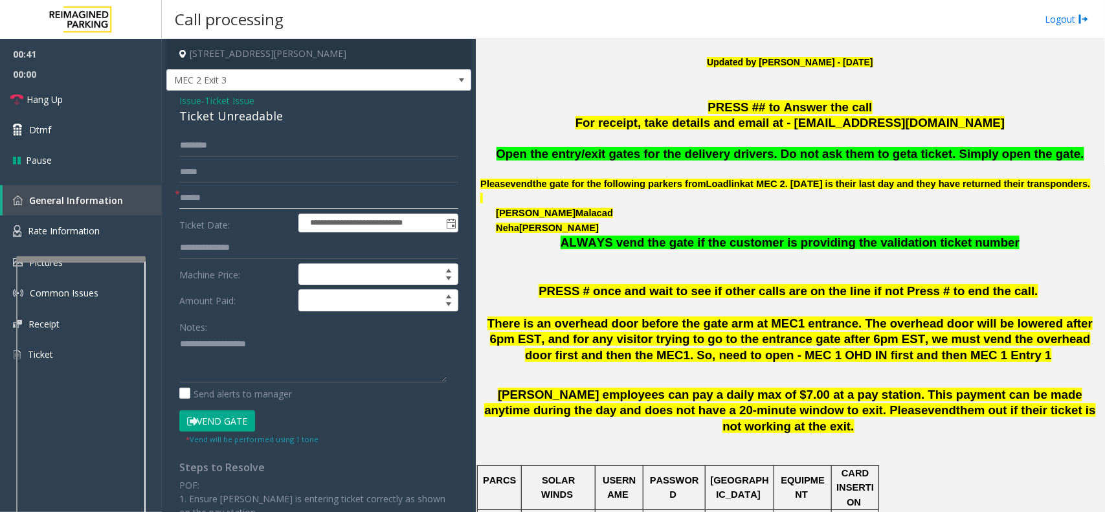
click at [211, 195] on input "text" at bounding box center [318, 198] width 279 height 22
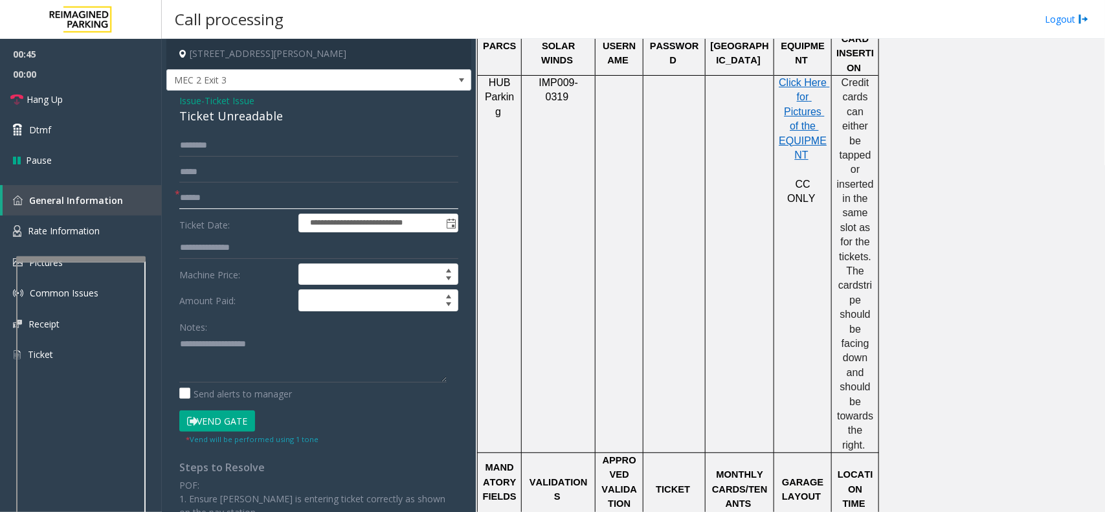
scroll to position [1132, 0]
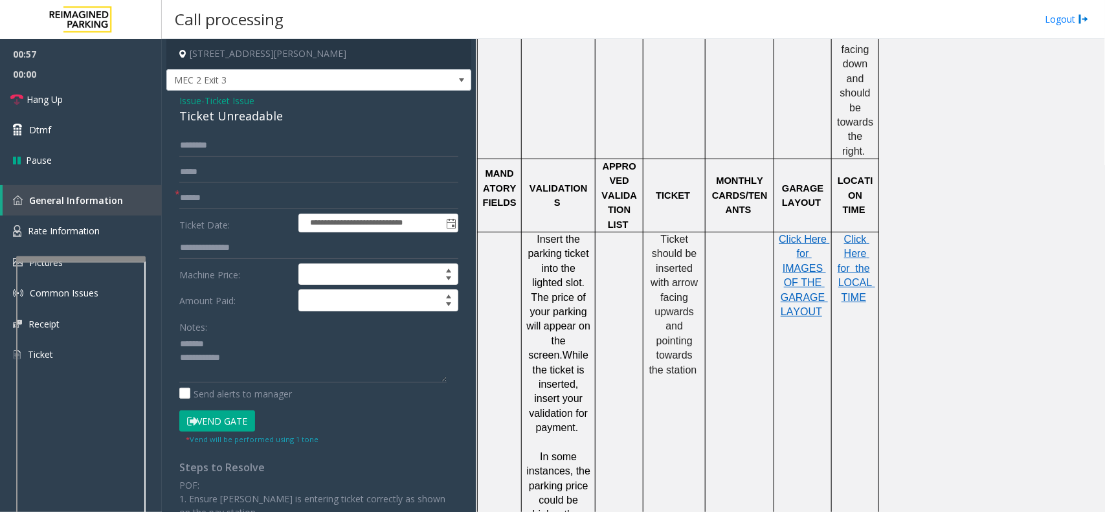
click at [221, 123] on div "Ticket Unreadable" at bounding box center [318, 115] width 279 height 17
click at [264, 363] on textarea at bounding box center [312, 358] width 267 height 49
click at [272, 358] on textarea at bounding box center [312, 358] width 267 height 49
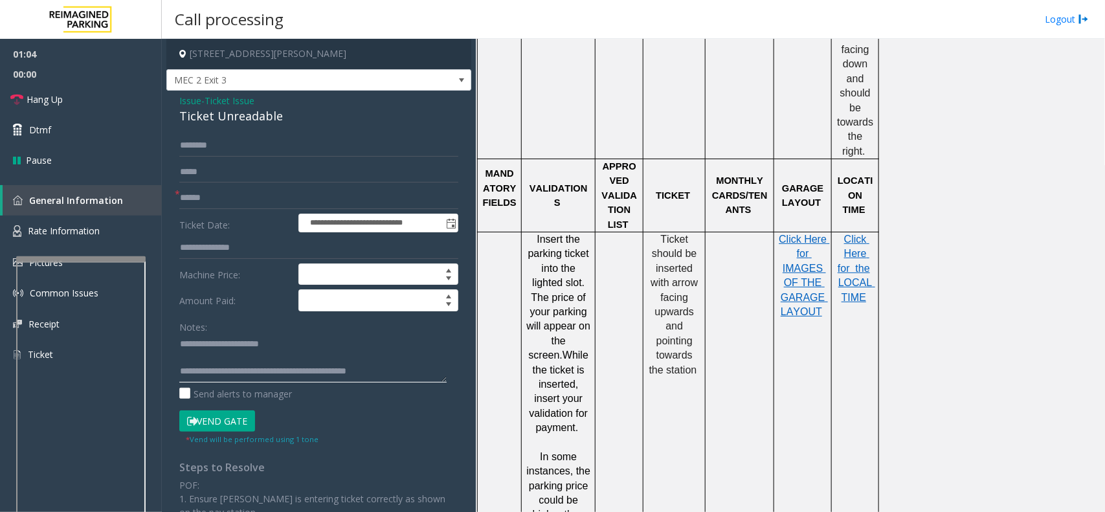
type textarea "**********"
click at [225, 204] on input "text" at bounding box center [318, 198] width 279 height 22
type input "********"
click at [214, 421] on button "Vend Gate" at bounding box center [217, 421] width 76 height 22
click at [87, 89] on link "Hang Up" at bounding box center [81, 99] width 162 height 30
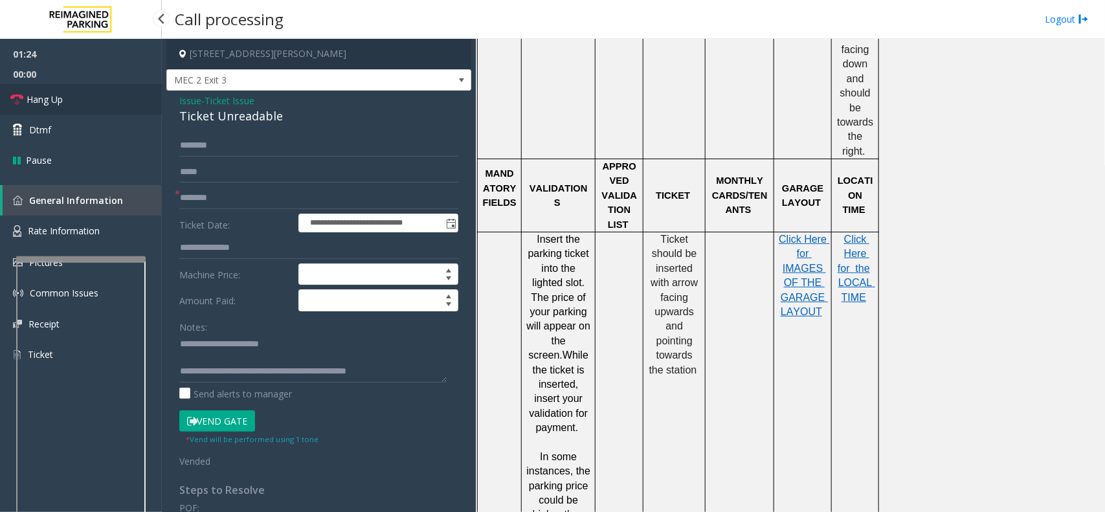
click at [87, 89] on link "Hang Up" at bounding box center [81, 99] width 162 height 30
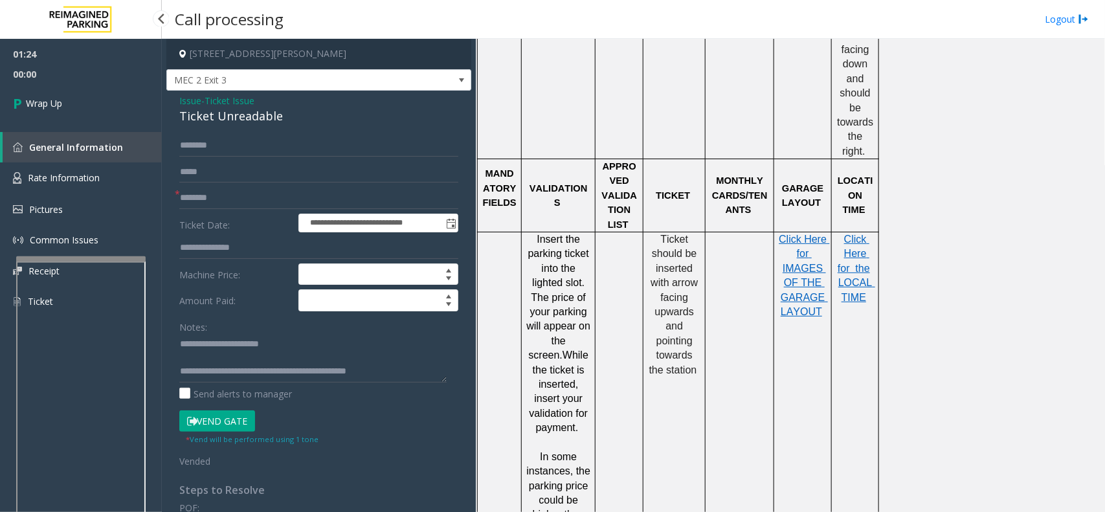
click at [87, 89] on link "Wrap Up" at bounding box center [81, 103] width 162 height 38
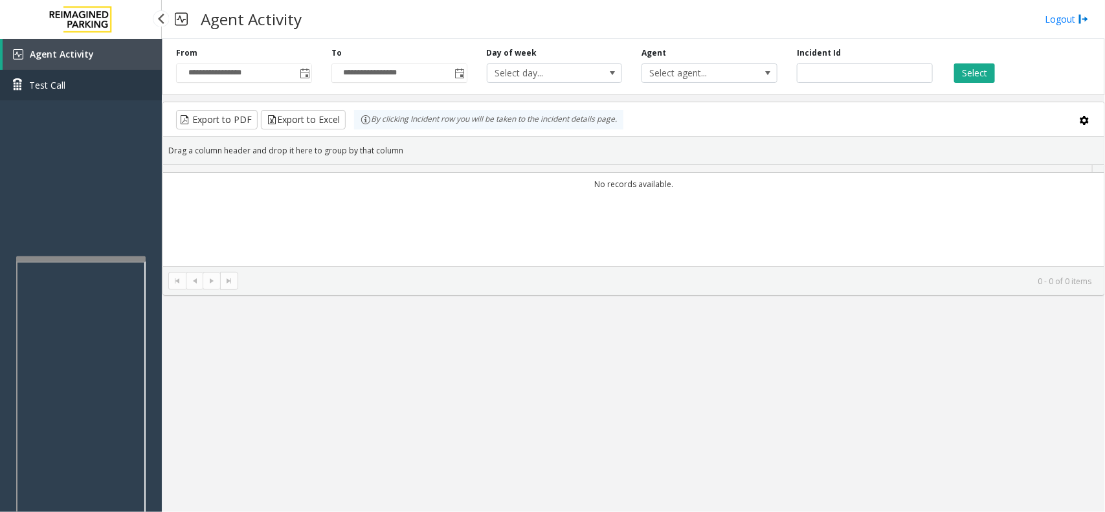
click at [84, 89] on link "Test Call" at bounding box center [81, 85] width 162 height 30
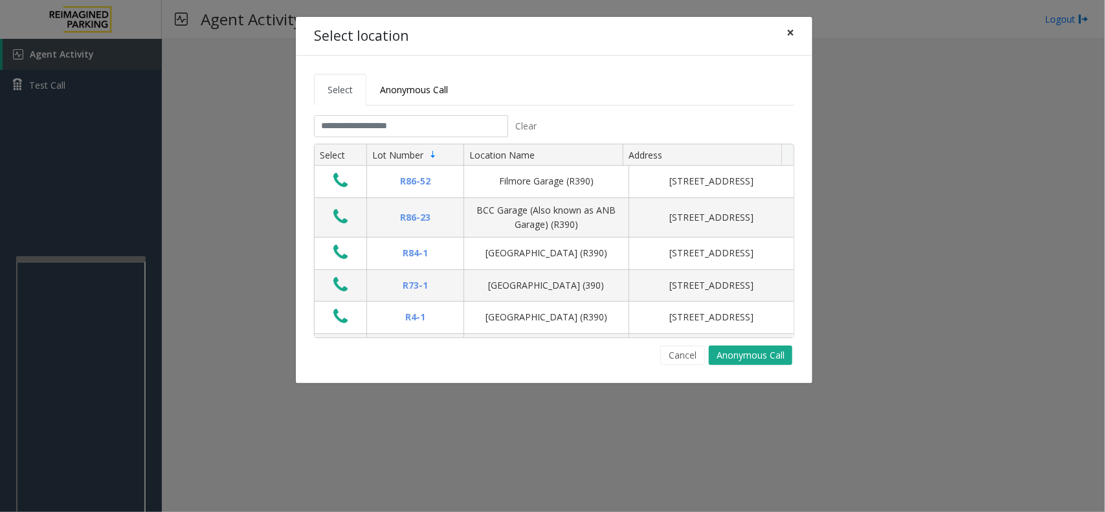
click at [790, 33] on span "×" at bounding box center [790, 32] width 8 height 18
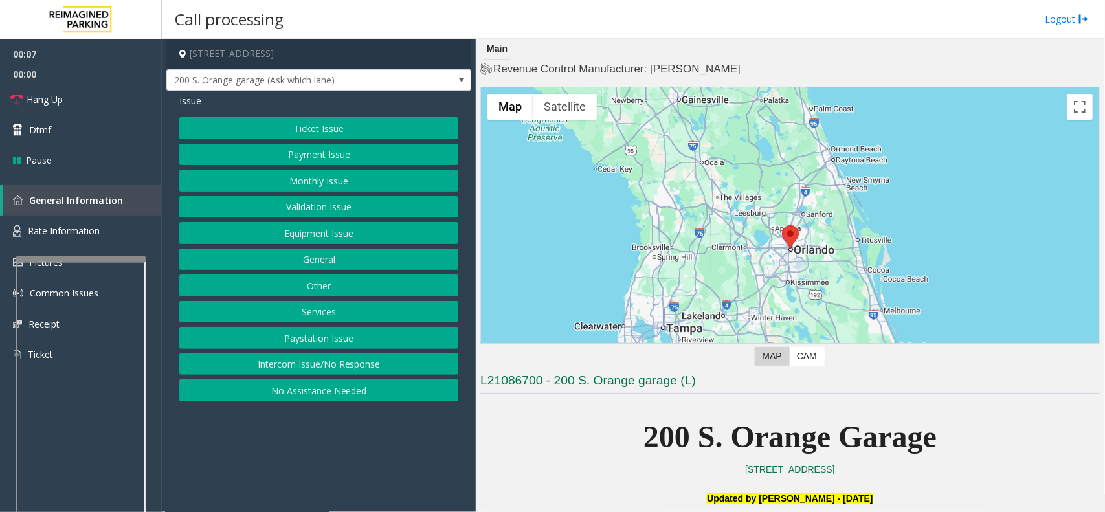
click at [382, 362] on button "Intercom Issue/No Response" at bounding box center [318, 364] width 279 height 22
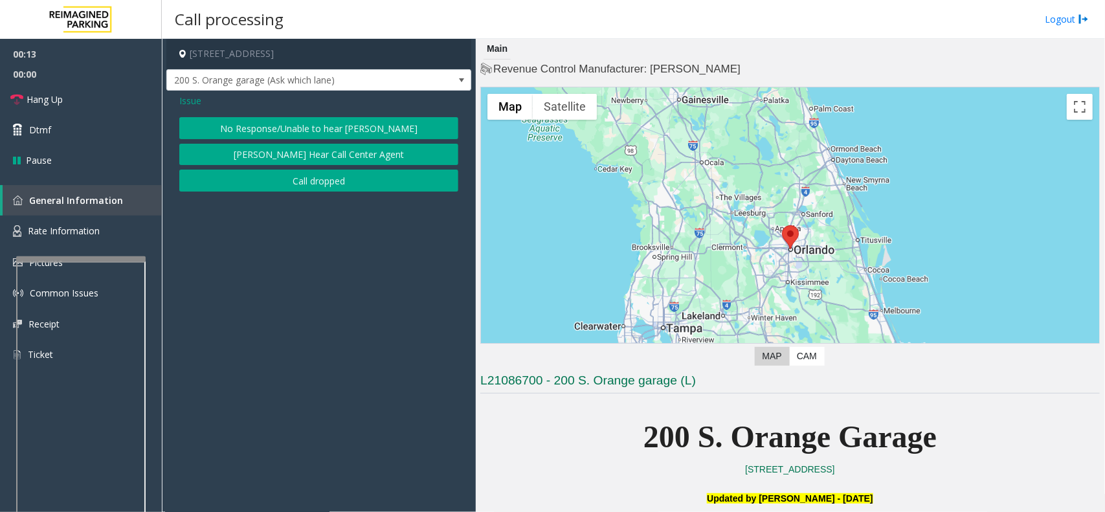
click at [294, 124] on button "No Response/Unable to hear [PERSON_NAME]" at bounding box center [318, 128] width 279 height 22
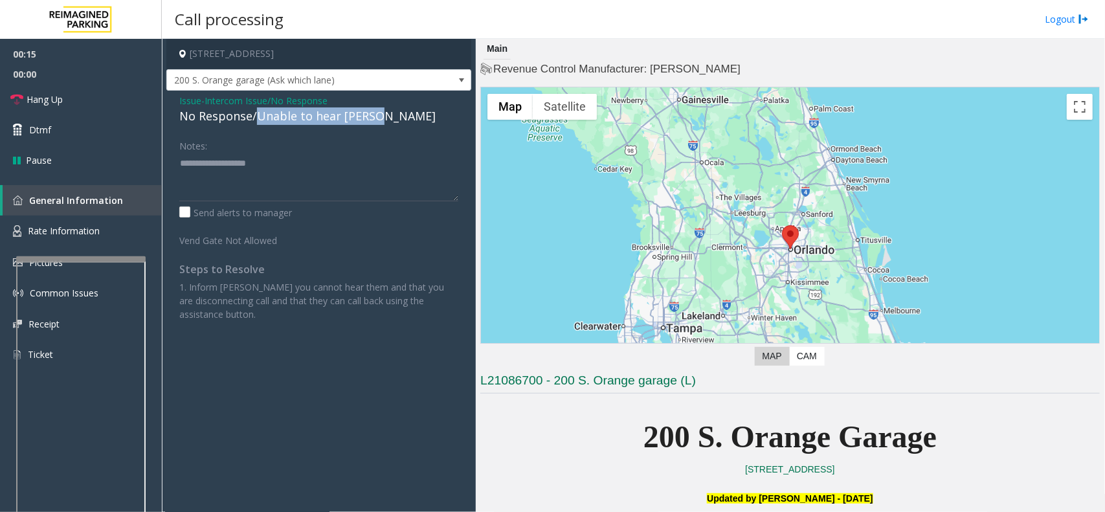
drag, startPoint x: 257, startPoint y: 120, endPoint x: 403, endPoint y: 120, distance: 146.2
click at [403, 120] on div "No Response/Unable to hear [PERSON_NAME]" at bounding box center [318, 115] width 279 height 17
type textarea "**********"
click at [83, 98] on link "Hang Up" at bounding box center [81, 99] width 162 height 30
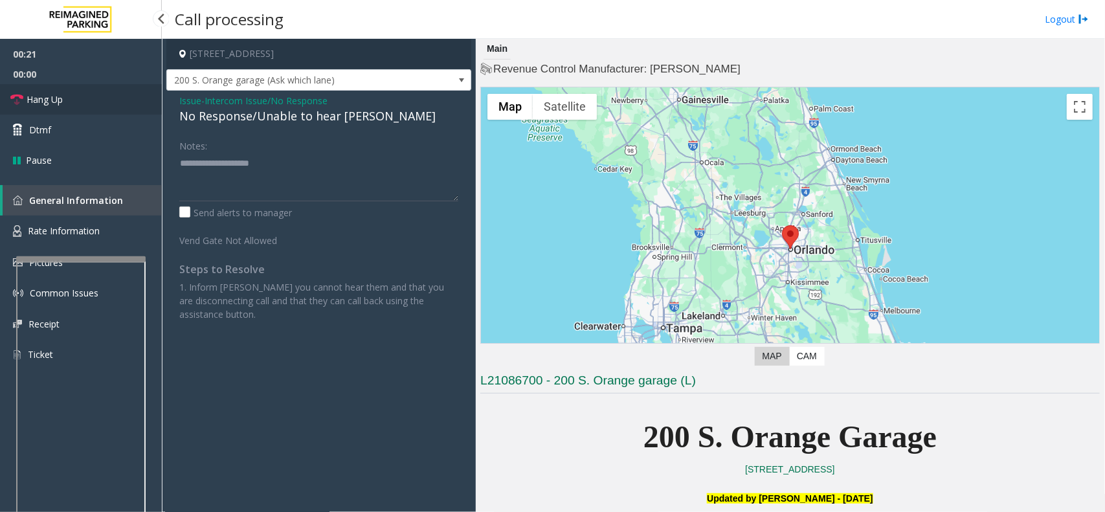
click at [83, 98] on link "Hang Up" at bounding box center [81, 99] width 162 height 30
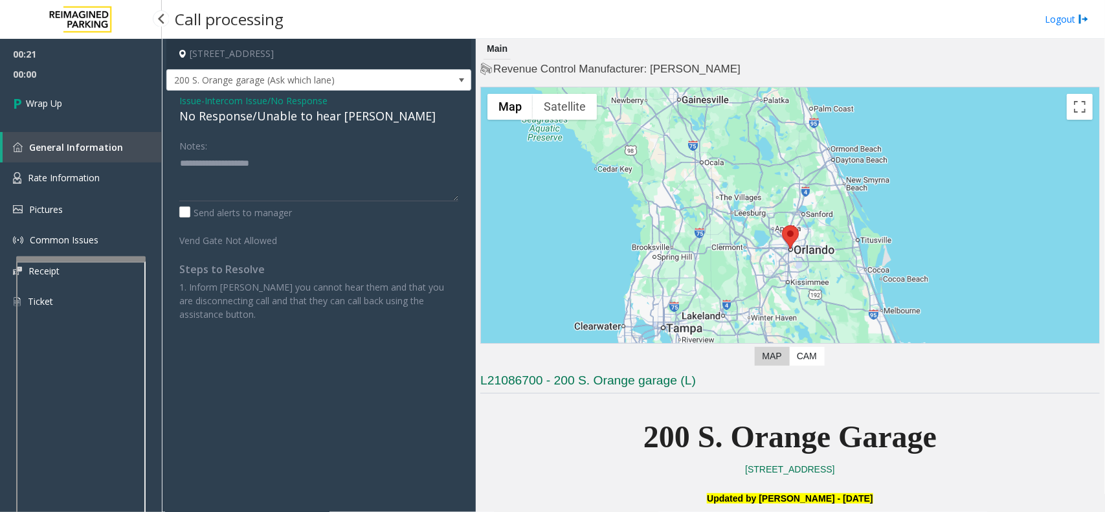
click at [83, 98] on link "Wrap Up" at bounding box center [81, 103] width 162 height 38
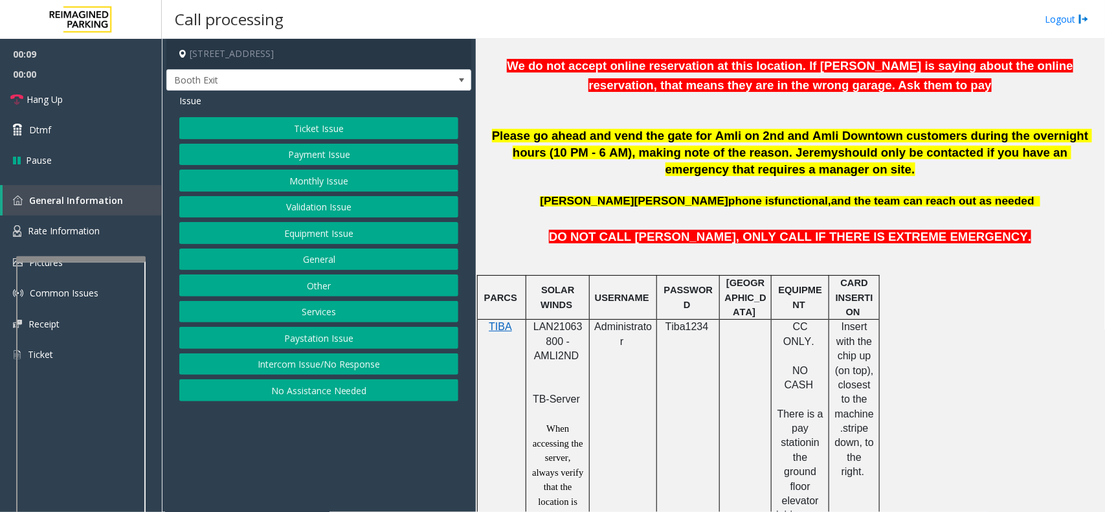
scroll to position [566, 0]
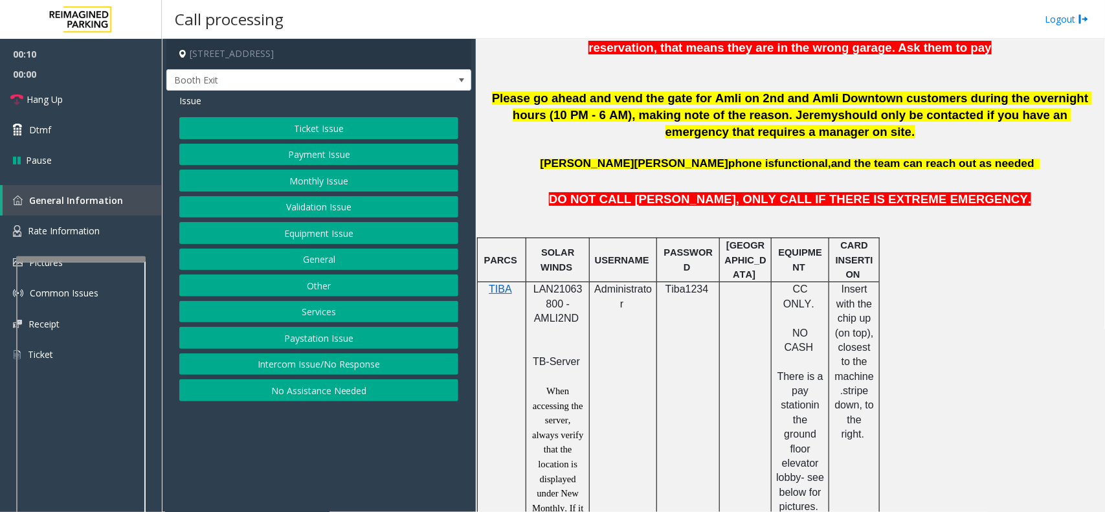
click at [558, 289] on span "LAN21063800 - AMLI2ND" at bounding box center [557, 303] width 49 height 40
copy span "LAN21063800"
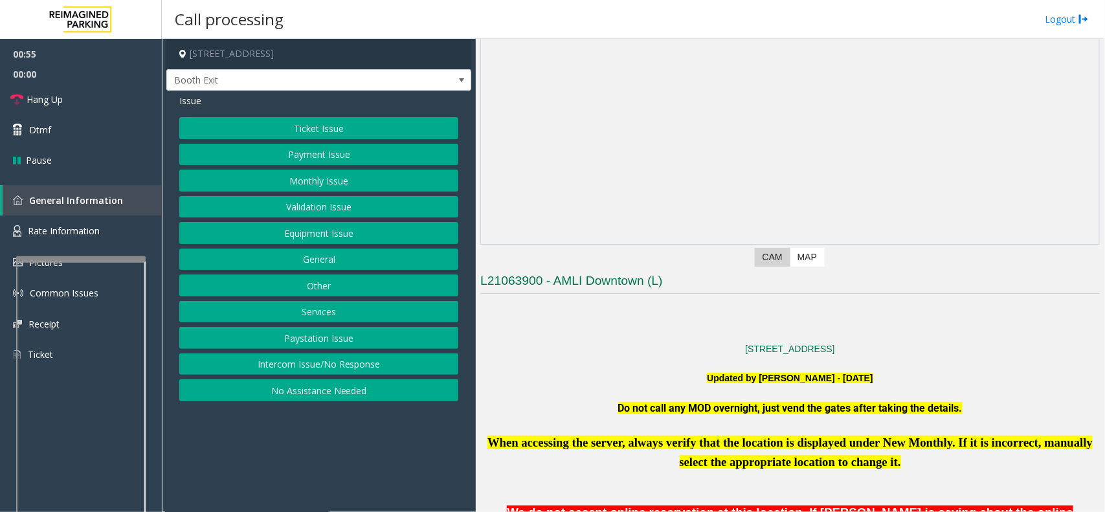
scroll to position [81, 0]
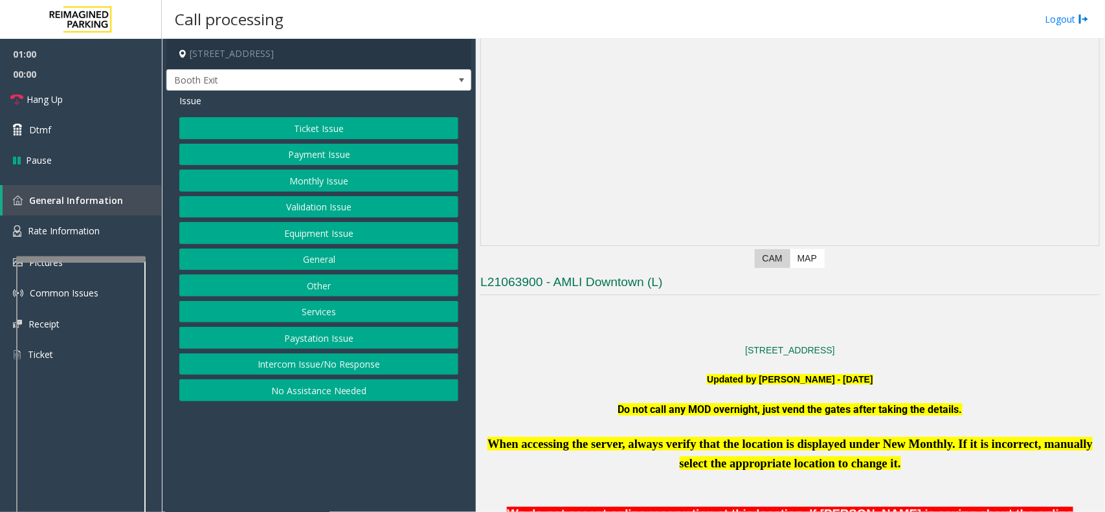
click at [335, 128] on button "Ticket Issue" at bounding box center [318, 128] width 279 height 22
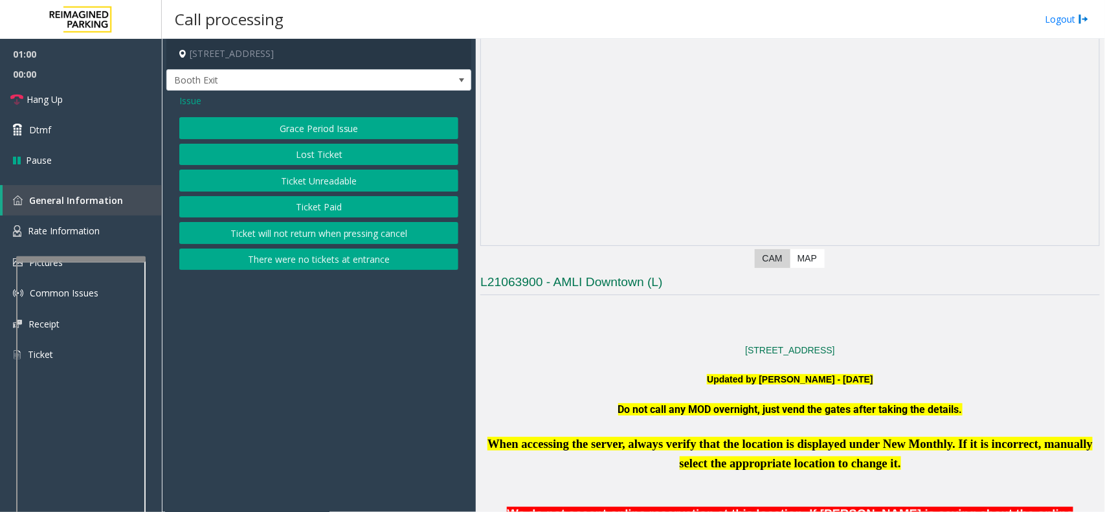
click at [344, 182] on button "Ticket Unreadable" at bounding box center [318, 181] width 279 height 22
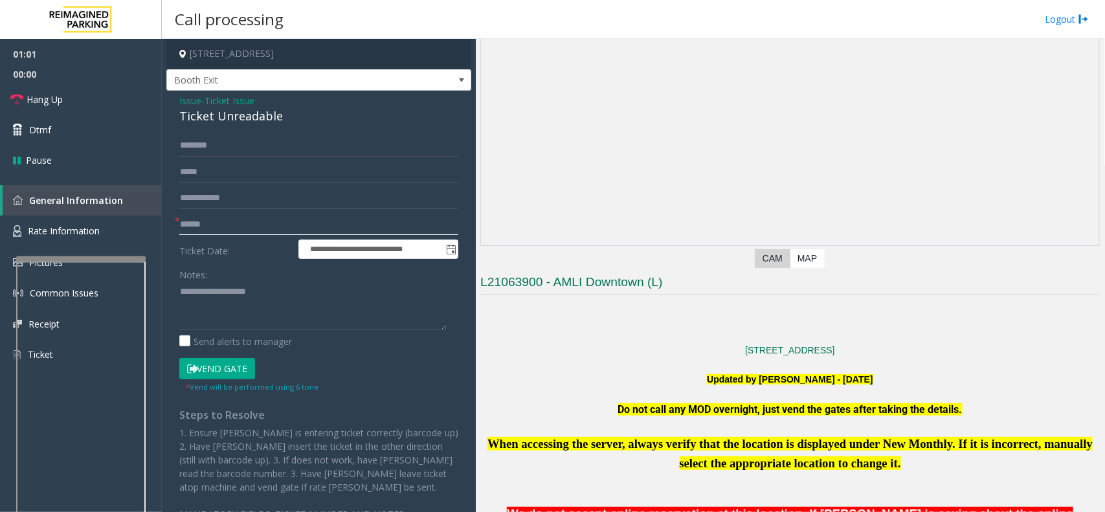
drag, startPoint x: 220, startPoint y: 223, endPoint x: 225, endPoint y: 228, distance: 7.3
click at [225, 228] on input "text" at bounding box center [318, 225] width 279 height 22
type input "*******"
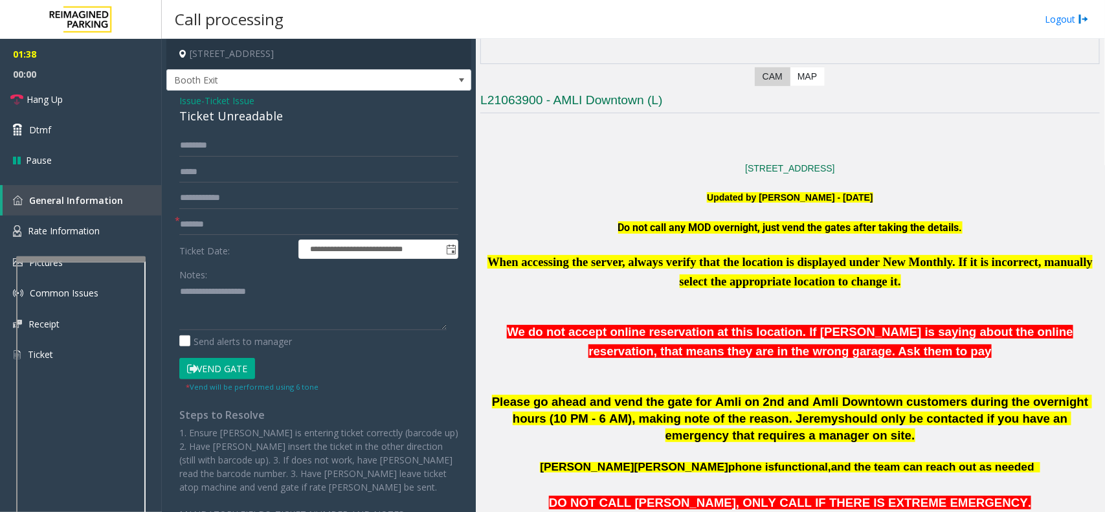
scroll to position [485, 0]
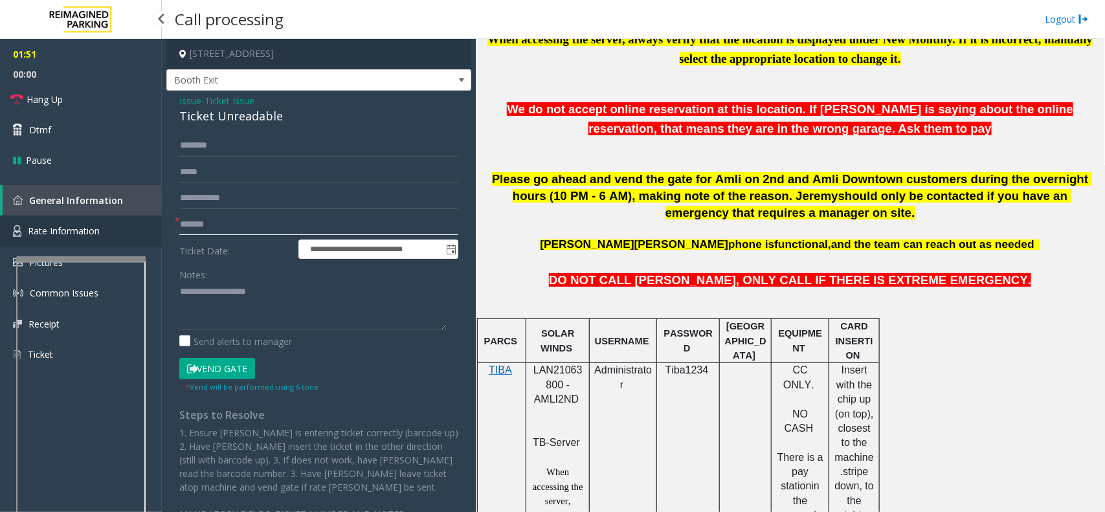
drag, startPoint x: 234, startPoint y: 230, endPoint x: 153, endPoint y: 231, distance: 80.9
click at [153, 231] on app-root "**********" at bounding box center [552, 256] width 1105 height 512
click at [211, 102] on span "Ticket Issue" at bounding box center [229, 101] width 50 height 14
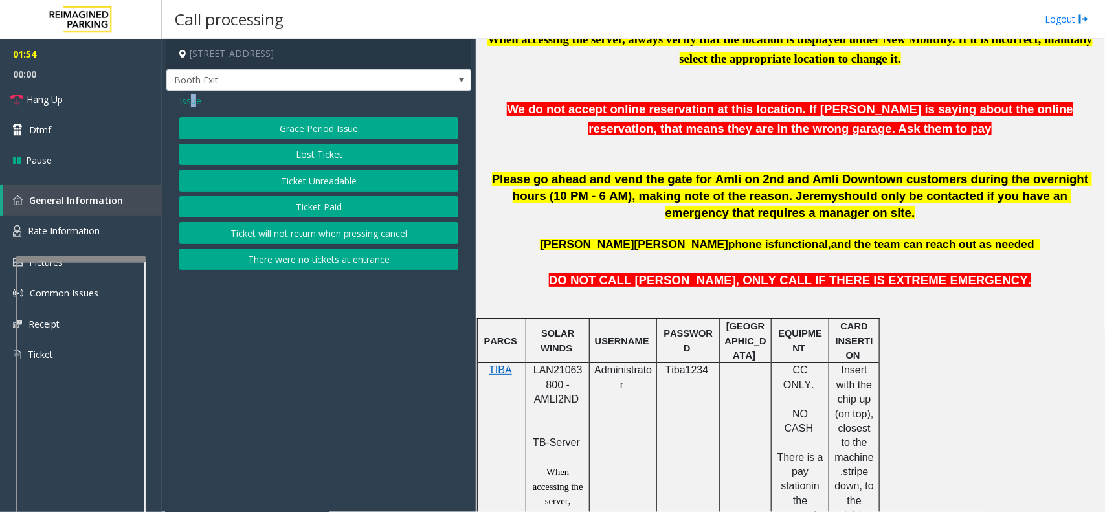
click at [193, 98] on span "Issue" at bounding box center [190, 101] width 22 height 14
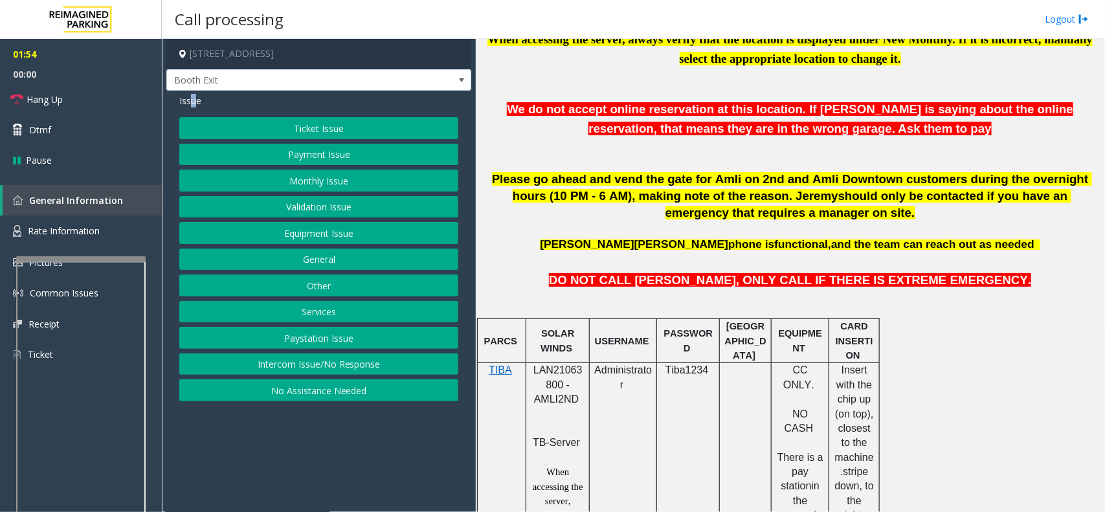
click at [256, 123] on button "Ticket Issue" at bounding box center [318, 128] width 279 height 22
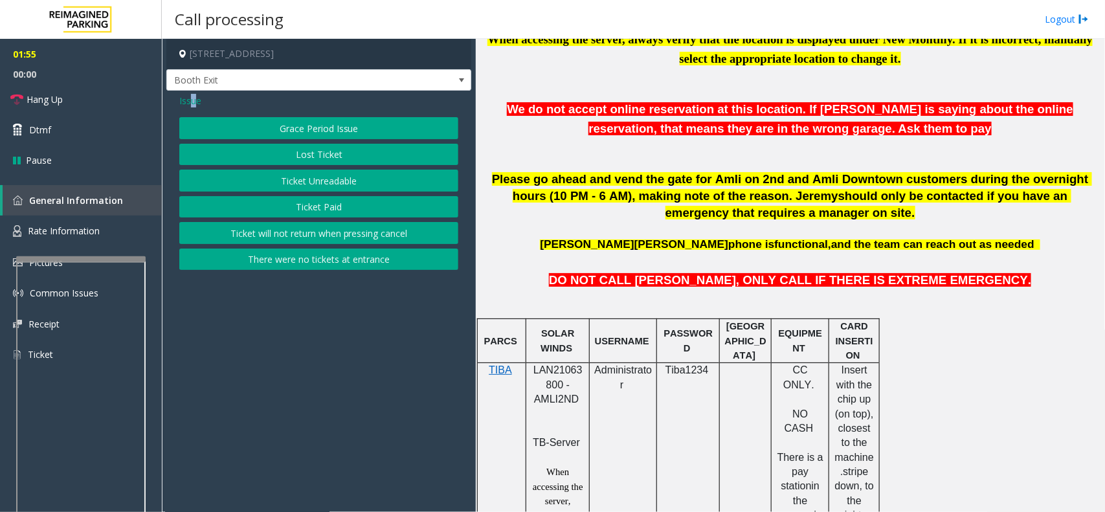
click at [277, 204] on button "Ticket Paid" at bounding box center [318, 207] width 279 height 22
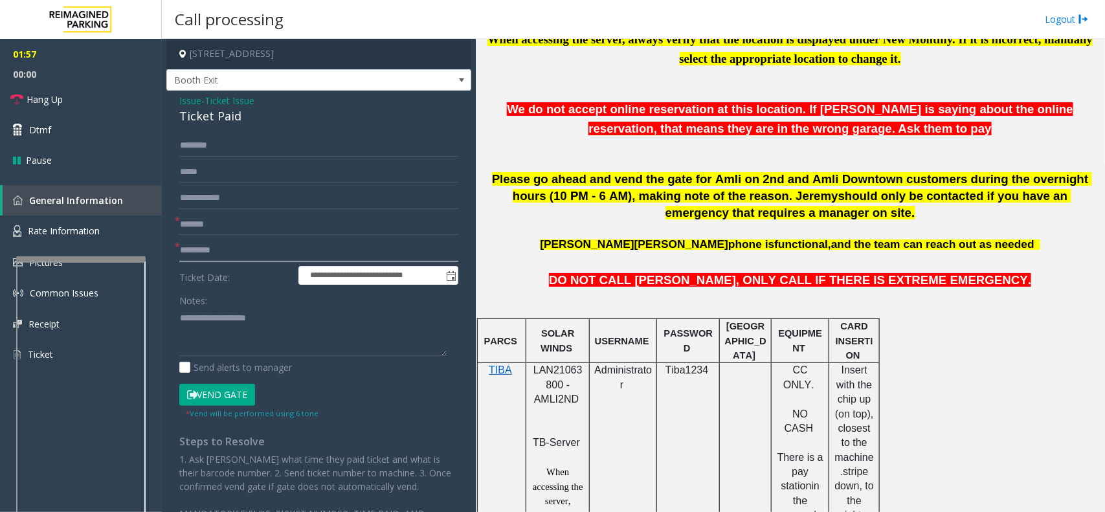
click at [201, 246] on input "text" at bounding box center [318, 250] width 279 height 22
click at [195, 305] on label "Notes:" at bounding box center [193, 298] width 28 height 18
click at [197, 316] on textarea at bounding box center [312, 331] width 267 height 49
click at [209, 250] on input "text" at bounding box center [318, 250] width 279 height 22
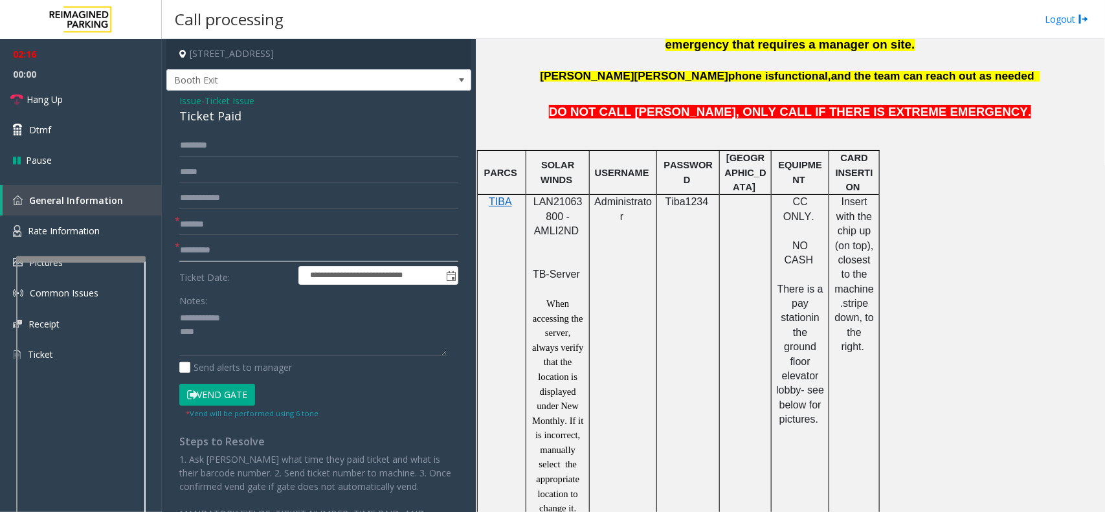
scroll to position [890, 0]
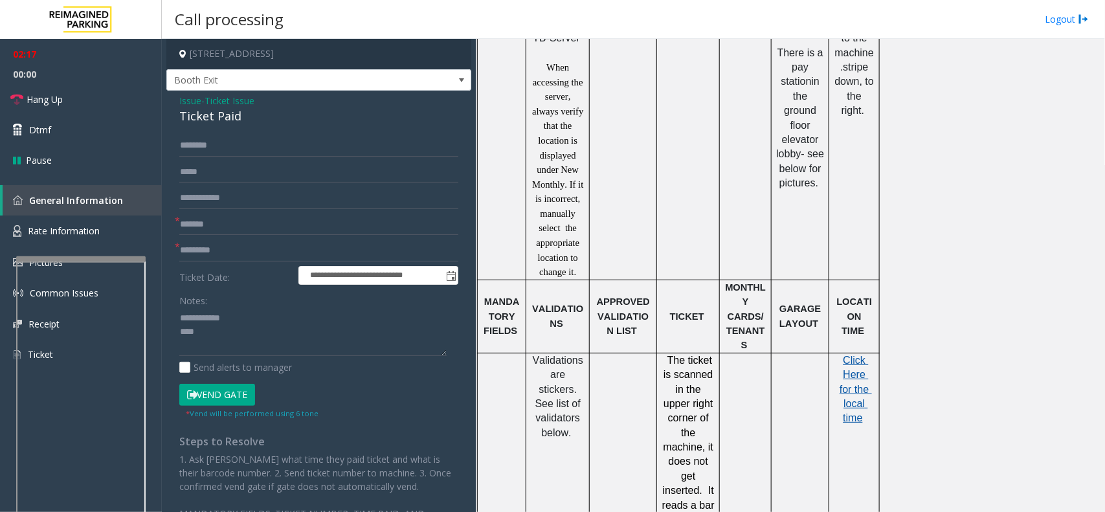
click at [851, 367] on span "Click Here for the local time" at bounding box center [855, 389] width 32 height 69
click at [232, 393] on button "Vend Gate" at bounding box center [217, 395] width 76 height 22
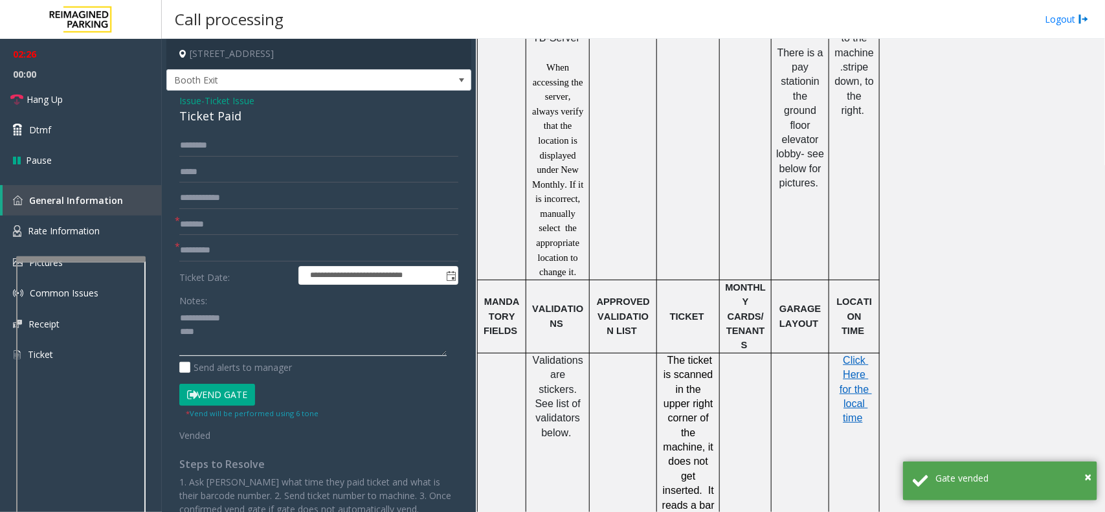
drag, startPoint x: 208, startPoint y: 332, endPoint x: 173, endPoint y: 325, distance: 35.7
click at [173, 325] on div "**********" at bounding box center [319, 352] width 298 height 435
click at [214, 337] on textarea at bounding box center [312, 331] width 267 height 49
drag, startPoint x: 217, startPoint y: 332, endPoint x: 188, endPoint y: 331, distance: 28.5
click at [188, 331] on textarea at bounding box center [312, 331] width 267 height 49
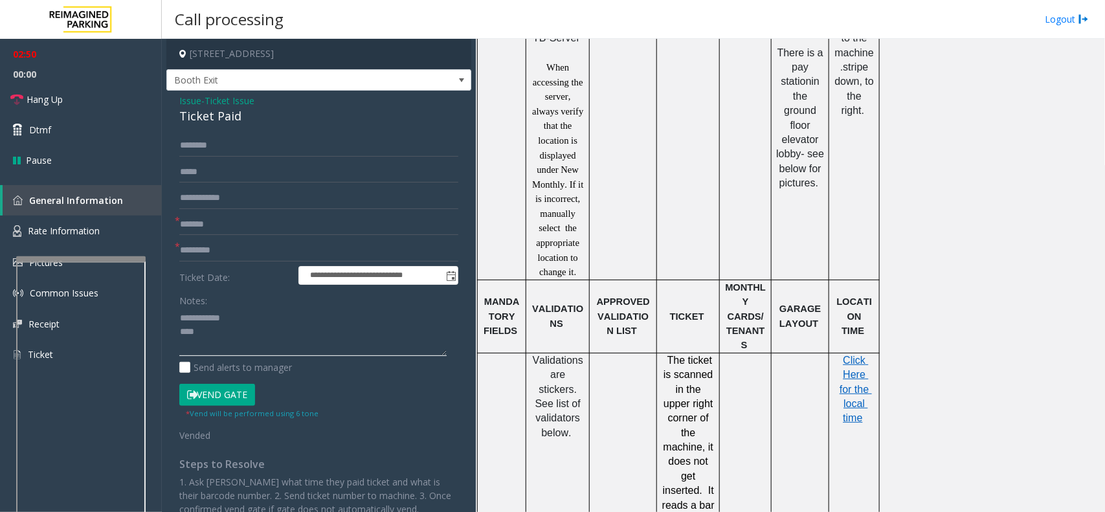
click at [208, 333] on textarea at bounding box center [312, 331] width 267 height 49
click at [180, 333] on textarea at bounding box center [312, 331] width 267 height 49
click at [78, 94] on link "Hang Up" at bounding box center [81, 99] width 162 height 30
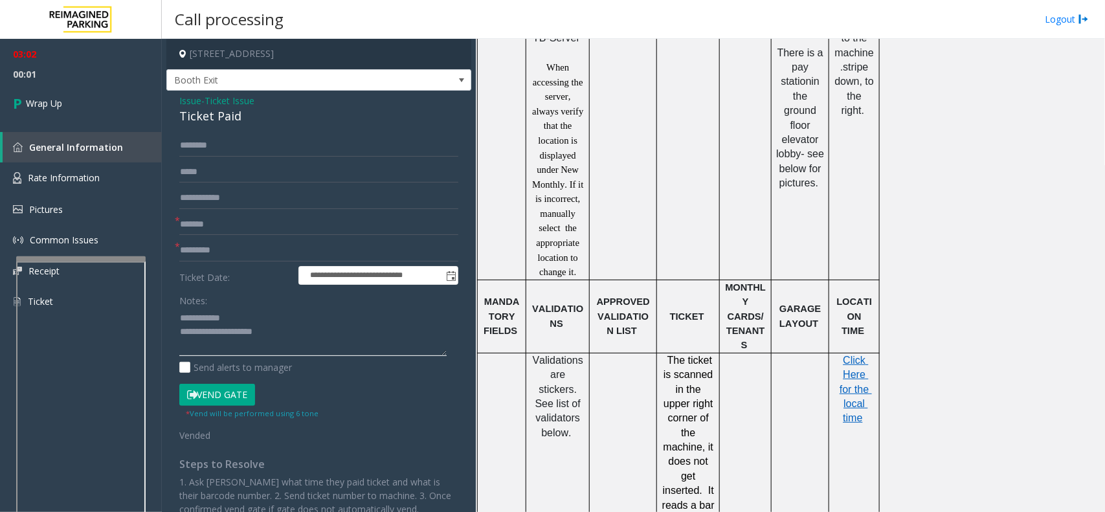
click at [244, 328] on textarea at bounding box center [312, 331] width 267 height 49
click at [280, 331] on textarea at bounding box center [312, 331] width 267 height 49
click at [201, 336] on textarea at bounding box center [312, 331] width 267 height 49
click at [202, 350] on textarea at bounding box center [312, 331] width 267 height 49
paste textarea "**********"
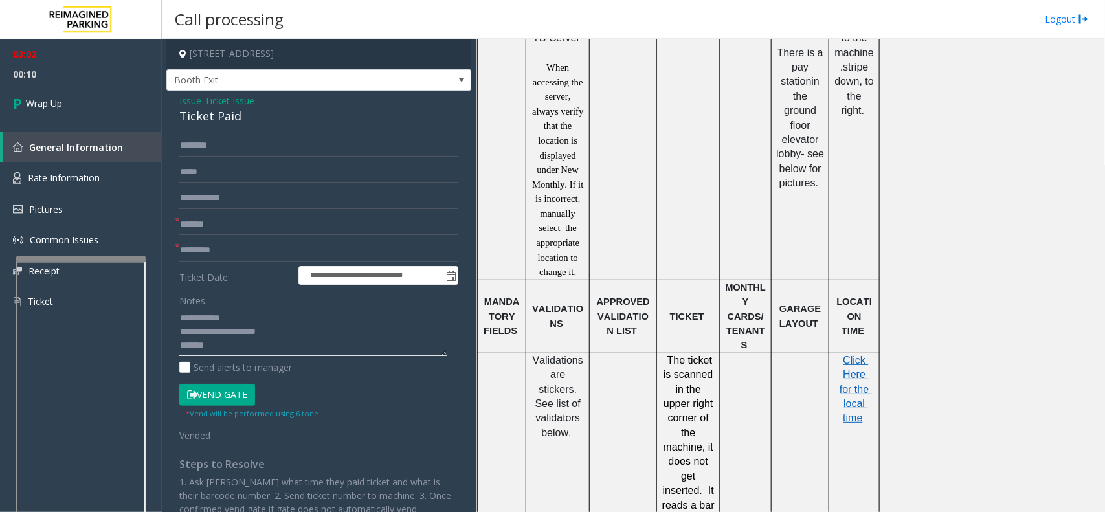
scroll to position [8, 0]
click at [207, 115] on div "Ticket Paid" at bounding box center [318, 115] width 279 height 17
copy div "Ticket Paid"
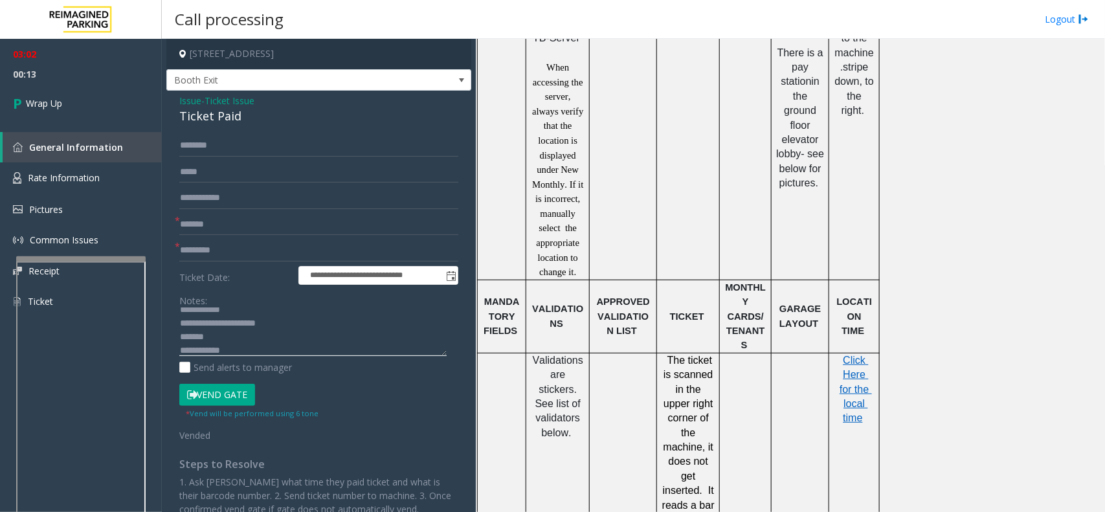
click at [224, 338] on textarea at bounding box center [312, 331] width 267 height 49
paste textarea "**********"
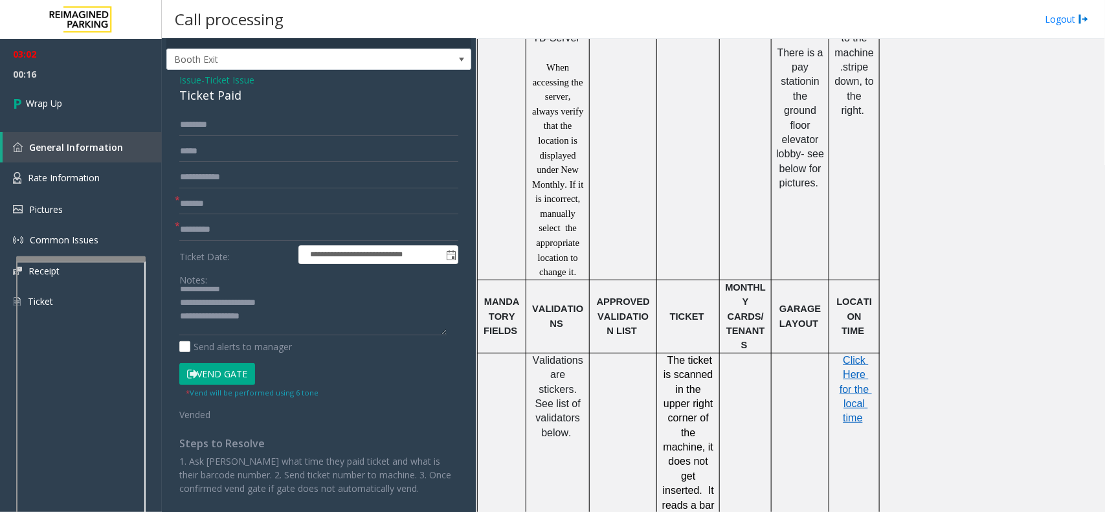
scroll to position [58, 0]
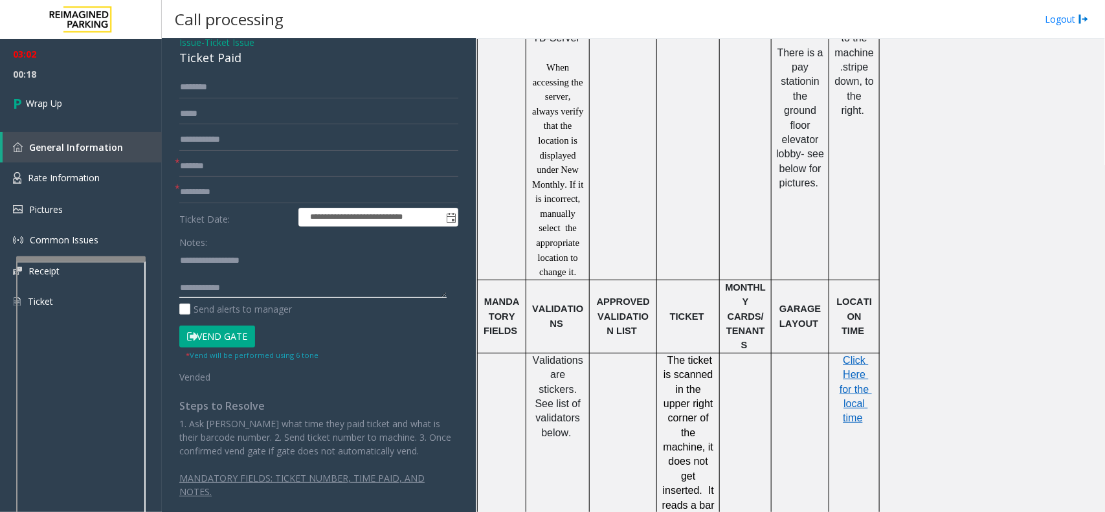
click at [250, 292] on textarea at bounding box center [312, 273] width 267 height 49
paste textarea "**********"
type textarea "**********"
click at [223, 186] on input "text" at bounding box center [318, 192] width 279 height 22
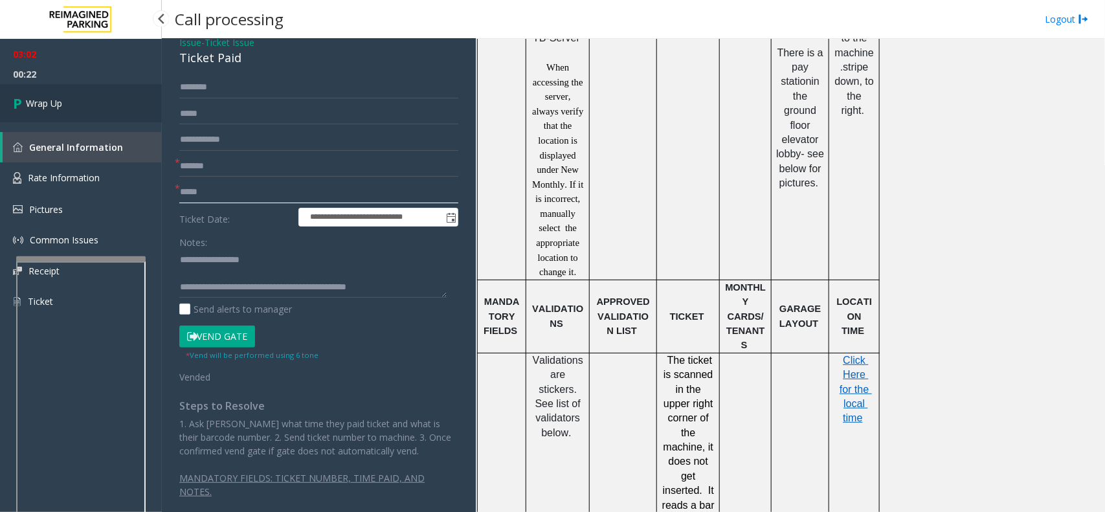
type input "*****"
click at [116, 113] on link "Wrap Up" at bounding box center [81, 103] width 162 height 38
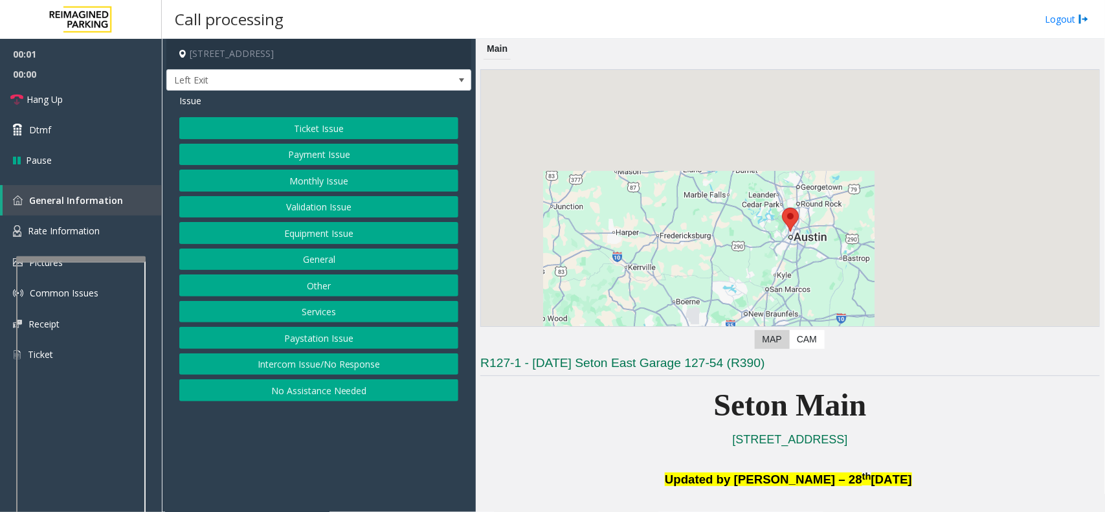
click at [354, 233] on button "Equipment Issue" at bounding box center [318, 233] width 279 height 22
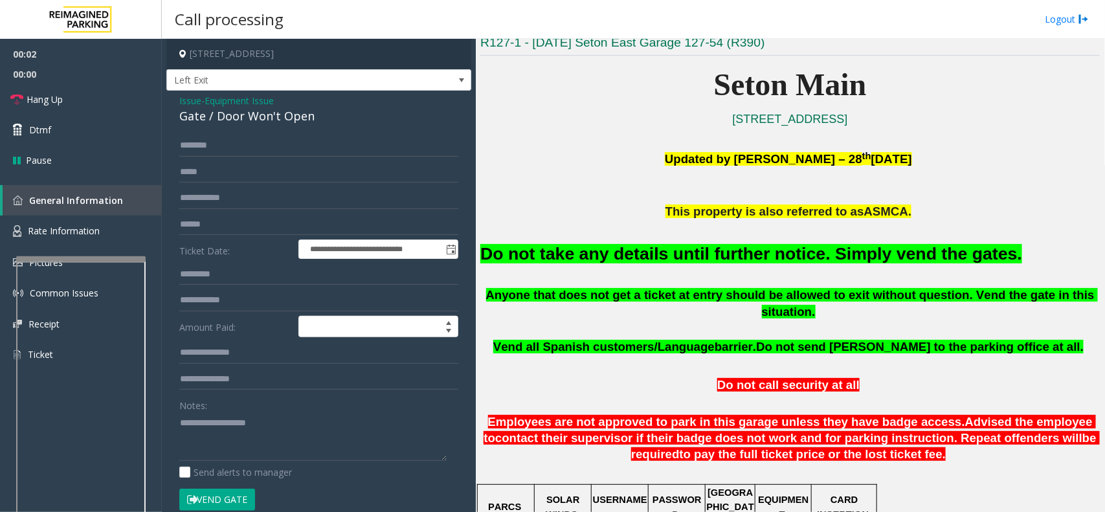
scroll to position [324, 0]
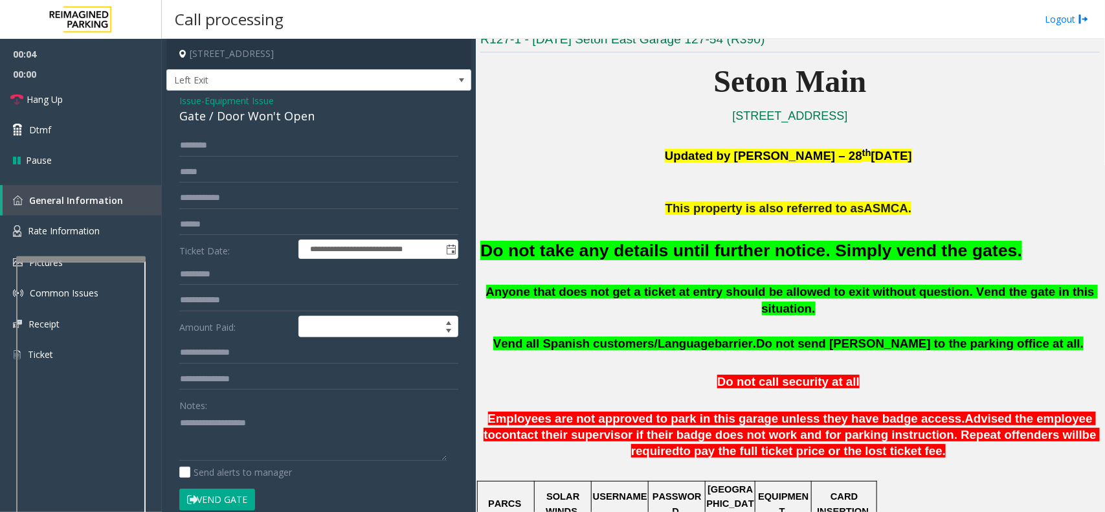
click at [230, 493] on button "Vend Gate" at bounding box center [217, 500] width 76 height 22
click at [712, 253] on font "Do not take any details until further notice. Simply vend the gates." at bounding box center [751, 250] width 542 height 19
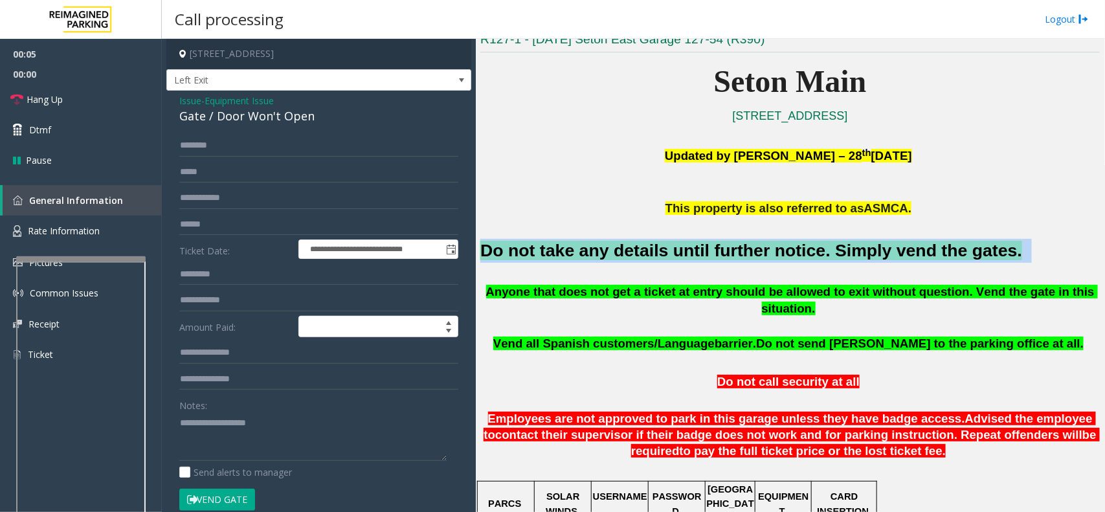
click at [712, 253] on font "Do not take any details until further notice. Simply vend the gates." at bounding box center [751, 250] width 542 height 19
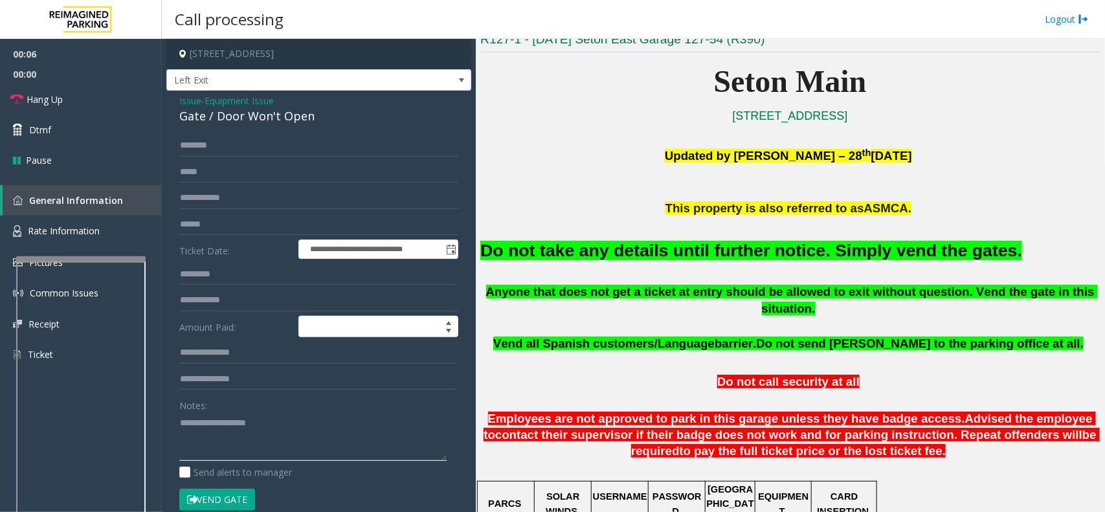
click at [335, 454] on textarea at bounding box center [312, 436] width 267 height 49
click at [567, 251] on font "Do not take any details until further notice. Simply vend the gates." at bounding box center [751, 250] width 542 height 19
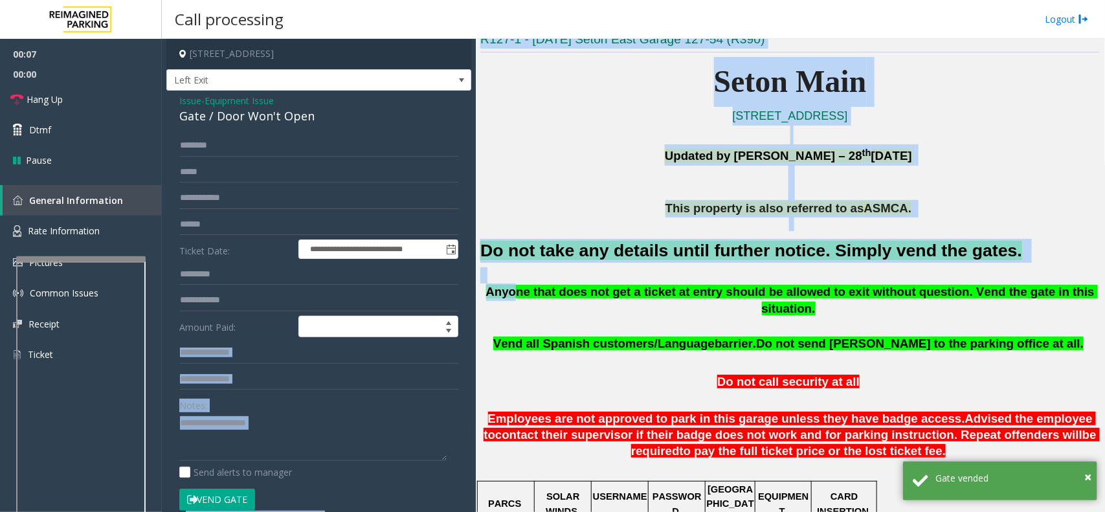
drag, startPoint x: 483, startPoint y: 311, endPoint x: 469, endPoint y: 319, distance: 16.2
click at [469, 319] on div "**********" at bounding box center [633, 275] width 942 height 473
click at [560, 261] on h2 "Do not take any details until further notice. Simply vend the gates." at bounding box center [789, 251] width 619 height 24
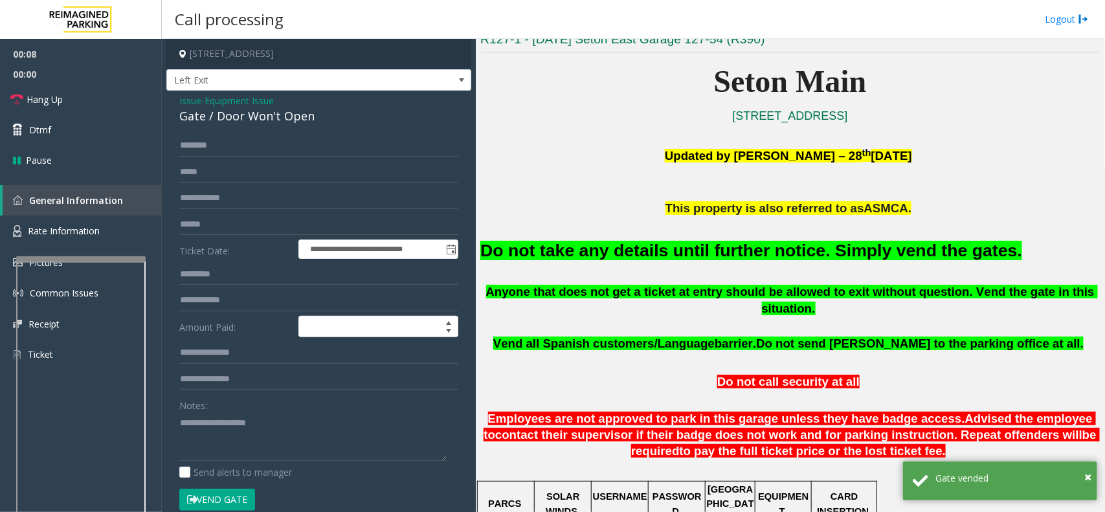
click at [564, 257] on font "Do not take any details until further notice. Simply vend the gates." at bounding box center [751, 250] width 542 height 19
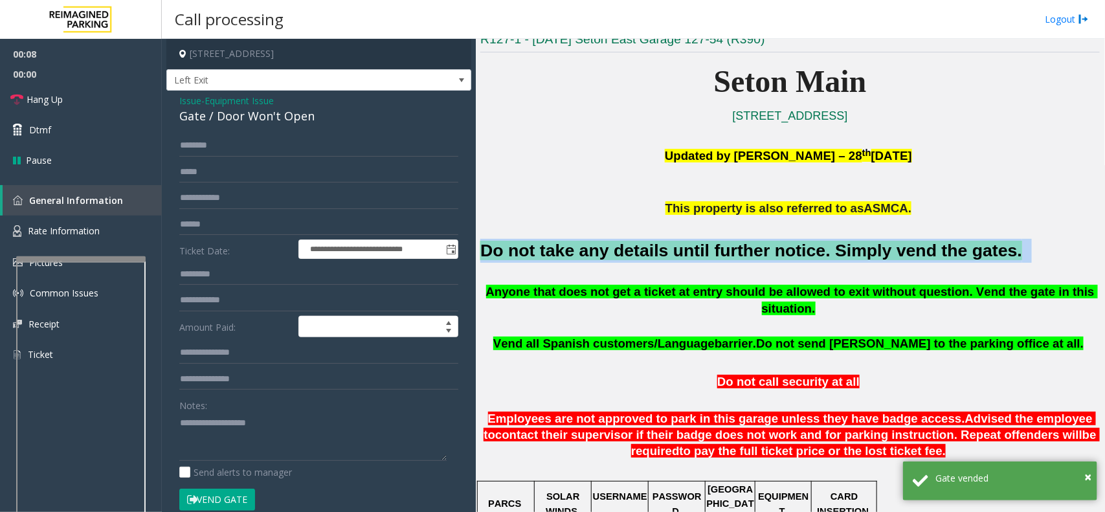
drag, startPoint x: 564, startPoint y: 257, endPoint x: 606, endPoint y: 247, distance: 43.3
click at [566, 257] on font "Do not take any details until further notice. Simply vend the gates." at bounding box center [751, 250] width 542 height 19
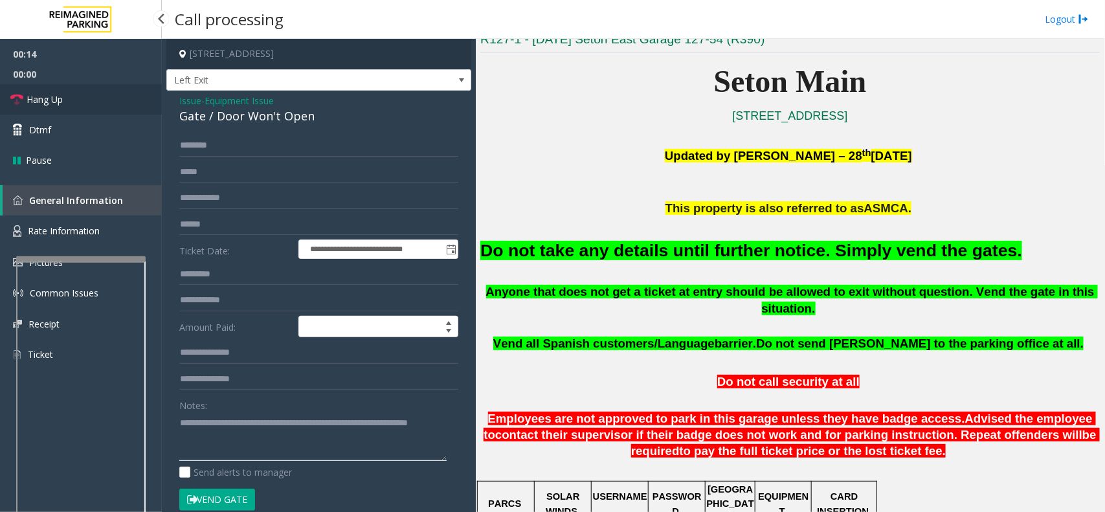
type textarea "**********"
click at [46, 88] on link "Hang Up" at bounding box center [81, 99] width 162 height 30
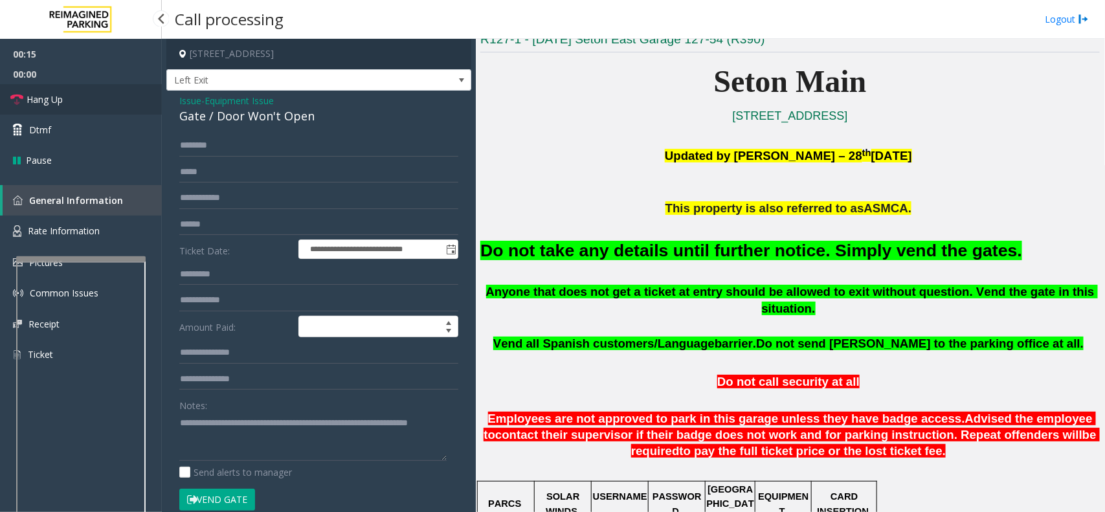
click at [46, 88] on link "Hang Up" at bounding box center [81, 99] width 162 height 30
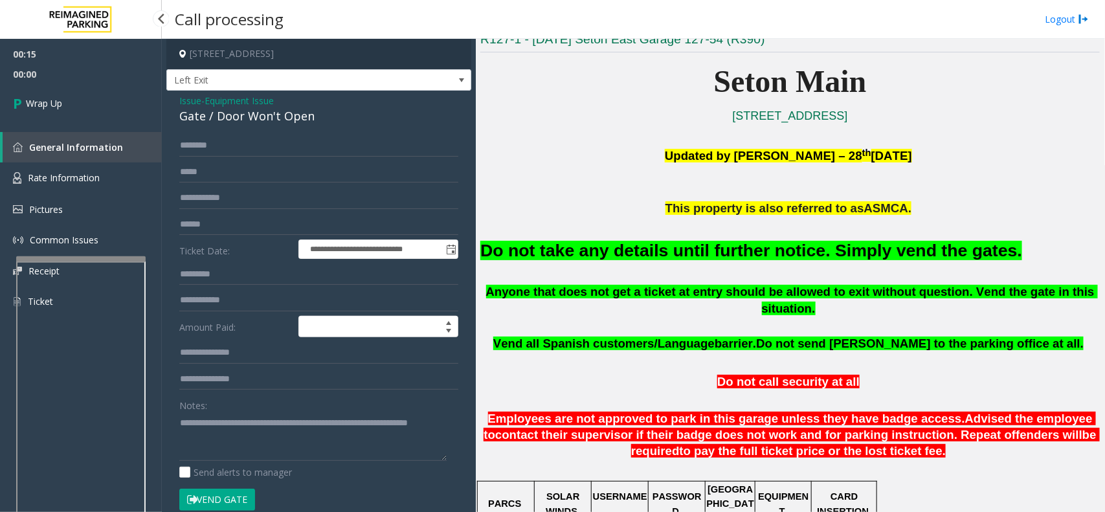
click at [46, 88] on link "Wrap Up" at bounding box center [81, 103] width 162 height 38
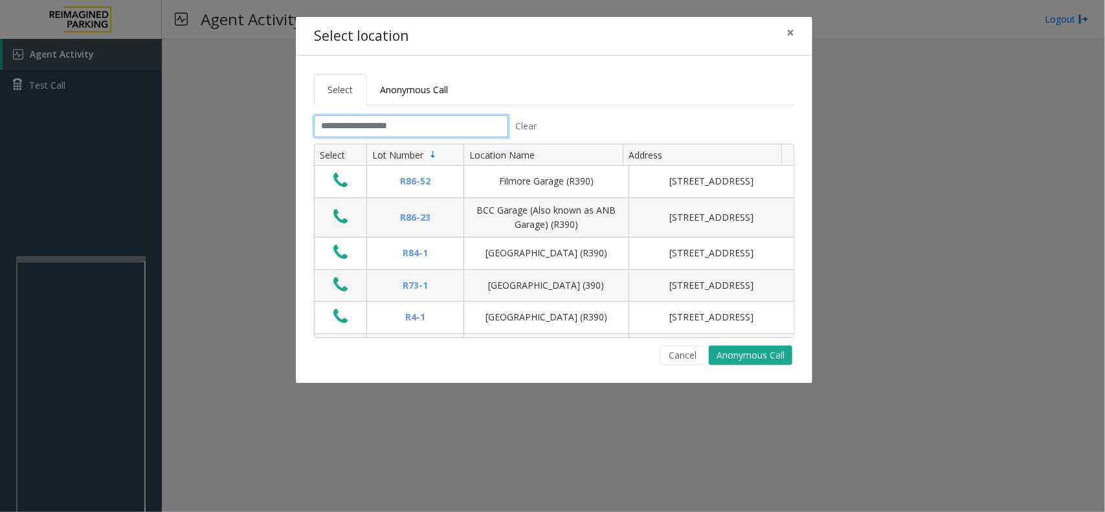
click at [424, 130] on input "text" at bounding box center [411, 126] width 194 height 22
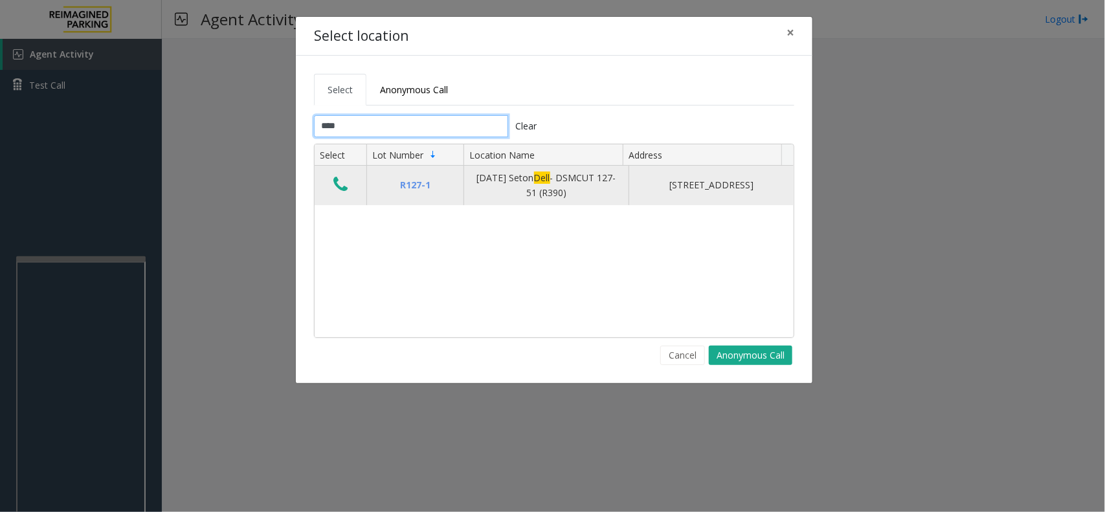
type input "****"
click at [344, 189] on icon "Data table" at bounding box center [340, 184] width 14 height 18
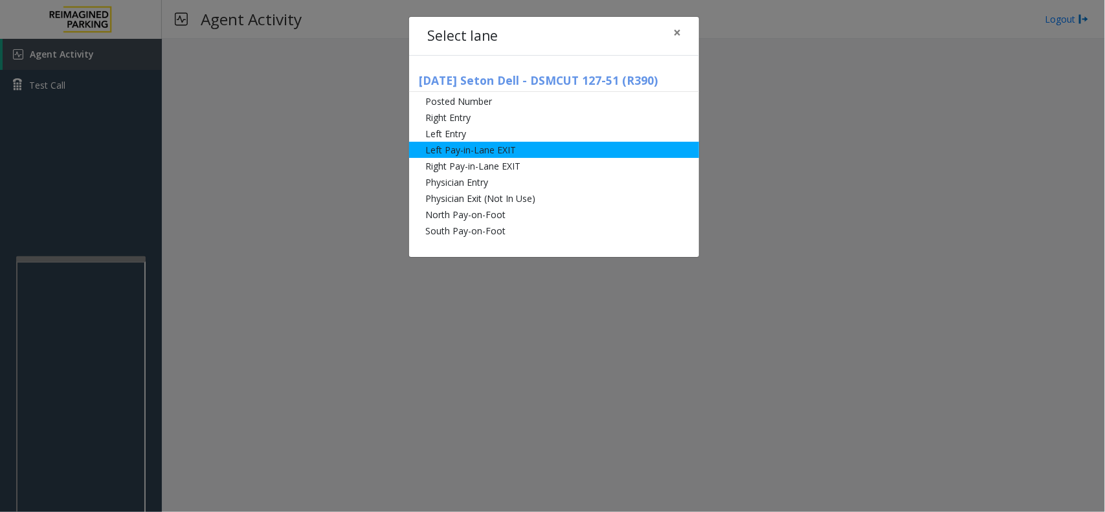
click at [523, 147] on li "Left Pay-in-Lane EXIT" at bounding box center [554, 150] width 290 height 16
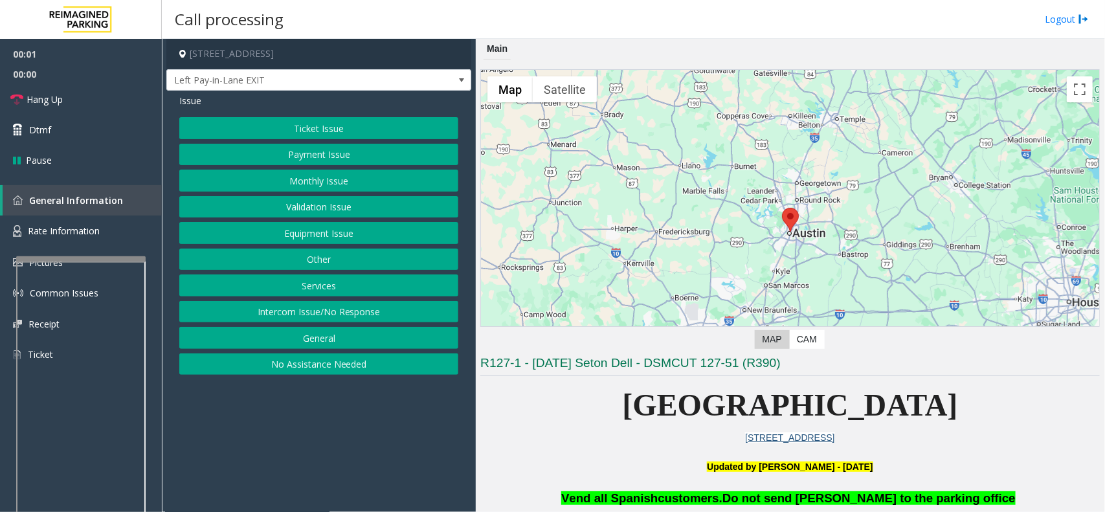
click at [386, 131] on button "Ticket Issue" at bounding box center [318, 128] width 279 height 22
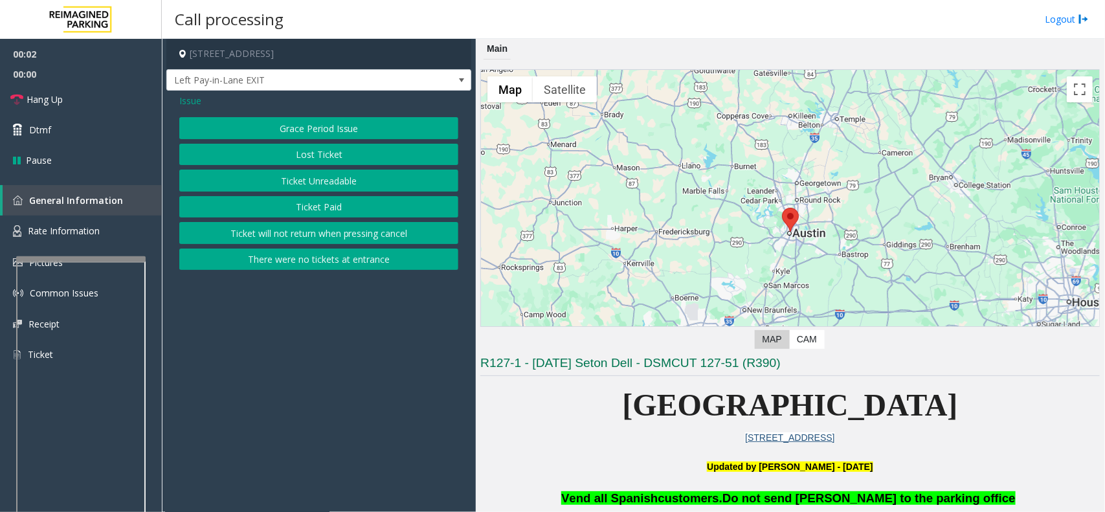
click at [373, 172] on button "Ticket Unreadable" at bounding box center [318, 181] width 279 height 22
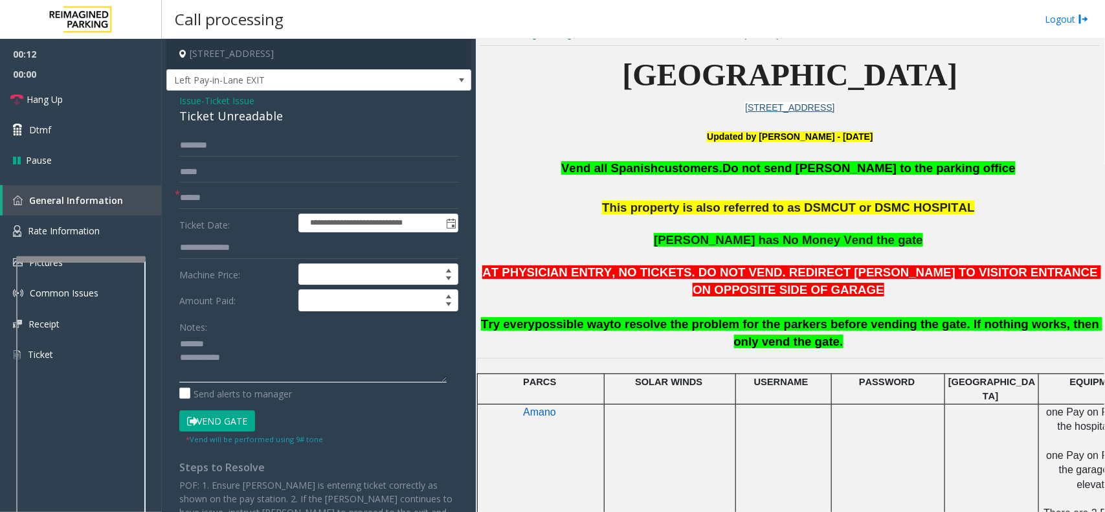
scroll to position [324, 0]
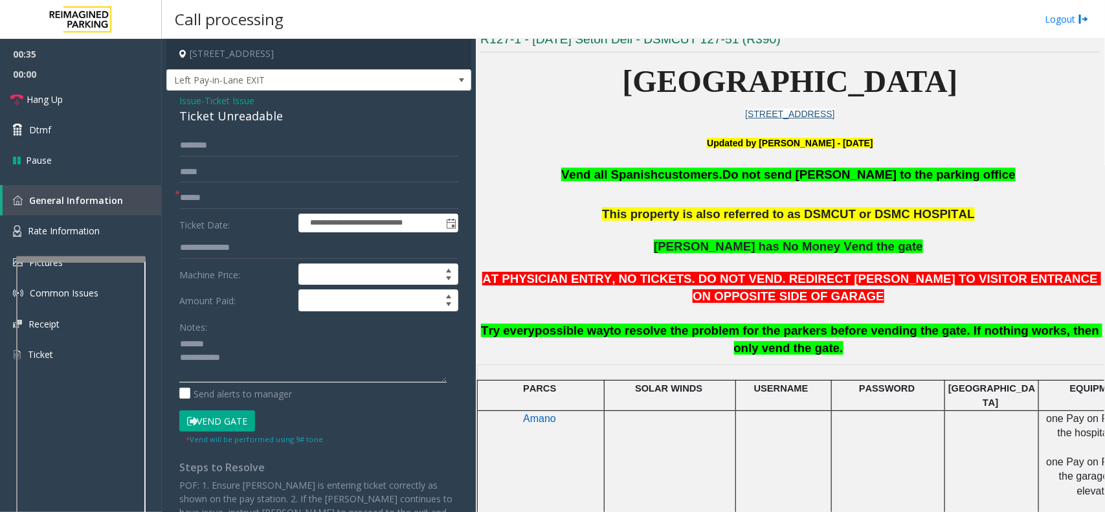
type textarea "**********"
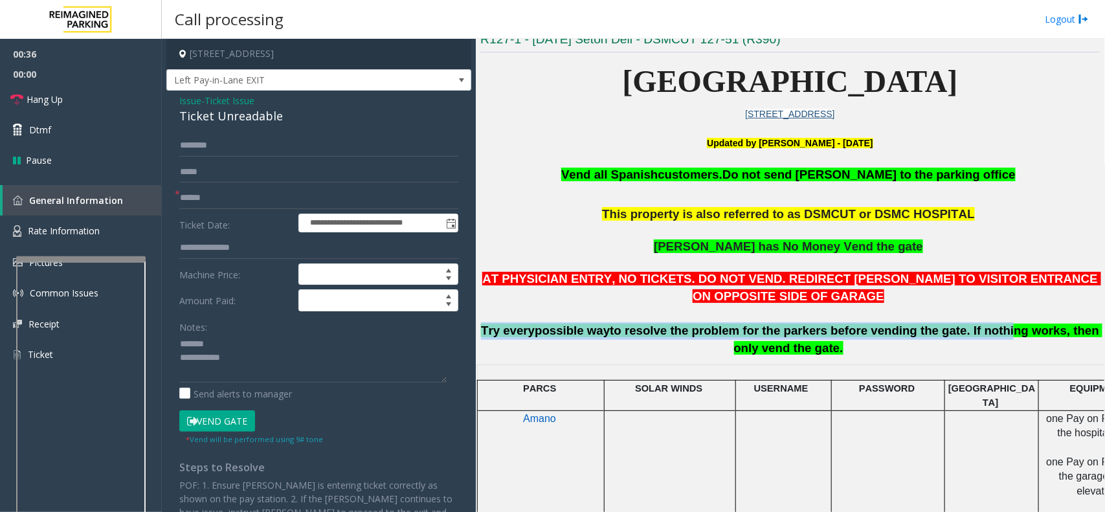
drag, startPoint x: 487, startPoint y: 329, endPoint x: 955, endPoint y: 338, distance: 468.6
click at [955, 338] on span "Try every possible way to resolve the problem for the parkers before vending th…" at bounding box center [791, 339] width 621 height 31
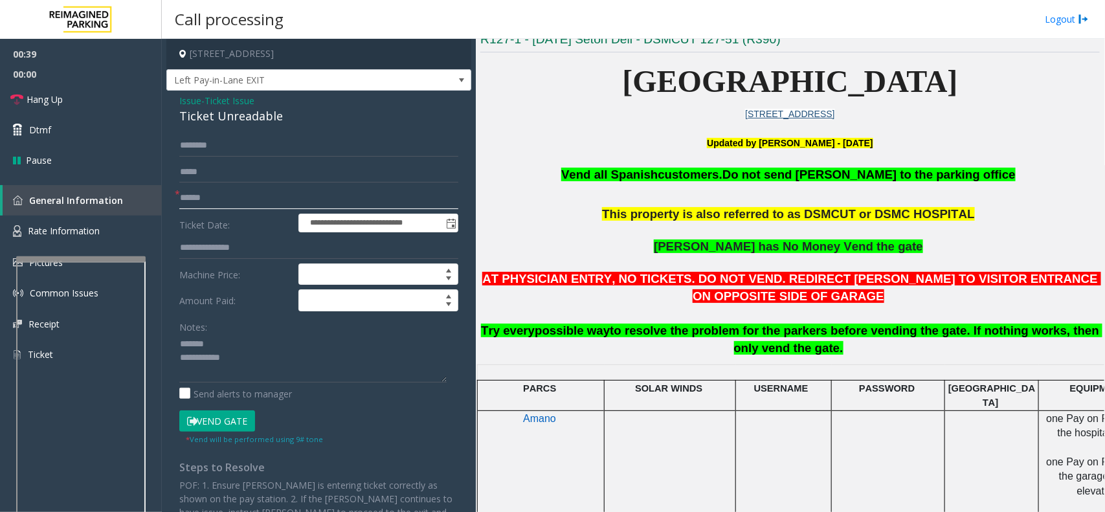
click at [206, 197] on input "text" at bounding box center [318, 198] width 279 height 22
type input "**"
click at [124, 105] on link "Hang Up" at bounding box center [81, 99] width 162 height 30
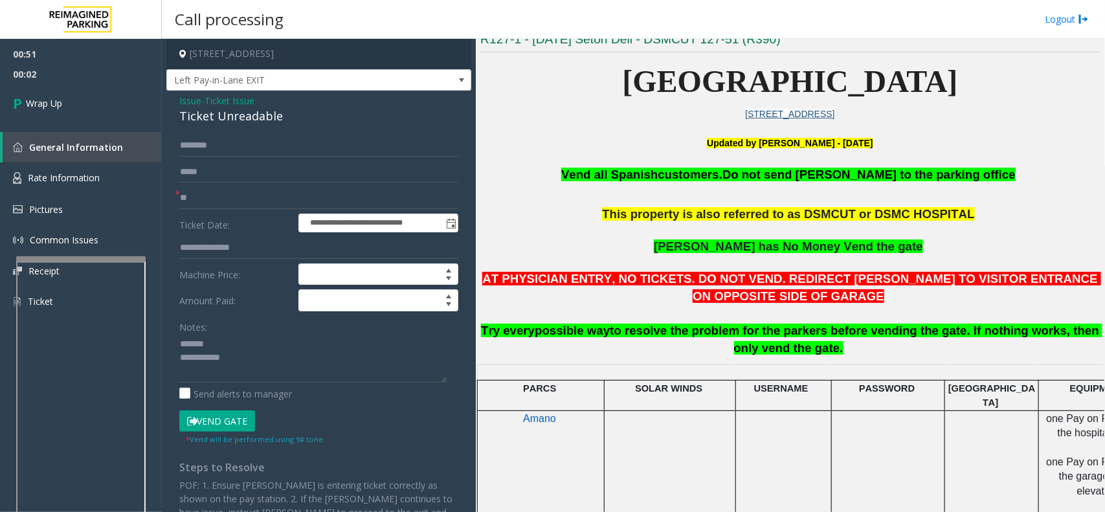
click at [227, 124] on div "Ticket Unreadable" at bounding box center [318, 115] width 279 height 17
copy div "Ticket Unreadable"
click at [230, 342] on textarea at bounding box center [312, 358] width 267 height 49
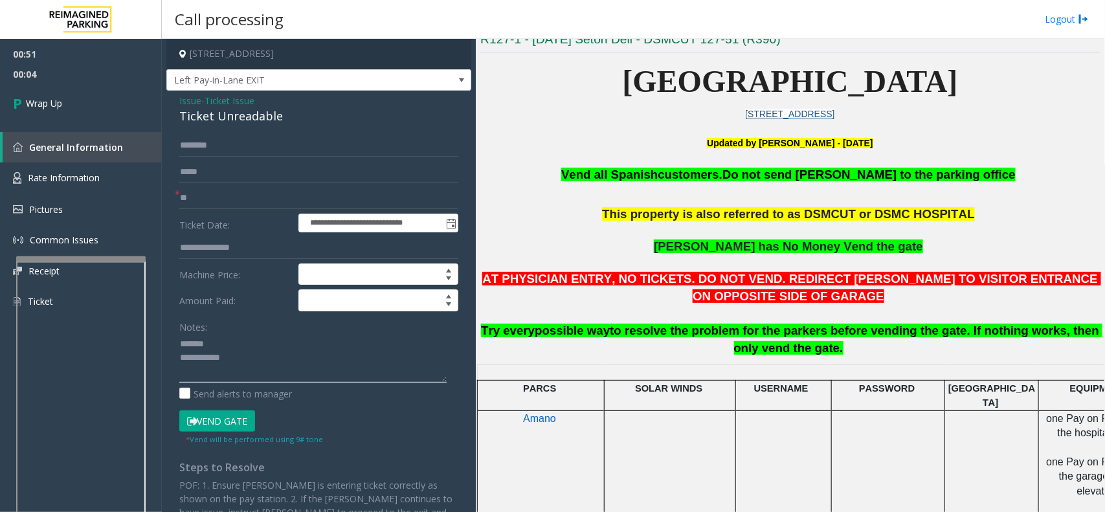
paste textarea "**********"
click at [256, 351] on textarea at bounding box center [312, 358] width 267 height 49
click at [260, 359] on textarea at bounding box center [312, 358] width 267 height 49
type textarea "**********"
click at [63, 93] on link "Wrap Up" at bounding box center [81, 103] width 162 height 38
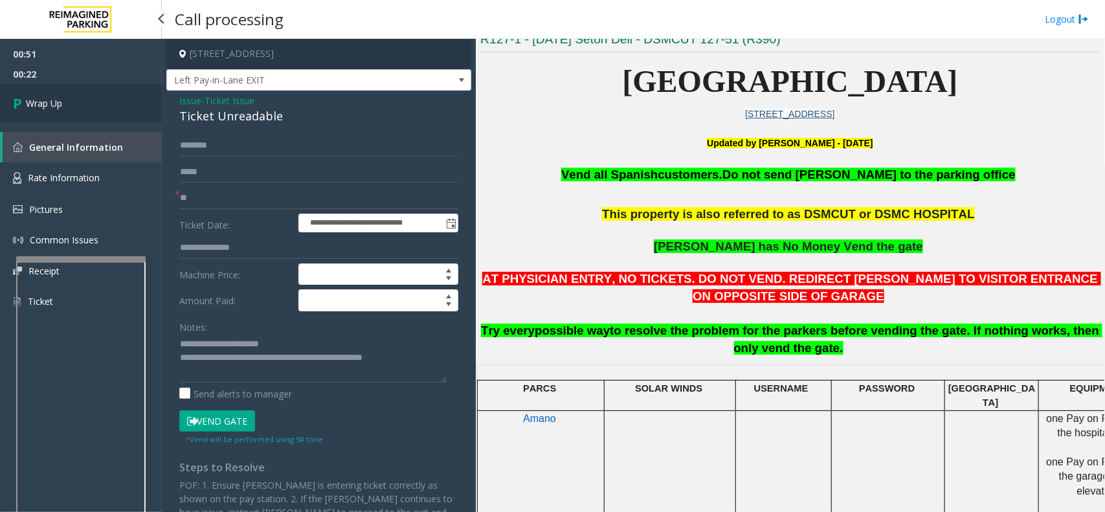
click at [63, 93] on link "Wrap Up" at bounding box center [81, 103] width 162 height 38
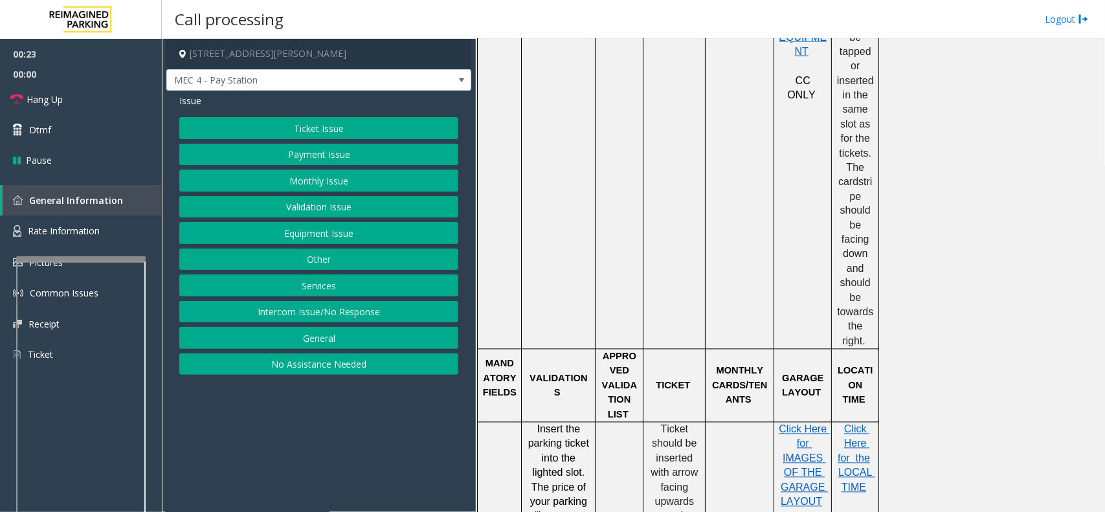
scroll to position [971, 0]
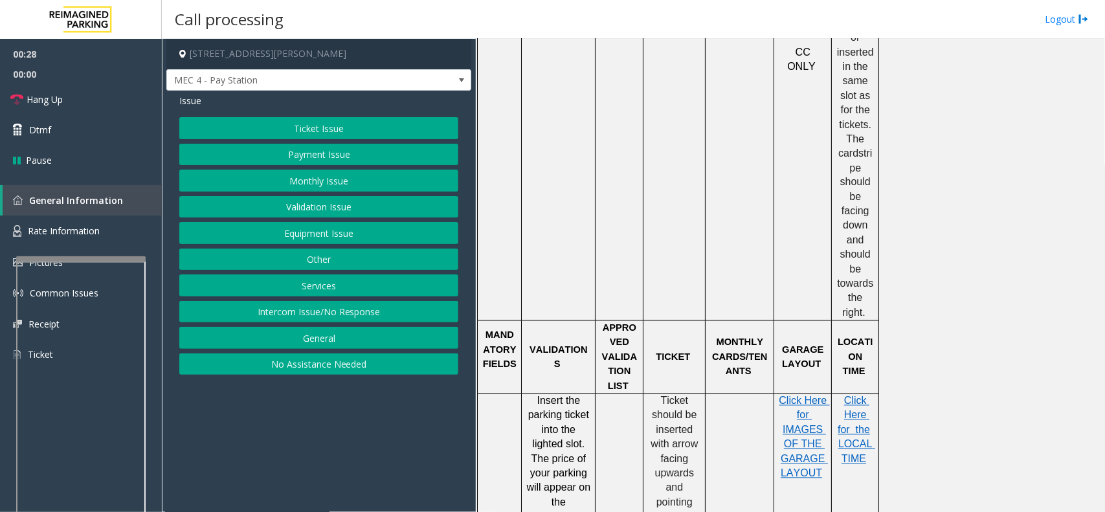
click at [338, 129] on button "Ticket Issue" at bounding box center [318, 128] width 279 height 22
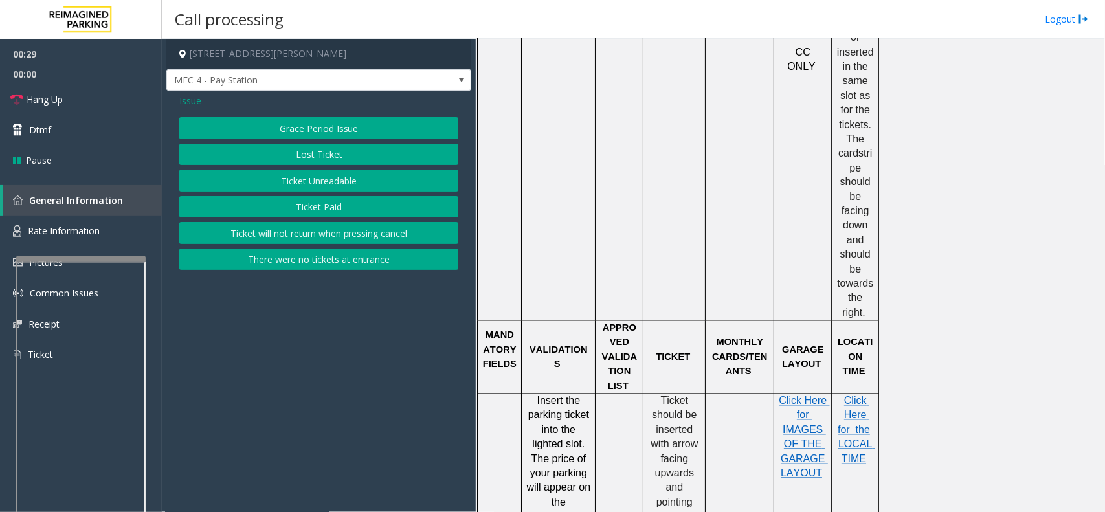
click at [336, 183] on button "Ticket Unreadable" at bounding box center [318, 181] width 279 height 22
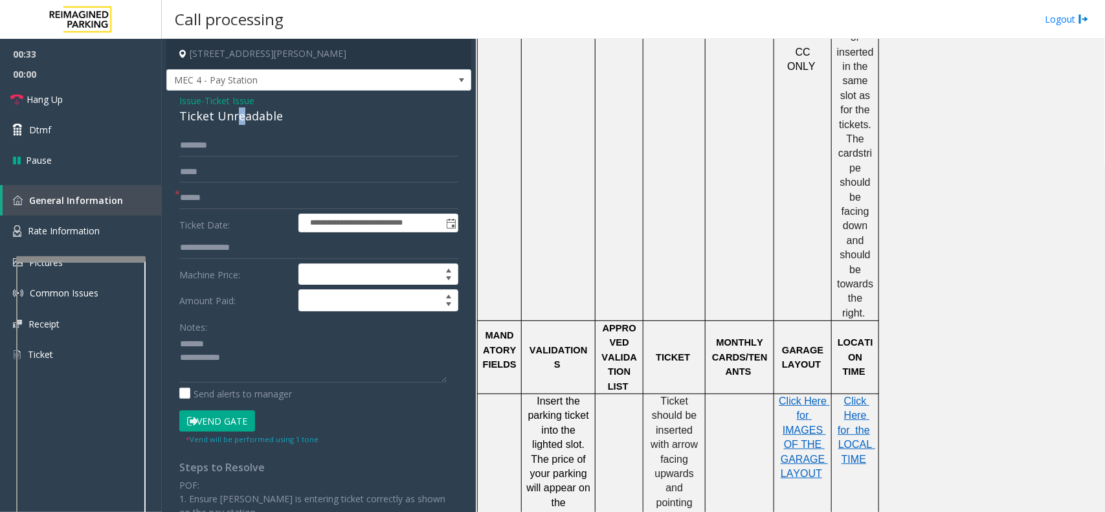
click at [237, 111] on div "Ticket Unreadable" at bounding box center [318, 115] width 279 height 17
type textarea "**********"
click at [228, 202] on input "text" at bounding box center [318, 198] width 279 height 22
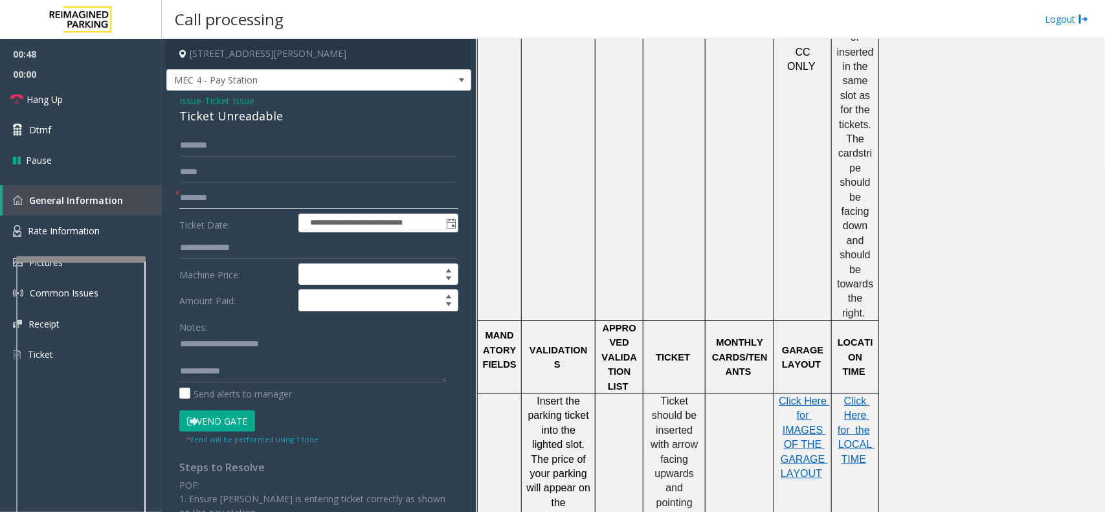
type input "********"
click at [230, 417] on button "Vend Gate" at bounding box center [217, 421] width 76 height 22
type textarea "**********"
click at [60, 98] on span "Hang Up" at bounding box center [45, 100] width 36 height 14
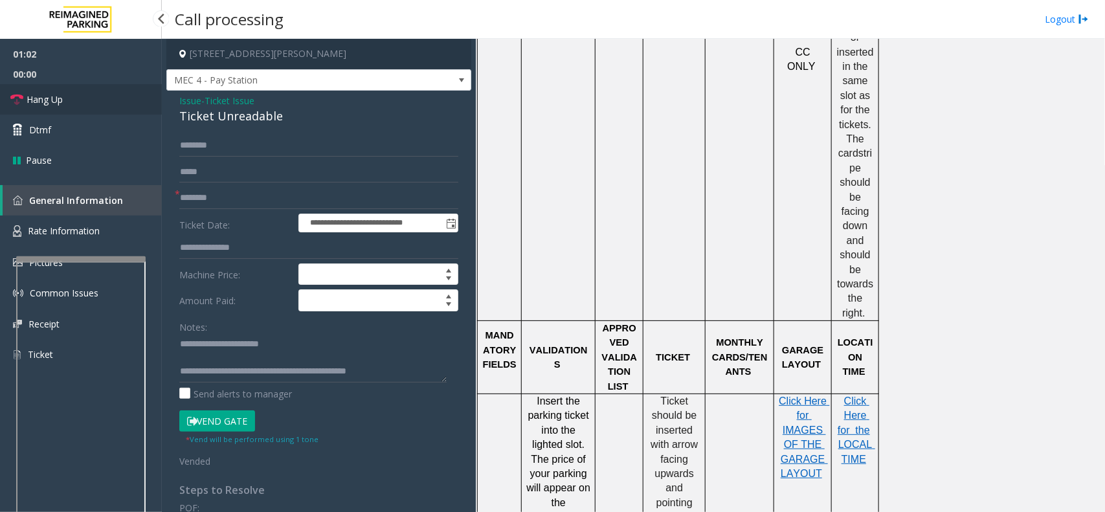
click at [60, 98] on span "Hang Up" at bounding box center [45, 100] width 36 height 14
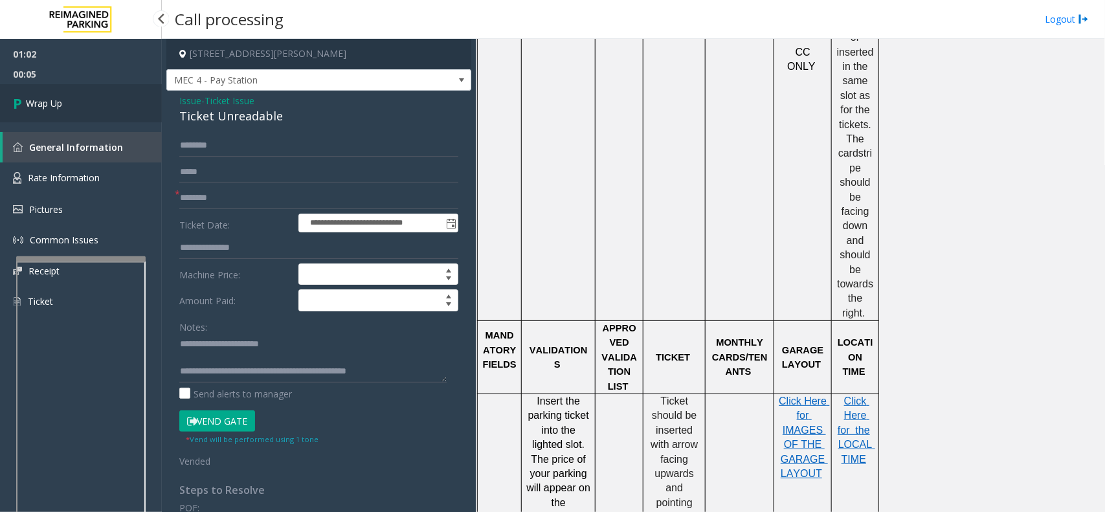
click at [82, 105] on link "Wrap Up" at bounding box center [81, 103] width 162 height 38
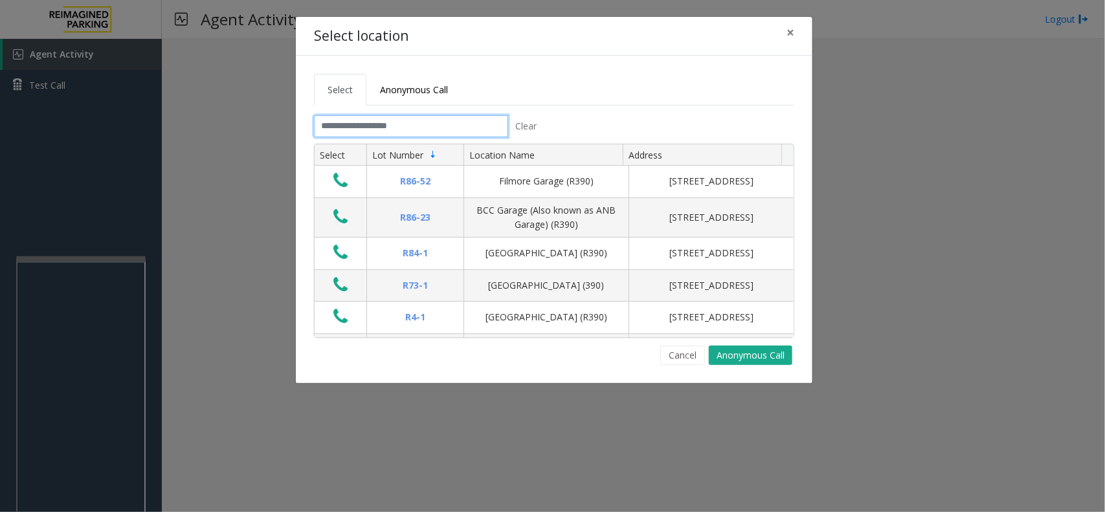
click at [403, 127] on input "text" at bounding box center [411, 126] width 194 height 22
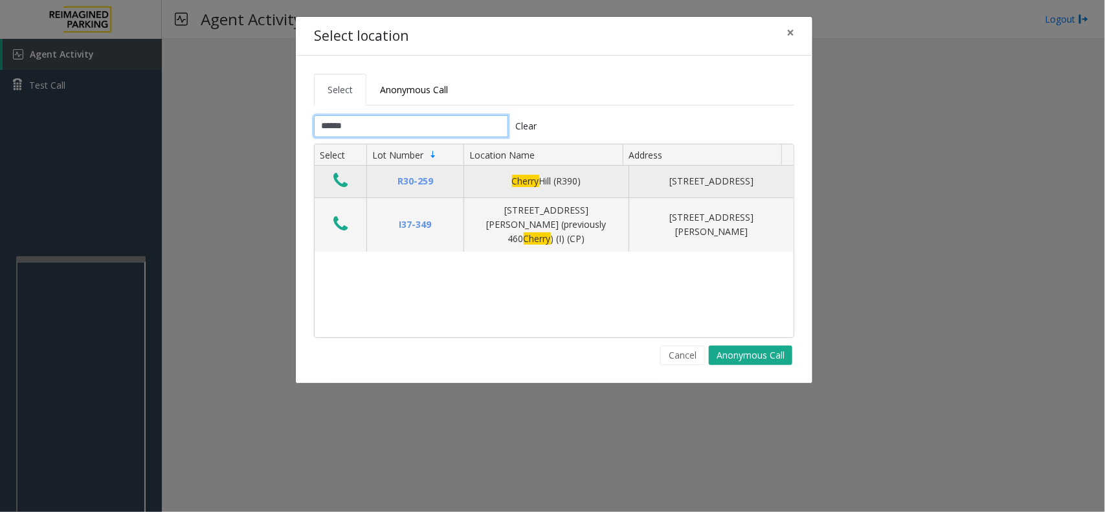
type input "******"
click at [328, 182] on td "Data table" at bounding box center [340, 182] width 52 height 32
click at [336, 182] on icon "Data table" at bounding box center [340, 180] width 14 height 18
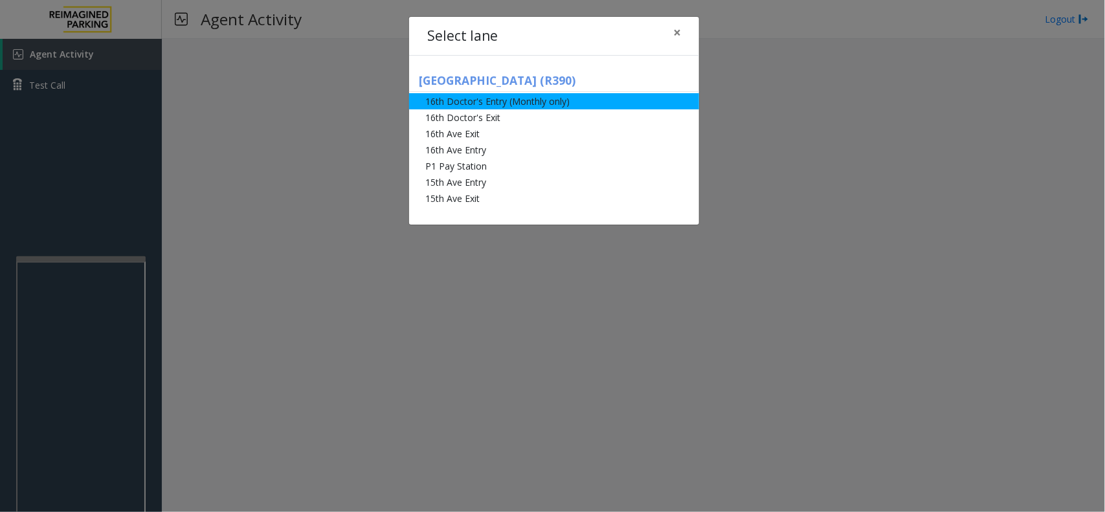
click at [518, 109] on li "16th Doctor's Entry (Monthly only)" at bounding box center [554, 101] width 290 height 16
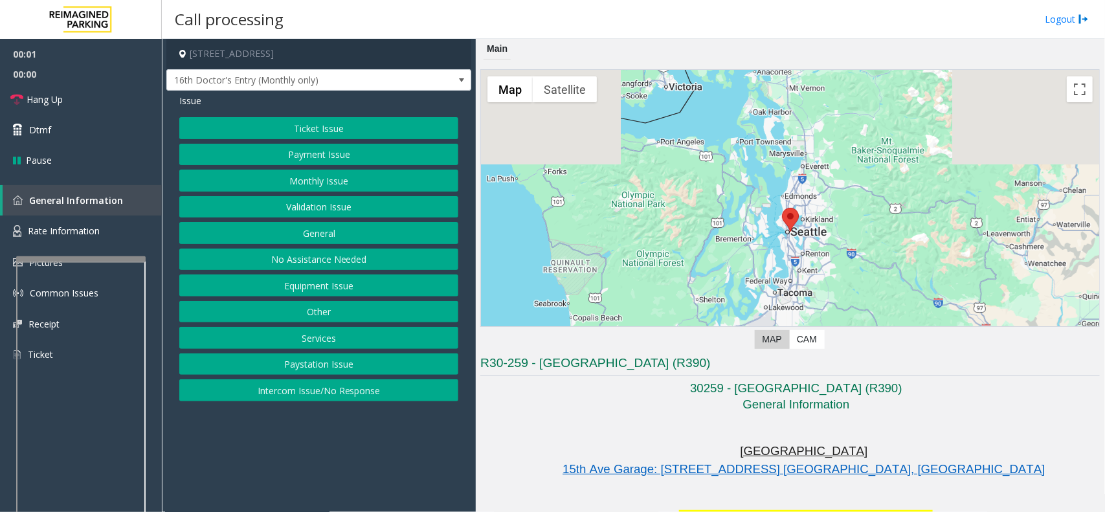
click at [332, 182] on button "Monthly Issue" at bounding box center [318, 181] width 279 height 22
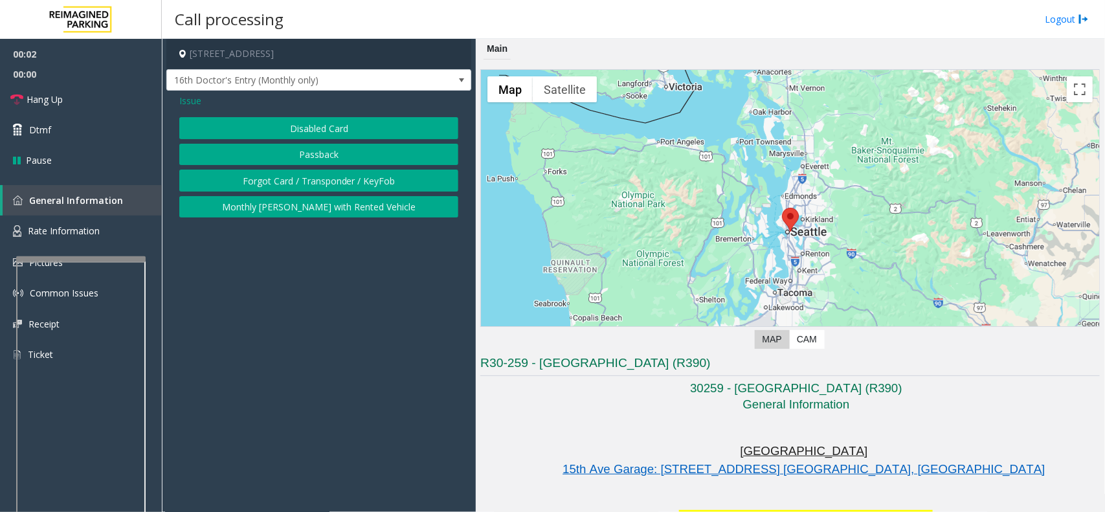
click at [333, 124] on button "Disabled Card" at bounding box center [318, 128] width 279 height 22
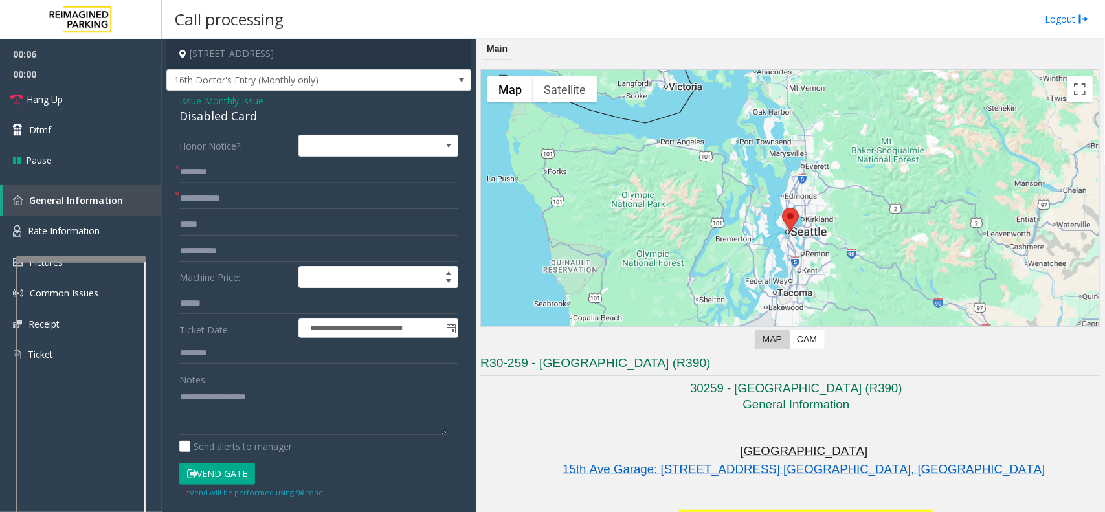
click at [221, 166] on input "text" at bounding box center [318, 172] width 279 height 22
type input "******"
click at [234, 144] on label "Honor Notice?:" at bounding box center [235, 146] width 119 height 22
click at [223, 227] on input "text" at bounding box center [318, 225] width 279 height 22
type input "******"
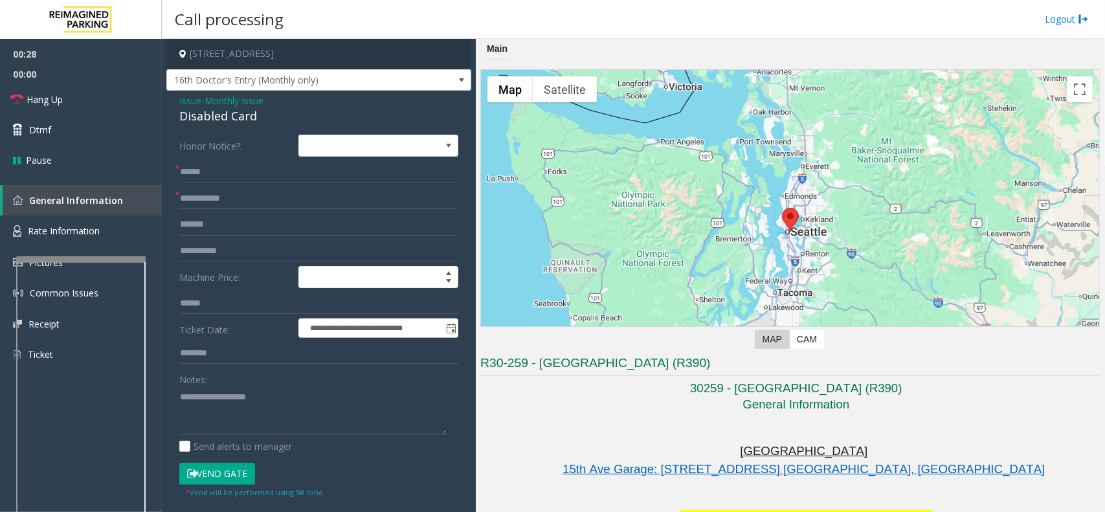
click at [218, 467] on button "Vend Gate" at bounding box center [217, 474] width 76 height 22
click at [201, 219] on input "******" at bounding box center [318, 225] width 279 height 22
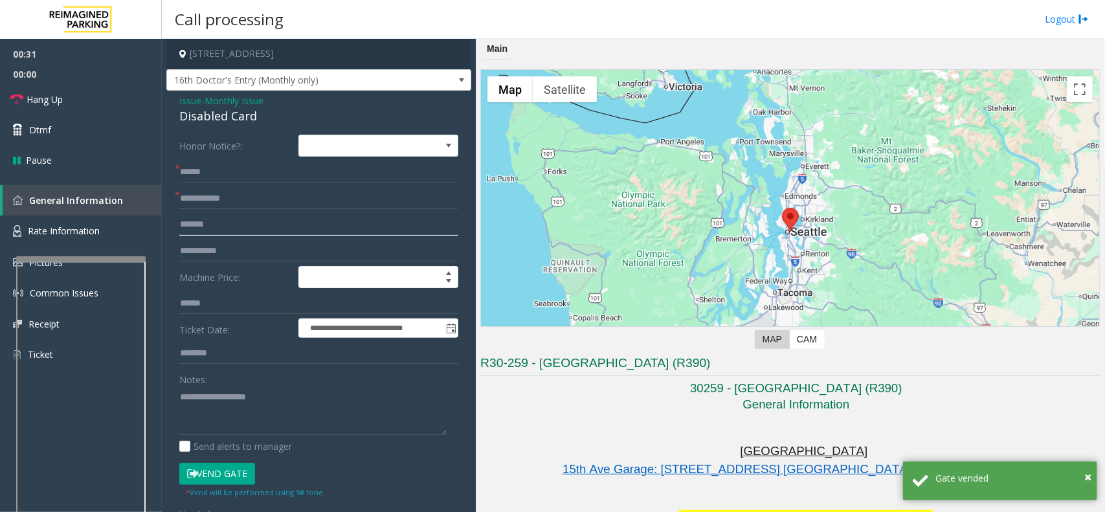
drag, startPoint x: 222, startPoint y: 221, endPoint x: 165, endPoint y: 218, distance: 57.0
click at [165, 218] on app-call-processing-form "**********" at bounding box center [319, 275] width 314 height 473
click at [224, 173] on input "******" at bounding box center [318, 172] width 279 height 22
drag, startPoint x: 235, startPoint y: 169, endPoint x: 175, endPoint y: 169, distance: 60.2
click at [179, 169] on div "* ******" at bounding box center [318, 172] width 279 height 22
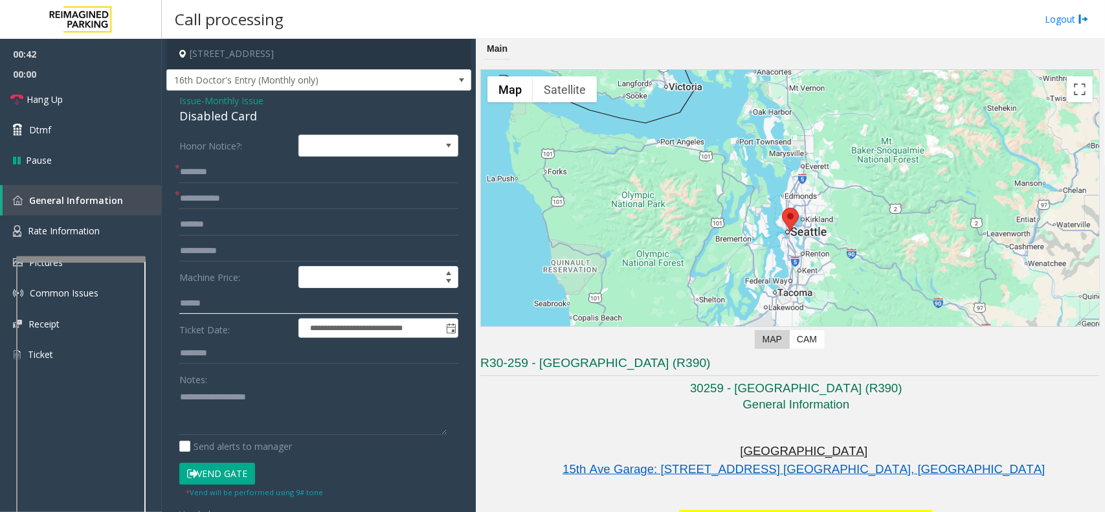
type input "******"
click at [205, 169] on input "text" at bounding box center [318, 172] width 279 height 22
type input "**********"
click at [68, 104] on link "Hang Up" at bounding box center [81, 99] width 162 height 30
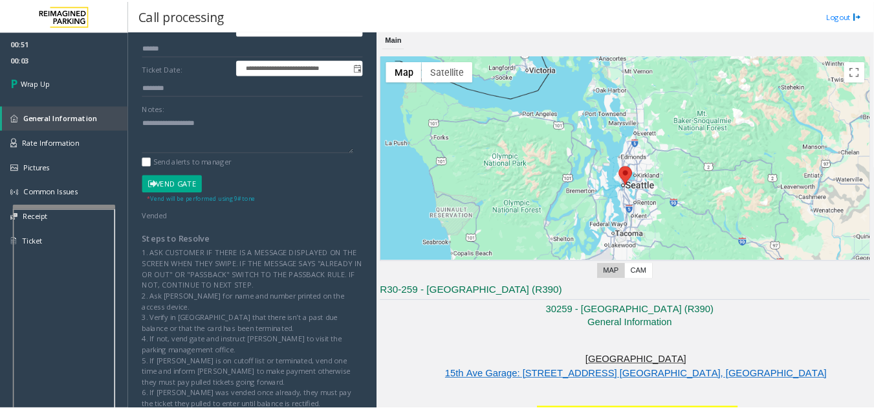
scroll to position [166, 0]
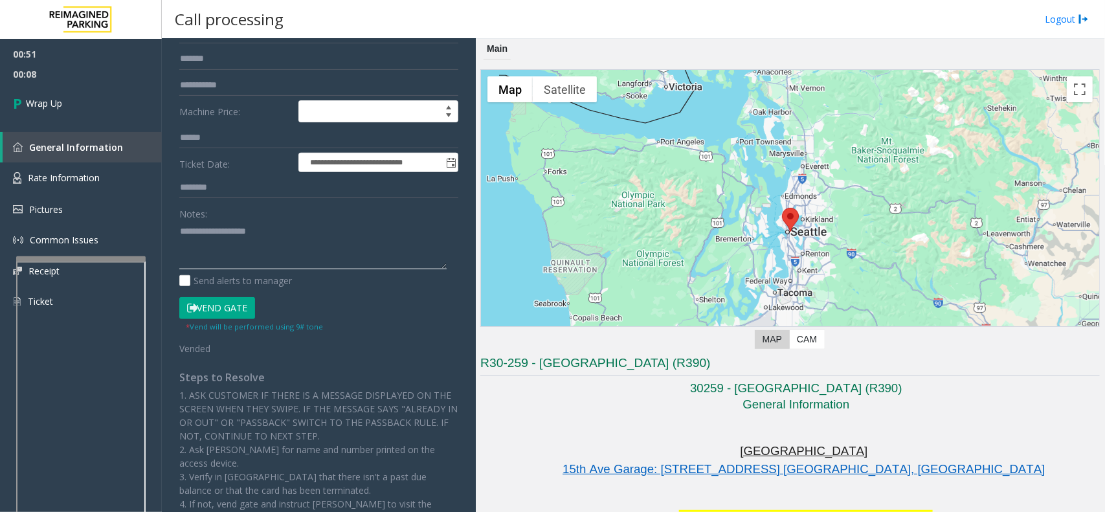
click at [239, 233] on textarea at bounding box center [312, 245] width 267 height 49
paste textarea "**********"
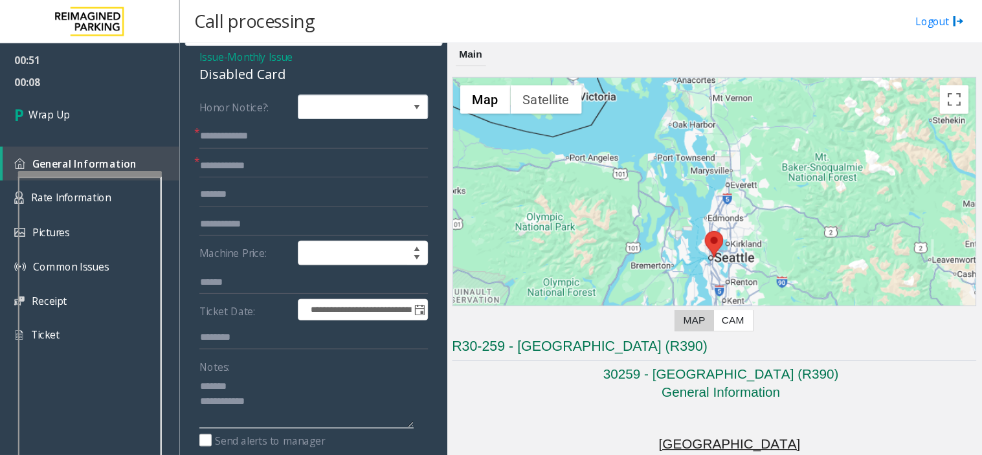
scroll to position [20, 0]
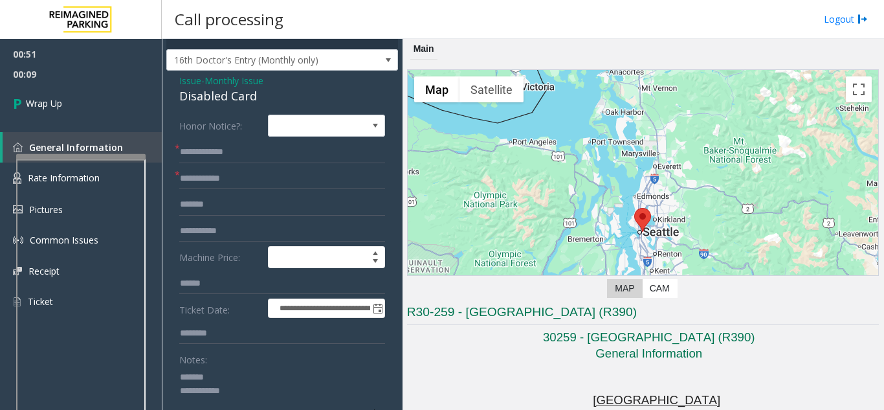
click at [197, 91] on div "Disabled Card" at bounding box center [282, 95] width 206 height 17
copy div "Disabled Card"
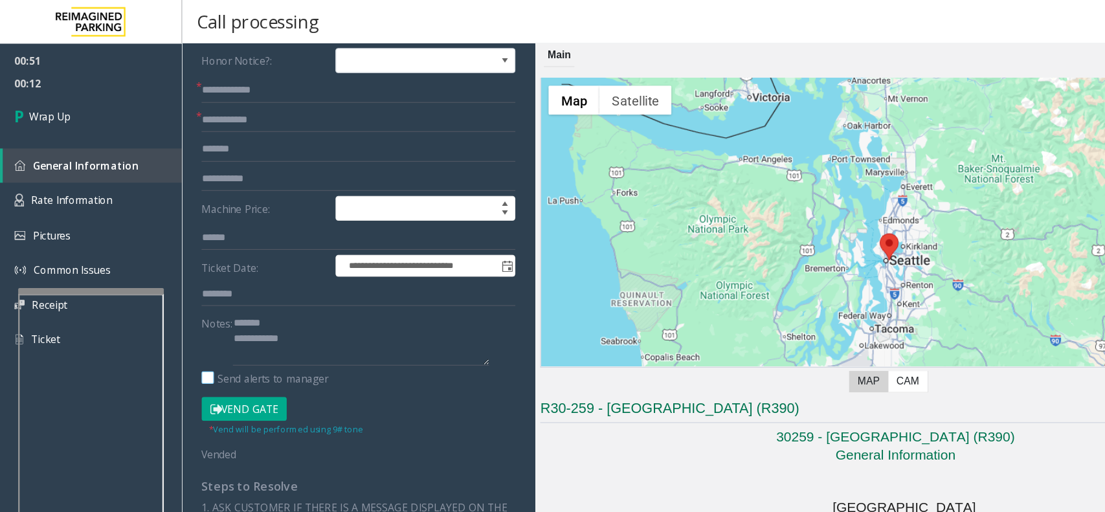
scroll to position [92, 0]
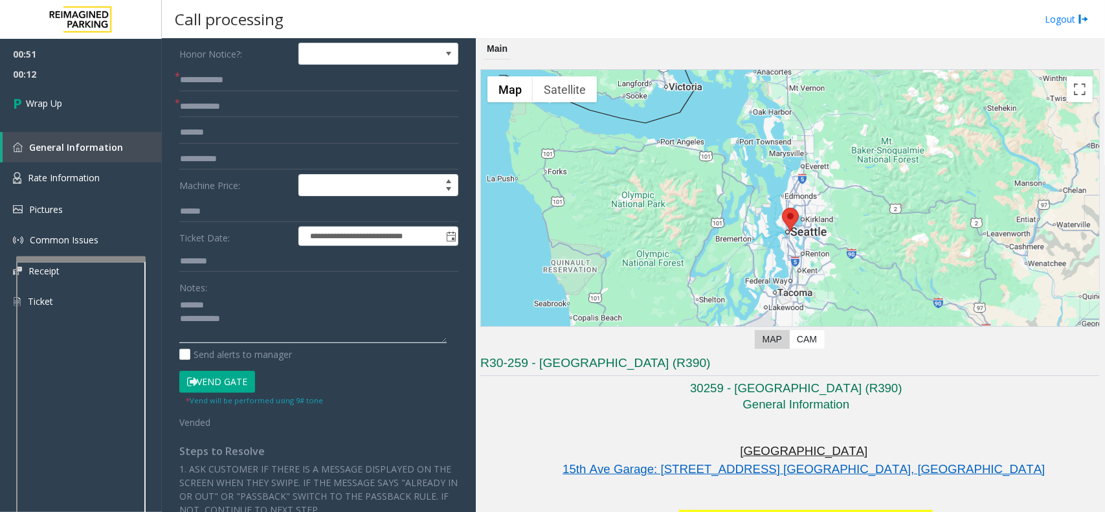
click at [222, 304] on textarea at bounding box center [312, 318] width 267 height 49
paste textarea "**********"
click at [257, 336] on textarea at bounding box center [312, 318] width 267 height 49
paste textarea "**********"
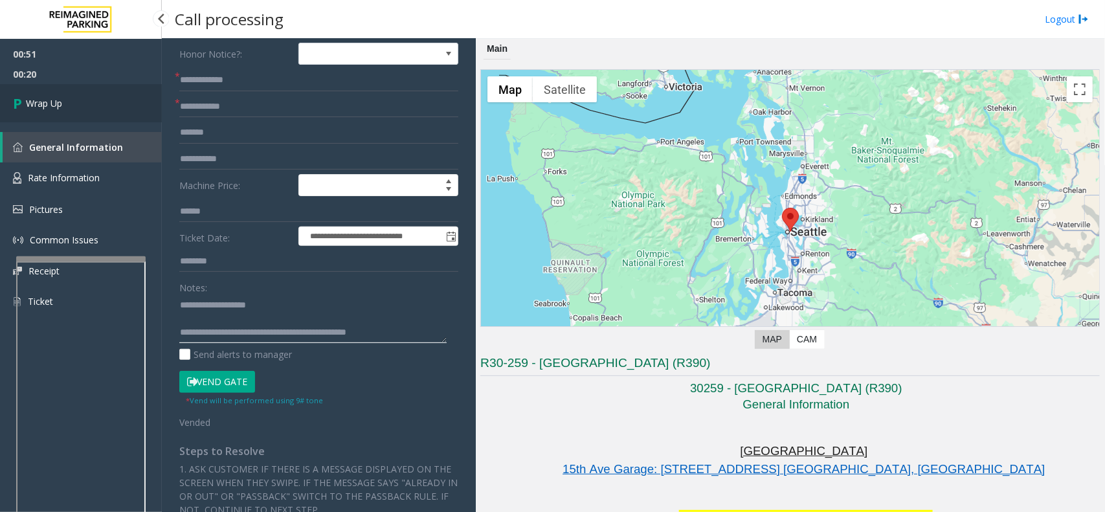
type textarea "**********"
click at [115, 89] on link "Wrap Up" at bounding box center [81, 103] width 162 height 38
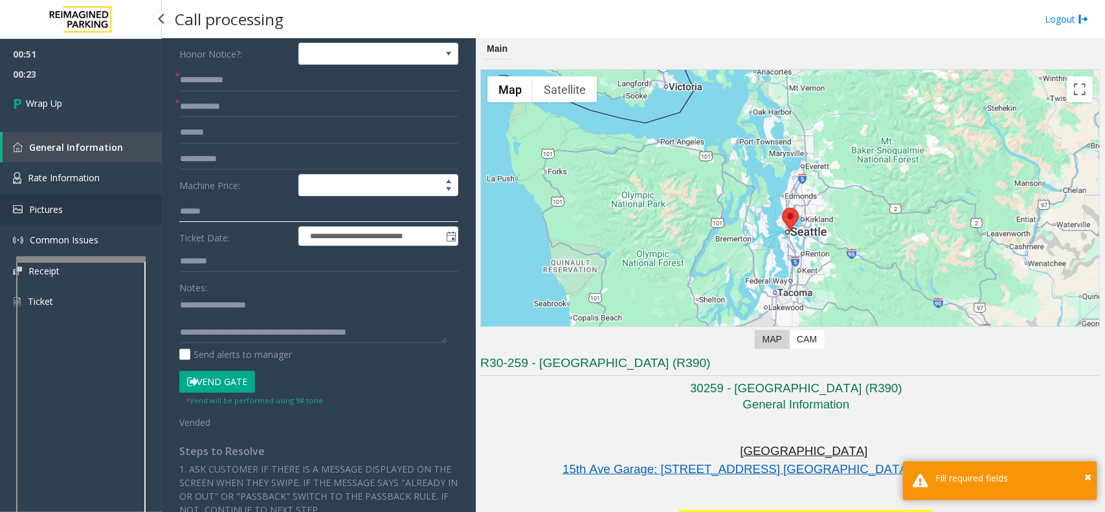
drag, startPoint x: 235, startPoint y: 219, endPoint x: 157, endPoint y: 215, distance: 77.7
click at [157, 215] on app-root "**********" at bounding box center [552, 256] width 1105 height 512
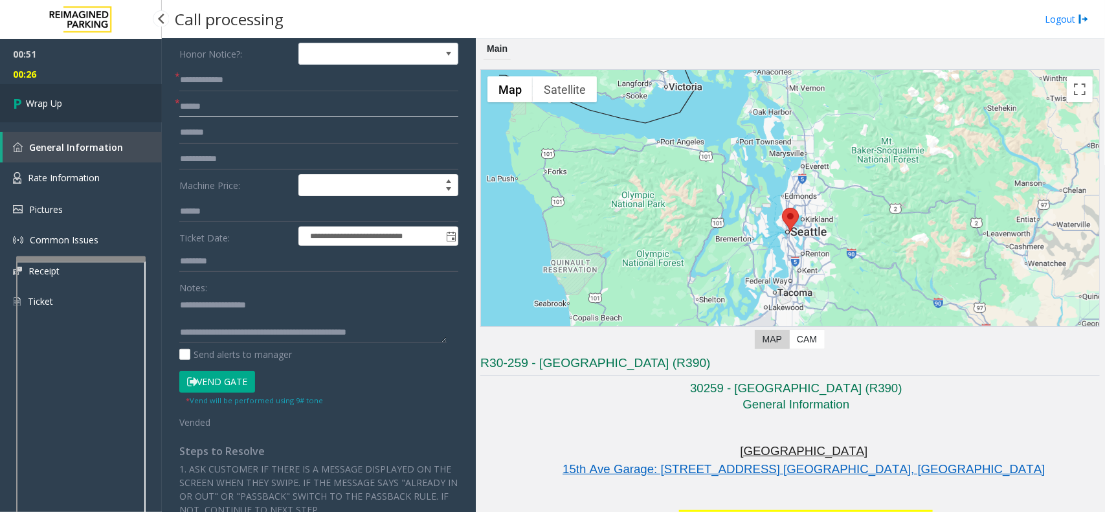
type input "******"
click at [73, 84] on link "Wrap Up" at bounding box center [81, 103] width 162 height 38
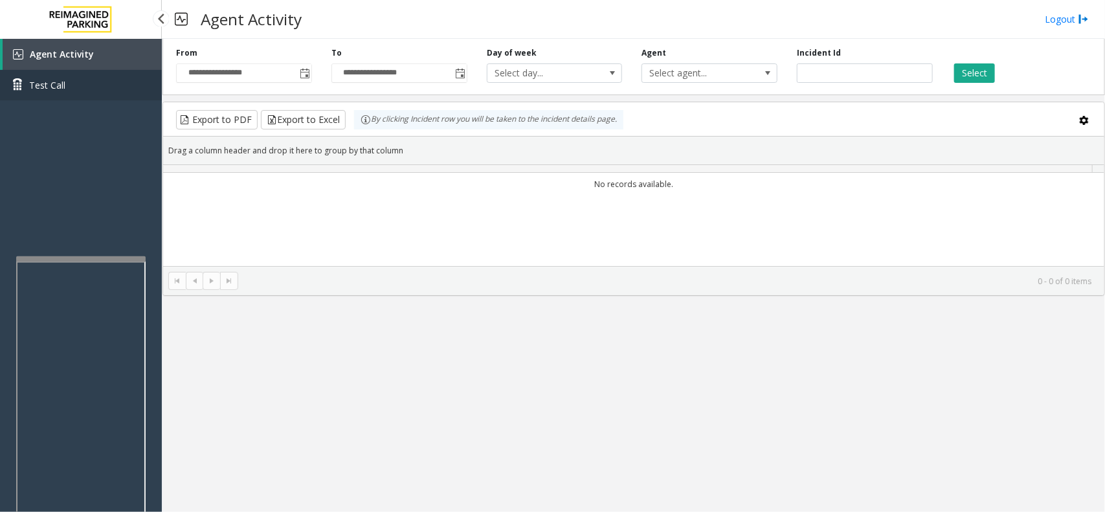
click at [73, 84] on link "Test Call" at bounding box center [81, 85] width 162 height 30
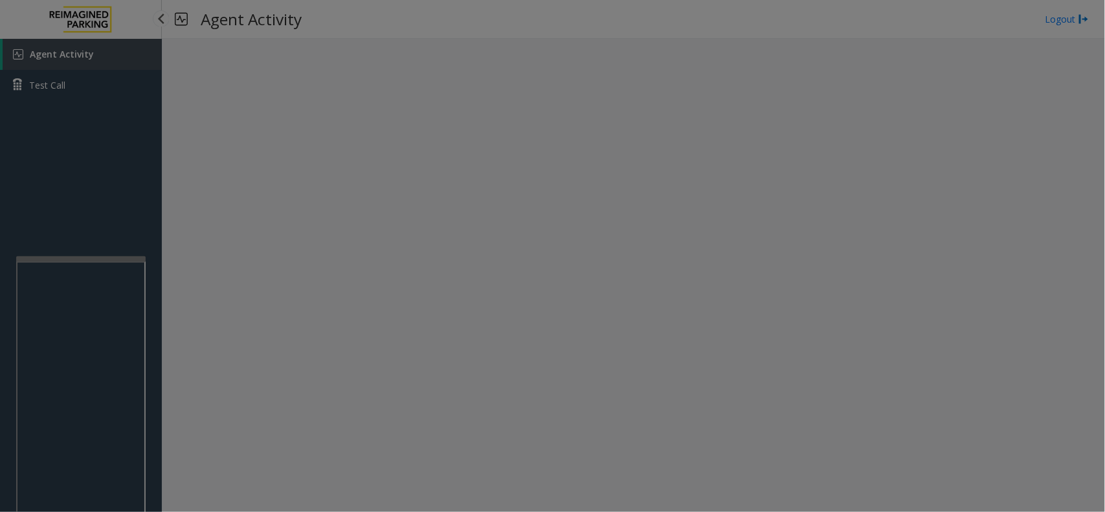
click at [73, 84] on body "Agent Activity Test Call × Close Powered by Umojo © 2025 Agent Activity Logout …" at bounding box center [552, 256] width 1105 height 512
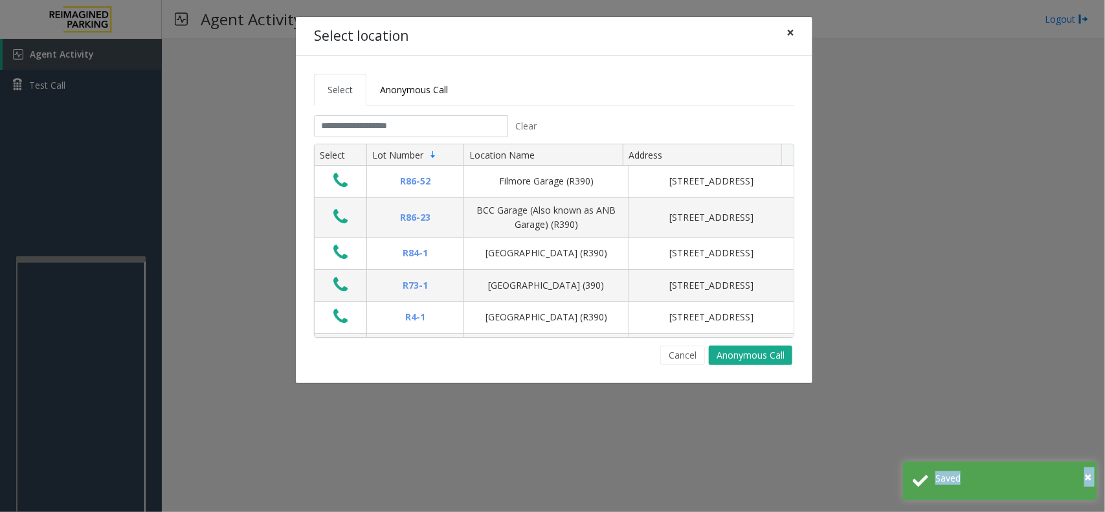
click at [793, 36] on span "×" at bounding box center [790, 32] width 8 height 18
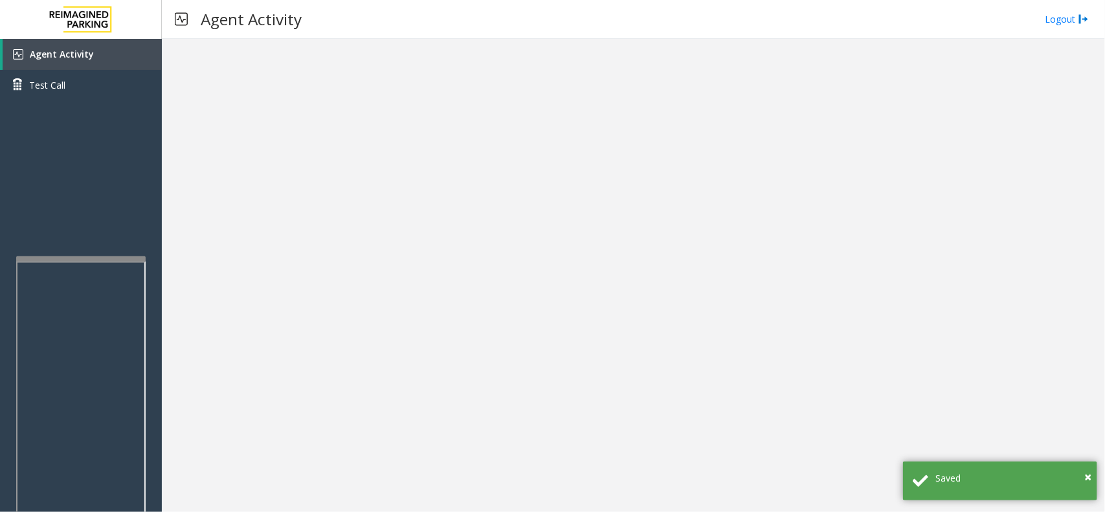
click at [896, 118] on div at bounding box center [633, 275] width 943 height 473
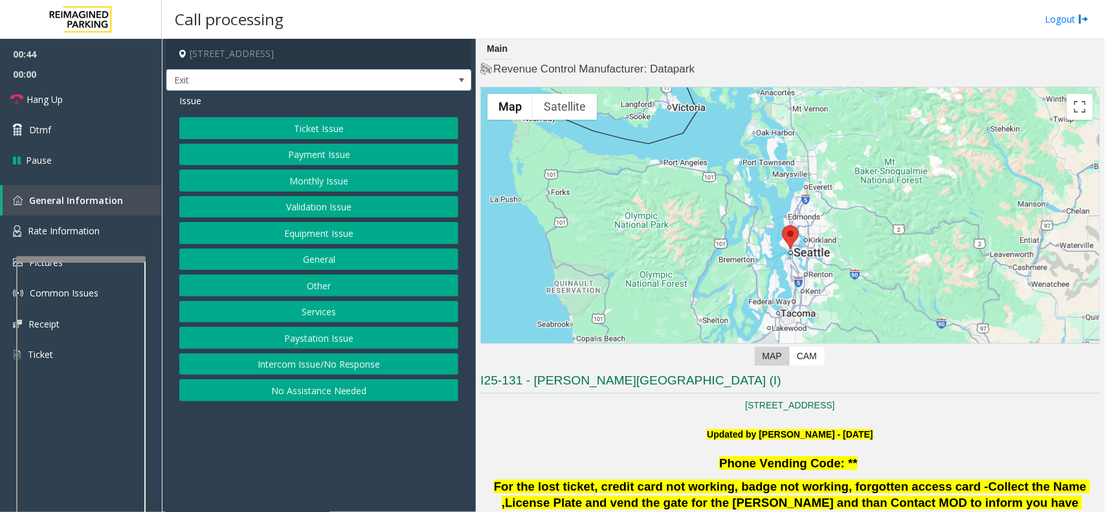
click at [317, 128] on button "Ticket Issue" at bounding box center [318, 128] width 279 height 22
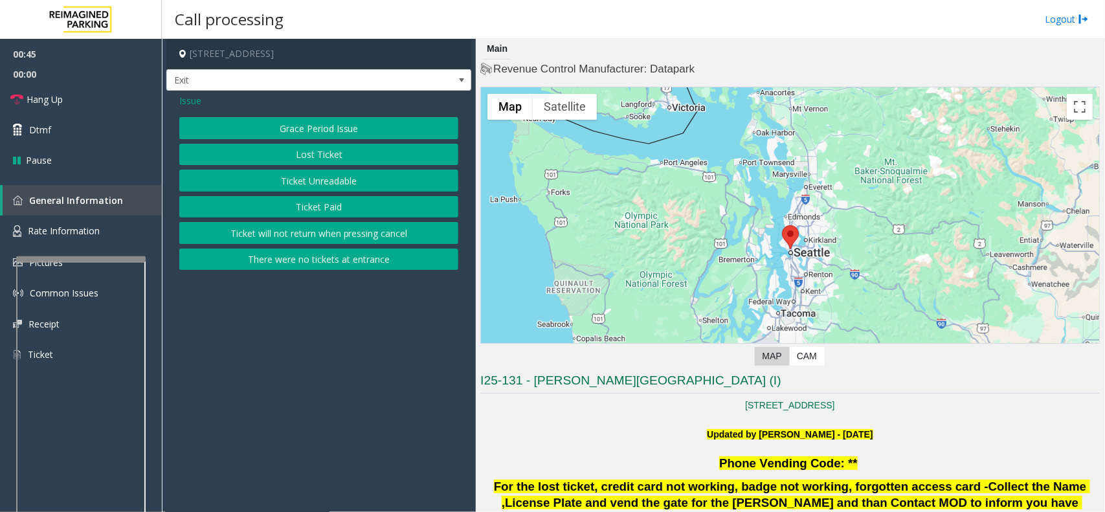
click at [314, 192] on button "Ticket Unreadable" at bounding box center [318, 181] width 279 height 22
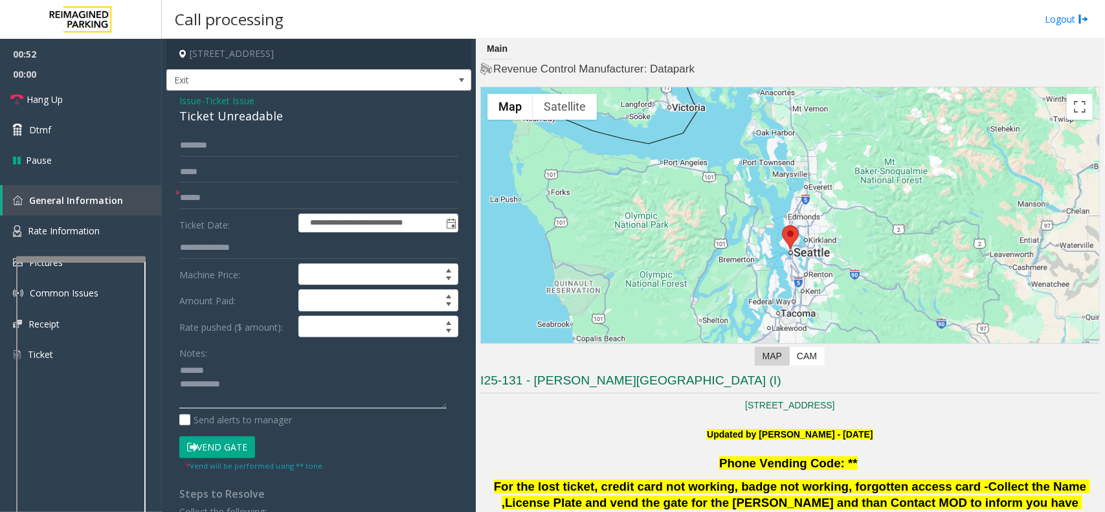
type textarea "**********"
click at [201, 193] on input "text" at bounding box center [318, 198] width 279 height 22
type input "*******"
click at [215, 442] on button "Vend Gate" at bounding box center [217, 447] width 76 height 22
click at [204, 120] on div "Ticket Unreadable" at bounding box center [318, 115] width 279 height 17
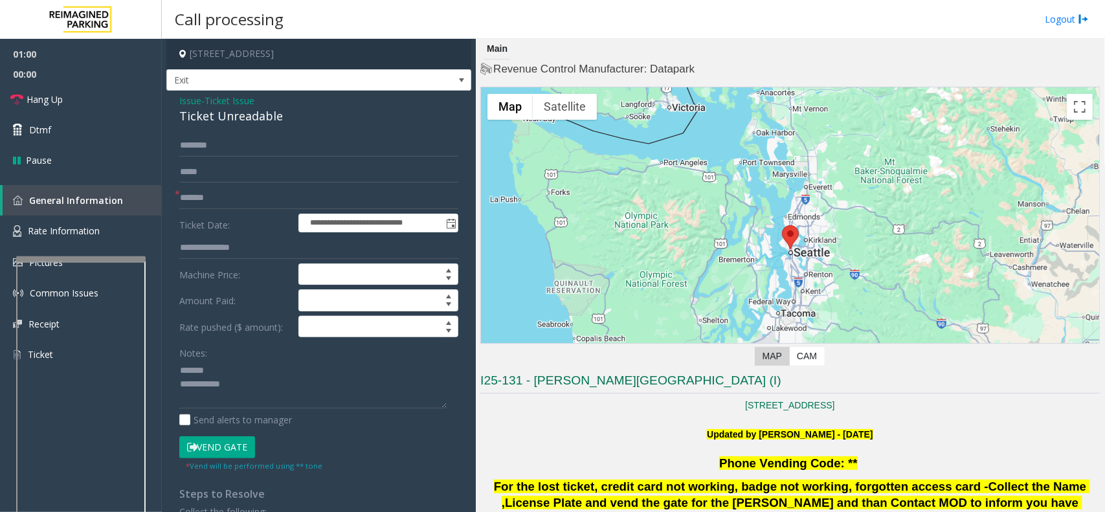
click at [204, 120] on div "Ticket Unreadable" at bounding box center [318, 115] width 279 height 17
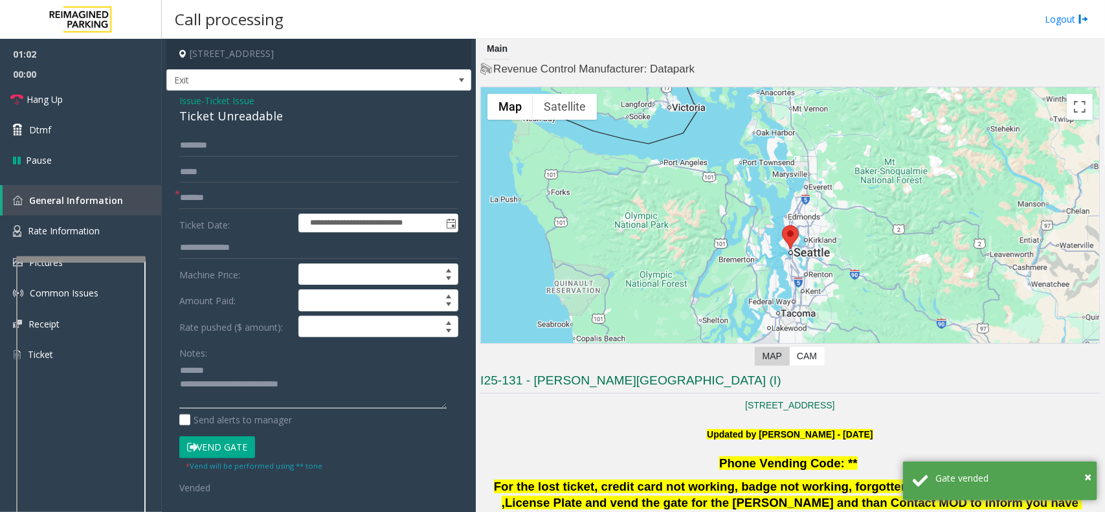
click at [275, 371] on textarea at bounding box center [312, 384] width 267 height 49
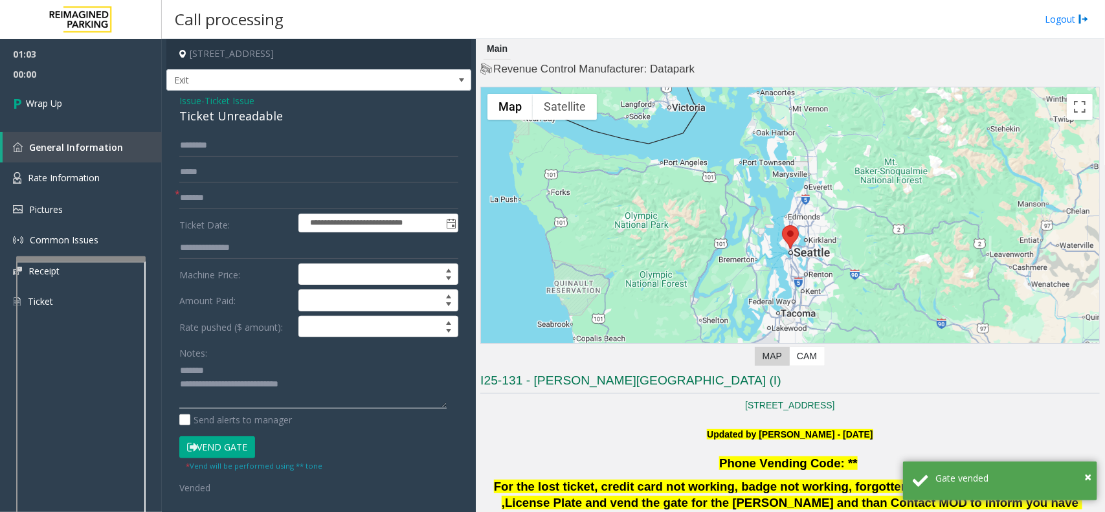
drag, startPoint x: 324, startPoint y: 388, endPoint x: 226, endPoint y: 387, distance: 97.7
click at [226, 387] on textarea at bounding box center [312, 384] width 267 height 49
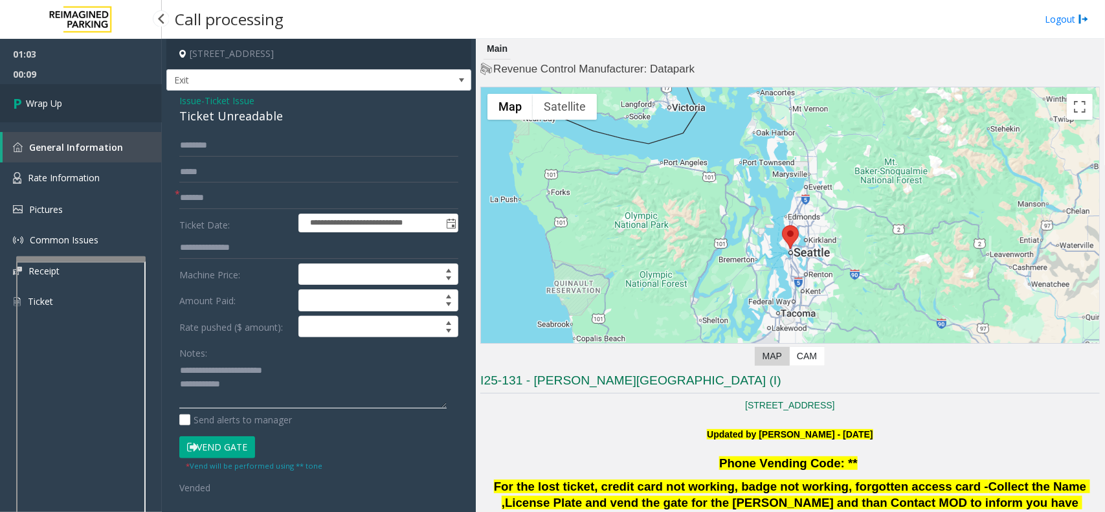
type textarea "**********"
click at [85, 100] on link "Wrap Up" at bounding box center [81, 103] width 162 height 38
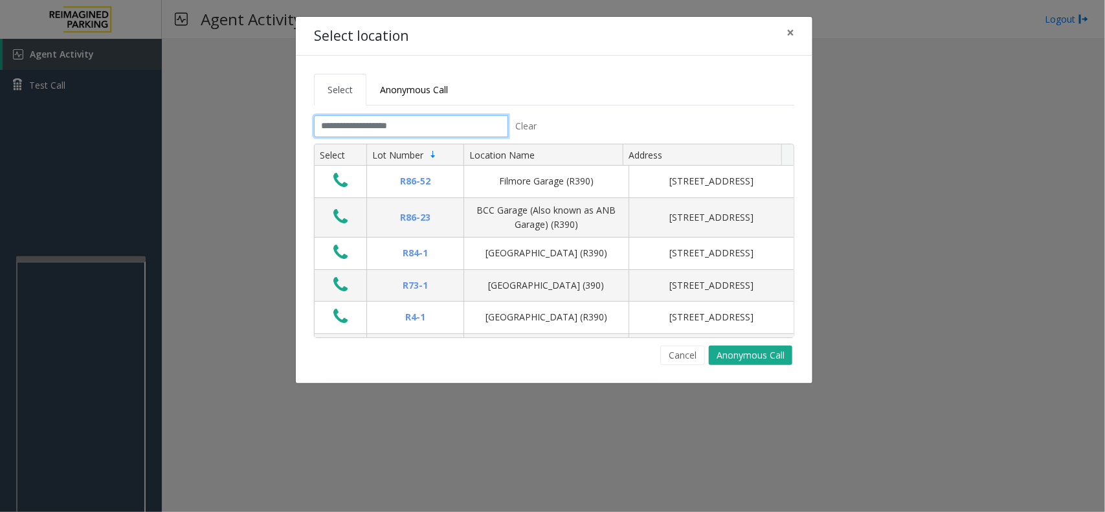
click at [363, 123] on input "text" at bounding box center [411, 126] width 194 height 22
click at [795, 32] on button "×" at bounding box center [790, 33] width 26 height 32
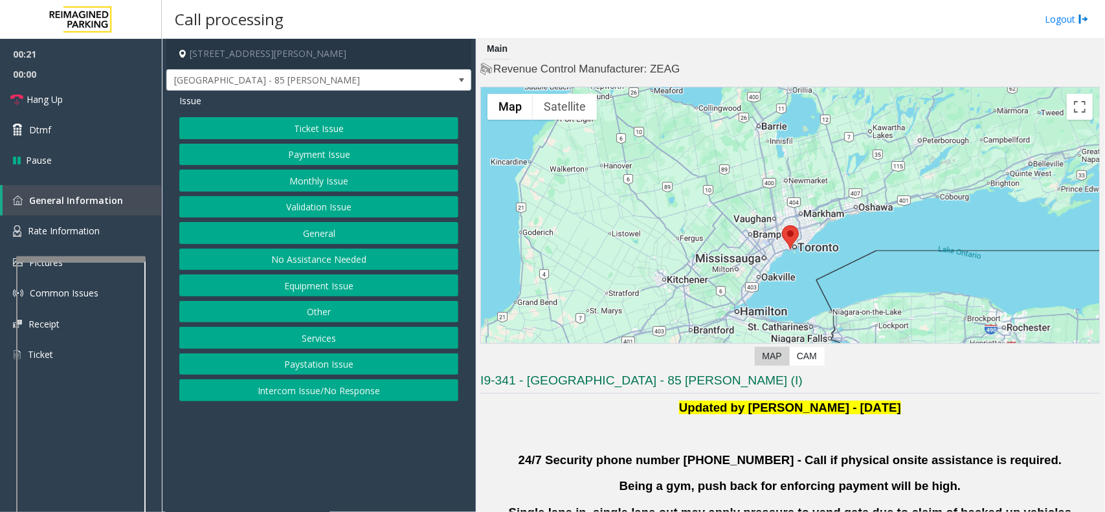
click at [359, 212] on button "Validation Issue" at bounding box center [318, 207] width 279 height 22
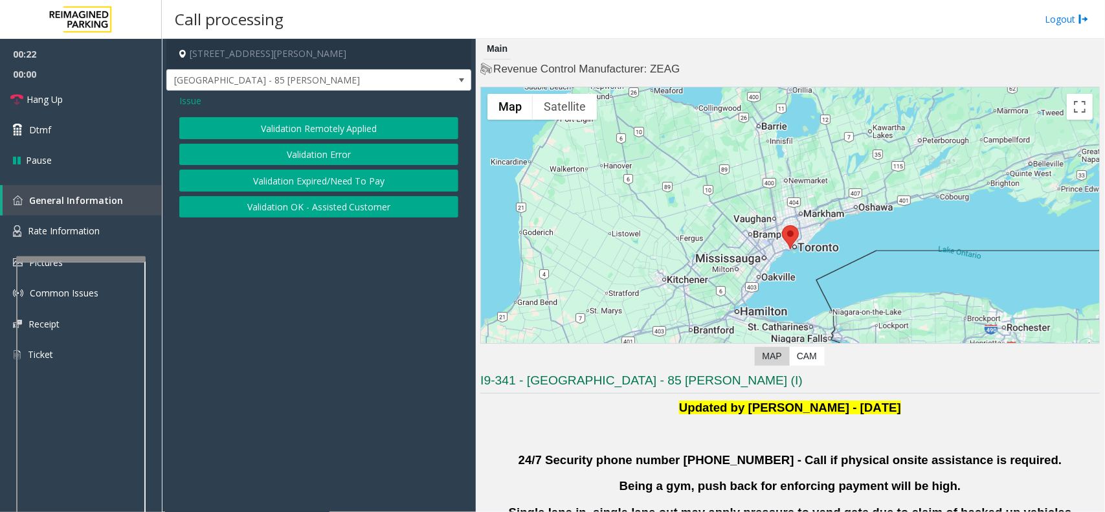
click at [338, 150] on button "Validation Error" at bounding box center [318, 155] width 279 height 22
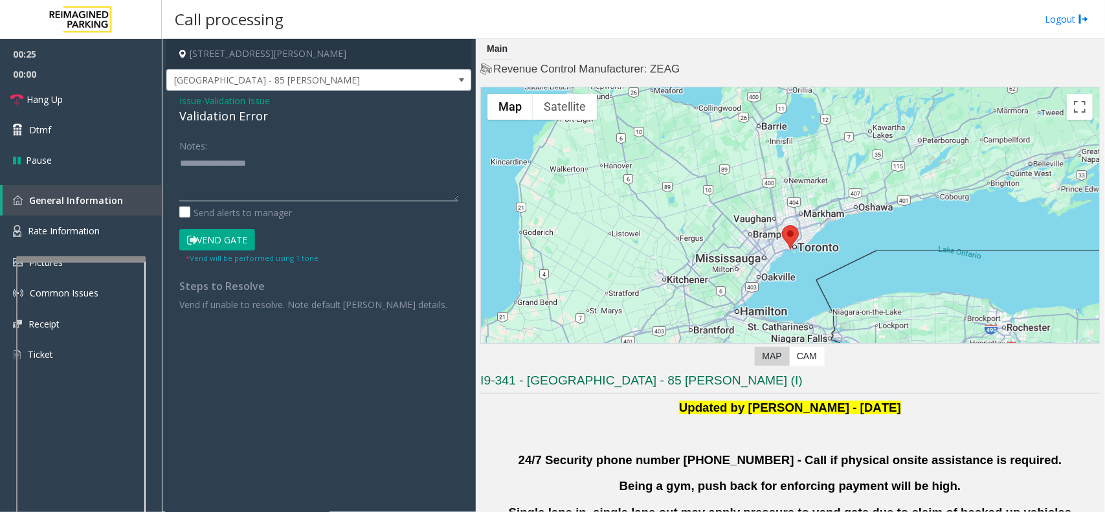
drag, startPoint x: 448, startPoint y: 201, endPoint x: 445, endPoint y: 278, distance: 77.1
click at [445, 278] on div "Notes: Send alerts to manager Vend Gate * Vend will be performed using 1 tone S…" at bounding box center [319, 223] width 298 height 176
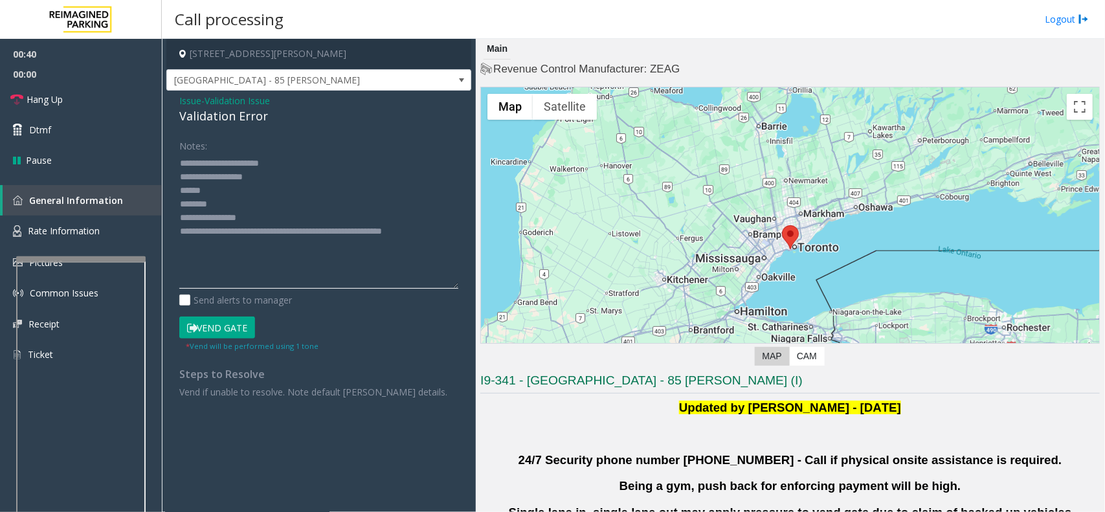
drag, startPoint x: 447, startPoint y: 195, endPoint x: 432, endPoint y: 295, distance: 100.9
click at [441, 289] on textarea at bounding box center [318, 221] width 279 height 136
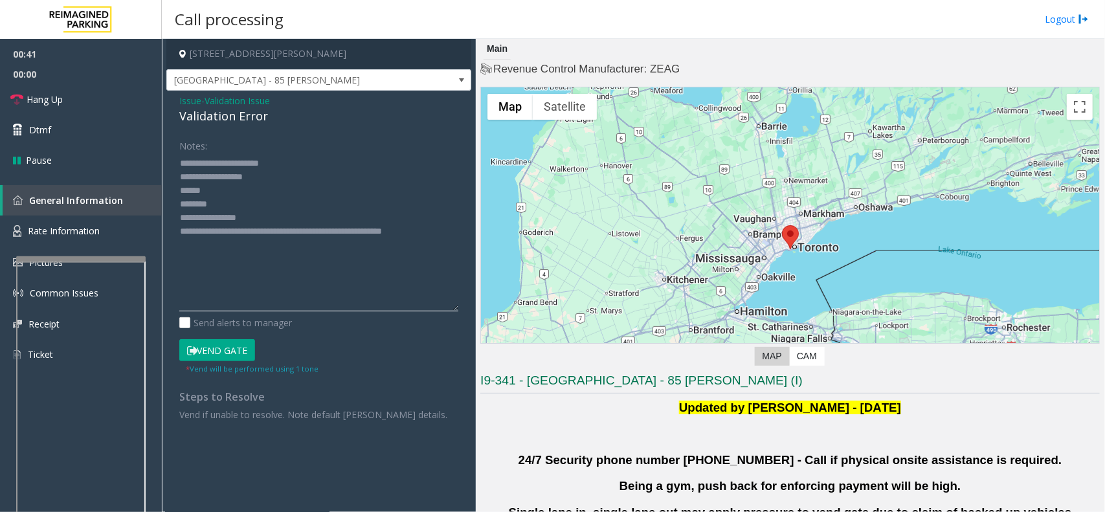
click at [253, 205] on textarea at bounding box center [318, 232] width 279 height 159
drag, startPoint x: 231, startPoint y: 191, endPoint x: 170, endPoint y: 188, distance: 61.6
click at [170, 188] on div "Notes: Send alerts to manager Vend Gate * Vend will be performed using 1 tone S…" at bounding box center [319, 278] width 298 height 287
drag, startPoint x: 257, startPoint y: 201, endPoint x: 230, endPoint y: 199, distance: 26.6
click at [230, 199] on textarea at bounding box center [318, 232] width 279 height 159
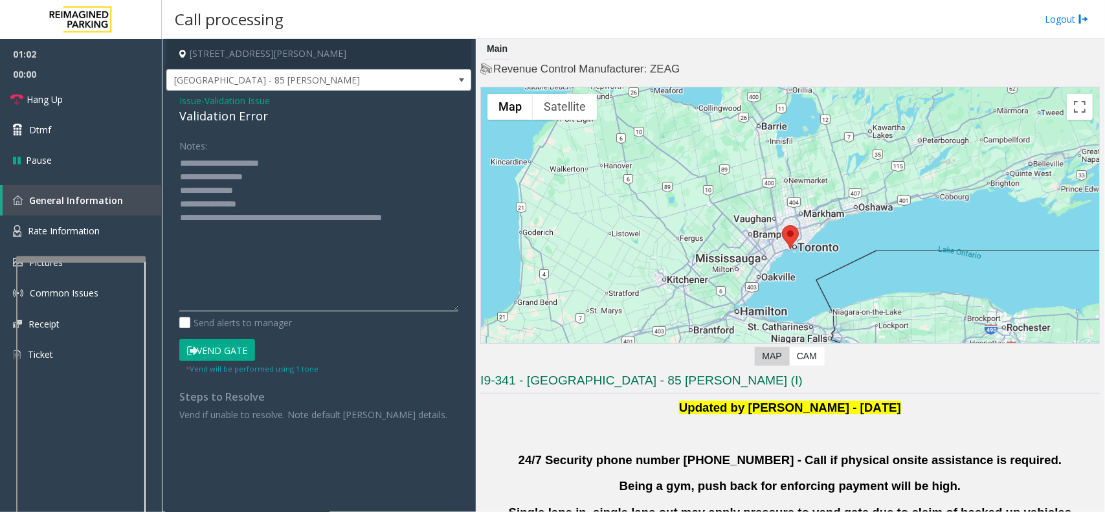
type textarea "**********"
click at [232, 346] on button "Vend Gate" at bounding box center [217, 350] width 76 height 22
click at [80, 98] on link "Hang Up" at bounding box center [81, 99] width 162 height 30
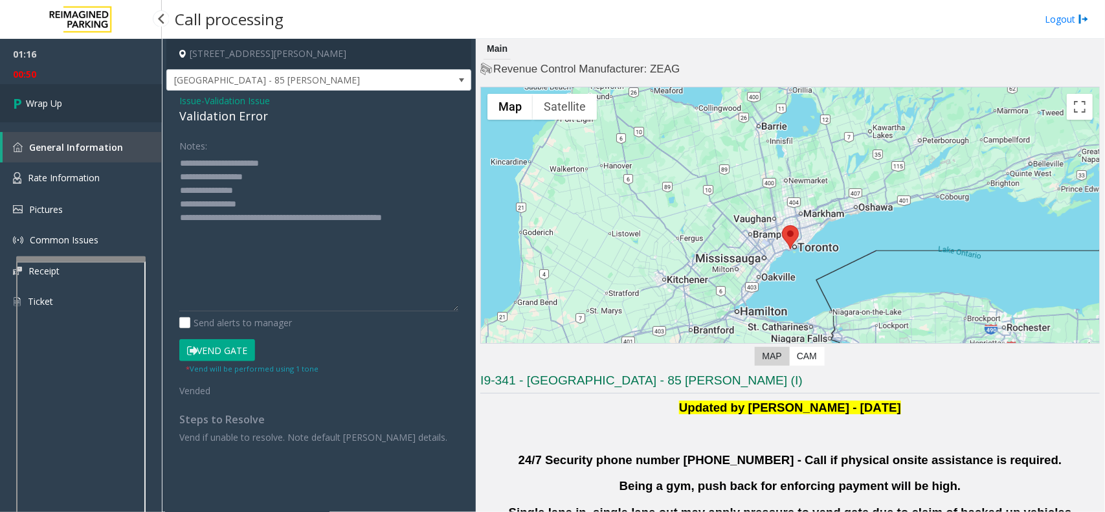
click at [124, 104] on link "Wrap Up" at bounding box center [81, 103] width 162 height 38
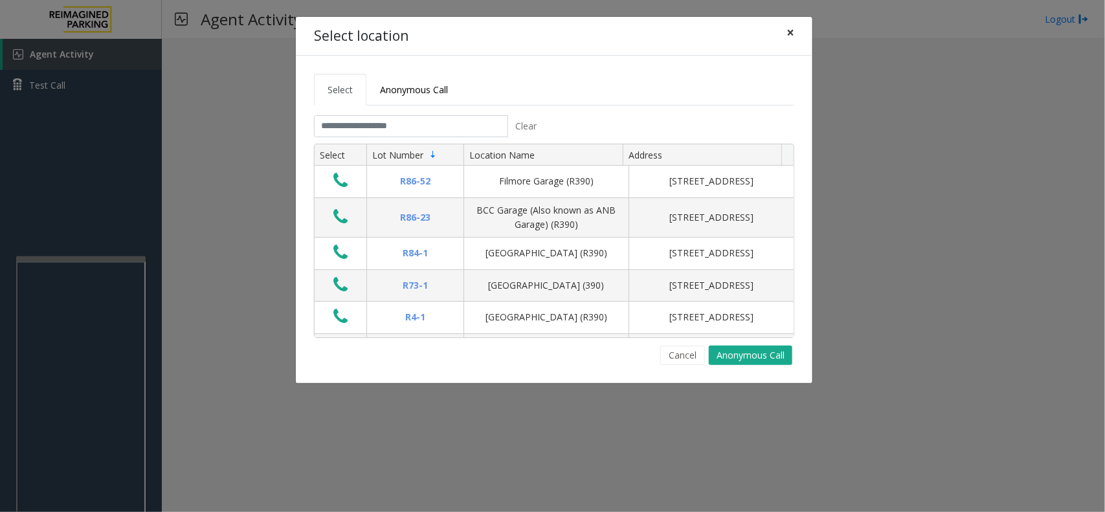
click at [787, 36] on span "×" at bounding box center [790, 32] width 8 height 18
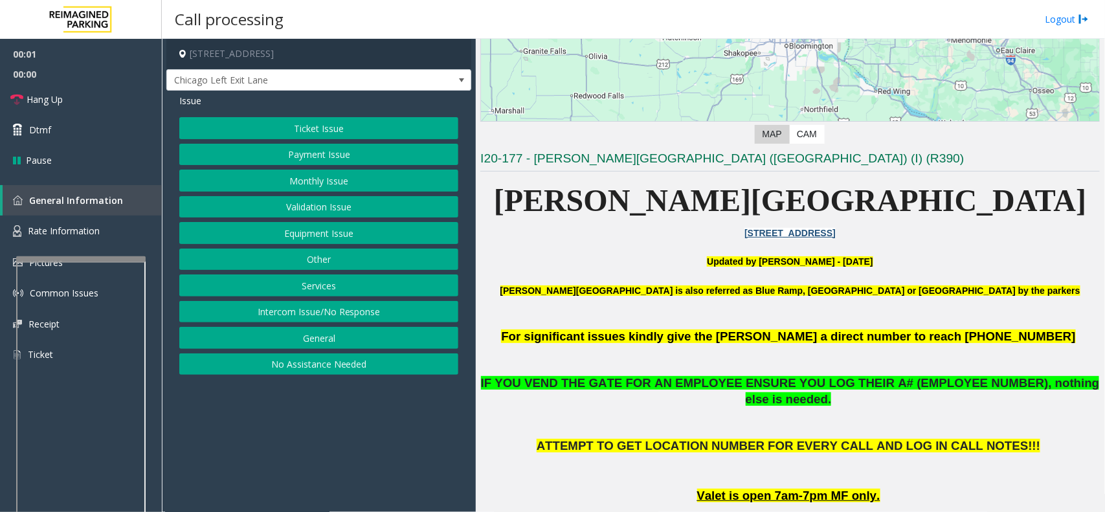
scroll to position [243, 0]
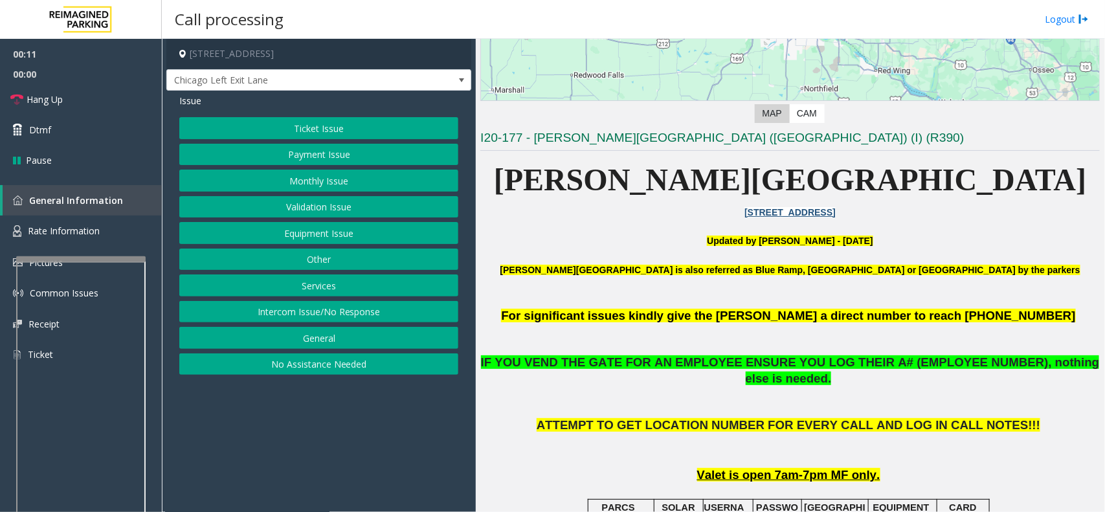
click at [321, 314] on button "Intercom Issue/No Response" at bounding box center [318, 312] width 279 height 22
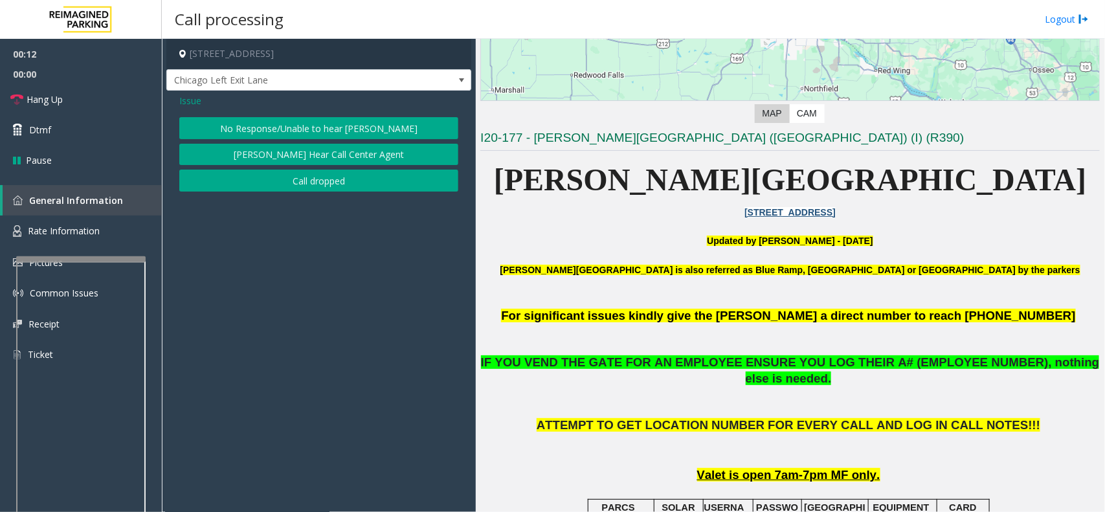
click at [282, 124] on button "No Response/Unable to hear [PERSON_NAME]" at bounding box center [318, 128] width 279 height 22
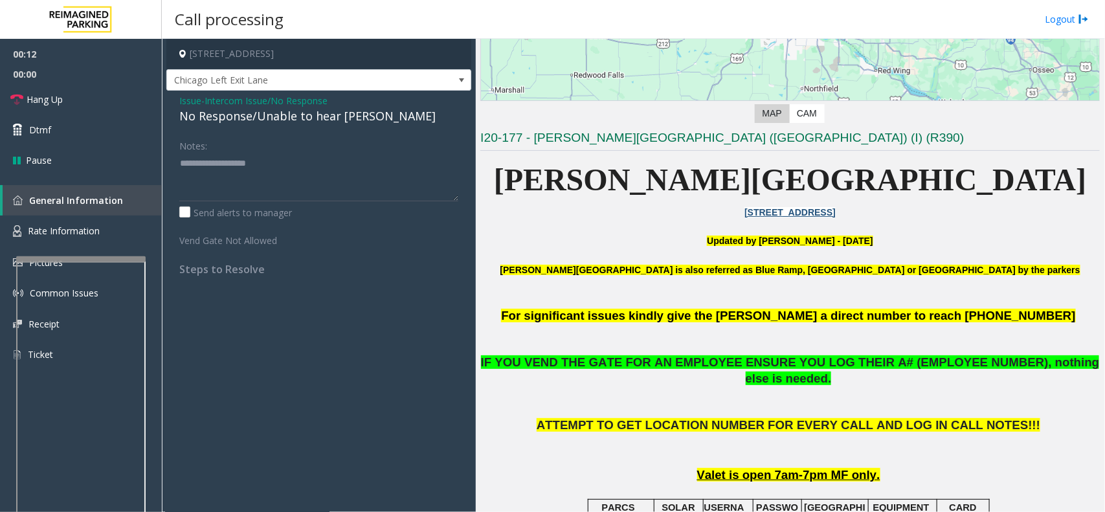
click at [267, 117] on div "No Response/Unable to hear [PERSON_NAME]" at bounding box center [318, 115] width 279 height 17
type textarea "**********"
click at [102, 98] on link "Hang Up" at bounding box center [81, 99] width 162 height 30
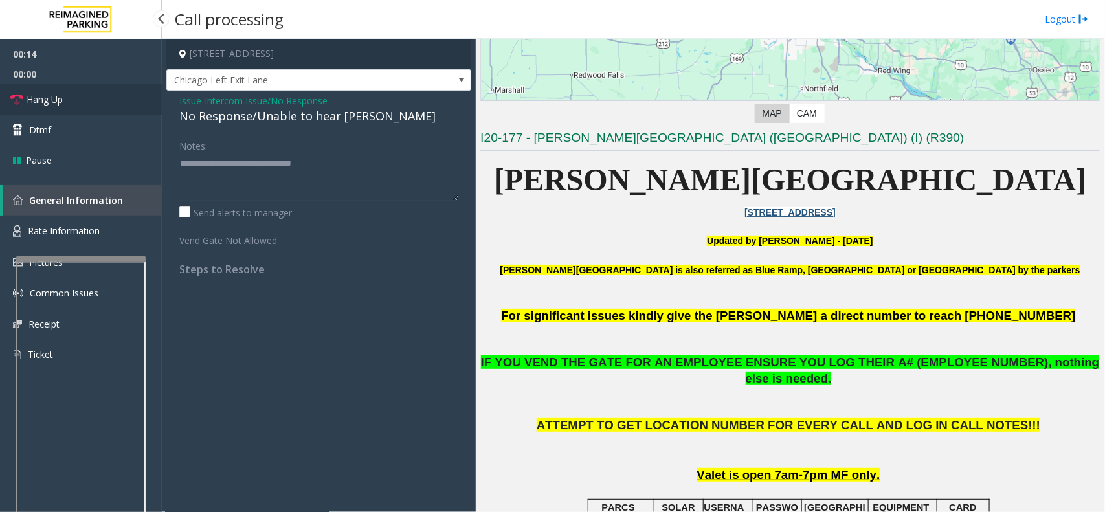
click at [102, 98] on link "Hang Up" at bounding box center [81, 99] width 162 height 30
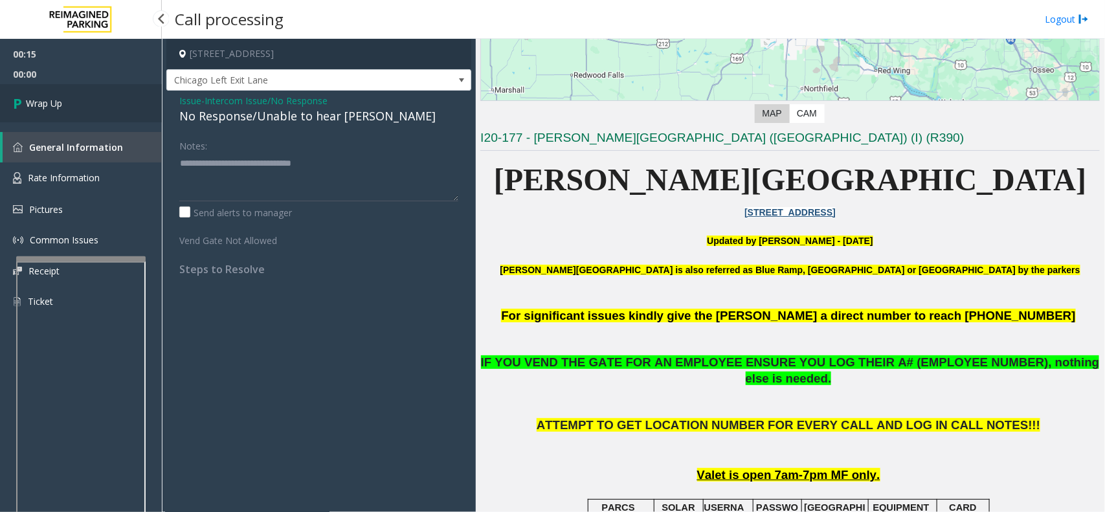
click at [94, 100] on link "Wrap Up" at bounding box center [81, 103] width 162 height 38
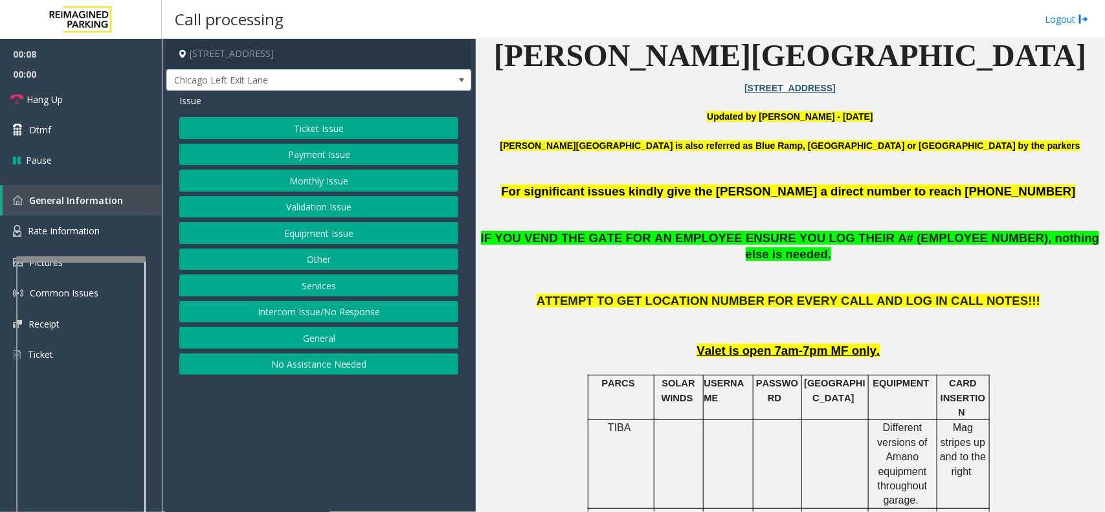
scroll to position [404, 0]
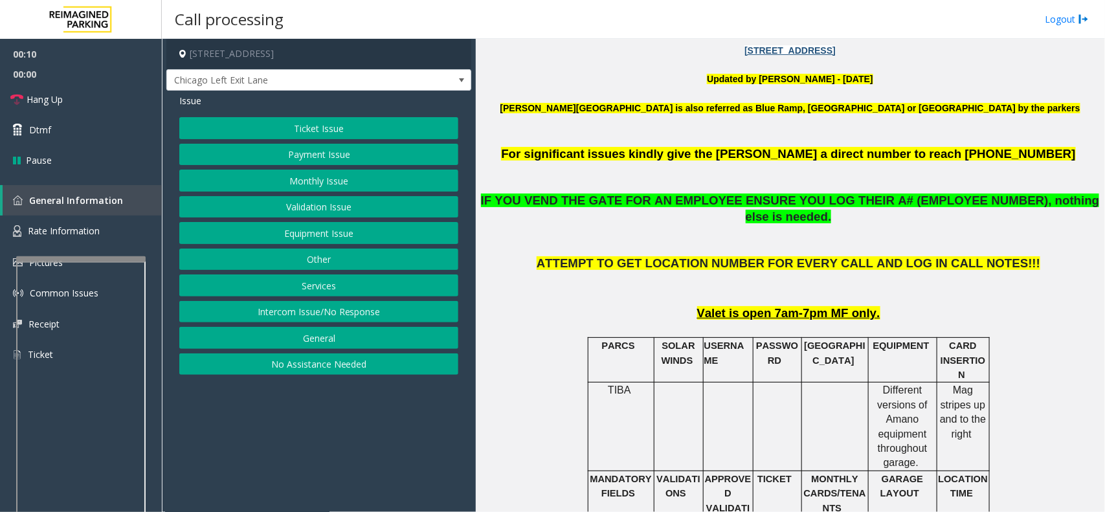
click at [316, 246] on div "Ticket Issue Payment Issue Monthly Issue Validation Issue Equipment Issue Other…" at bounding box center [318, 246] width 279 height 258
click at [322, 233] on button "Equipment Issue" at bounding box center [318, 233] width 279 height 22
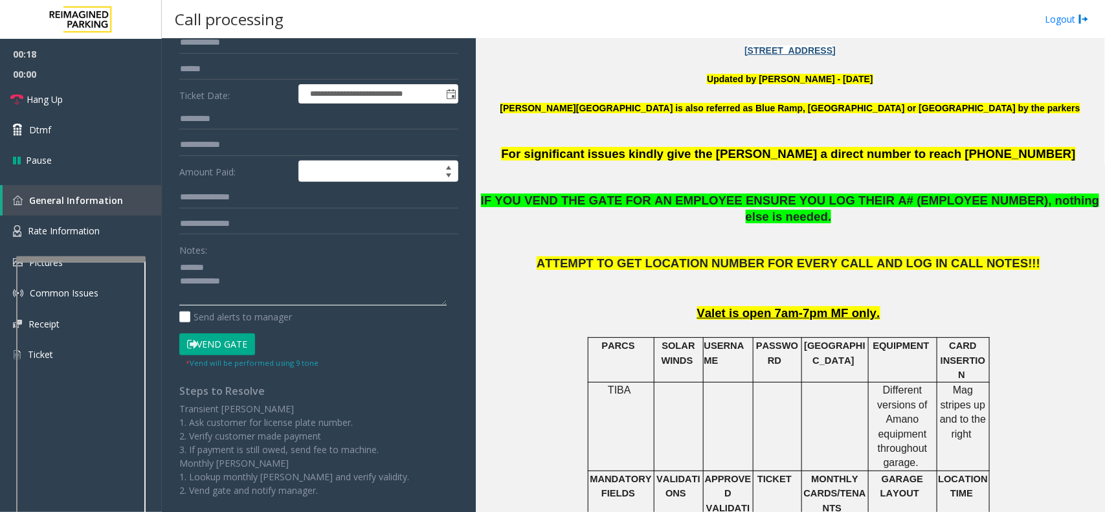
scroll to position [162, 0]
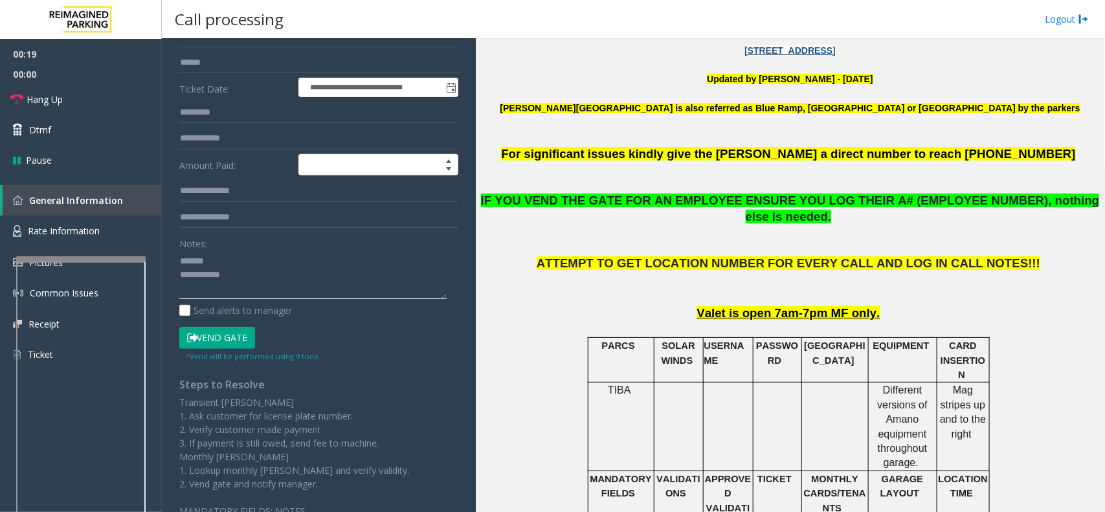
type textarea "**********"
click at [220, 340] on button "Vend Gate" at bounding box center [217, 338] width 76 height 22
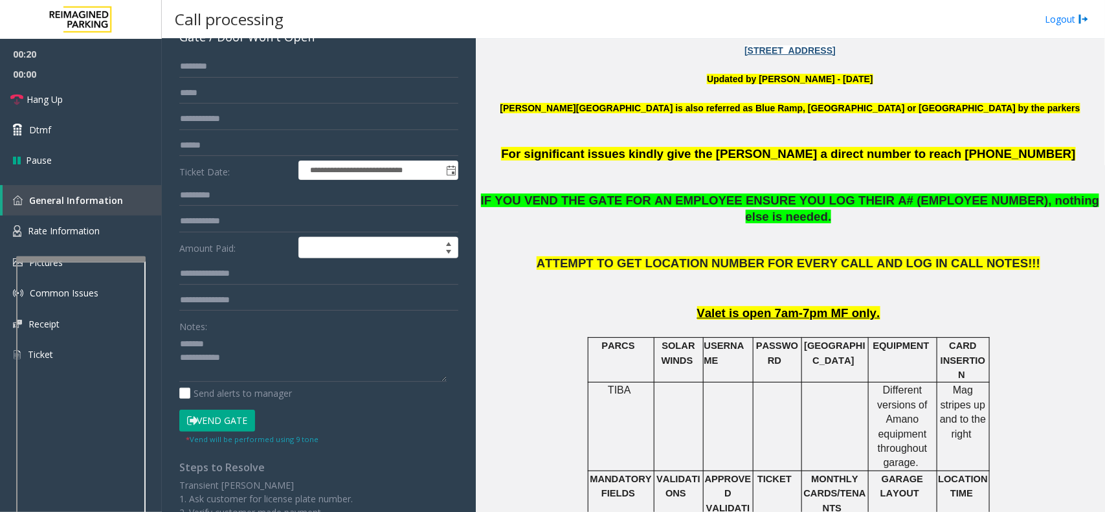
scroll to position [0, 0]
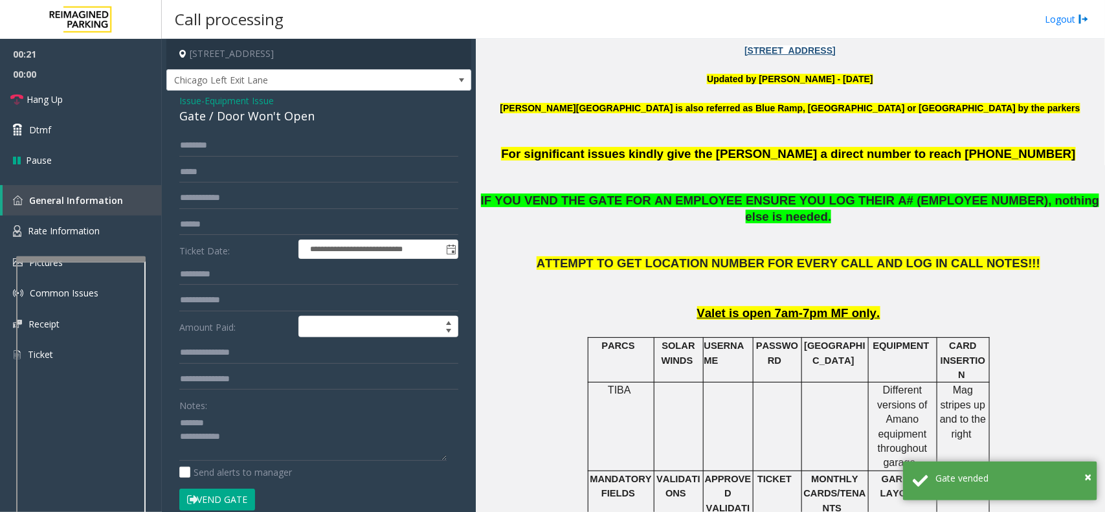
click at [237, 107] on span "Equipment Issue" at bounding box center [238, 101] width 69 height 14
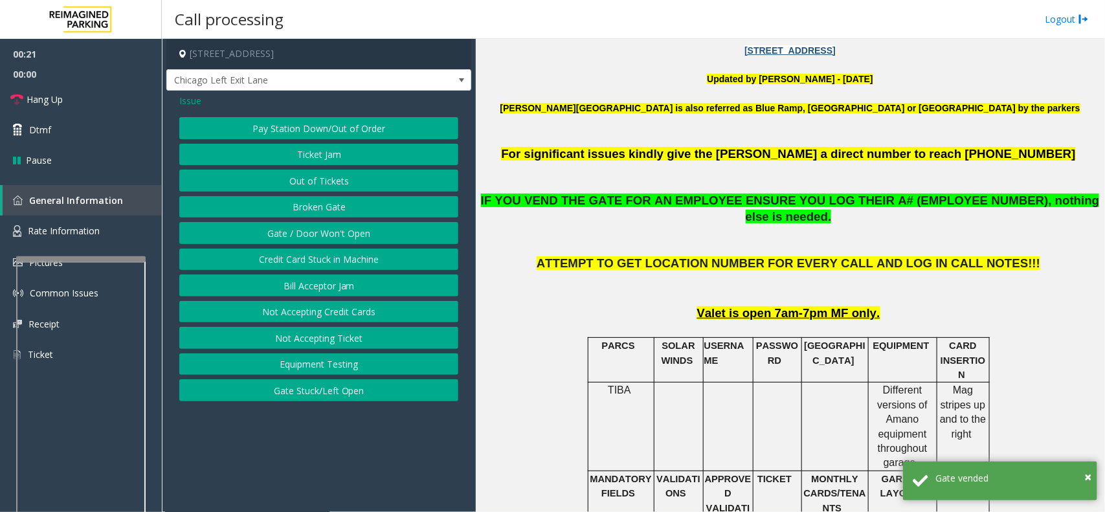
click at [237, 107] on div "Issue" at bounding box center [318, 101] width 279 height 14
click at [253, 234] on button "Gate / Door Won't Open" at bounding box center [318, 233] width 279 height 22
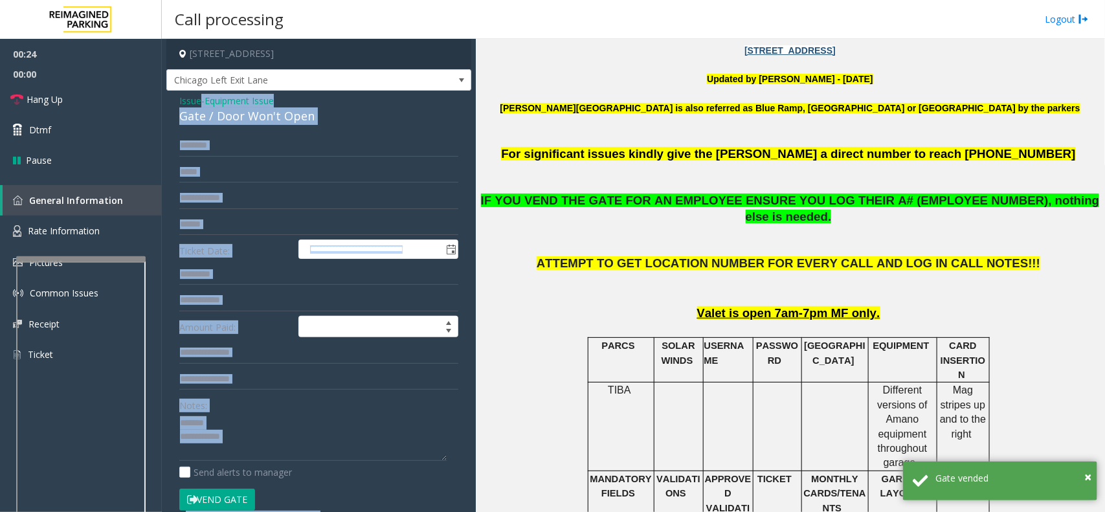
click at [224, 118] on div "Gate / Door Won't Open" at bounding box center [318, 115] width 279 height 17
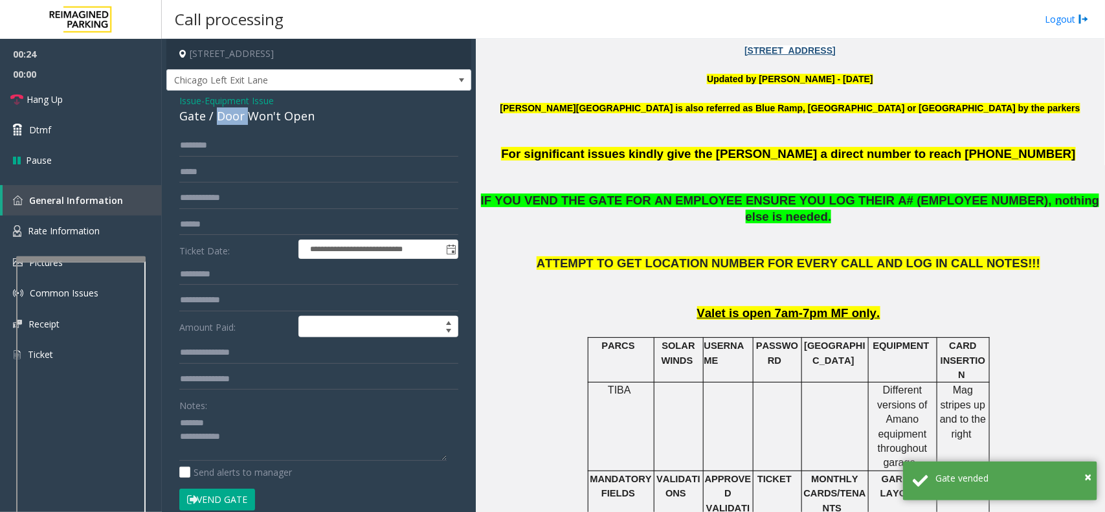
click at [224, 118] on div "Gate / Door Won't Open" at bounding box center [318, 115] width 279 height 17
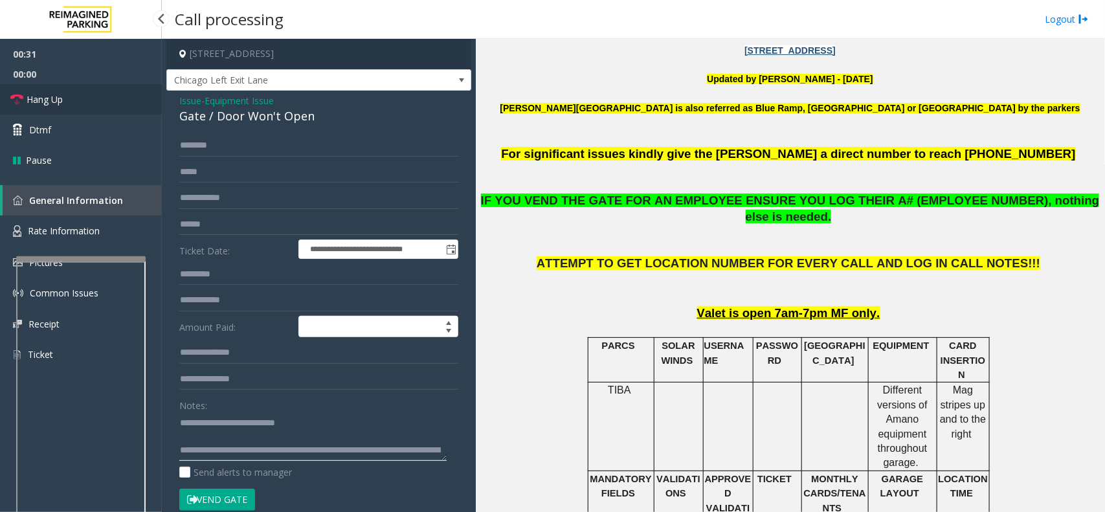
type textarea "**********"
click at [65, 87] on link "Hang Up" at bounding box center [81, 99] width 162 height 30
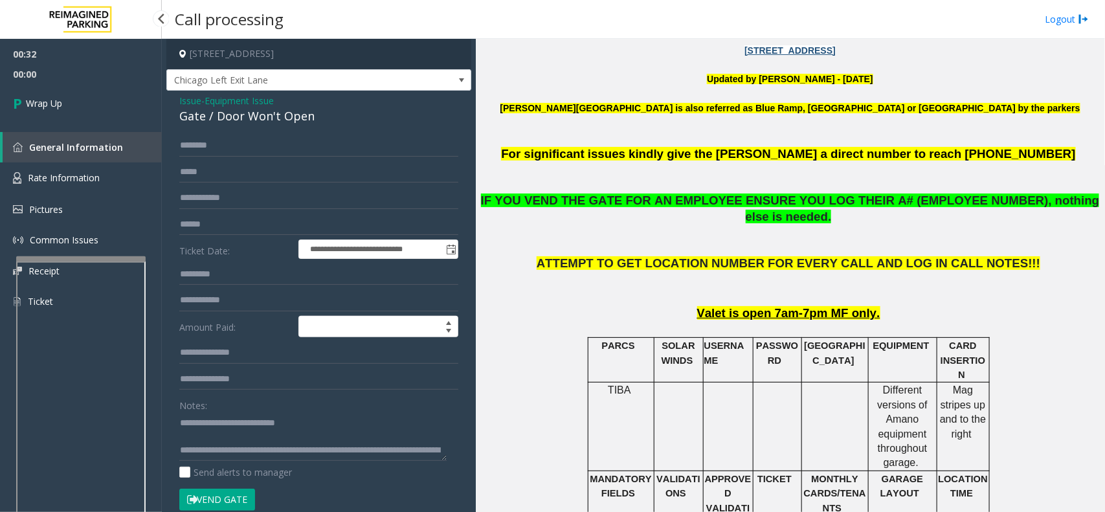
click at [65, 87] on link "Wrap Up" at bounding box center [81, 103] width 162 height 38
click at [61, 93] on link "Wrap Up" at bounding box center [81, 103] width 162 height 38
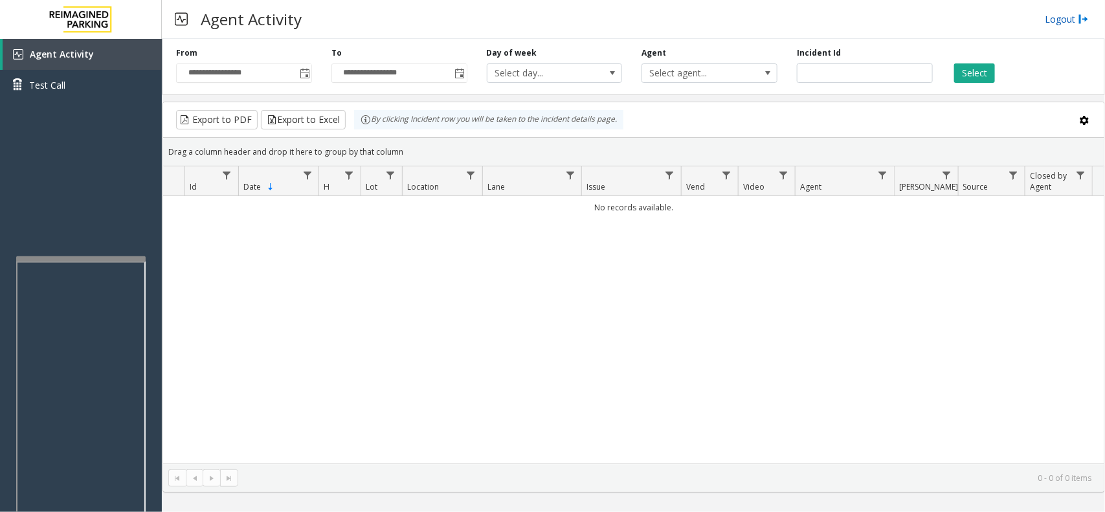
click at [1053, 14] on link "Logout" at bounding box center [1066, 19] width 44 height 14
